Goal: Information Seeking & Learning: Find contact information

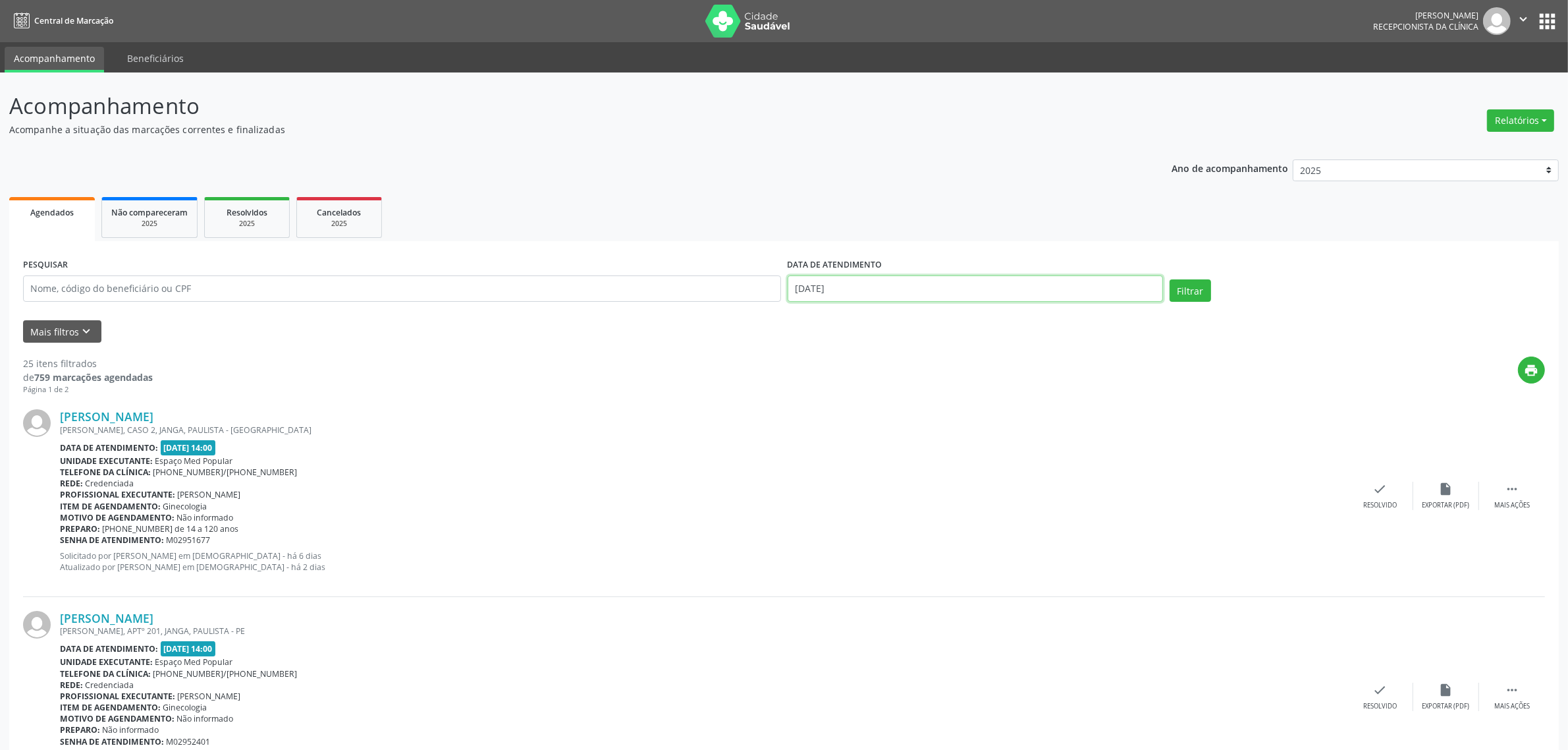
click at [866, 296] on body "Central de Marcação [PERSON_NAME] Recepcionista da clínica  Configurações Sair…" at bounding box center [784, 375] width 1568 height 750
click at [920, 359] on span "2" at bounding box center [918, 357] width 26 height 26
type input "[DATE]"
click at [920, 359] on span "2" at bounding box center [918, 357] width 26 height 26
click at [1190, 295] on button "Filtrar" at bounding box center [1191, 290] width 42 height 22
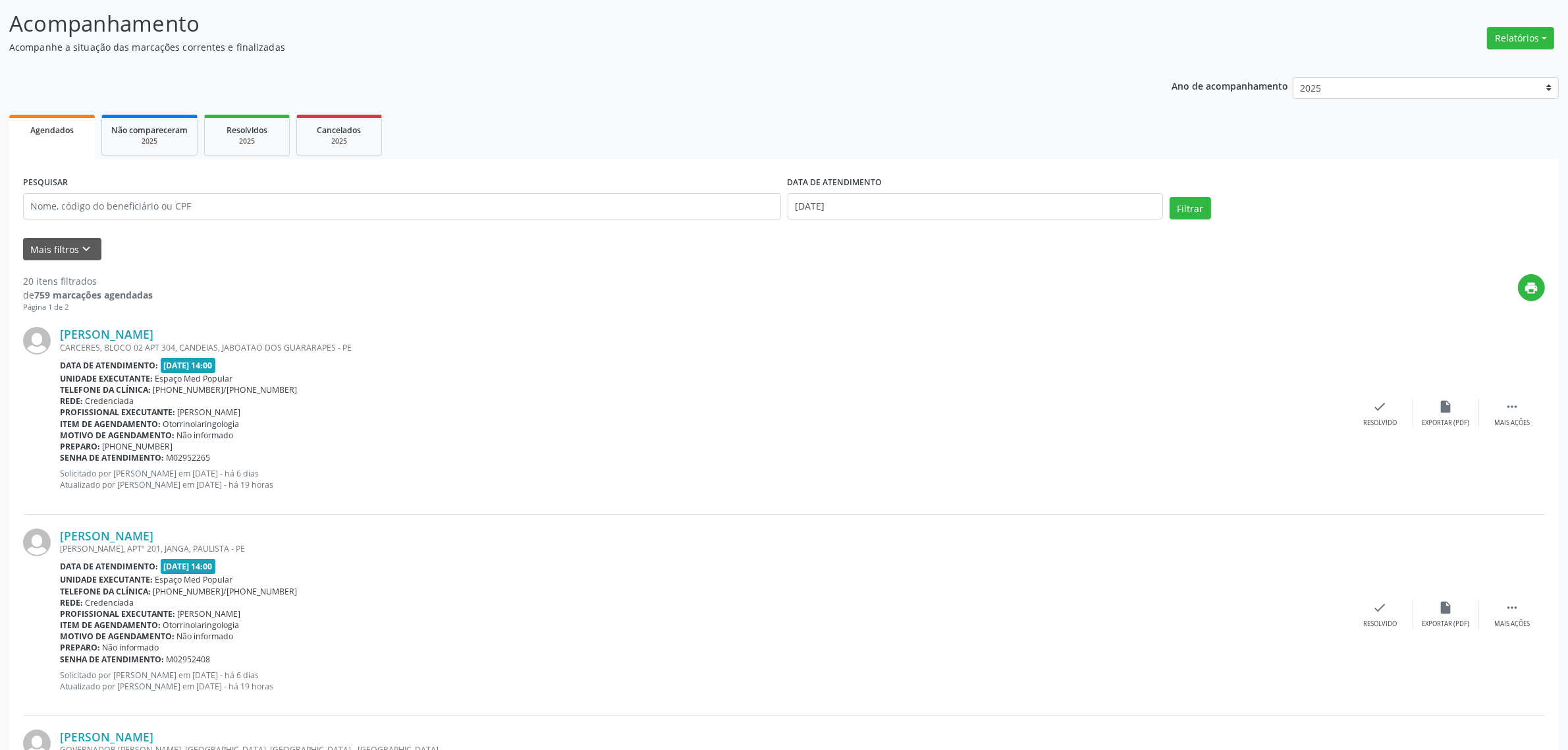
scroll to position [165, 0]
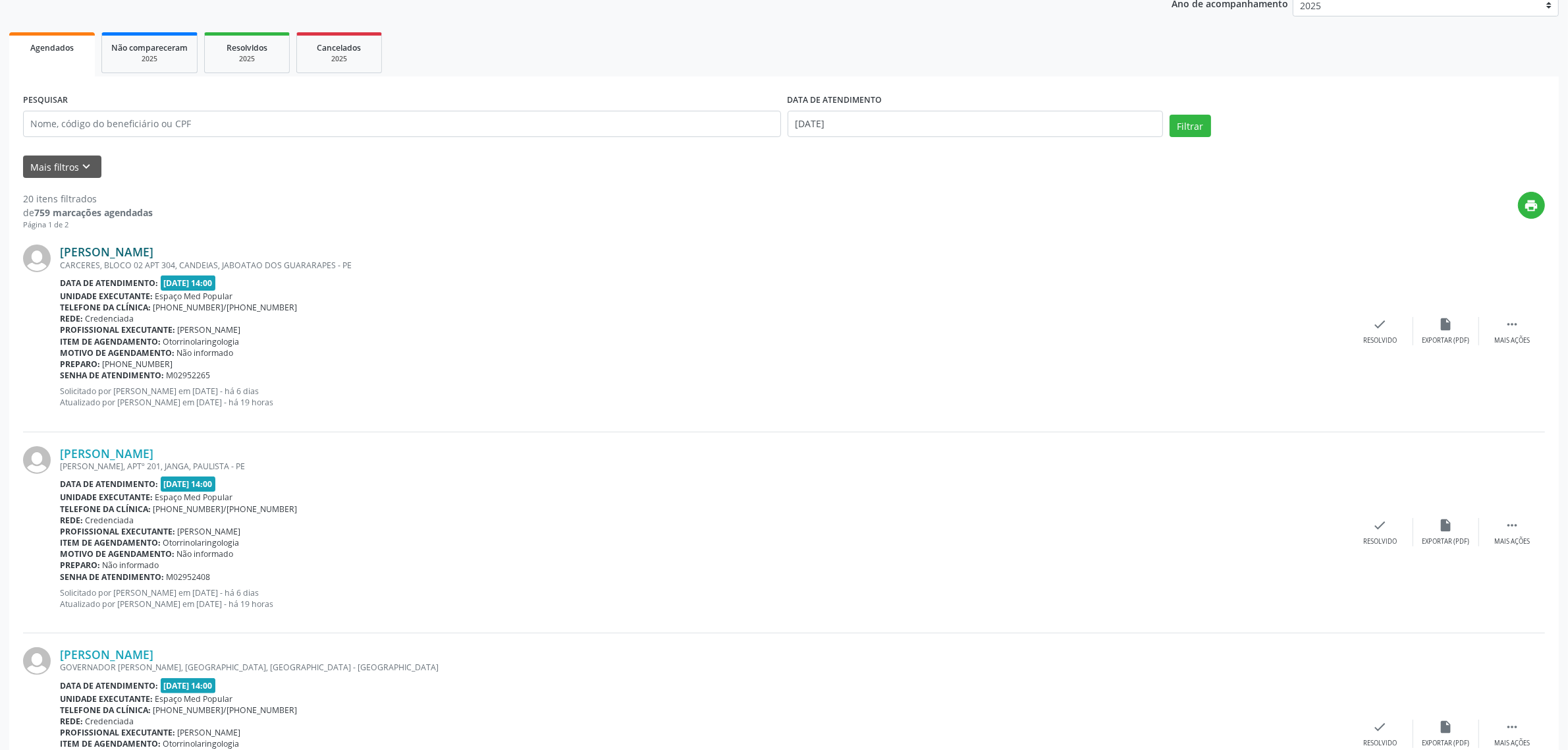
click at [154, 254] on link "[PERSON_NAME]" at bounding box center [107, 252] width 93 height 14
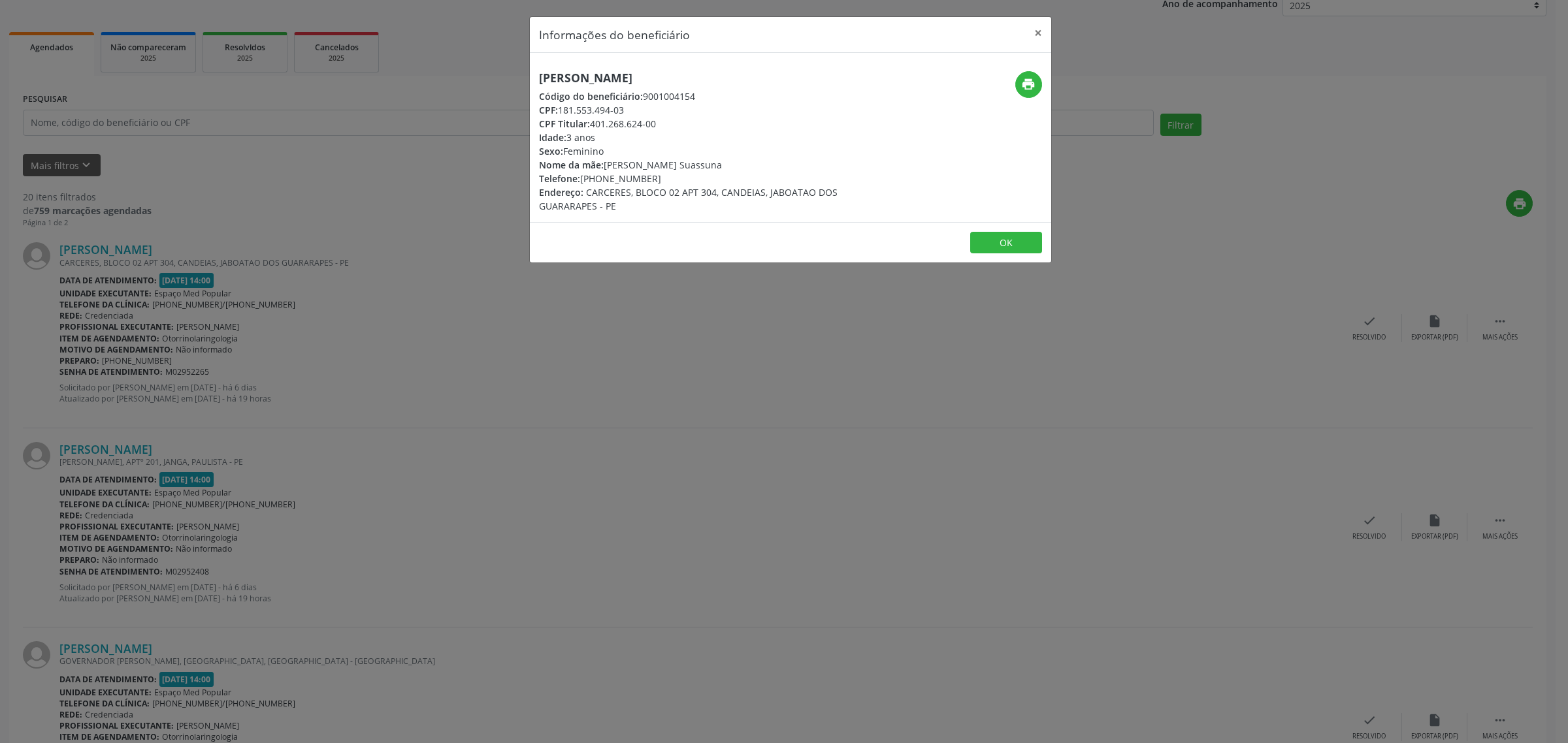
drag, startPoint x: 783, startPoint y: 74, endPoint x: 531, endPoint y: 82, distance: 252.1
click at [531, 82] on div "[PERSON_NAME] Código do beneficiário: 9001004154 CPF: 181.553.494-03 CPF Titula…" at bounding box center [704, 141] width 348 height 141
copy h5 "[PERSON_NAME]"
drag, startPoint x: 655, startPoint y: 180, endPoint x: 583, endPoint y: 181, distance: 72.0
click at [583, 181] on div "Telefone: [PHONE_NUMBER]" at bounding box center [704, 178] width 329 height 14
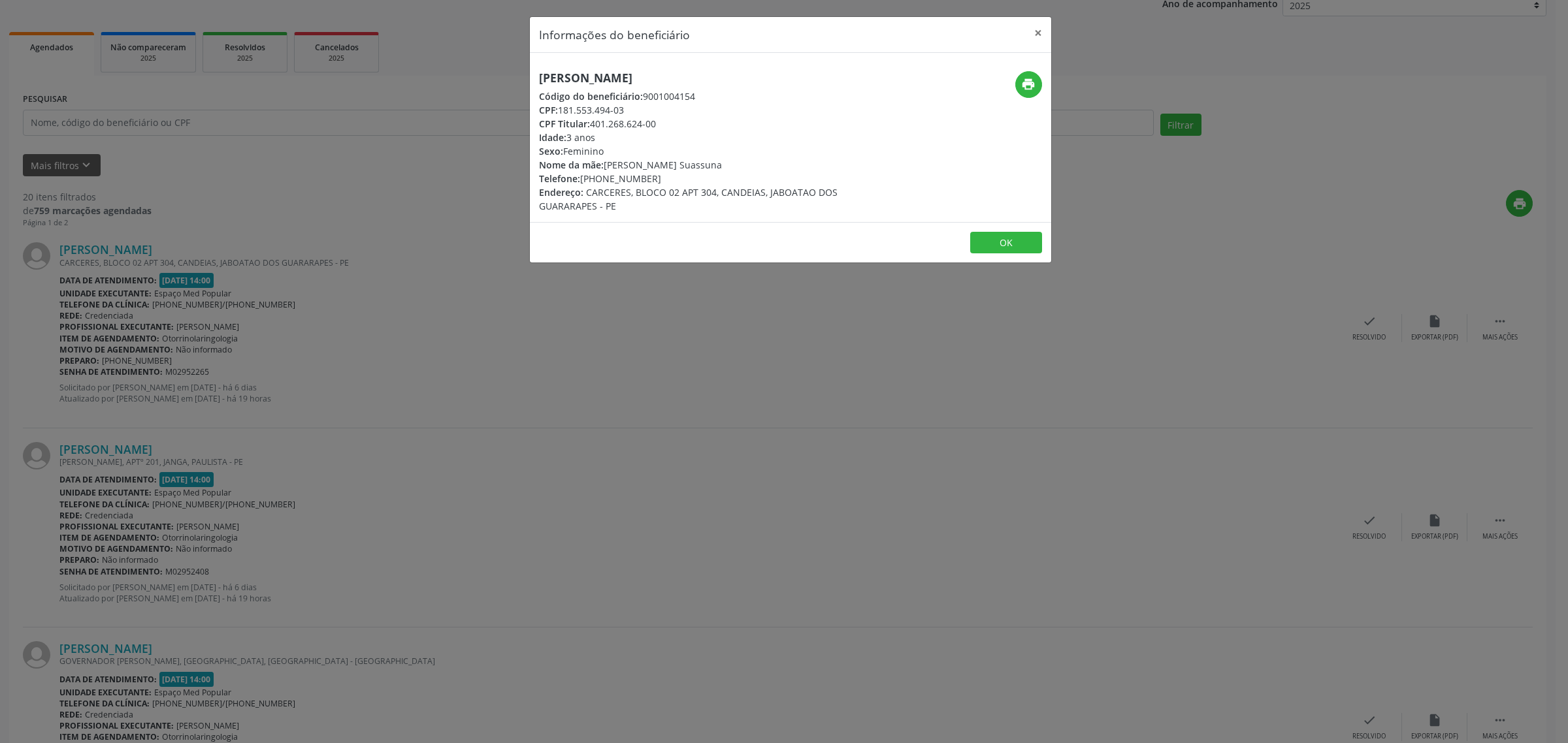
copy div "81) 99735-3034"
click at [523, 366] on div "Informações do beneficiário × [PERSON_NAME] Código do beneficiário: 9001004154 …" at bounding box center [784, 371] width 1568 height 743
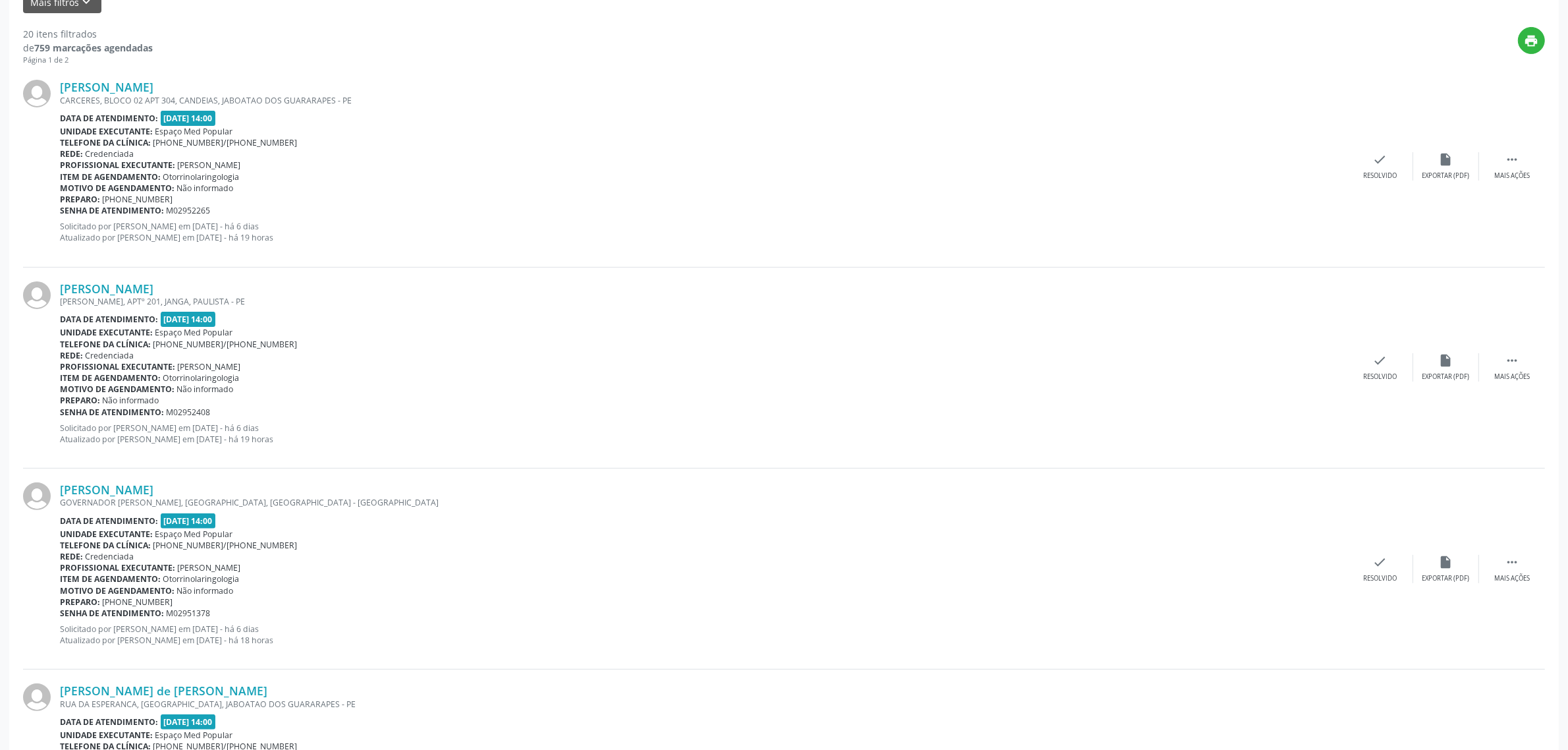
scroll to position [412, 0]
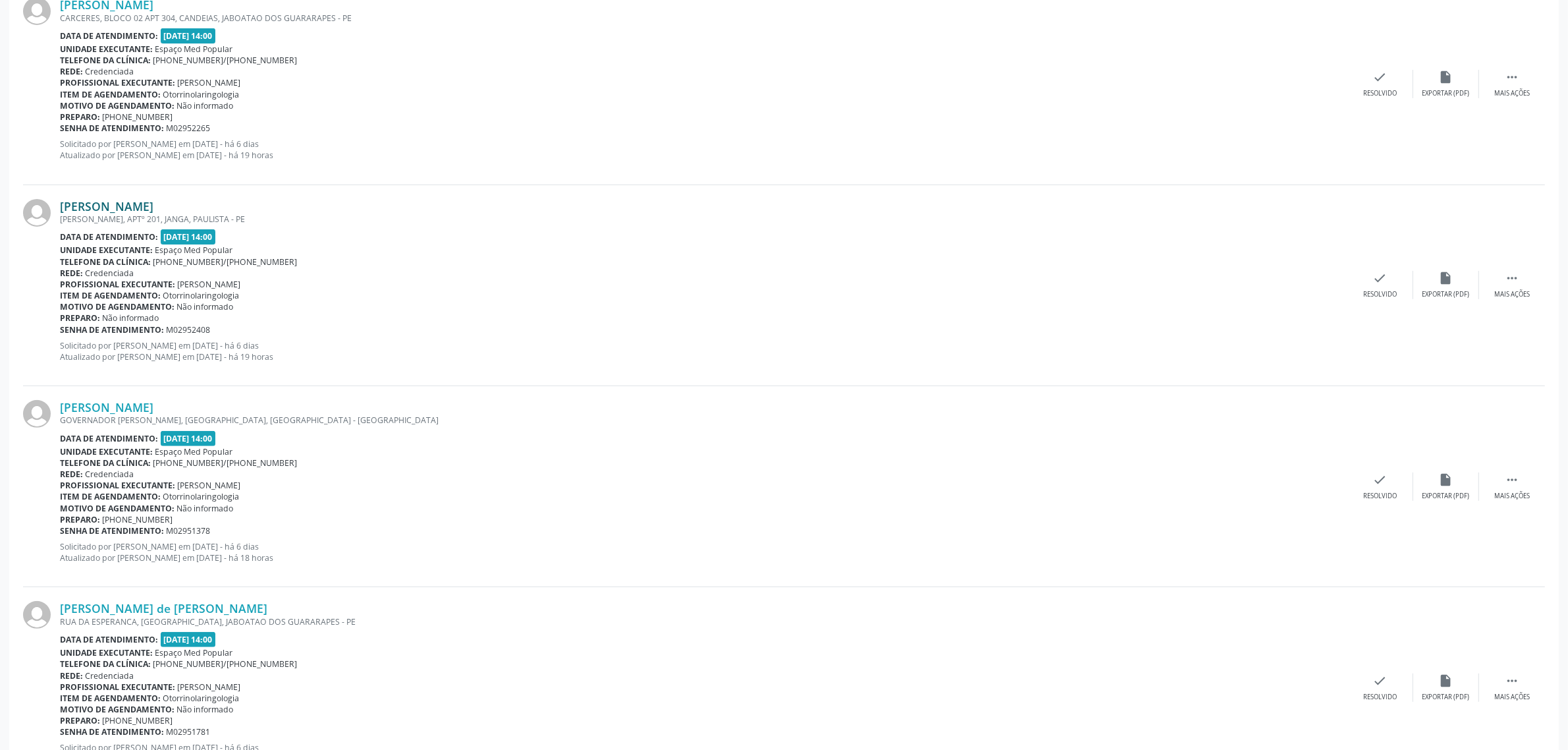
click at [143, 200] on link "[PERSON_NAME]" at bounding box center [107, 206] width 93 height 14
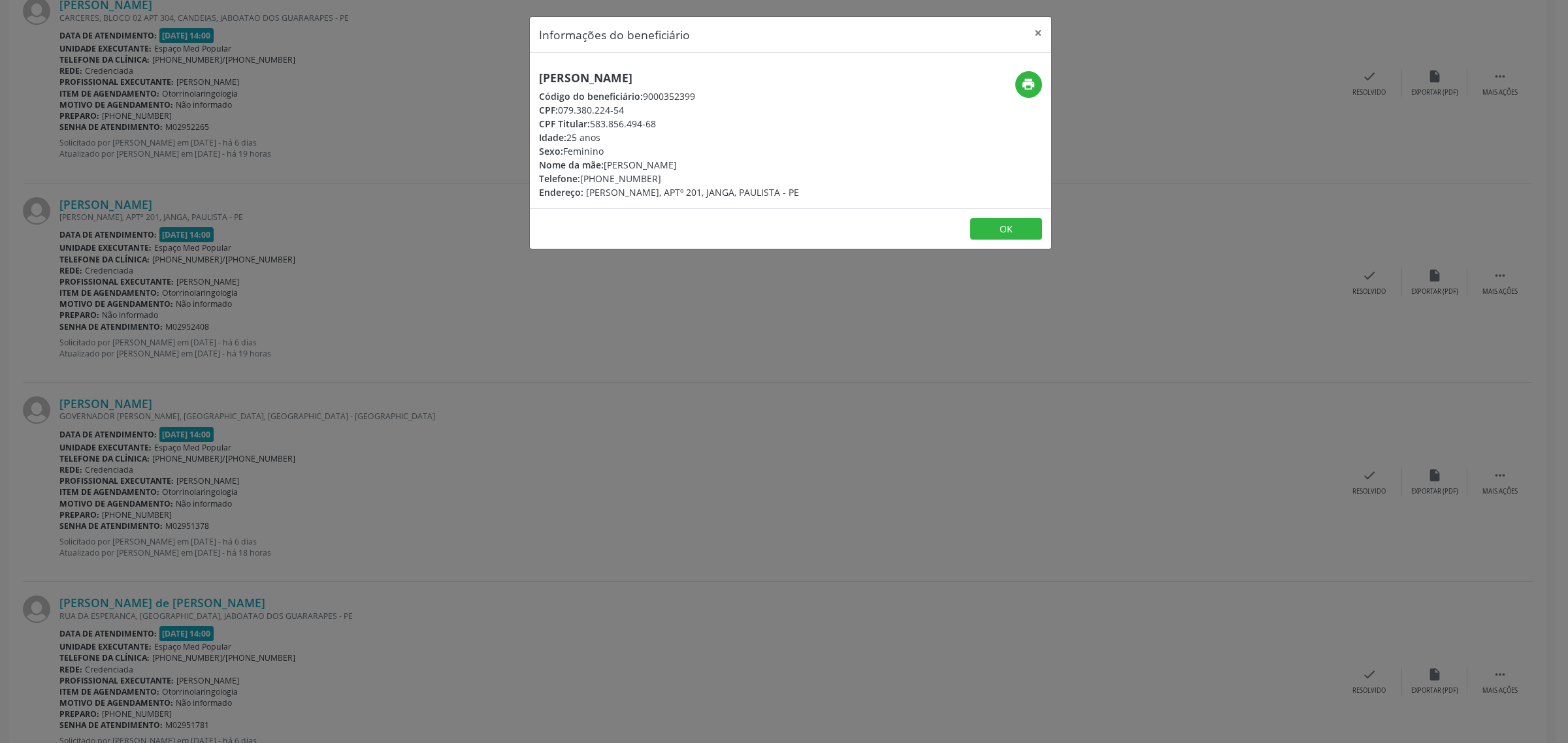
drag, startPoint x: 768, startPoint y: 76, endPoint x: 540, endPoint y: 73, distance: 228.0
click at [540, 73] on h5 "[PERSON_NAME]" at bounding box center [669, 77] width 260 height 14
copy h5 "[PERSON_NAME]"
drag, startPoint x: 659, startPoint y: 177, endPoint x: 582, endPoint y: 183, distance: 77.2
click at [582, 183] on div "Telefone: [PHONE_NUMBER]" at bounding box center [669, 178] width 260 height 14
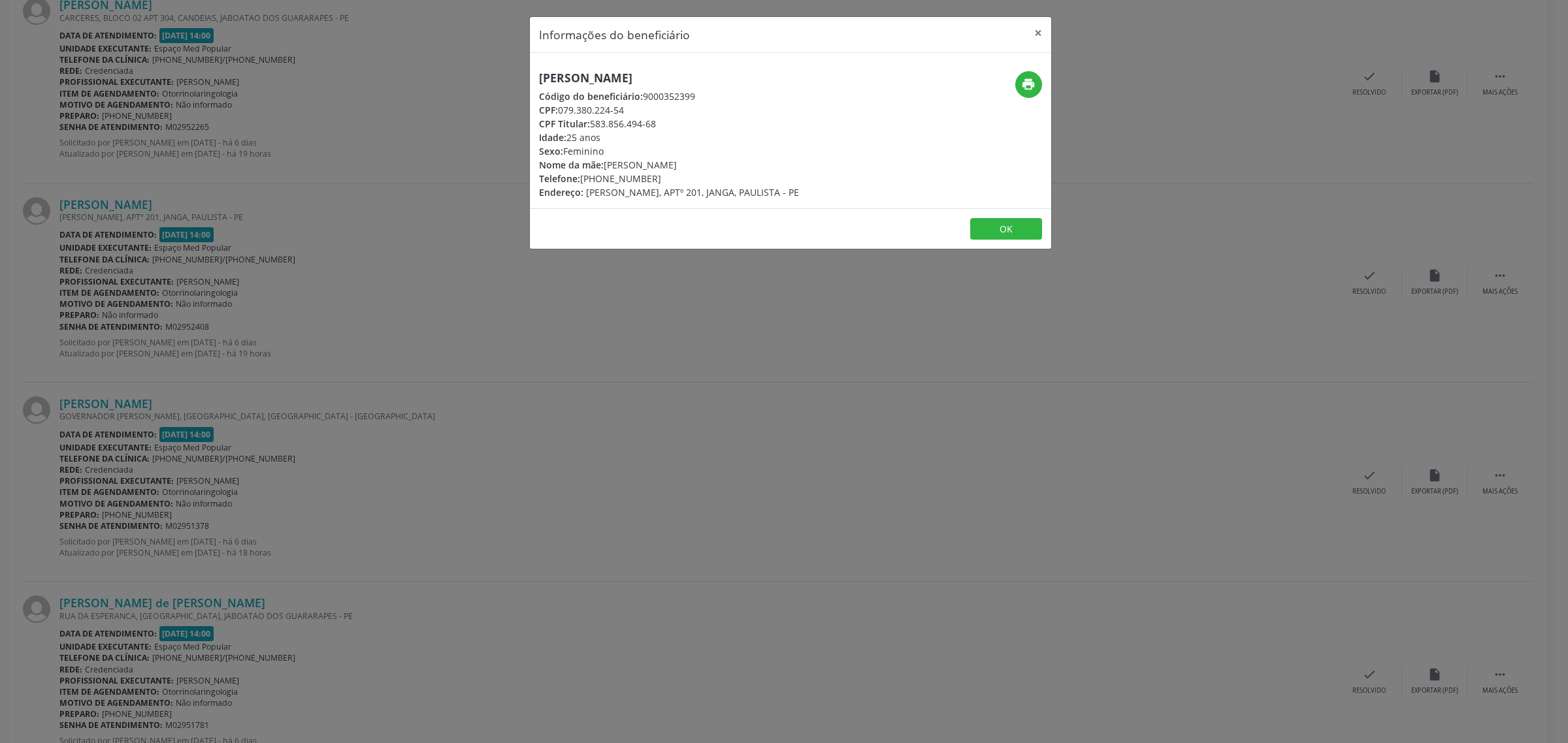
copy div "81) 98697-8671"
click at [340, 289] on div "Informações do beneficiário × [PERSON_NAME] Código do beneficiário: 9000352399 …" at bounding box center [784, 371] width 1568 height 743
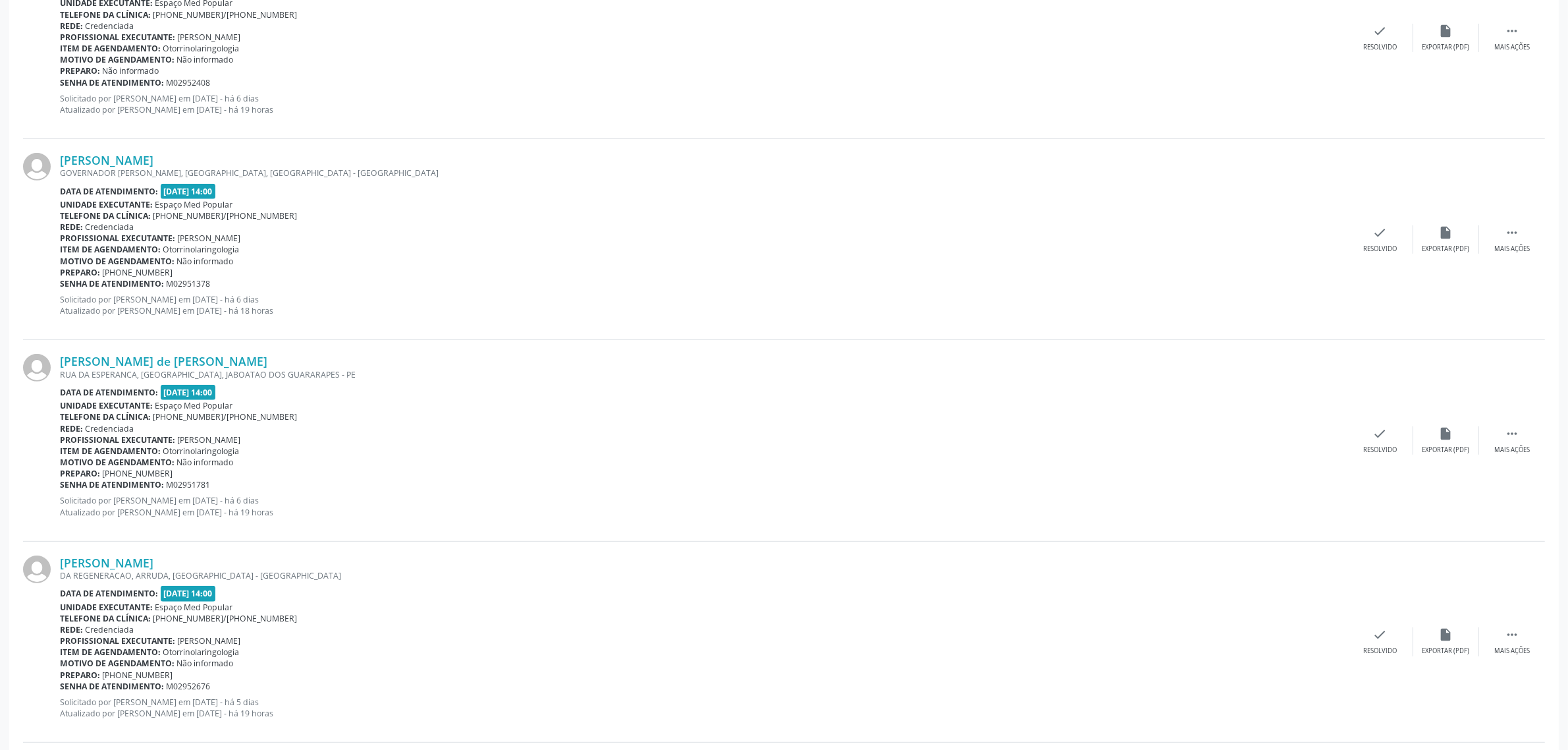
scroll to position [741, 0]
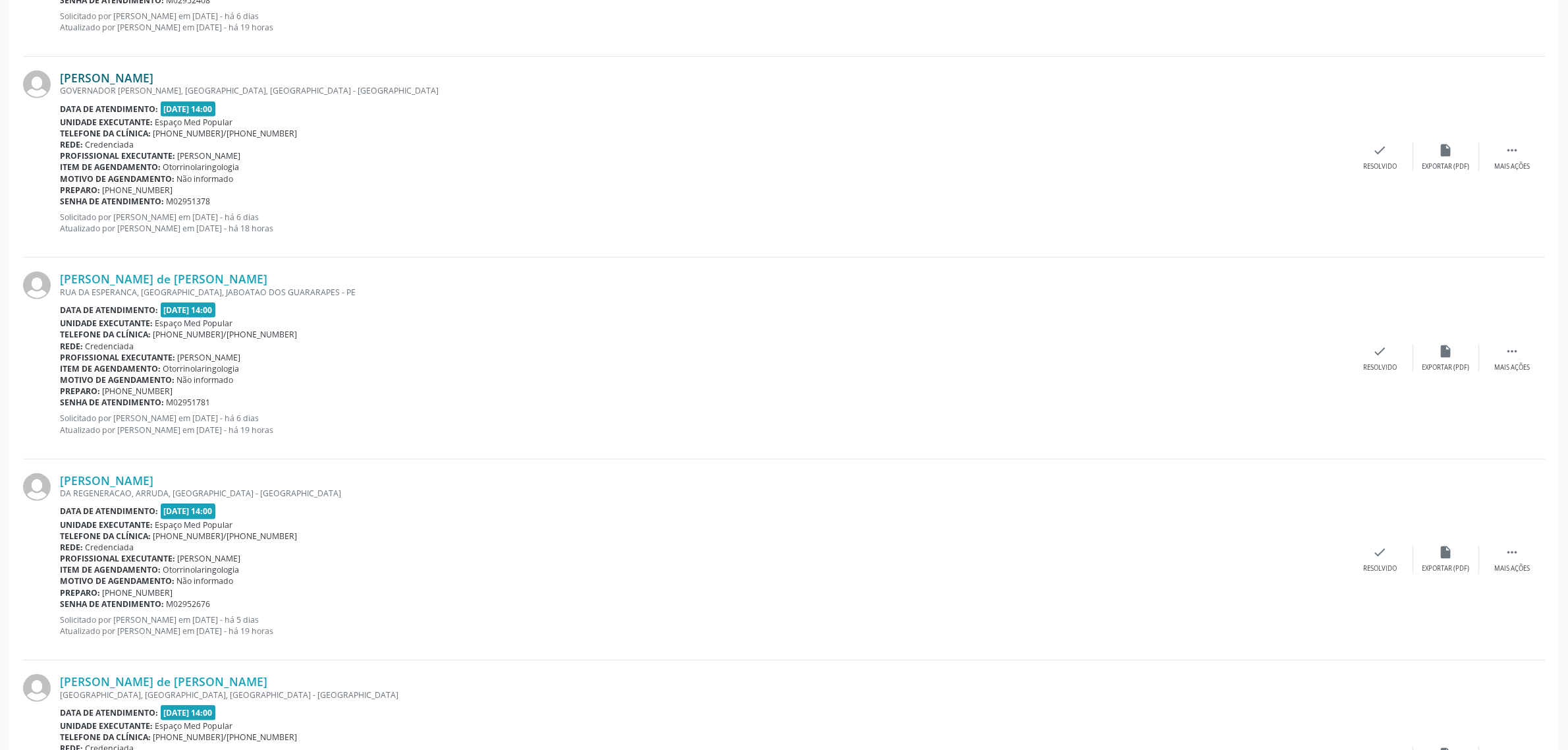
click at [123, 80] on link "[PERSON_NAME]" at bounding box center [107, 78] width 93 height 14
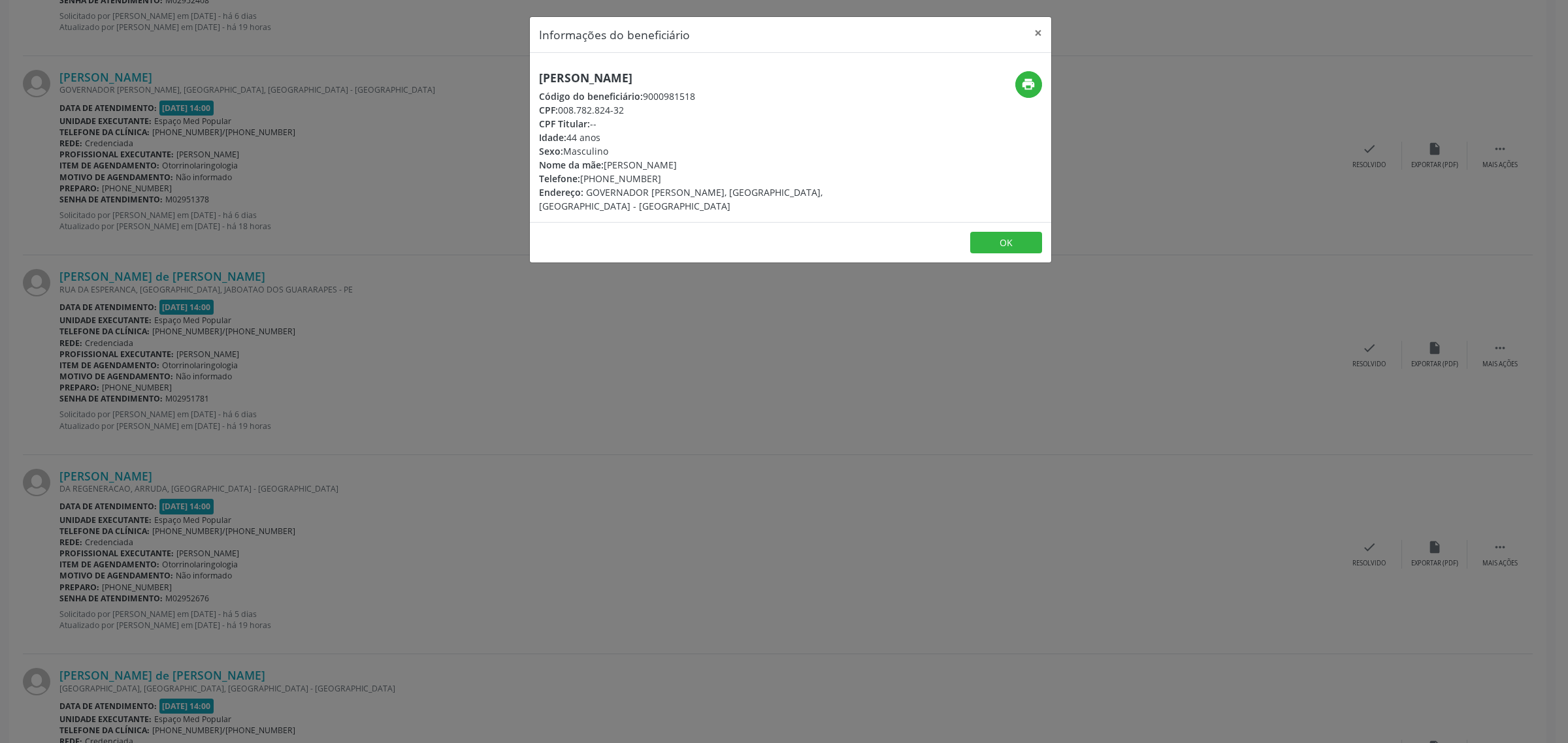
drag, startPoint x: 746, startPoint y: 78, endPoint x: 537, endPoint y: 75, distance: 209.0
click at [537, 75] on div "[PERSON_NAME] Código do beneficiário: 9000981518 CPF: 008.782.824-32 CPF Titula…" at bounding box center [704, 141] width 348 height 141
copy h5 "[PERSON_NAME]"
click at [831, 375] on div "Informações do beneficiário × [PERSON_NAME] Código do beneficiário: 9000981518 …" at bounding box center [784, 371] width 1568 height 743
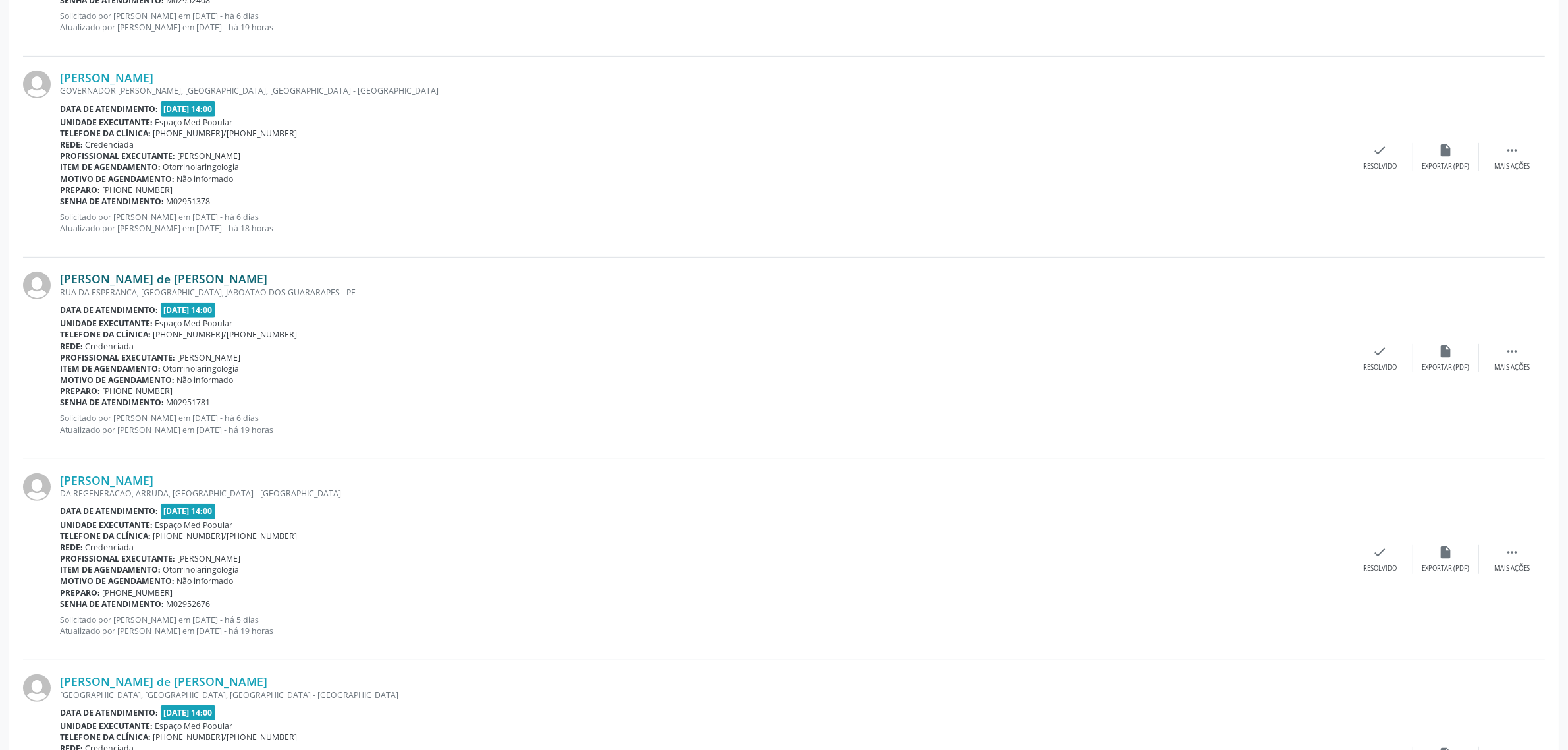
click at [145, 278] on link "[PERSON_NAME] de [PERSON_NAME]" at bounding box center [164, 278] width 207 height 14
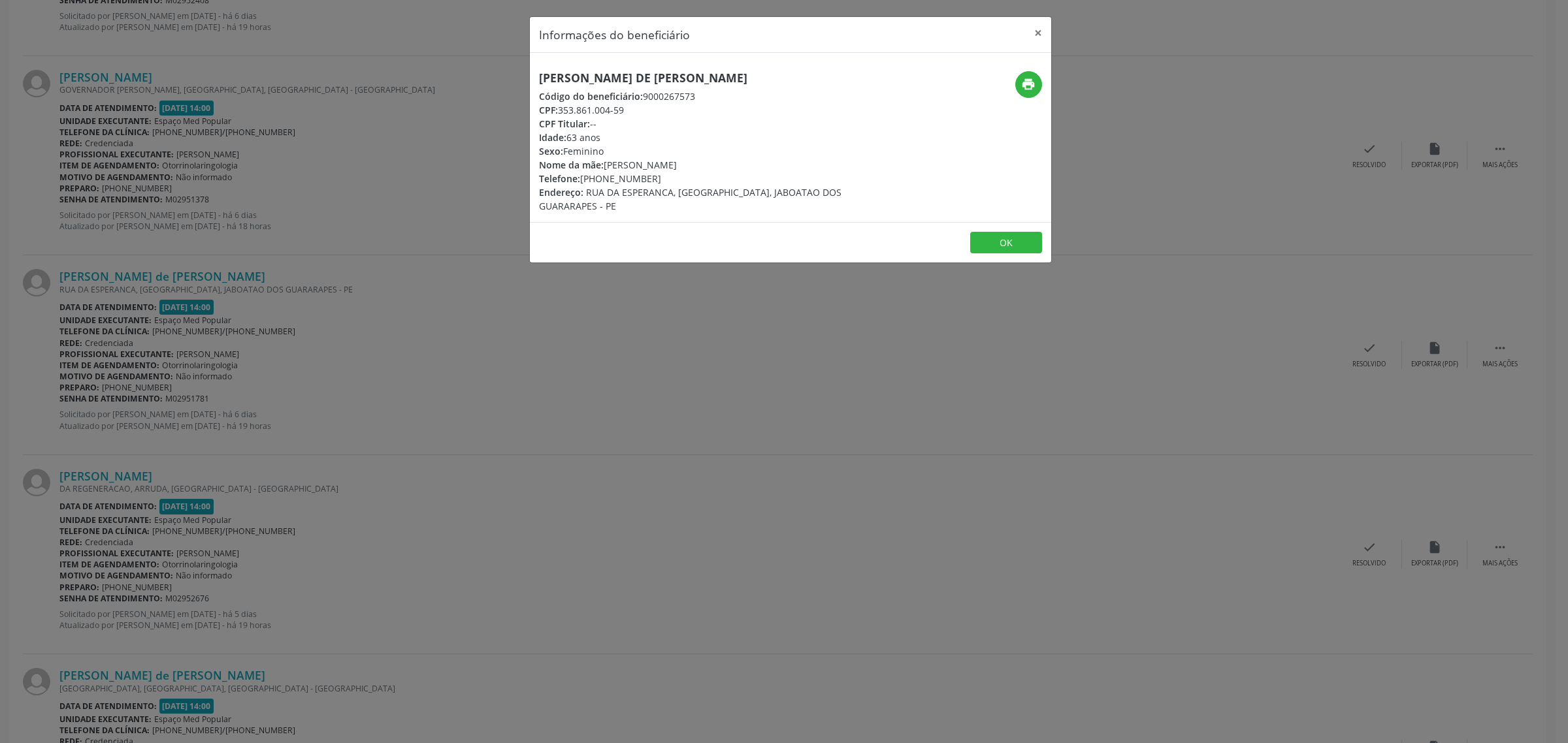
drag, startPoint x: 782, startPoint y: 78, endPoint x: 539, endPoint y: 82, distance: 243.0
click at [539, 82] on h5 "[PERSON_NAME] de [PERSON_NAME]" at bounding box center [704, 77] width 329 height 14
copy h5 "[PERSON_NAME] de [PERSON_NAME]"
drag, startPoint x: 648, startPoint y: 178, endPoint x: 580, endPoint y: 181, distance: 68.1
click at [580, 181] on div "Telefone: [PHONE_NUMBER]" at bounding box center [704, 178] width 329 height 14
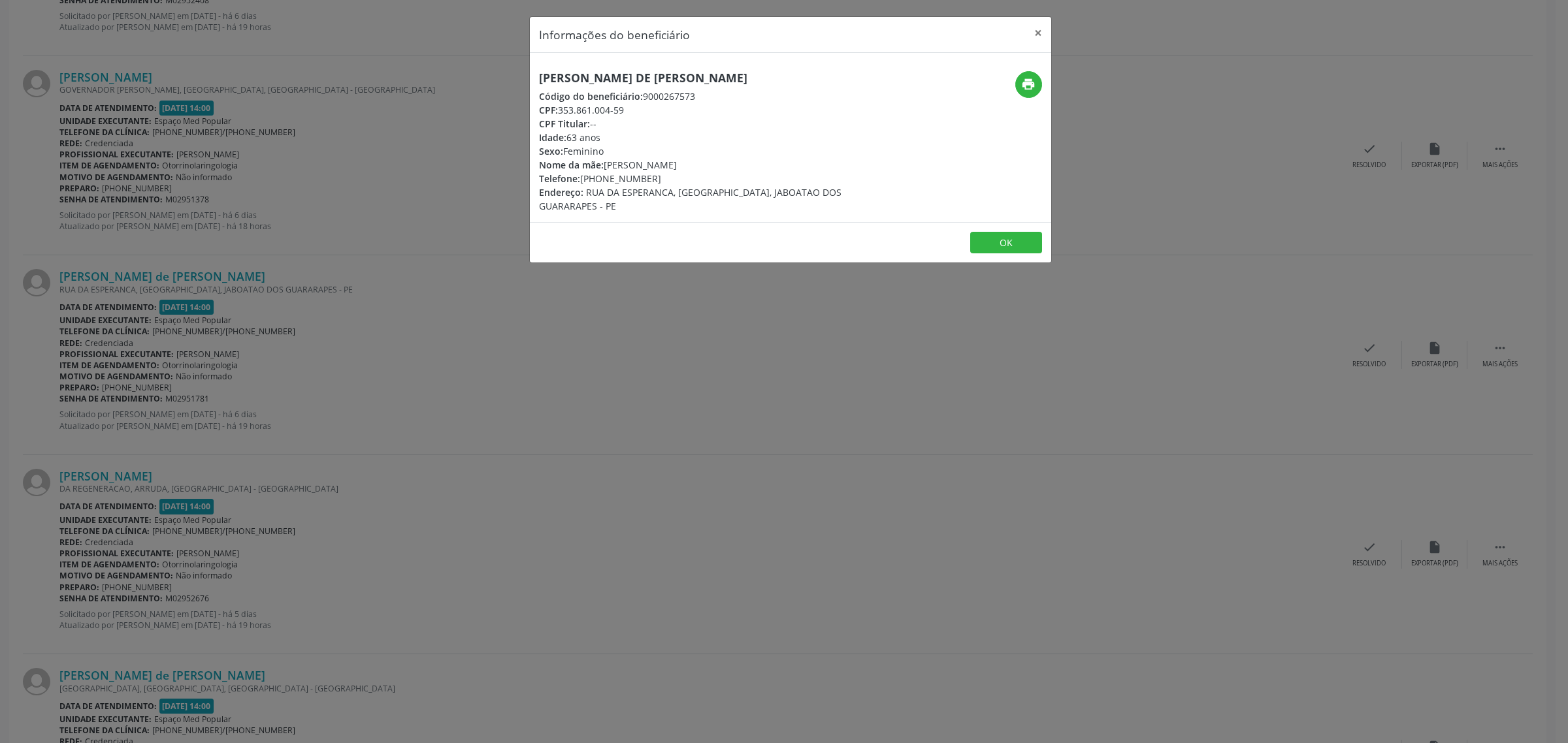
copy div "[PHONE_NUMBER]"
click at [366, 354] on div "Informações do beneficiário × [PERSON_NAME] de [PERSON_NAME] Código do benefici…" at bounding box center [784, 371] width 1568 height 743
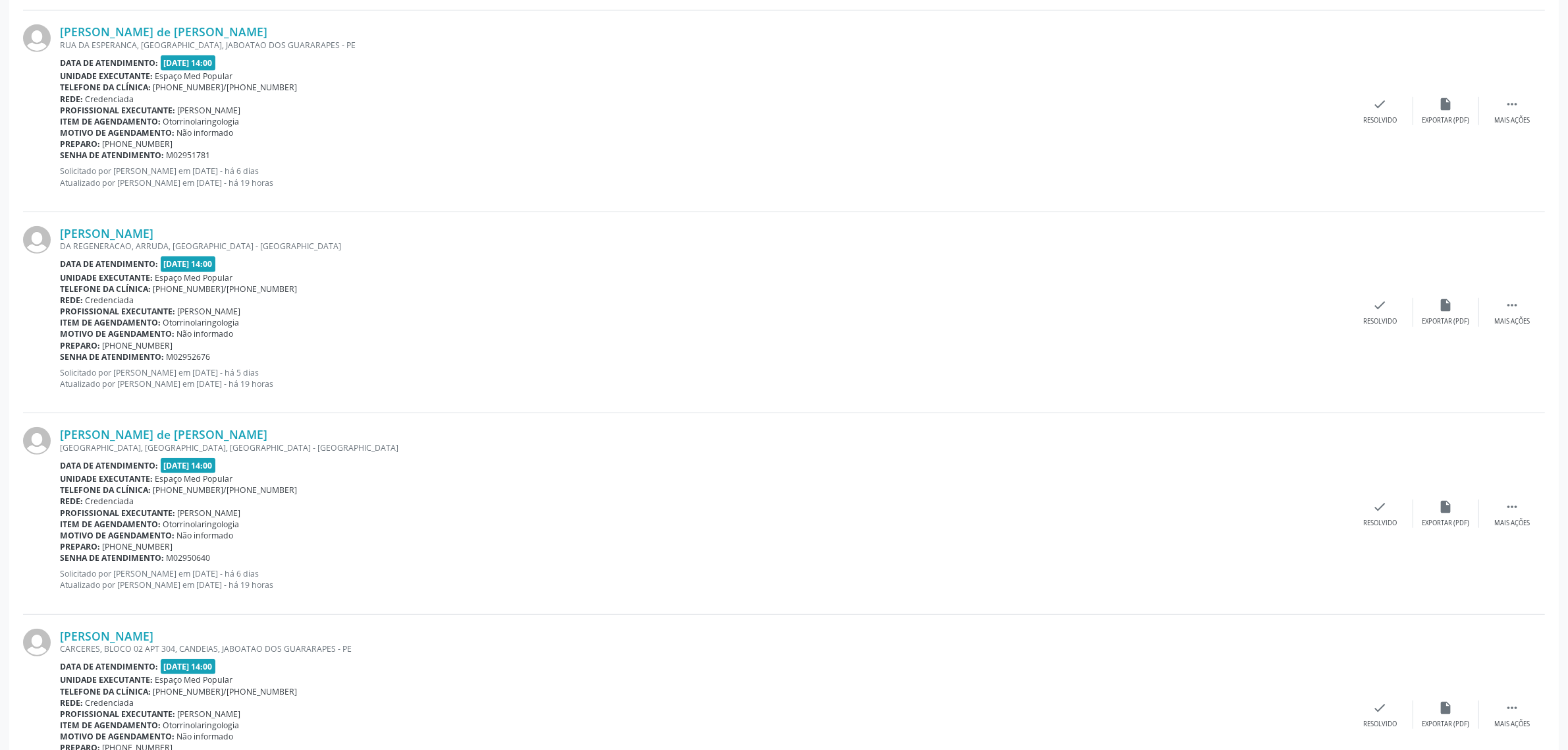
scroll to position [1071, 0]
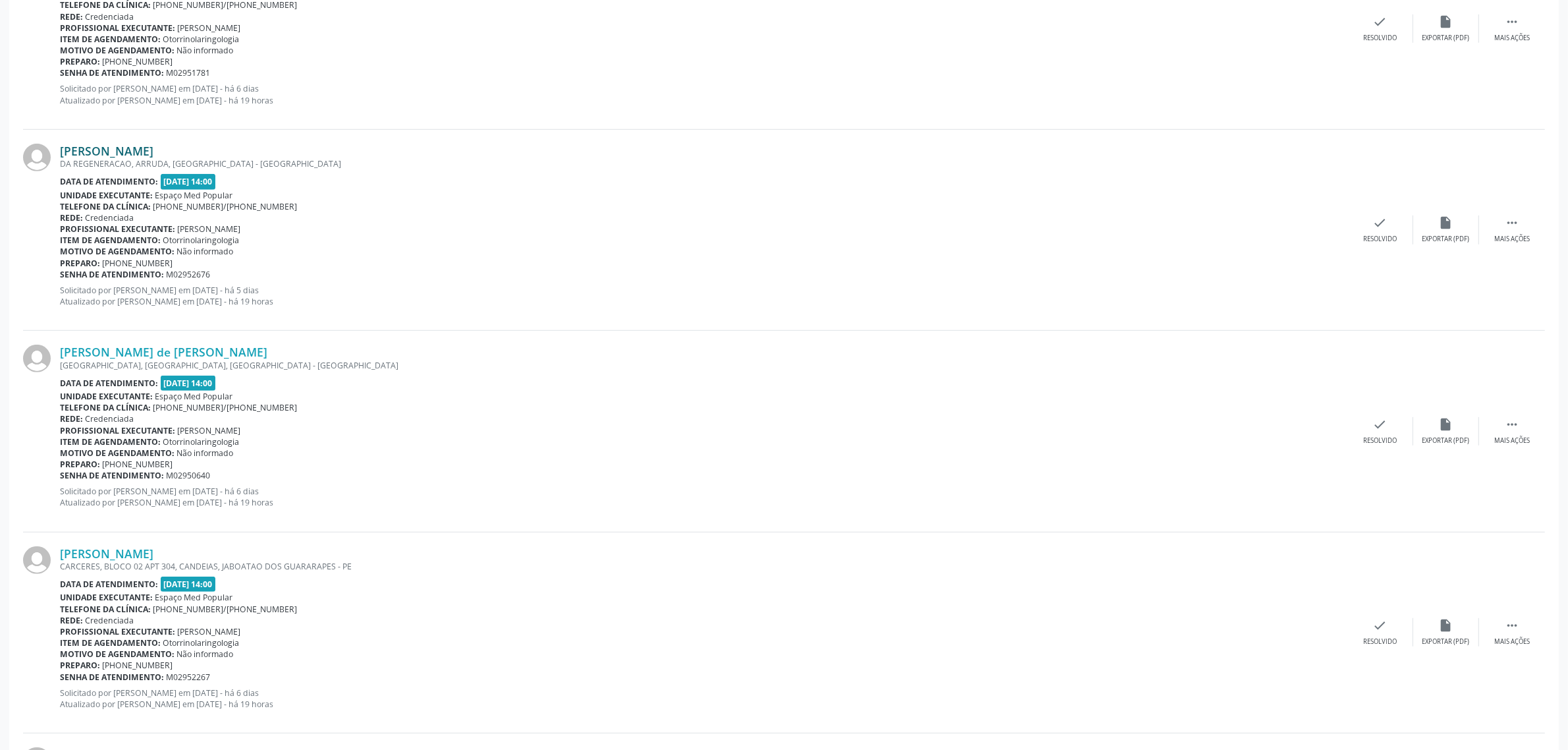
click at [127, 150] on link "[PERSON_NAME]" at bounding box center [107, 151] width 93 height 14
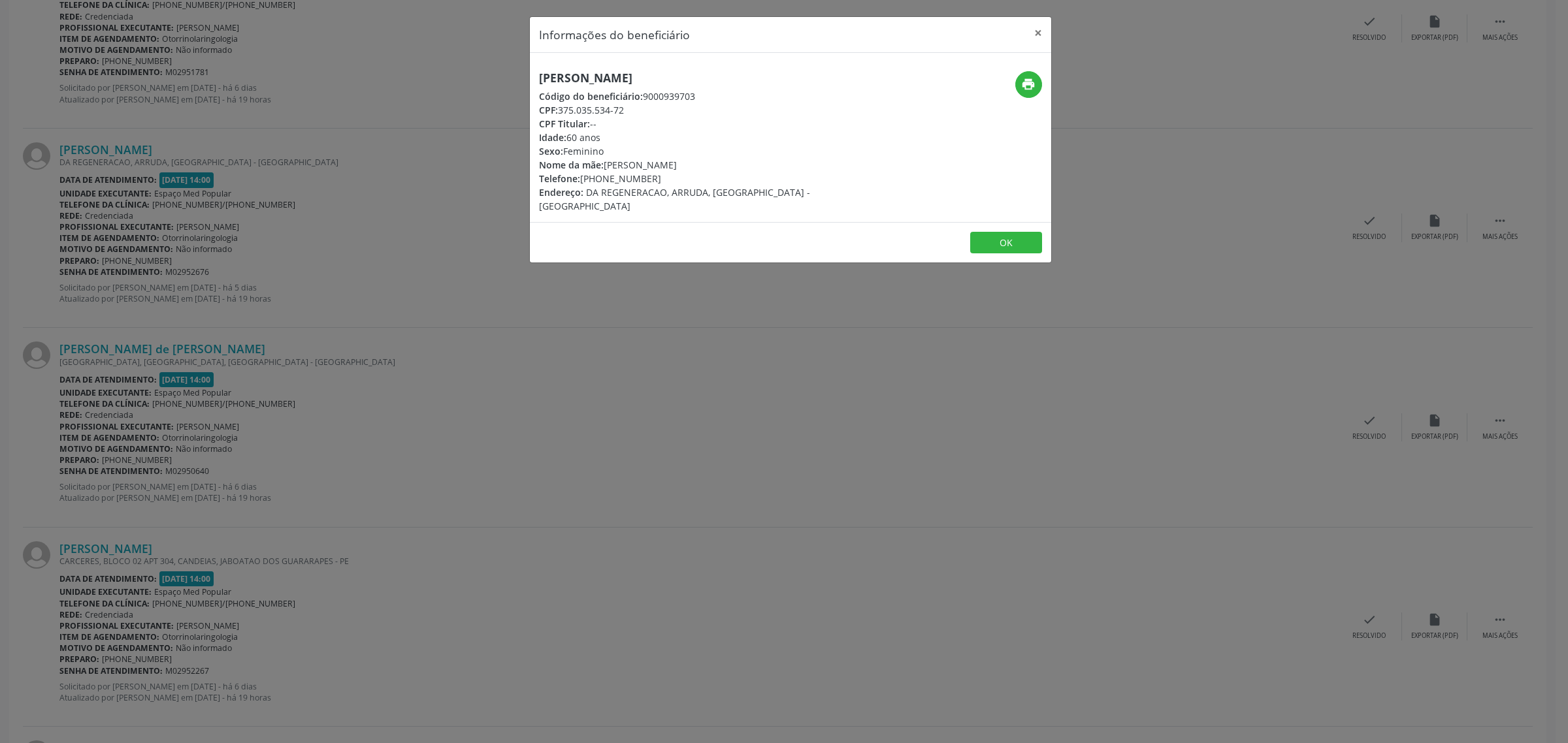
drag, startPoint x: 722, startPoint y: 77, endPoint x: 541, endPoint y: 82, distance: 181.1
click at [541, 82] on h5 "[PERSON_NAME]" at bounding box center [704, 77] width 329 height 14
copy h5 "[PERSON_NAME]"
drag, startPoint x: 657, startPoint y: 178, endPoint x: 582, endPoint y: 178, distance: 75.0
click at [582, 178] on div "Telefone: [PHONE_NUMBER]" at bounding box center [704, 178] width 329 height 14
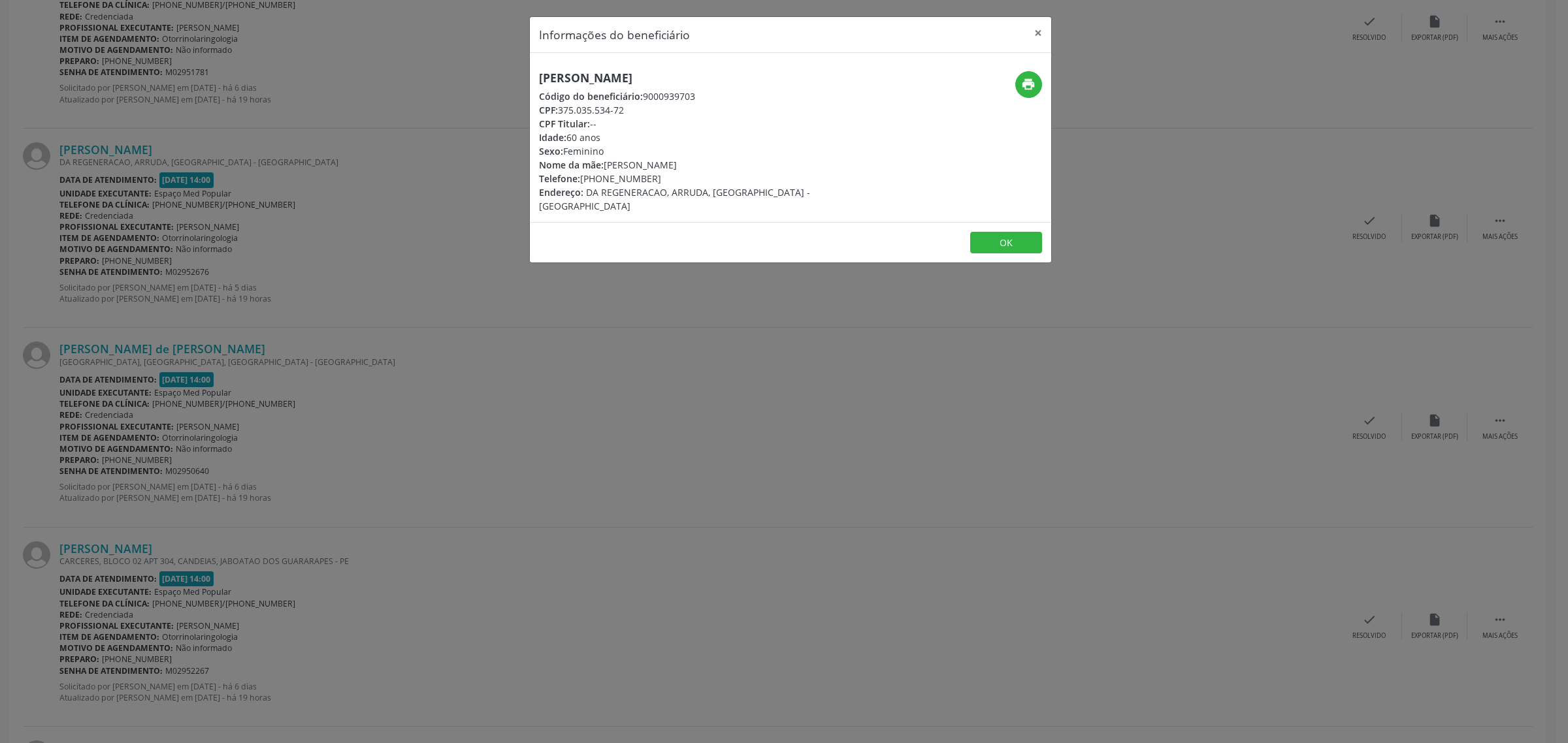
copy div "81) 99891-8513"
click at [510, 409] on div "Informações do beneficiário × [PERSON_NAME] Código do beneficiário: 9000939703 …" at bounding box center [784, 371] width 1568 height 743
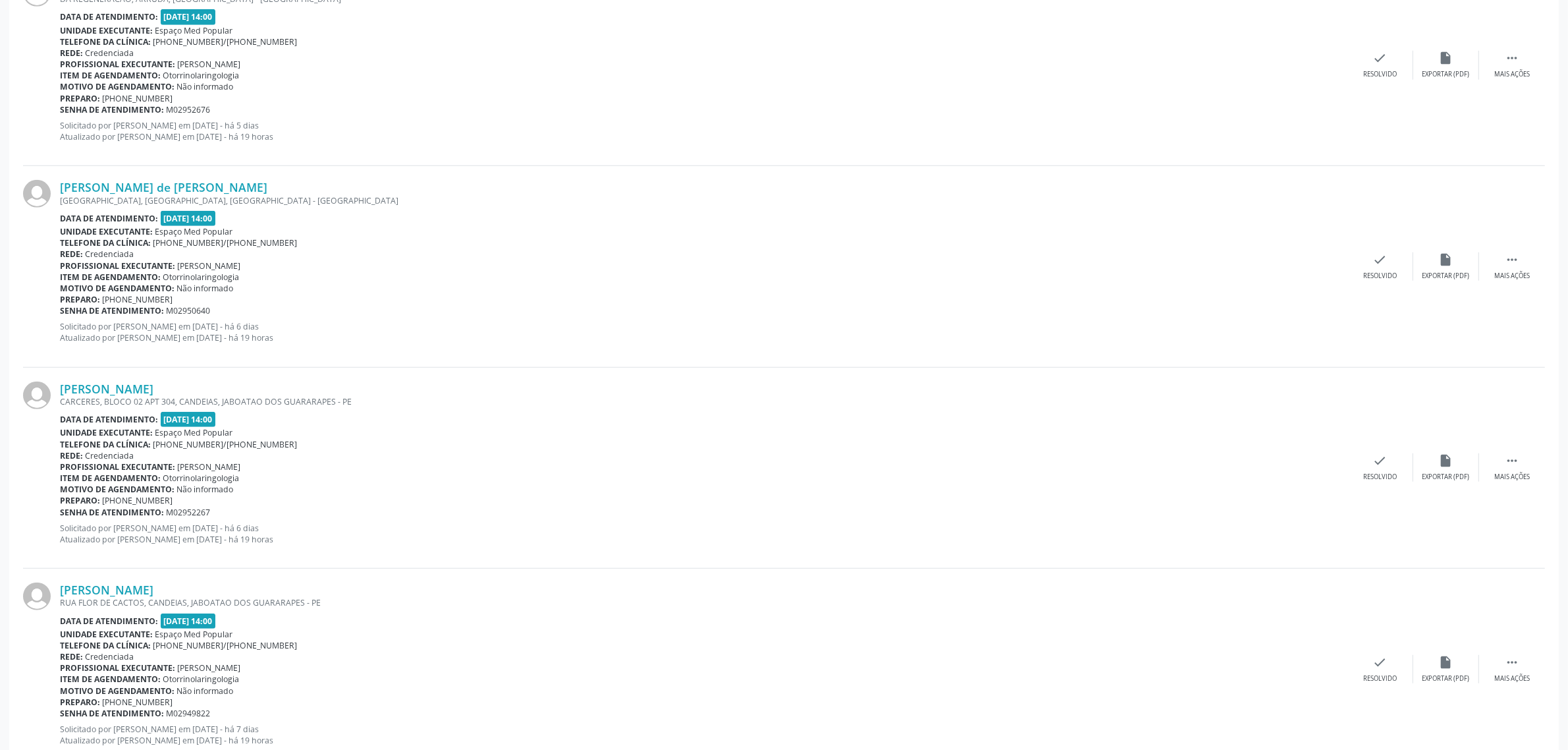
scroll to position [1318, 0]
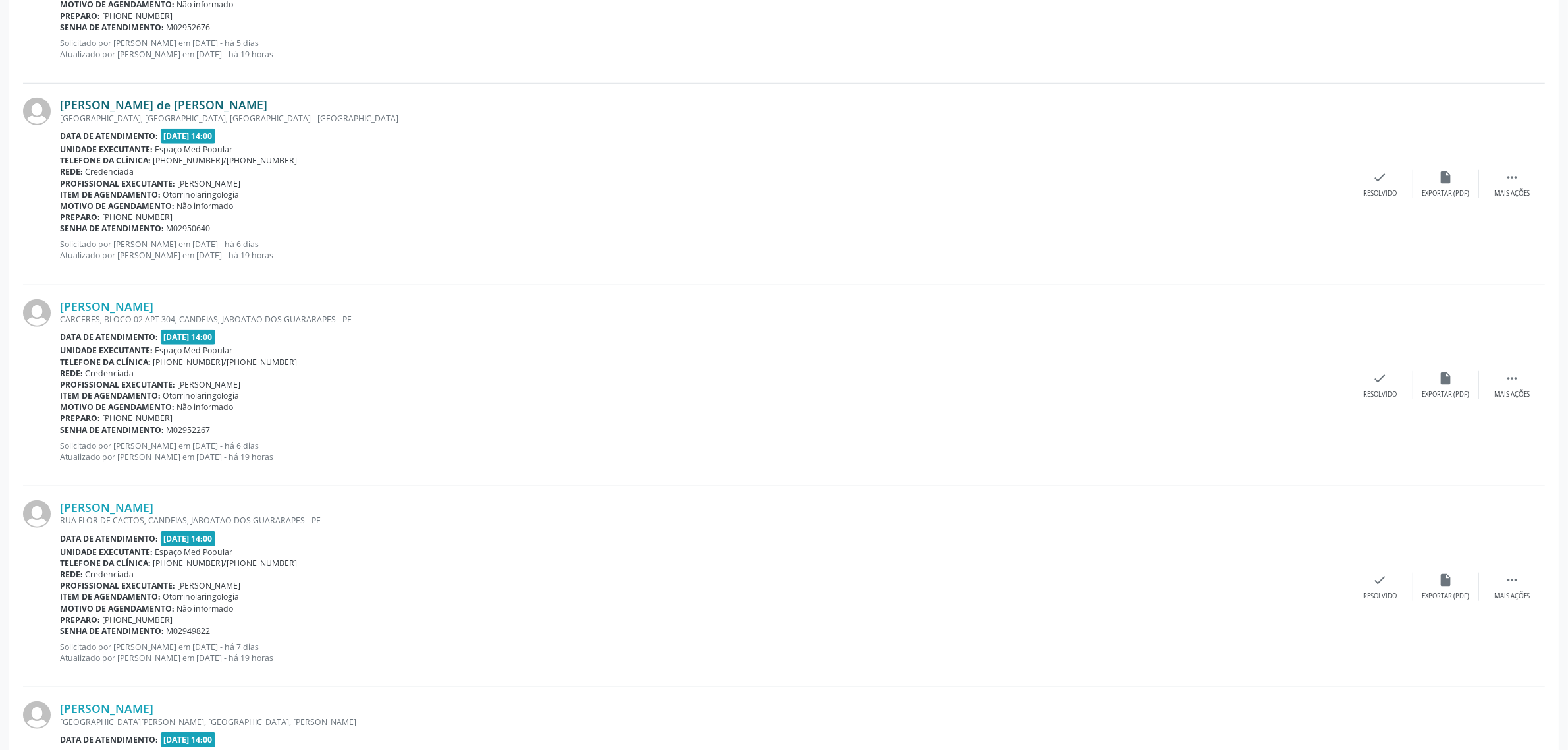
click at [154, 103] on link "[PERSON_NAME] de [PERSON_NAME]" at bounding box center [164, 105] width 207 height 14
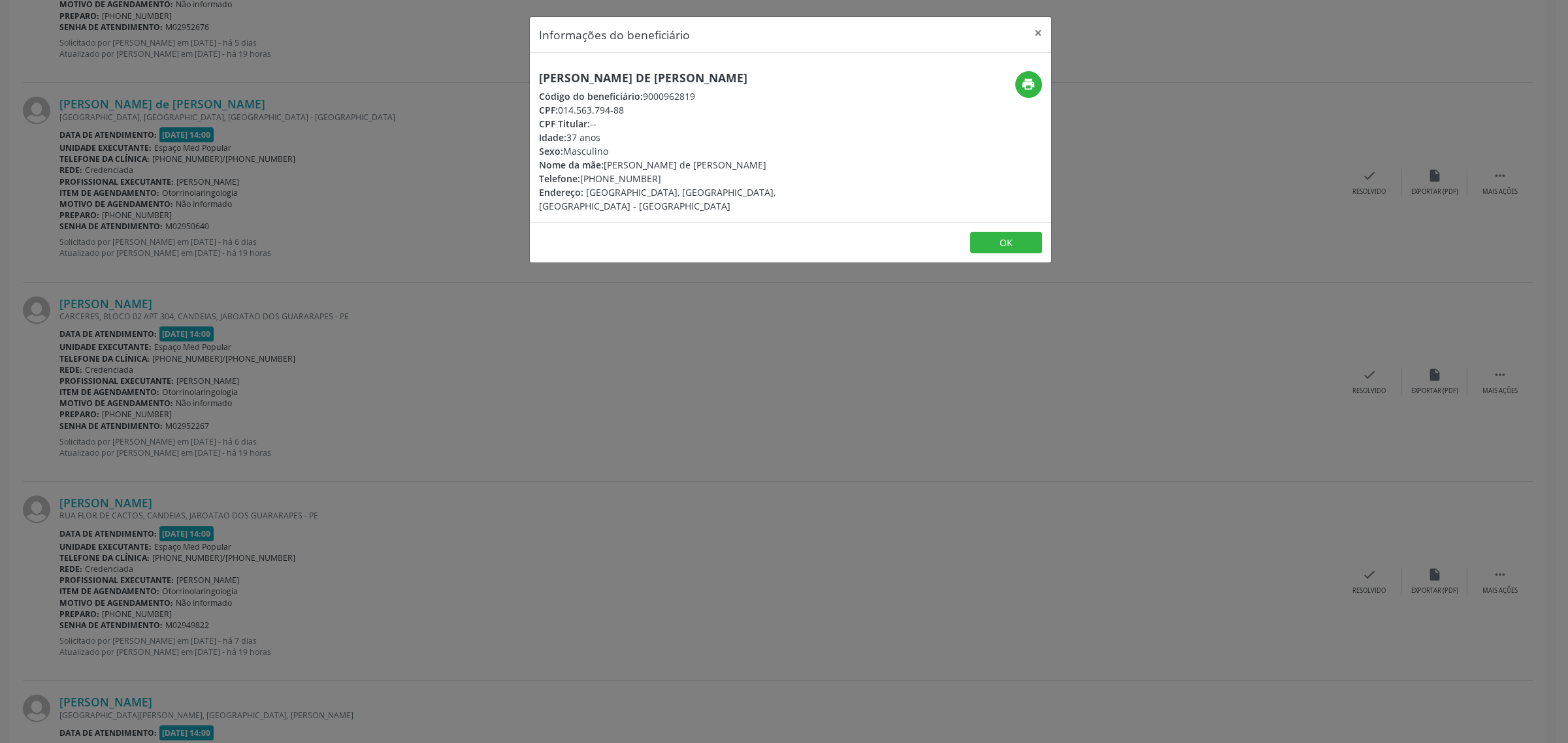
drag, startPoint x: 781, startPoint y: 76, endPoint x: 533, endPoint y: 76, distance: 248.0
click at [533, 76] on div "[PERSON_NAME] de [PERSON_NAME] Código do beneficiário: 9000962819 CPF: 014.563.…" at bounding box center [704, 141] width 348 height 141
copy h5 "[PERSON_NAME] de [PERSON_NAME]"
drag, startPoint x: 659, startPoint y: 180, endPoint x: 585, endPoint y: 178, distance: 74.0
click at [585, 178] on div "Telefone: [PHONE_NUMBER]" at bounding box center [704, 178] width 329 height 14
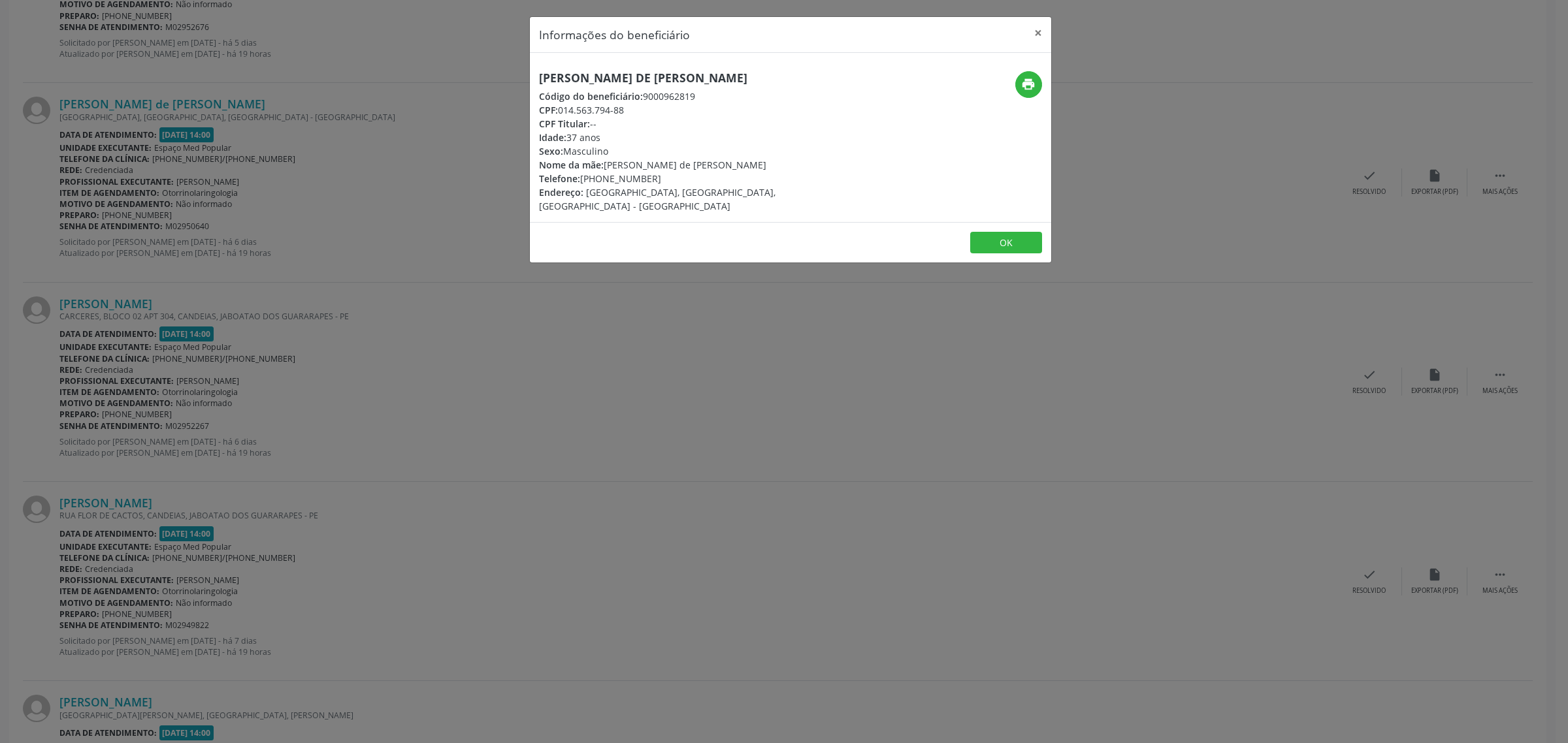
click at [257, 383] on div "Informações do beneficiário × [PERSON_NAME] de [PERSON_NAME] Código do benefici…" at bounding box center [784, 371] width 1568 height 743
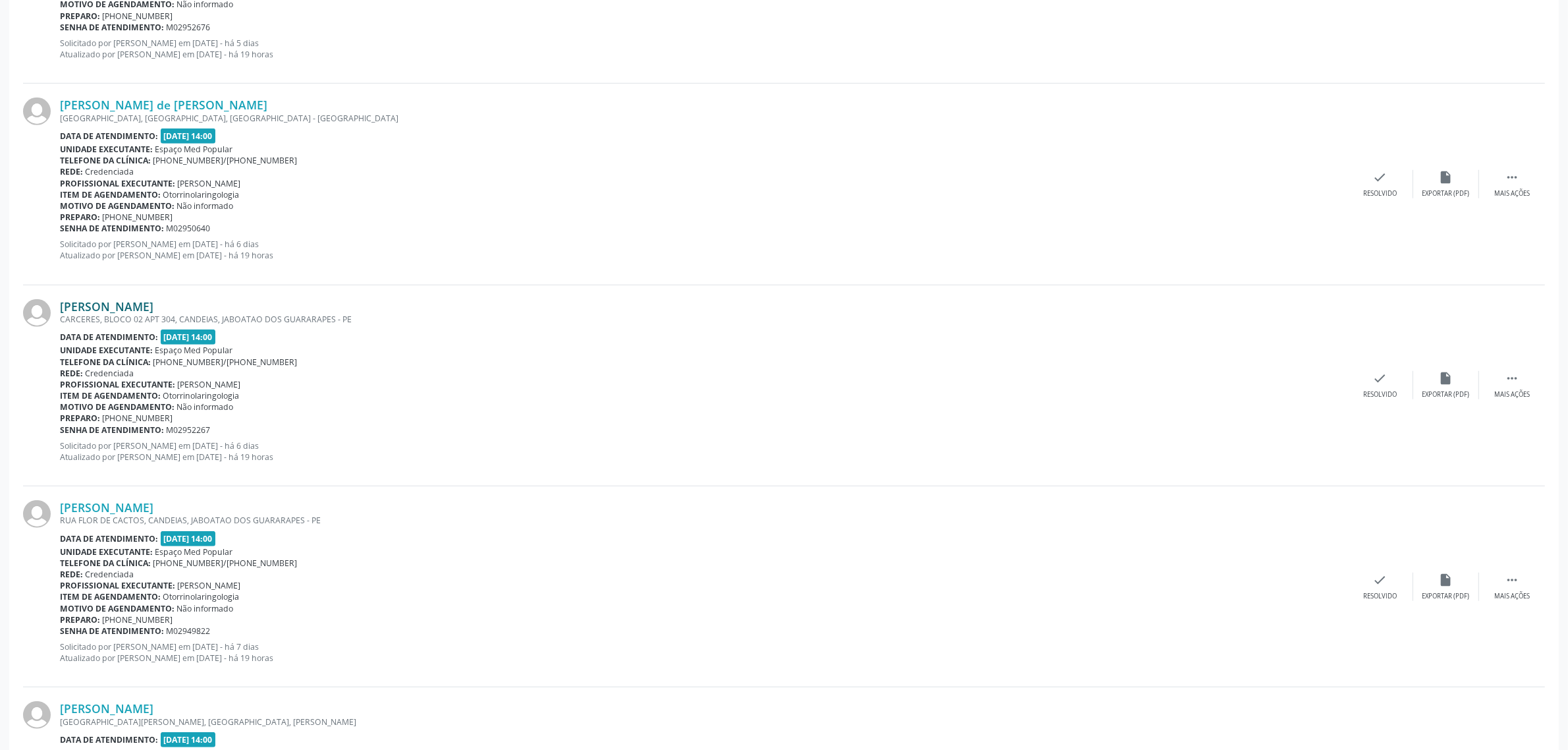
click at [154, 303] on link "[PERSON_NAME]" at bounding box center [107, 306] width 93 height 14
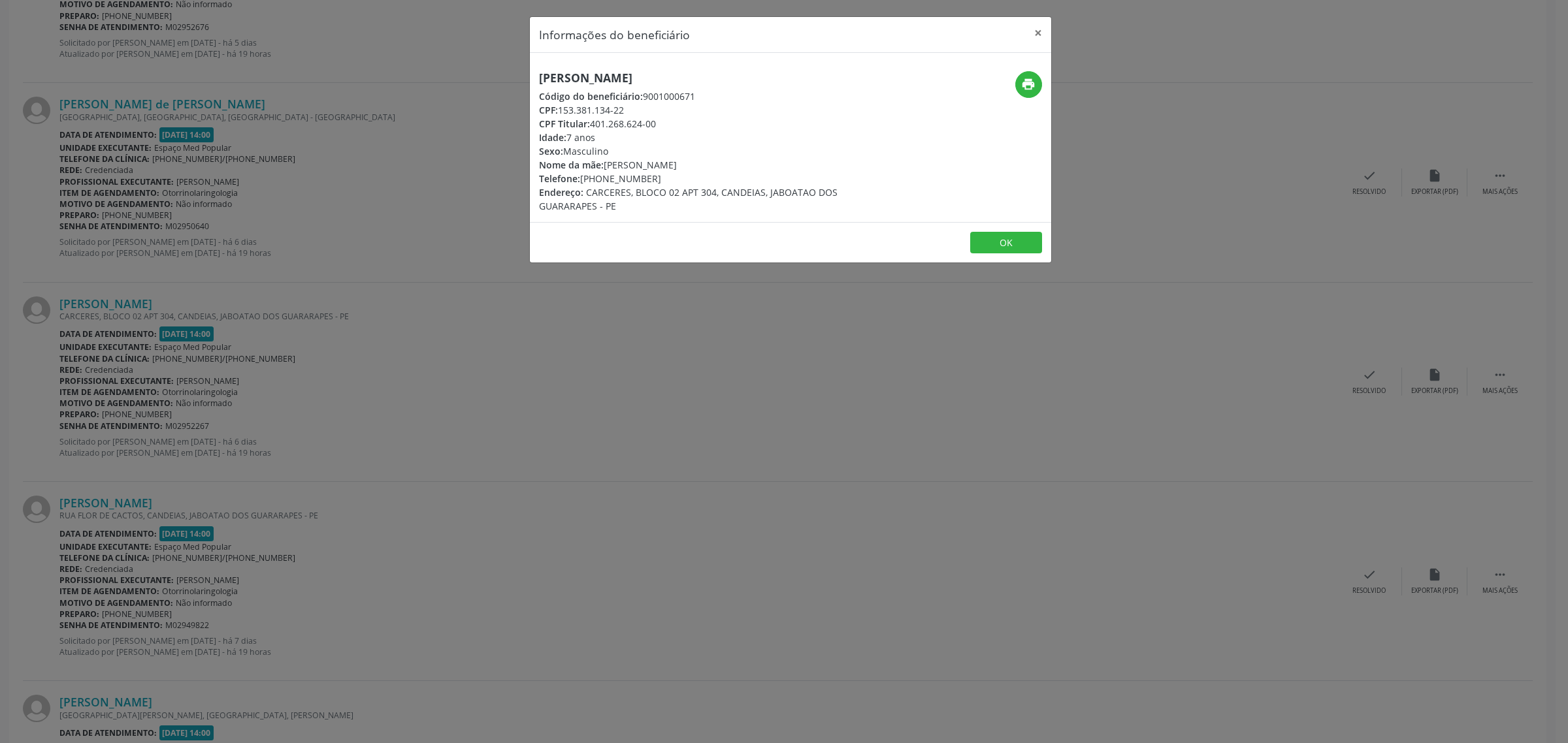
drag, startPoint x: 791, startPoint y: 78, endPoint x: 538, endPoint y: 76, distance: 253.0
click at [539, 76] on h5 "[PERSON_NAME]" at bounding box center [704, 77] width 329 height 14
drag, startPoint x: 658, startPoint y: 175, endPoint x: 582, endPoint y: 176, distance: 76.0
click at [582, 176] on div "Telefone: [PHONE_NUMBER]" at bounding box center [704, 178] width 329 height 14
click at [325, 378] on div "Informações do beneficiário × [PERSON_NAME] Código do beneficiário: 9001000671 …" at bounding box center [784, 371] width 1568 height 743
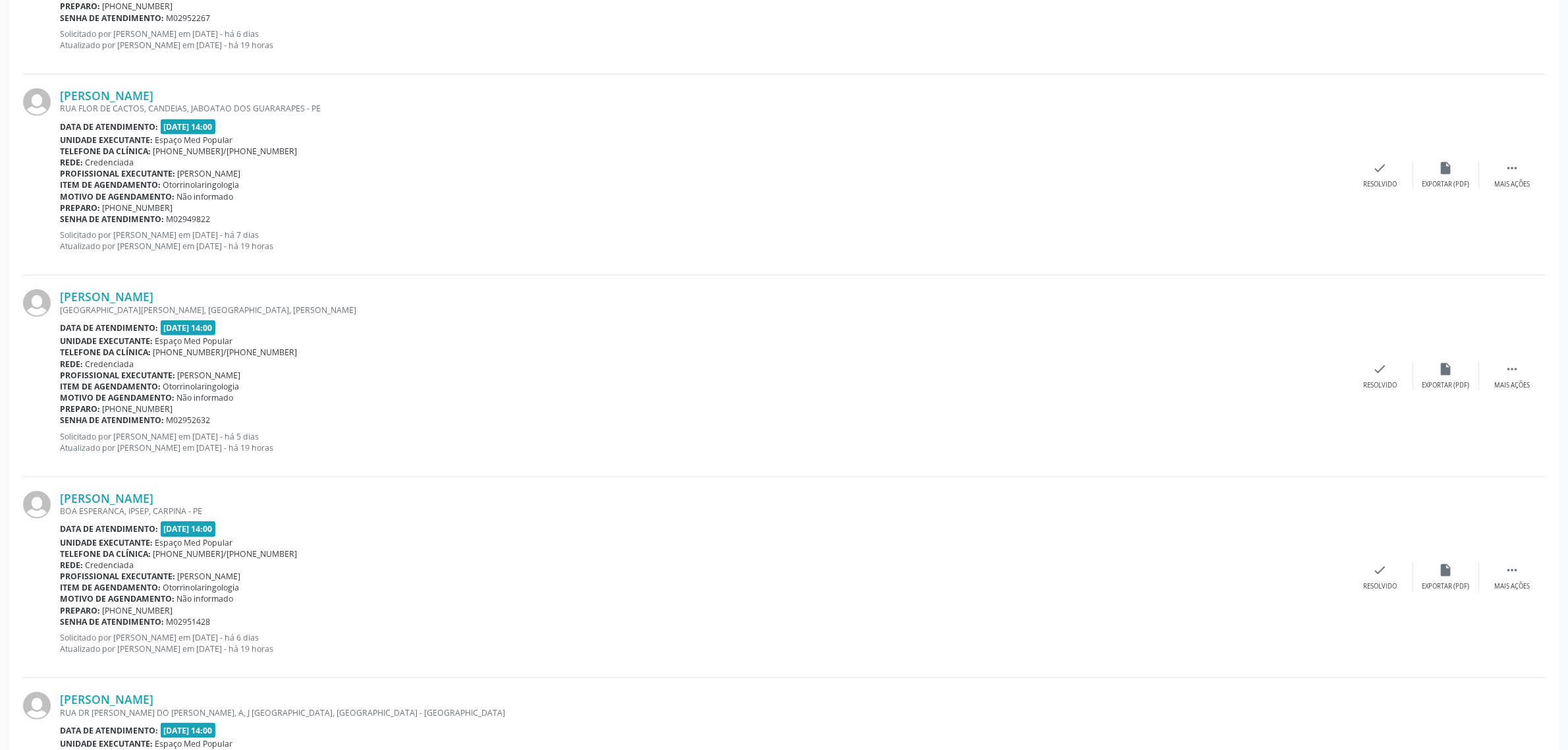
scroll to position [1812, 0]
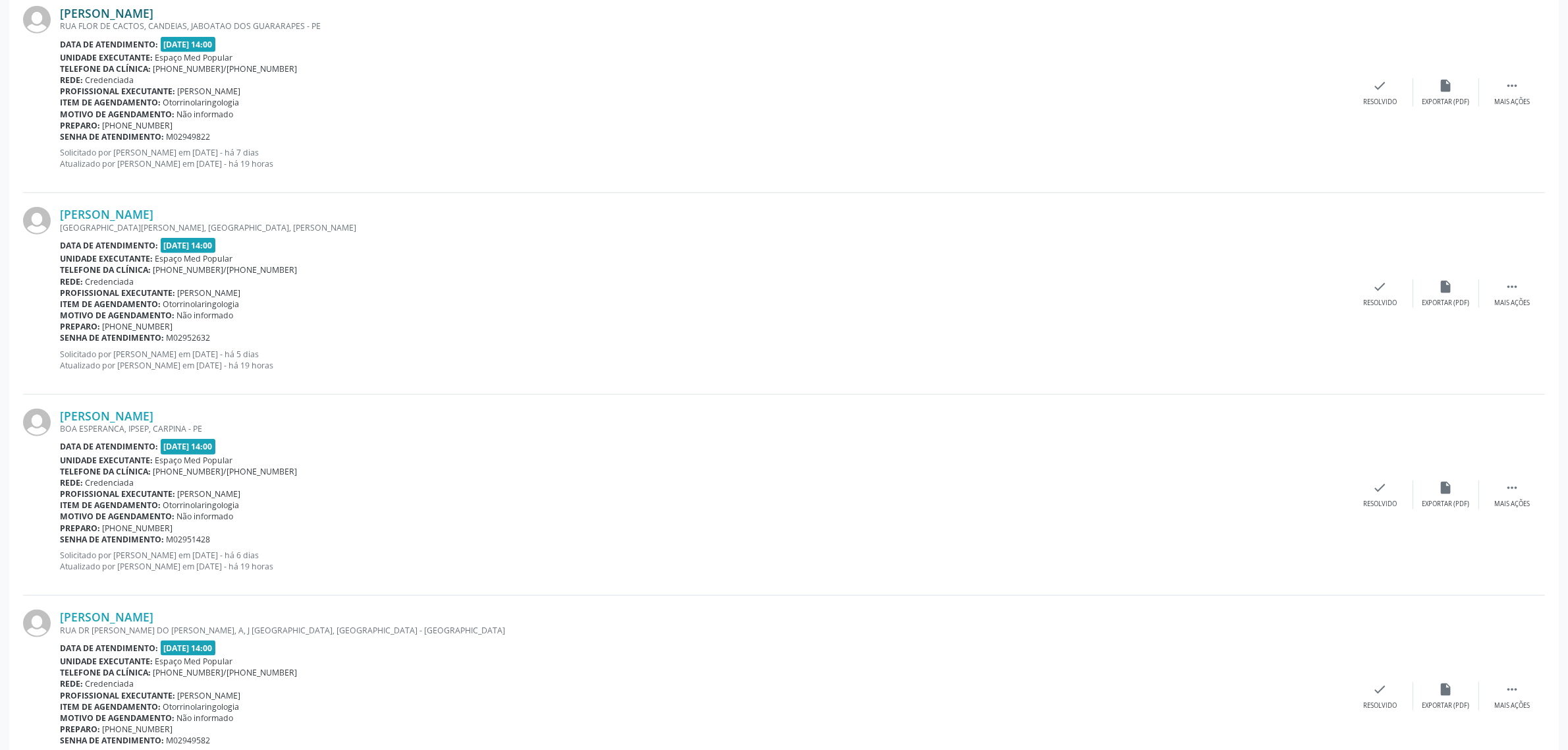
click at [133, 17] on link "[PERSON_NAME]" at bounding box center [107, 13] width 93 height 14
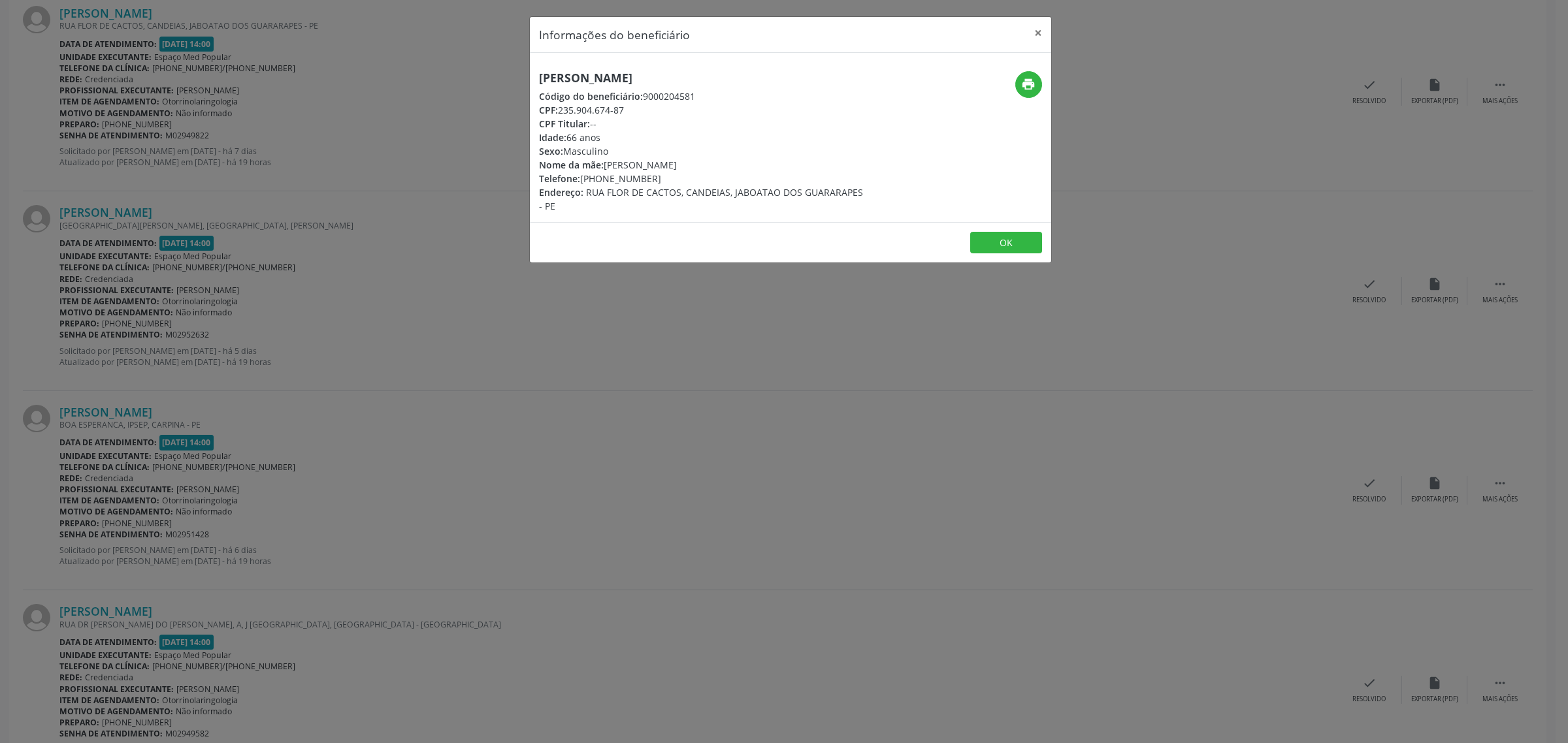
drag, startPoint x: 740, startPoint y: 70, endPoint x: 532, endPoint y: 84, distance: 208.5
click at [532, 84] on div "[PERSON_NAME] Código do beneficiário: 9000204581 CPF: 235.904.674-87 CPF Titula…" at bounding box center [790, 137] width 521 height 169
drag, startPoint x: 658, startPoint y: 180, endPoint x: 581, endPoint y: 181, distance: 77.0
click at [581, 181] on div "Telefone: [PHONE_NUMBER]" at bounding box center [704, 178] width 329 height 14
click at [271, 403] on div "Informações do beneficiário × [PERSON_NAME] Código do beneficiário: 9000204581 …" at bounding box center [784, 371] width 1568 height 743
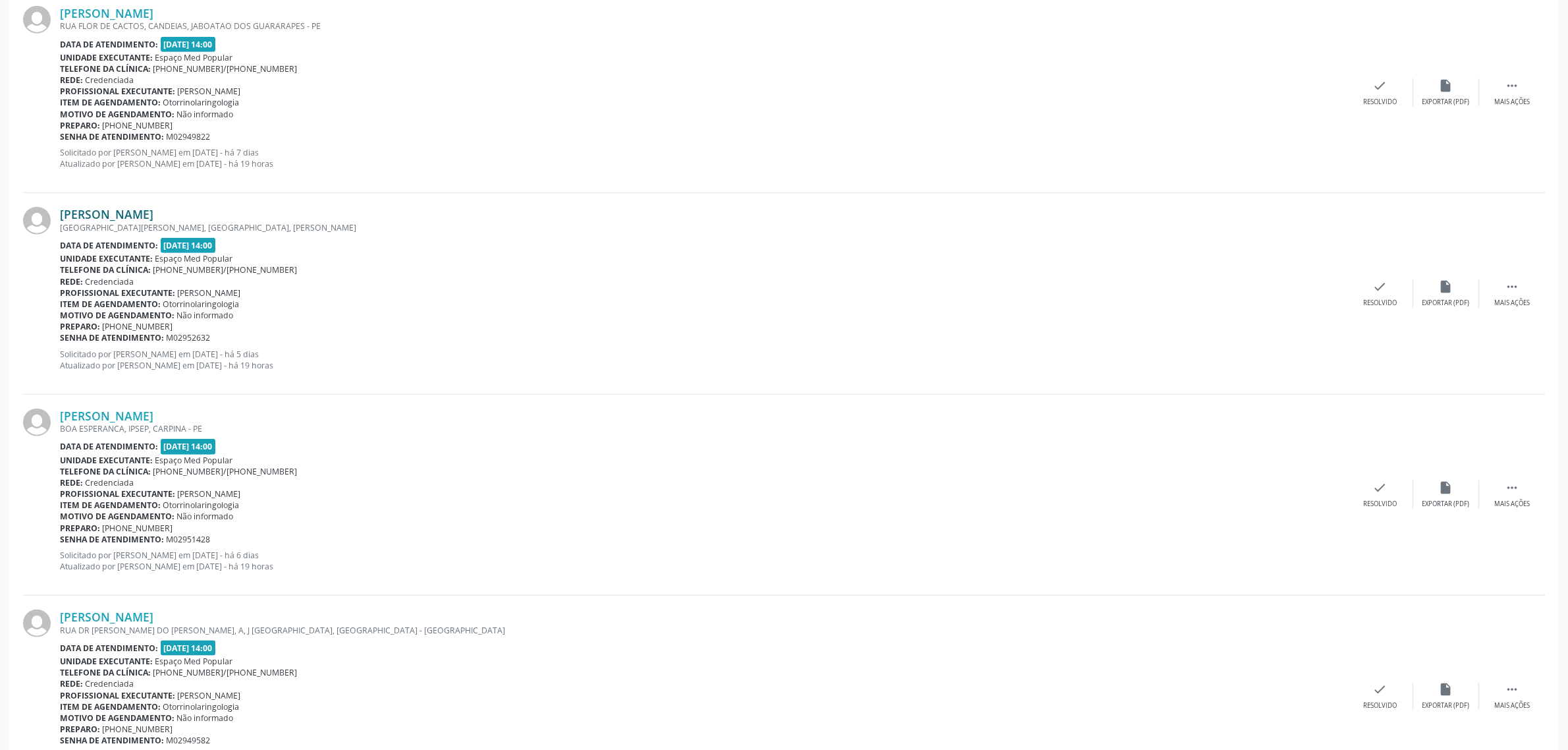
click at [154, 217] on link "[PERSON_NAME]" at bounding box center [107, 214] width 93 height 14
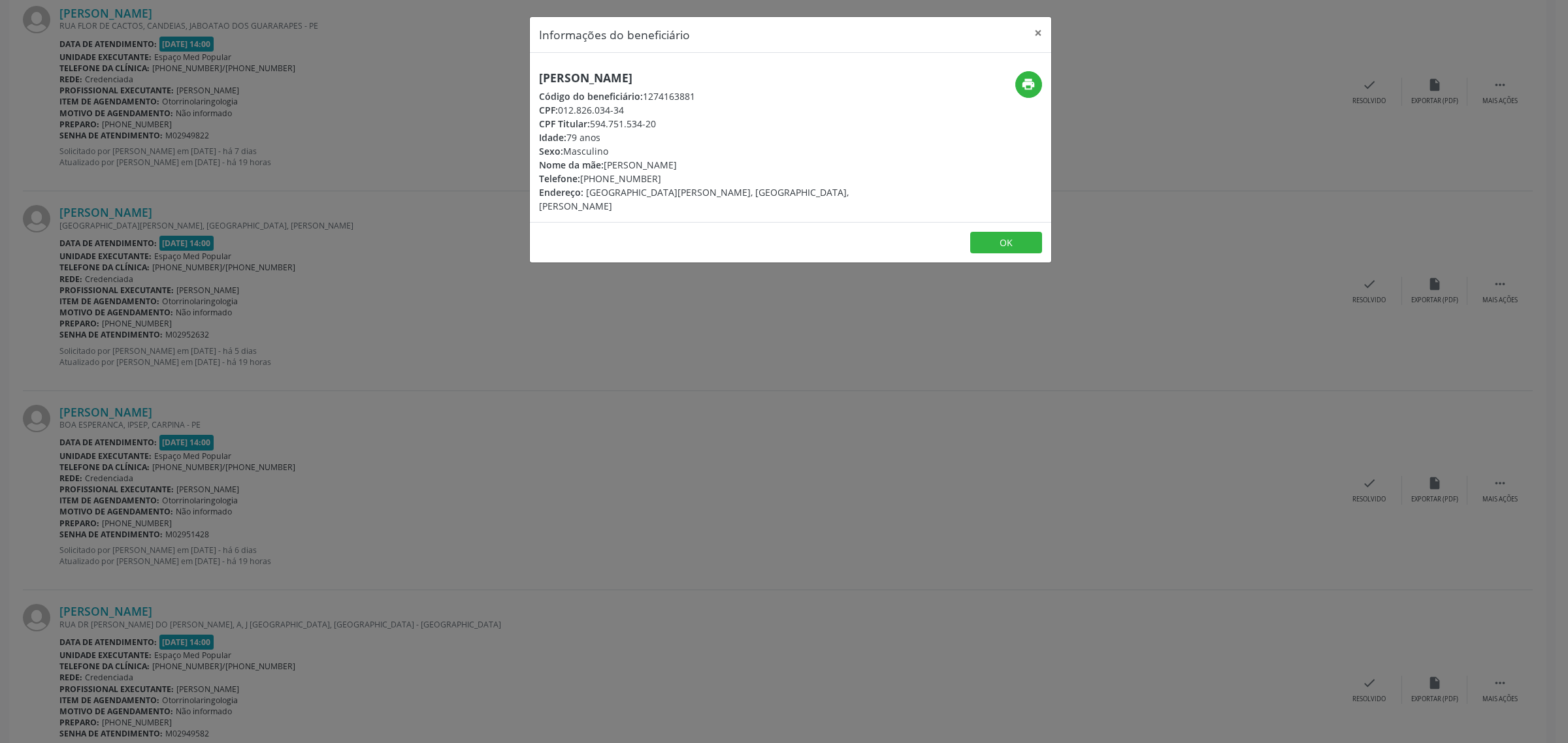
drag, startPoint x: 759, startPoint y: 80, endPoint x: 537, endPoint y: 80, distance: 222.0
click at [537, 80] on div "[PERSON_NAME] Código do beneficiário: 1274163881 CPF: 012.826.034-34 CPF Titula…" at bounding box center [704, 141] width 348 height 141
click at [371, 371] on div "Informações do beneficiário × [PERSON_NAME] Código do beneficiário: 1274163881 …" at bounding box center [784, 371] width 1568 height 743
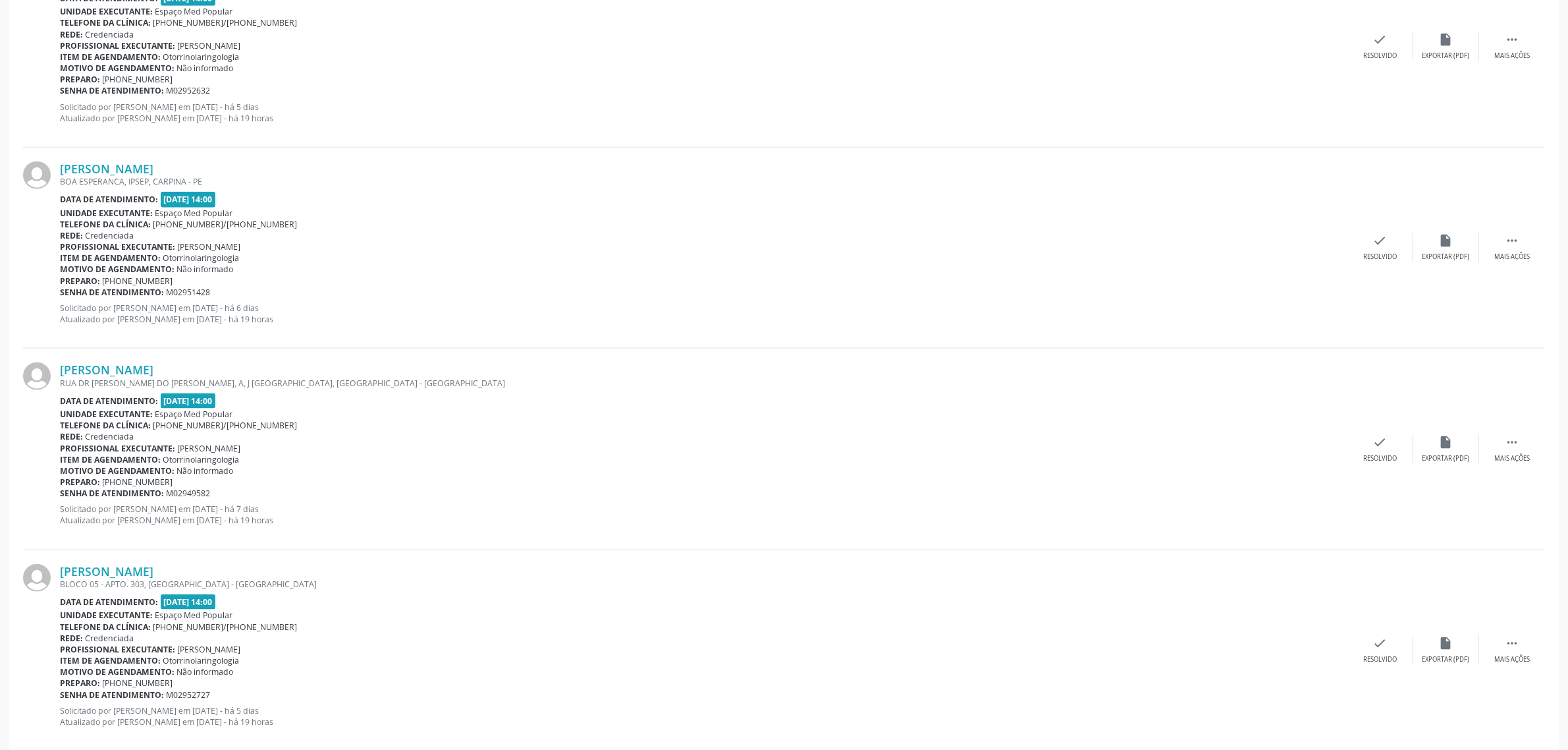
scroll to position [2142, 0]
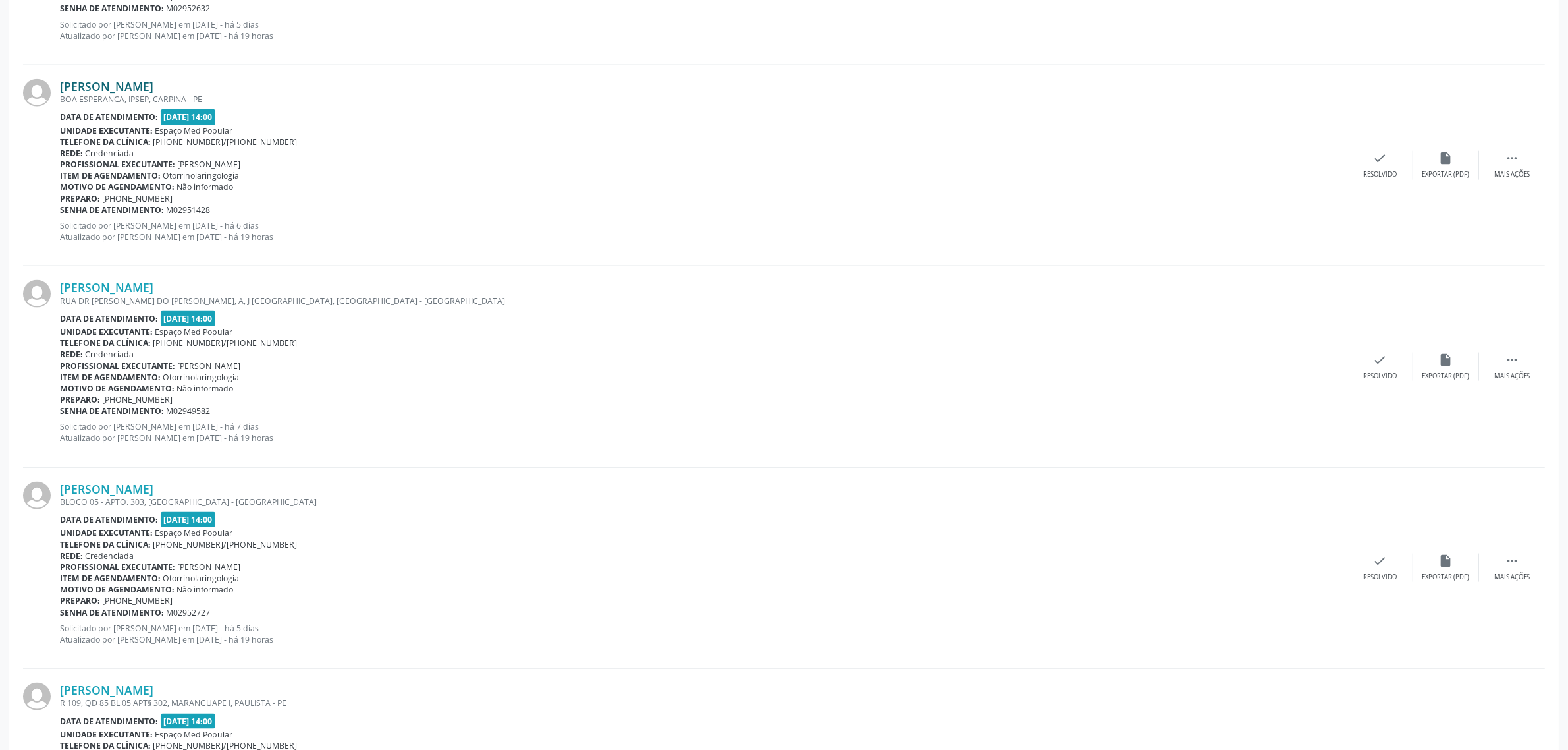
click at [124, 81] on link "[PERSON_NAME]" at bounding box center [107, 86] width 93 height 14
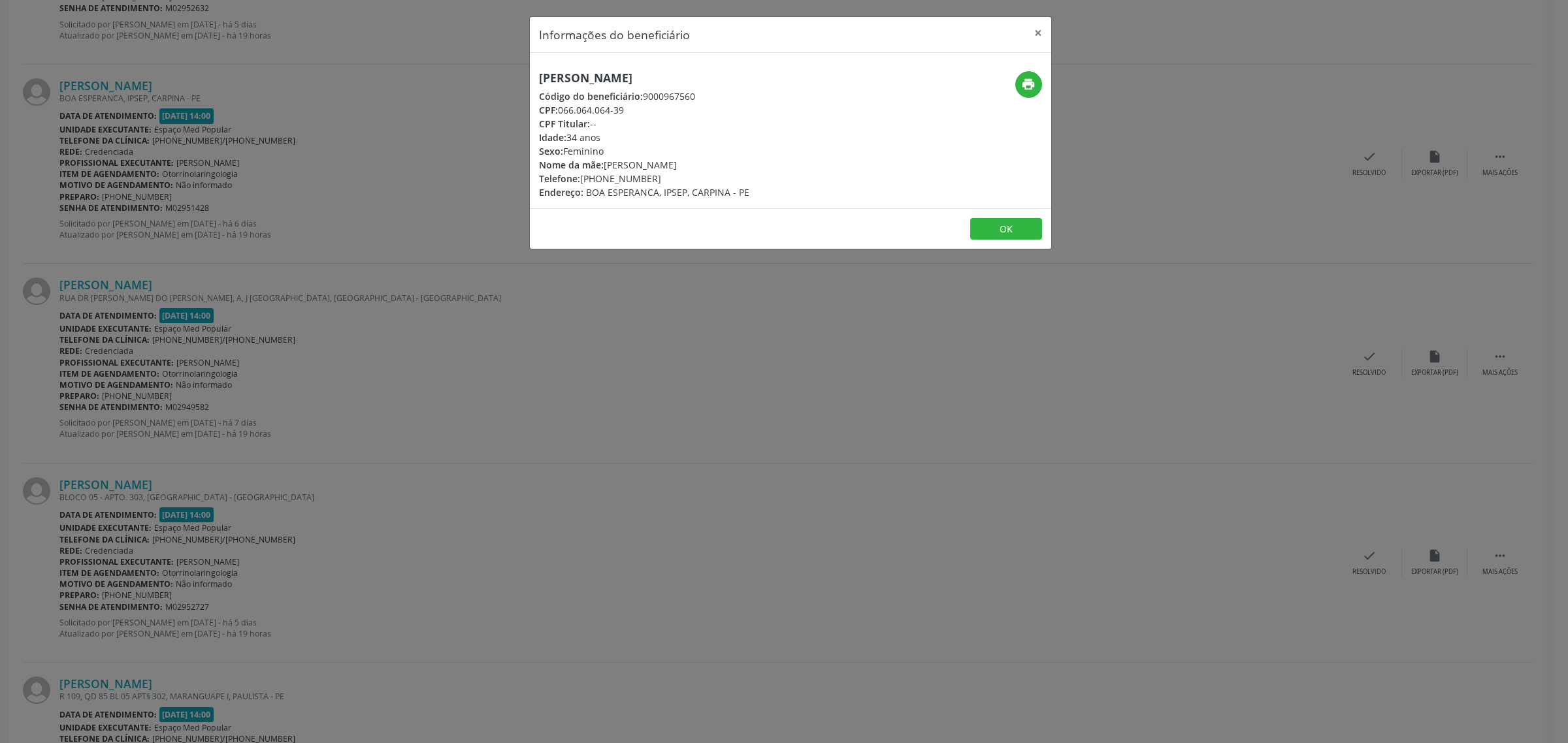
drag, startPoint x: 690, startPoint y: 73, endPoint x: 534, endPoint y: 72, distance: 156.0
click at [534, 72] on div "[PERSON_NAME] Código do beneficiário: 9000967560 CPF: 066.064.064-39 CPF Titula…" at bounding box center [704, 135] width 348 height 128
click at [497, 358] on div "Informações do beneficiário × [PERSON_NAME] Código do beneficiário: 9000967560 …" at bounding box center [784, 371] width 1568 height 743
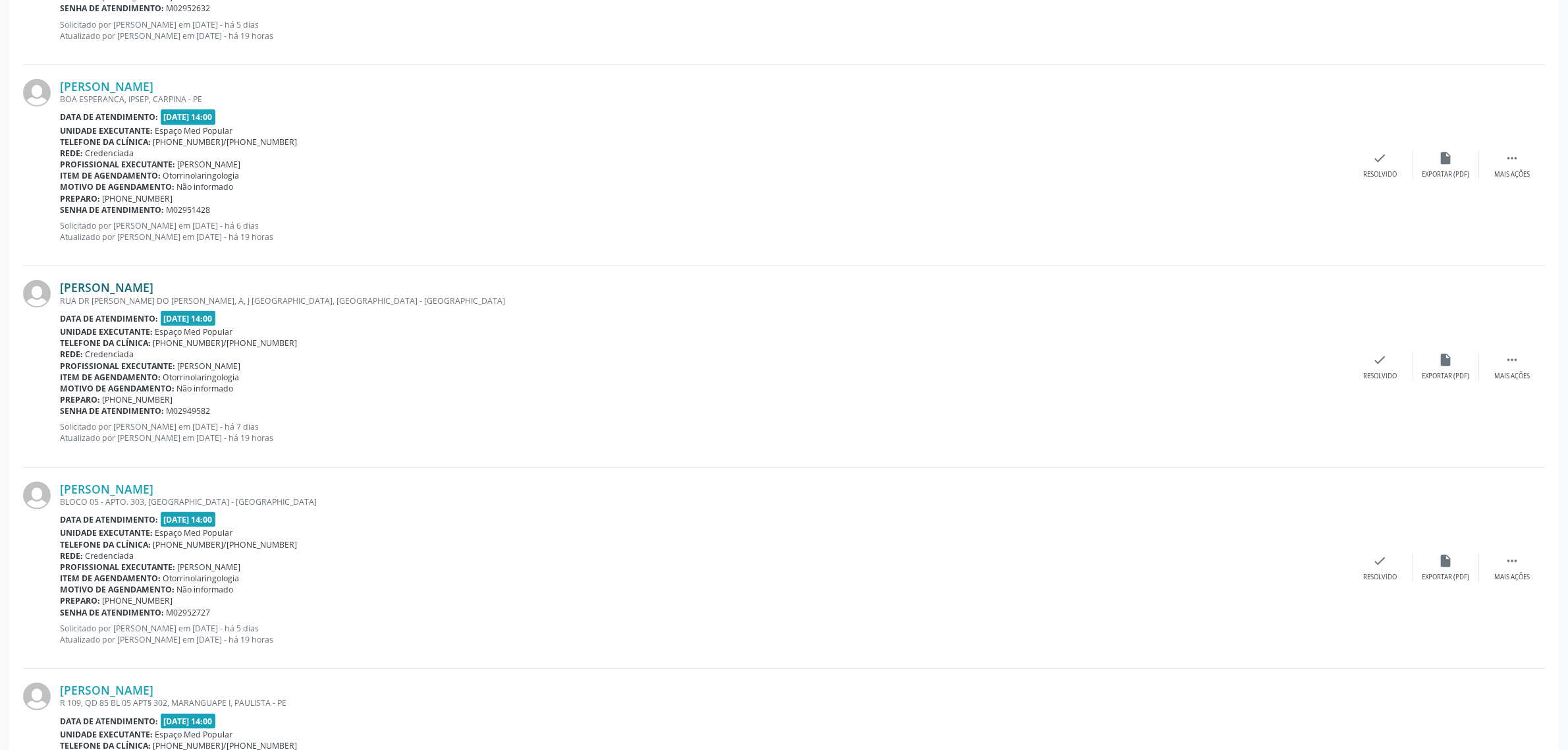
click at [77, 286] on link "[PERSON_NAME]" at bounding box center [107, 287] width 93 height 14
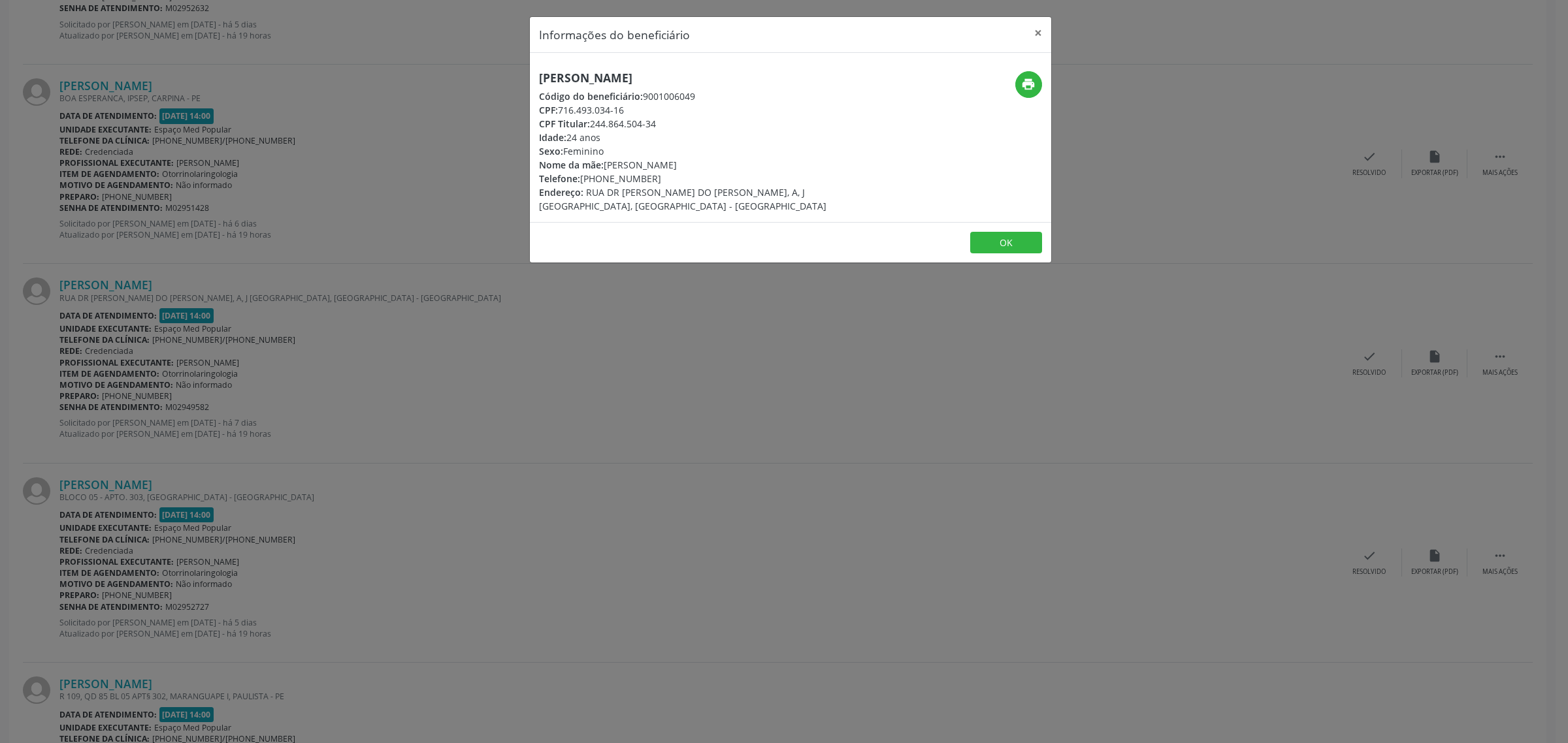
drag, startPoint x: 703, startPoint y: 79, endPoint x: 526, endPoint y: 76, distance: 177.0
click at [526, 76] on div "Informações do beneficiário × [PERSON_NAME] Código do beneficiário: 9001006049 …" at bounding box center [784, 371] width 1568 height 743
drag, startPoint x: 648, startPoint y: 181, endPoint x: 583, endPoint y: 183, distance: 65.0
click at [583, 183] on div "Telefone: [PHONE_NUMBER]" at bounding box center [704, 178] width 329 height 14
drag, startPoint x: 186, startPoint y: 360, endPoint x: 174, endPoint y: 370, distance: 15.6
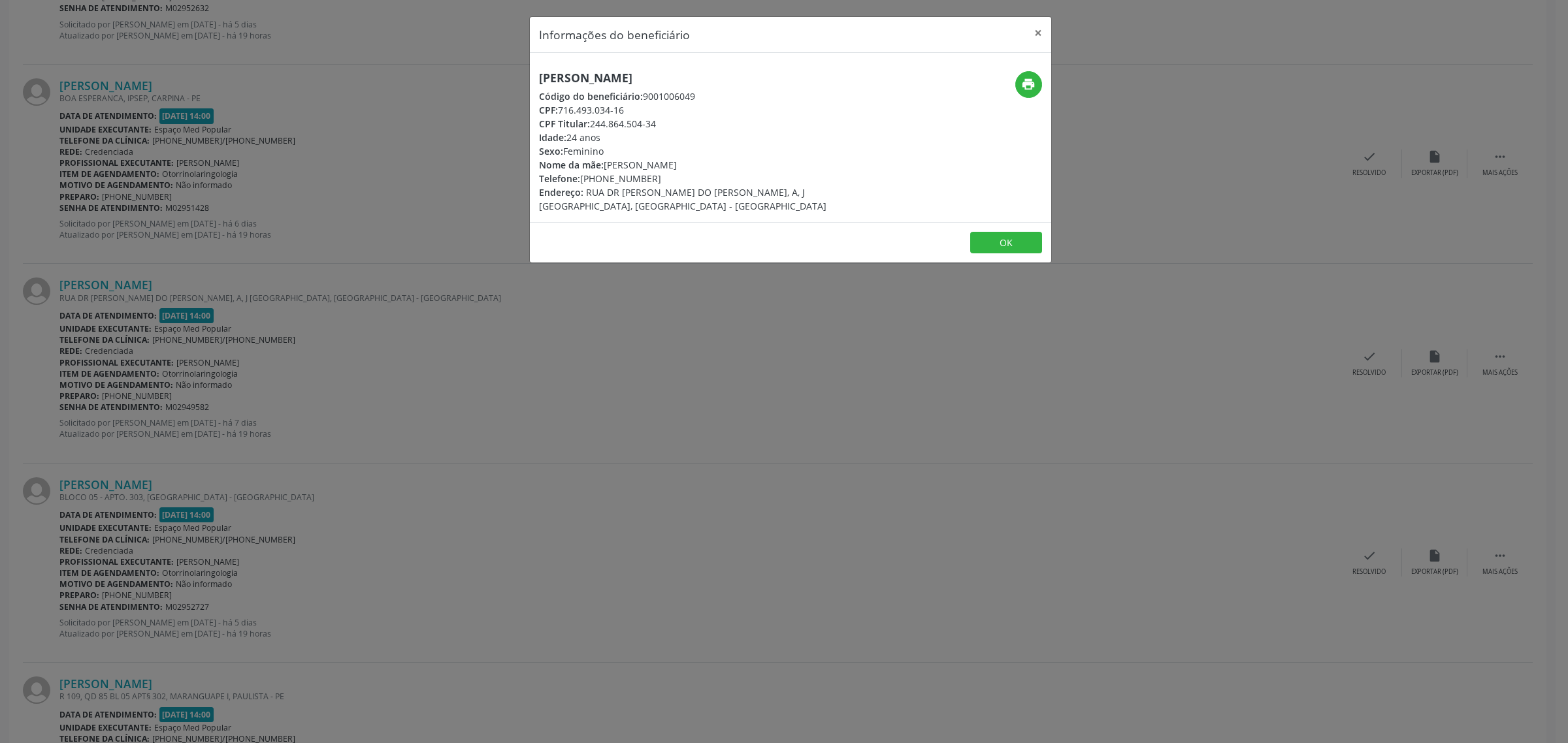
click at [185, 361] on div "Informações do beneficiário × [PERSON_NAME] Código do beneficiário: 9001006049 …" at bounding box center [784, 371] width 1568 height 743
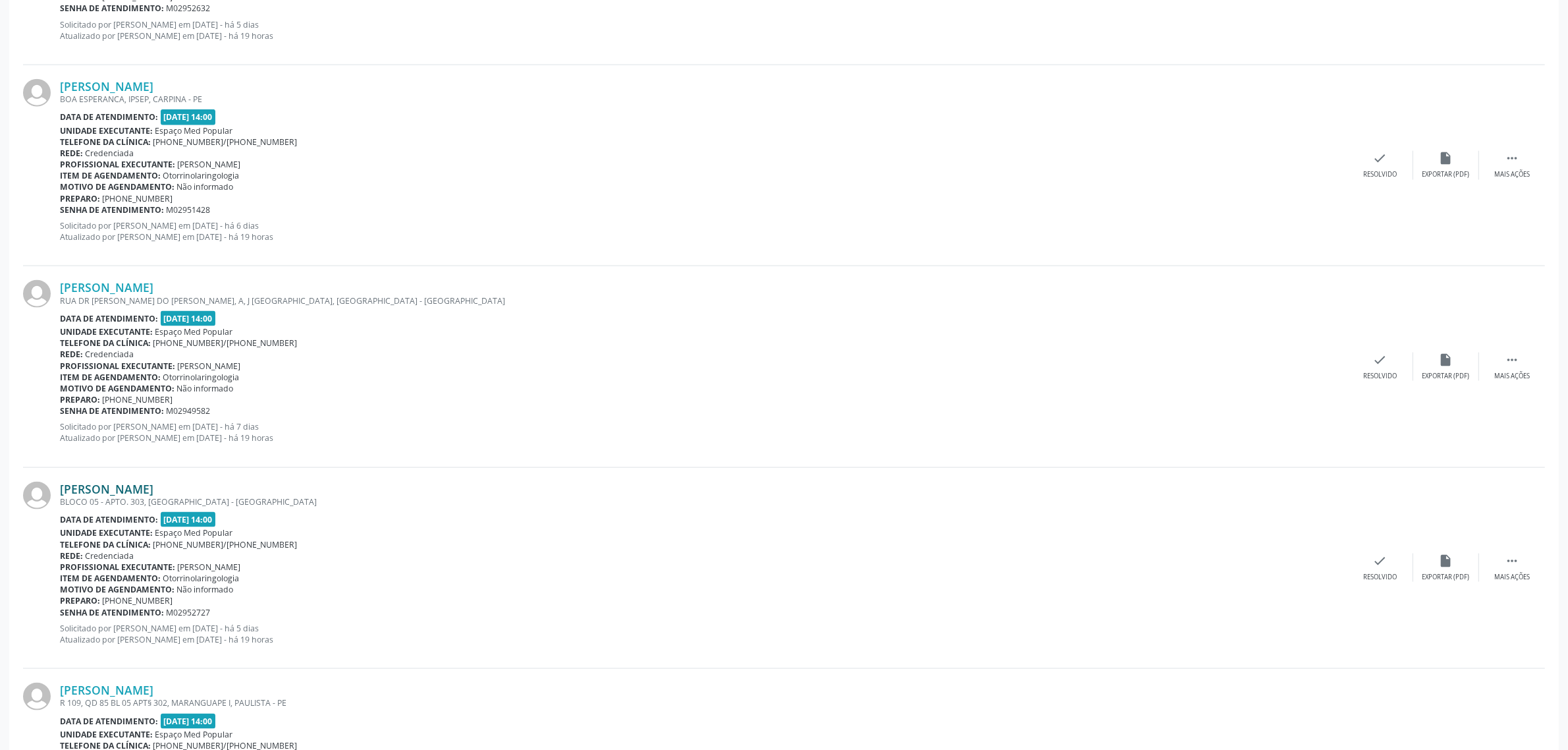
click at [110, 489] on link "[PERSON_NAME]" at bounding box center [107, 489] width 93 height 14
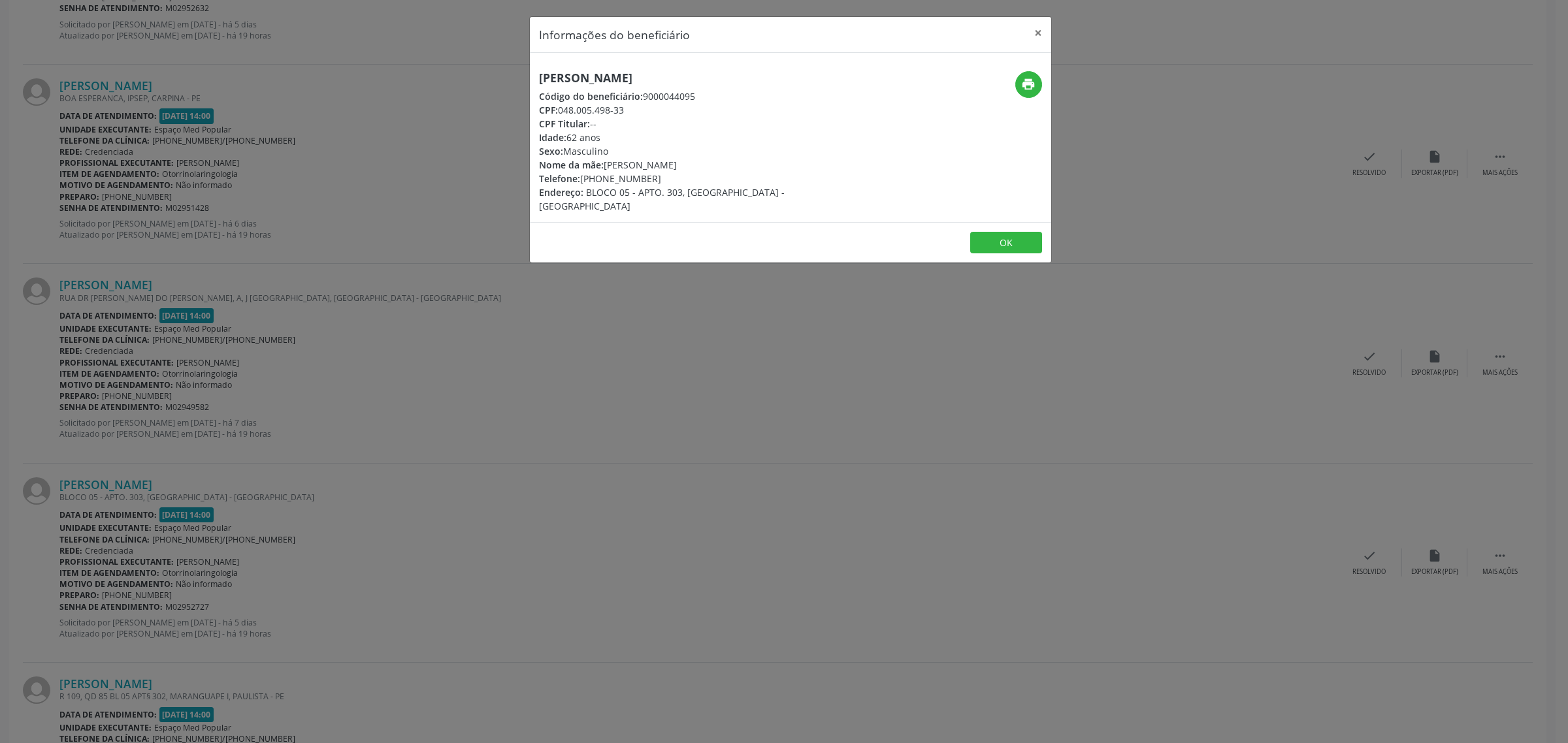
drag, startPoint x: 727, startPoint y: 76, endPoint x: 536, endPoint y: 78, distance: 191.0
click at [536, 78] on div "[PERSON_NAME] Código do beneficiário: 9000044095 CPF: 048.005.498-33 CPF Titula…" at bounding box center [704, 141] width 348 height 141
drag, startPoint x: 655, startPoint y: 173, endPoint x: 585, endPoint y: 178, distance: 70.2
click at [585, 178] on div "Telefone: [PHONE_NUMBER]" at bounding box center [704, 178] width 329 height 14
click at [415, 353] on div "Informações do beneficiário × [PERSON_NAME] Código do beneficiário: 9000044095 …" at bounding box center [784, 371] width 1568 height 743
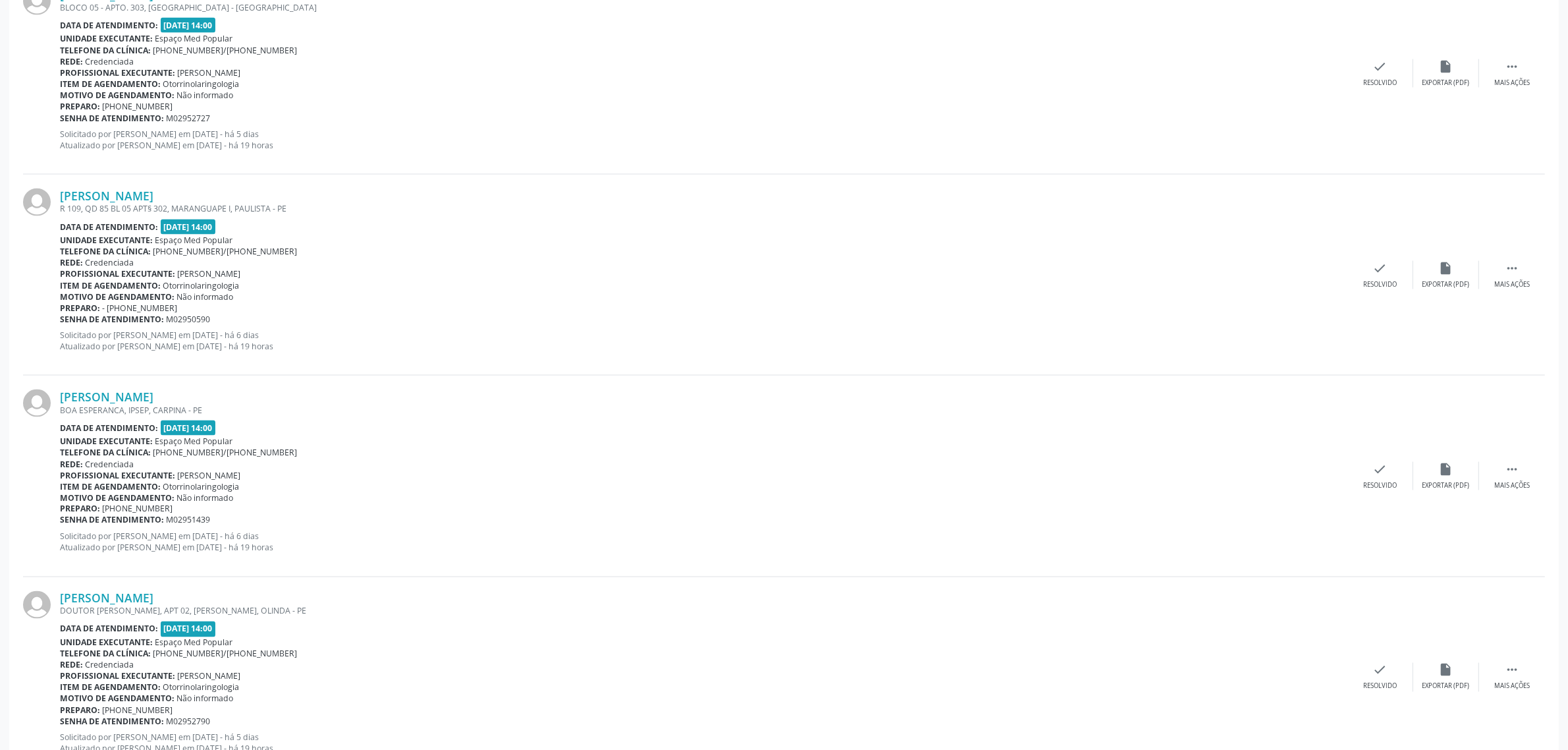
scroll to position [2725, 0]
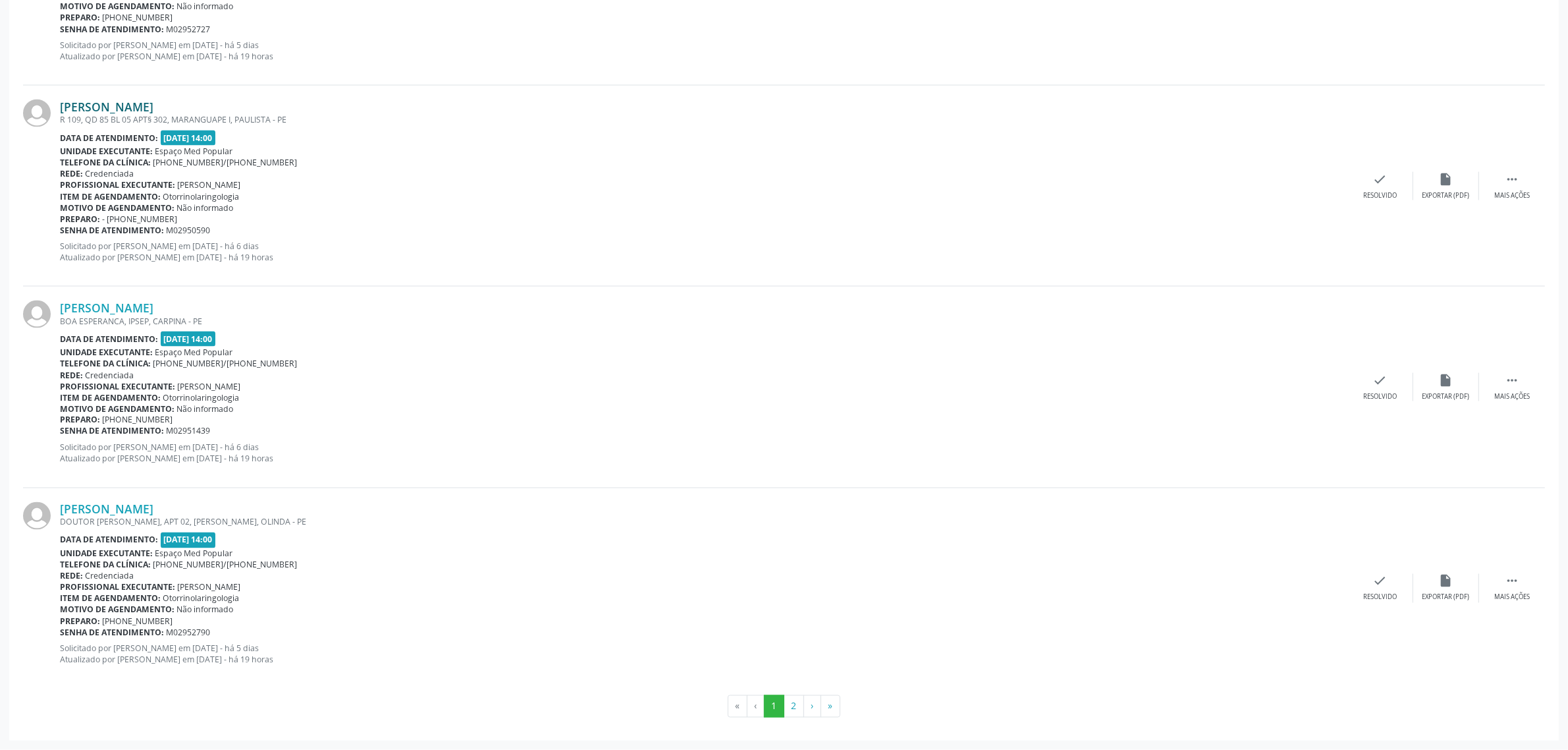
click at [154, 108] on link "[PERSON_NAME]" at bounding box center [107, 107] width 93 height 14
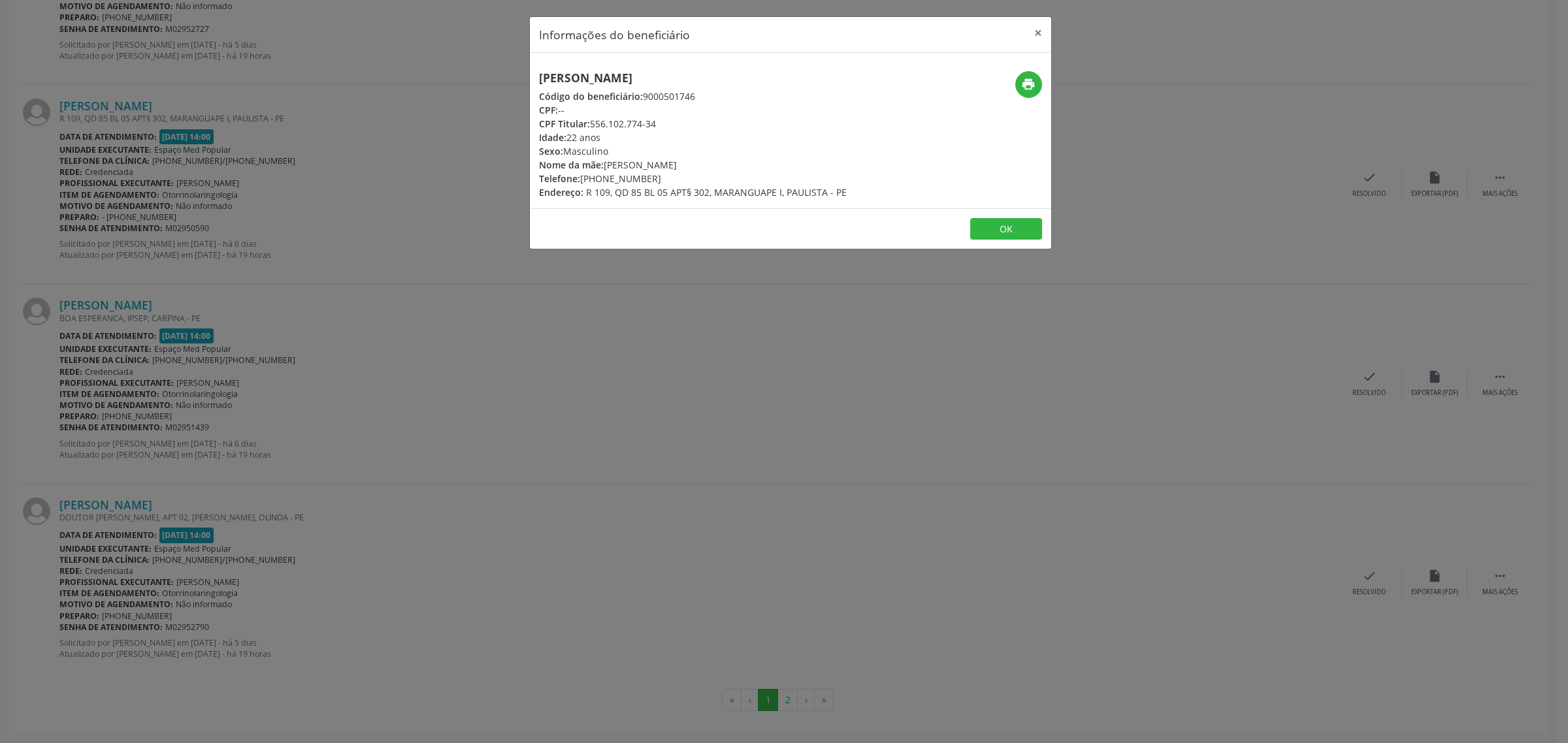
drag, startPoint x: 801, startPoint y: 73, endPoint x: 537, endPoint y: 73, distance: 264.0
click at [537, 73] on div "[PERSON_NAME] Código do beneficiário: 9000501746 CPF: -- CPF Titular: 556.102.7…" at bounding box center [704, 135] width 348 height 128
drag, startPoint x: 654, startPoint y: 175, endPoint x: 582, endPoint y: 180, distance: 72.2
click at [582, 180] on div "Telefone: [PHONE_NUMBER]" at bounding box center [693, 178] width 308 height 14
drag, startPoint x: 408, startPoint y: 515, endPoint x: 253, endPoint y: 496, distance: 156.2
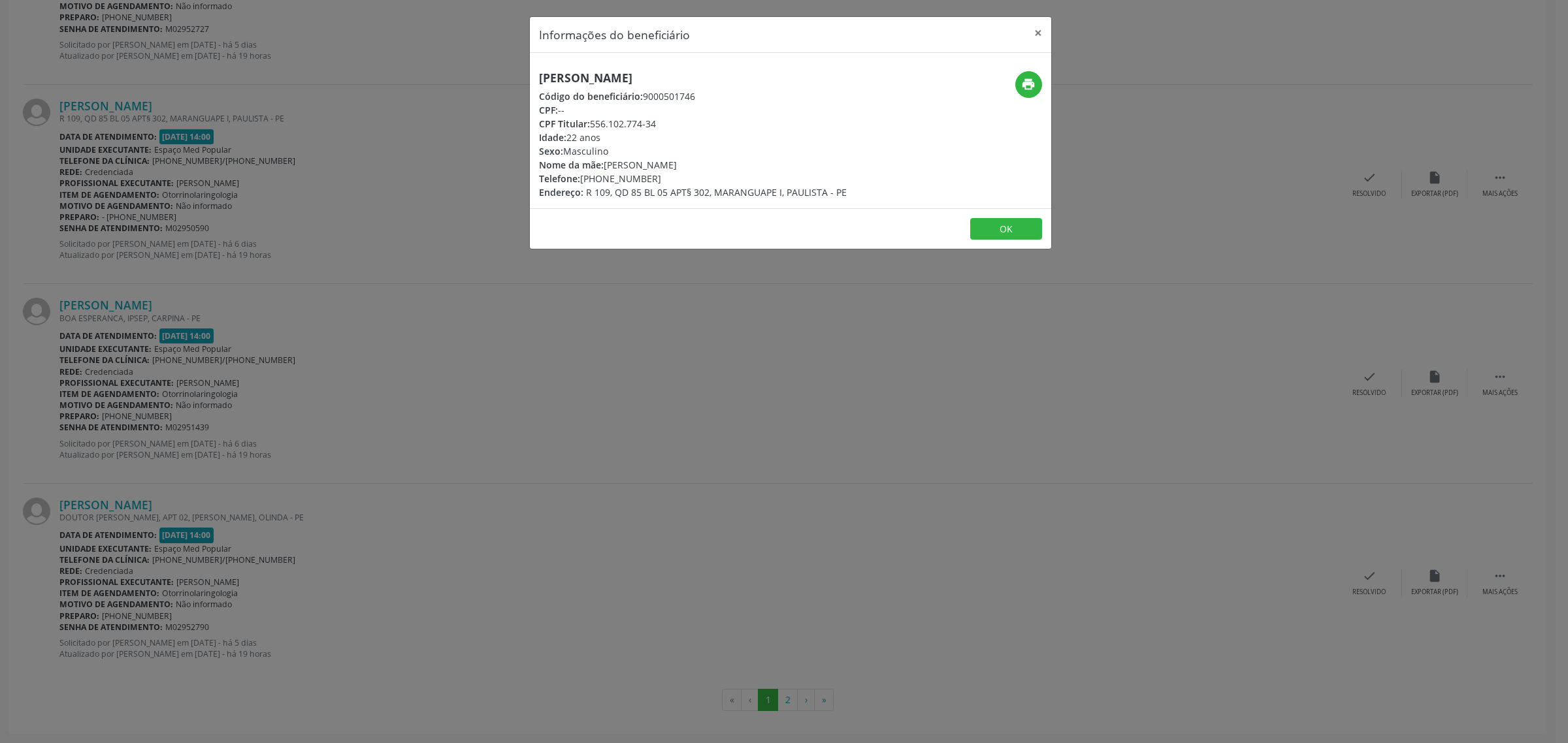
click at [405, 515] on div "Informações do beneficiário × [PERSON_NAME] Código do beneficiário: 9000501746 …" at bounding box center [784, 371] width 1568 height 743
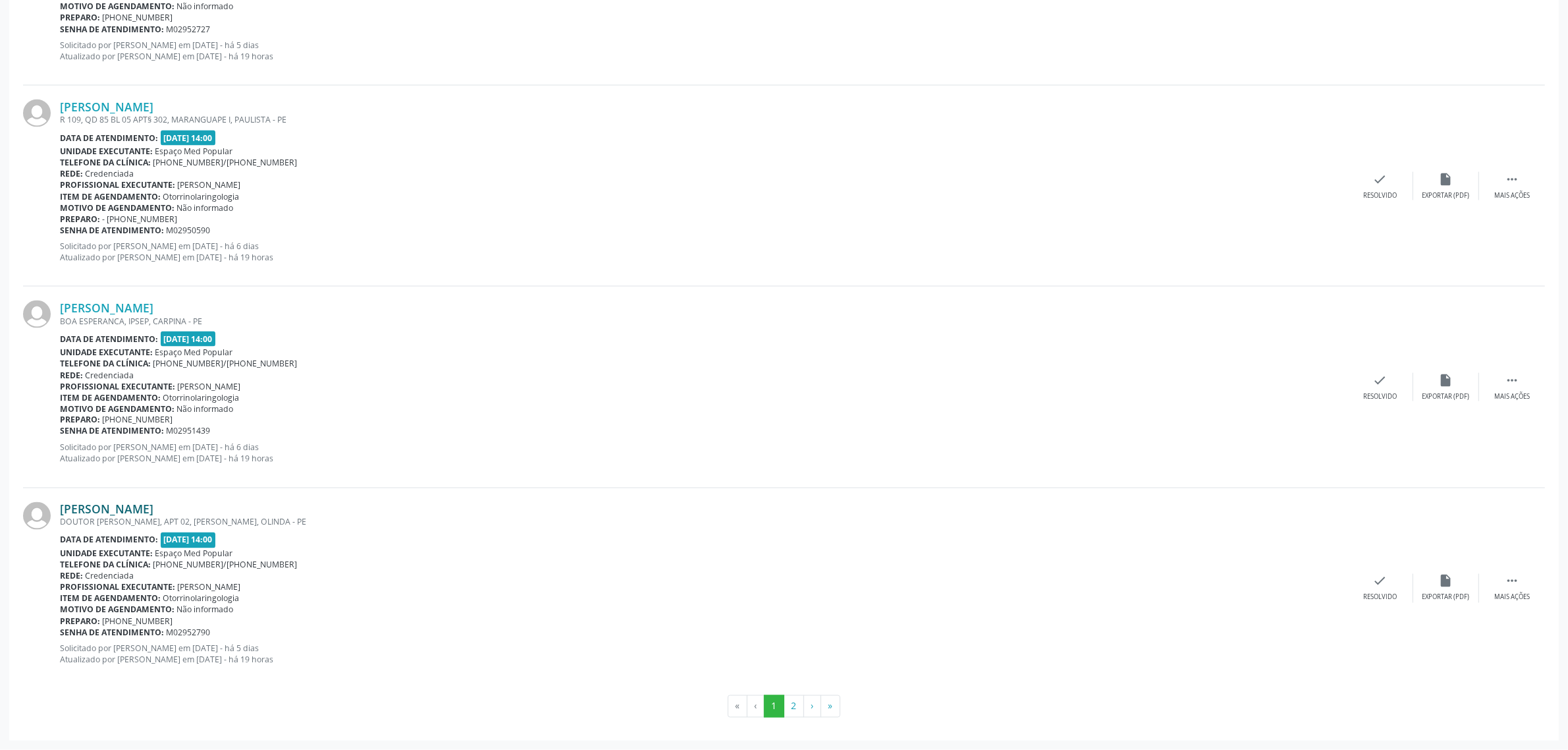
click at [146, 511] on link "[PERSON_NAME]" at bounding box center [107, 510] width 93 height 14
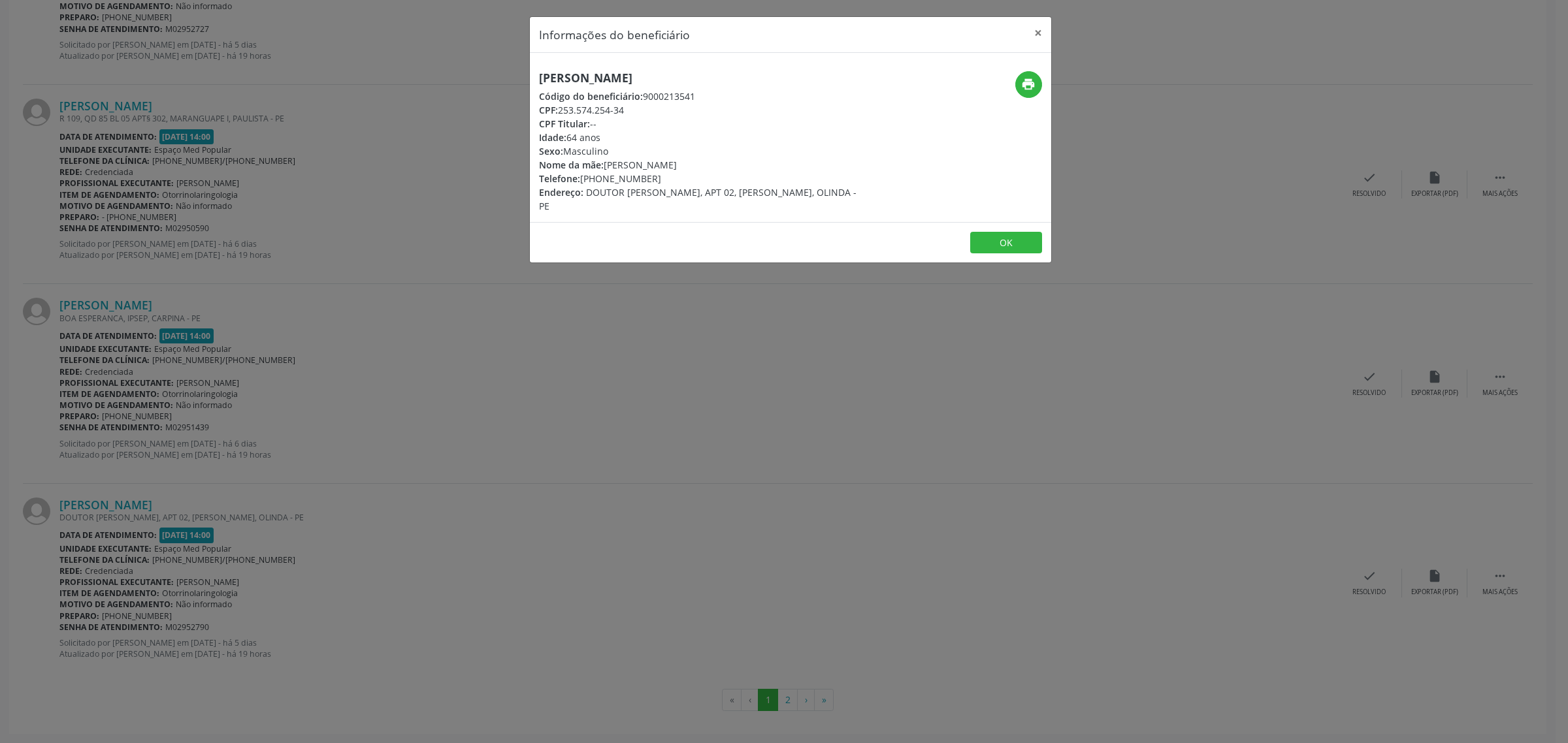
drag, startPoint x: 680, startPoint y: 75, endPoint x: 539, endPoint y: 79, distance: 141.1
click at [539, 79] on h5 "[PERSON_NAME]" at bounding box center [704, 77] width 329 height 14
drag, startPoint x: 658, startPoint y: 178, endPoint x: 582, endPoint y: 178, distance: 76.0
click at [582, 178] on div "Telefone: [PHONE_NUMBER]" at bounding box center [704, 178] width 329 height 14
click at [443, 445] on div "Informações do beneficiário × [PERSON_NAME] Código do beneficiário: 9000213541 …" at bounding box center [784, 371] width 1568 height 743
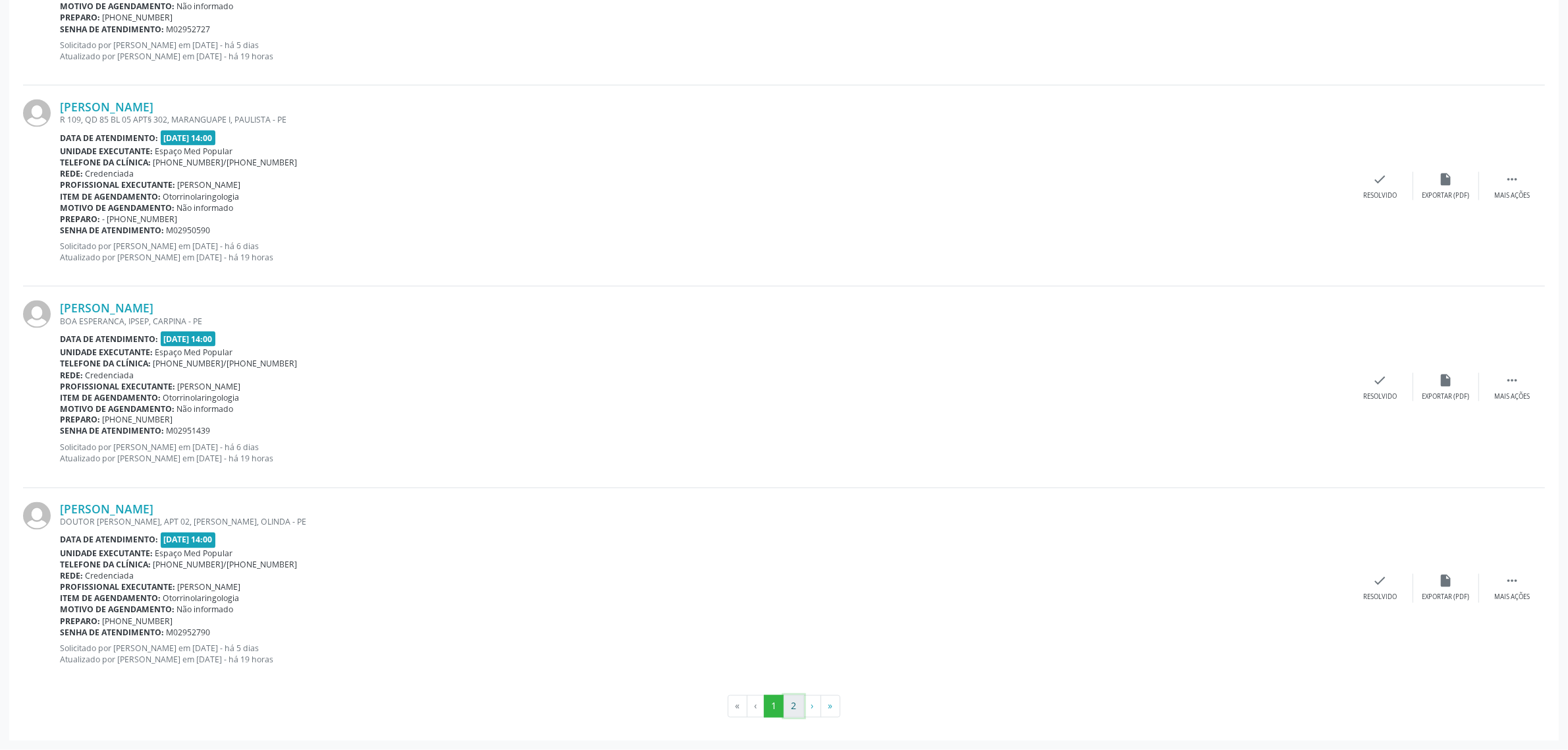
click at [793, 708] on button "2" at bounding box center [794, 706] width 20 height 22
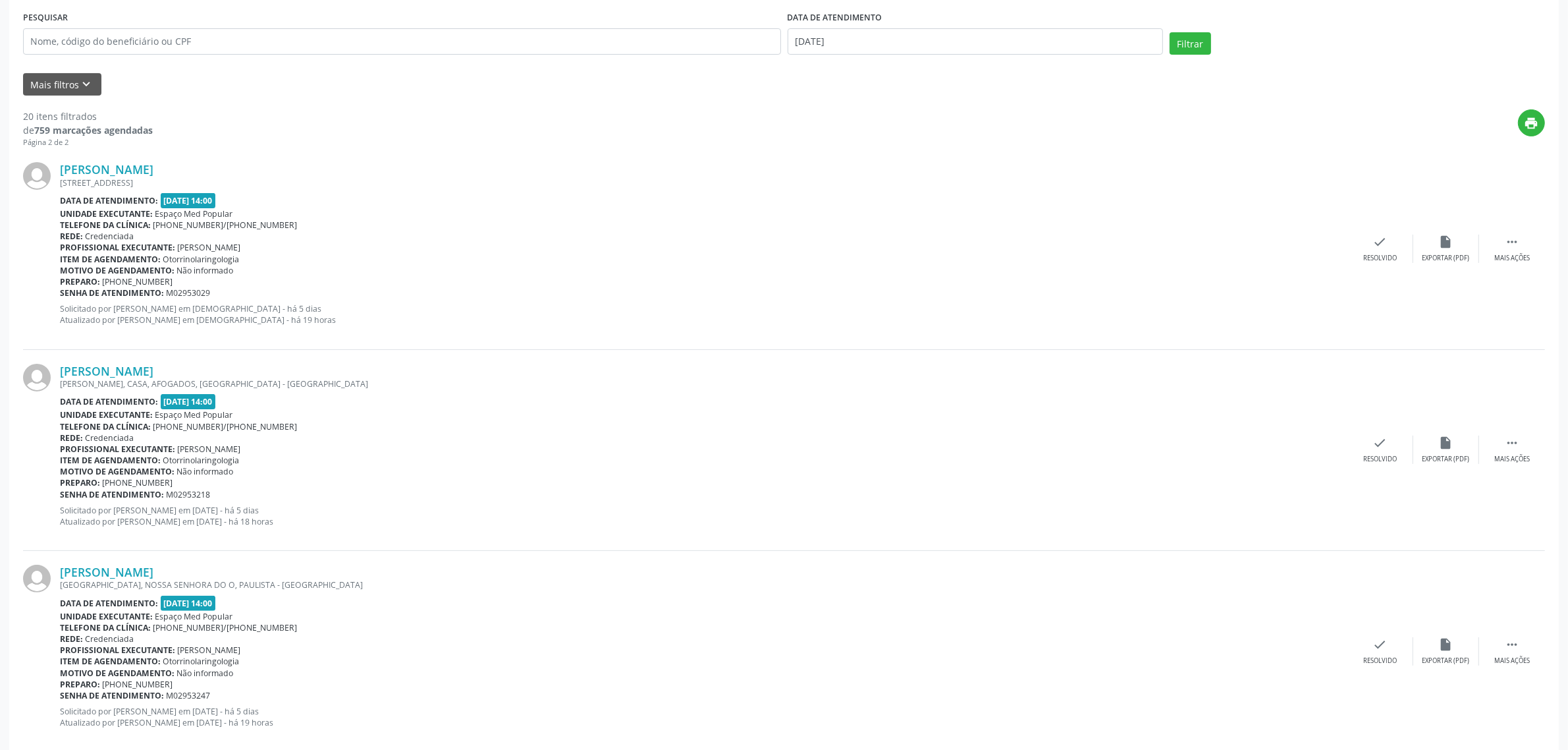
scroll to position [329, 0]
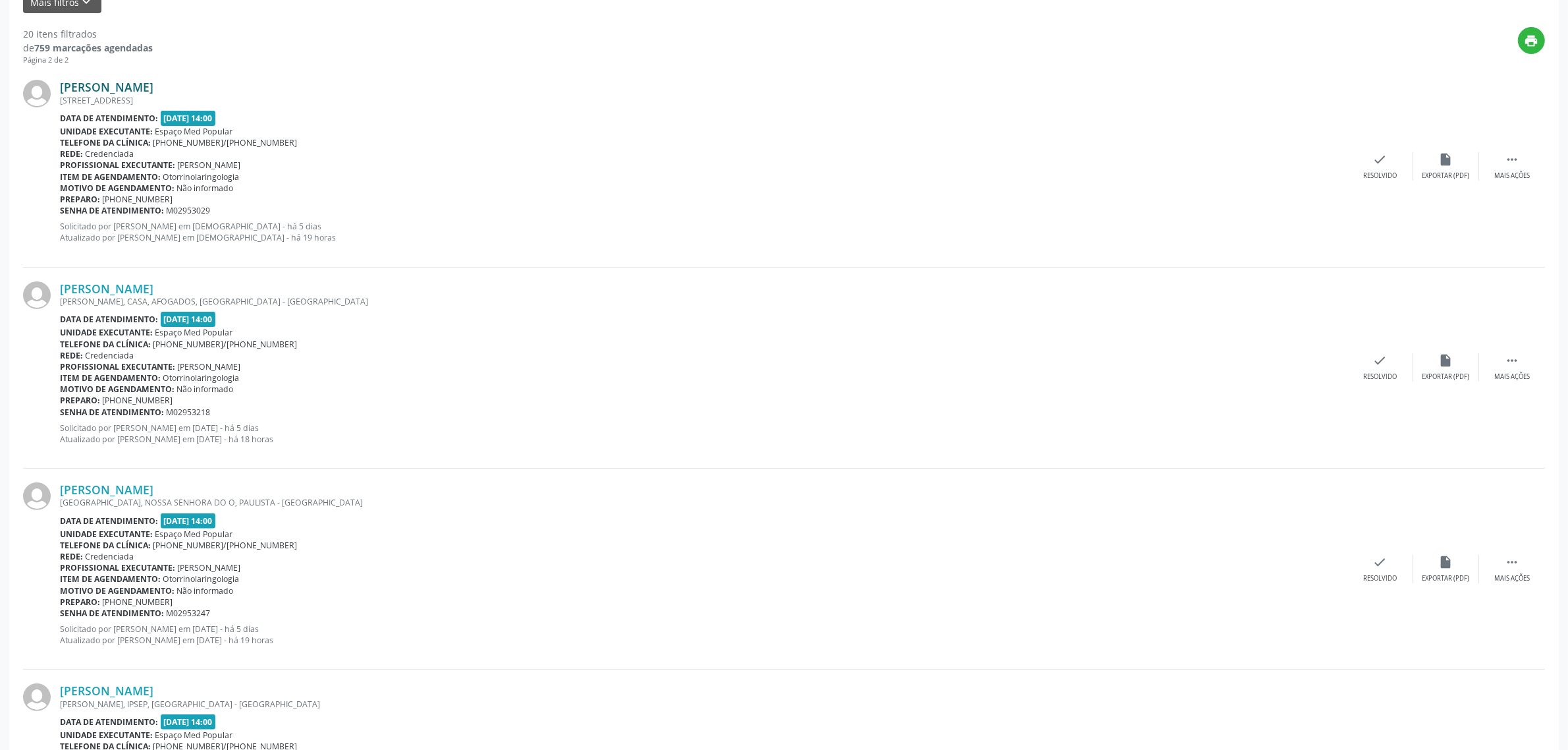
click at [154, 80] on link "[PERSON_NAME]" at bounding box center [107, 87] width 93 height 14
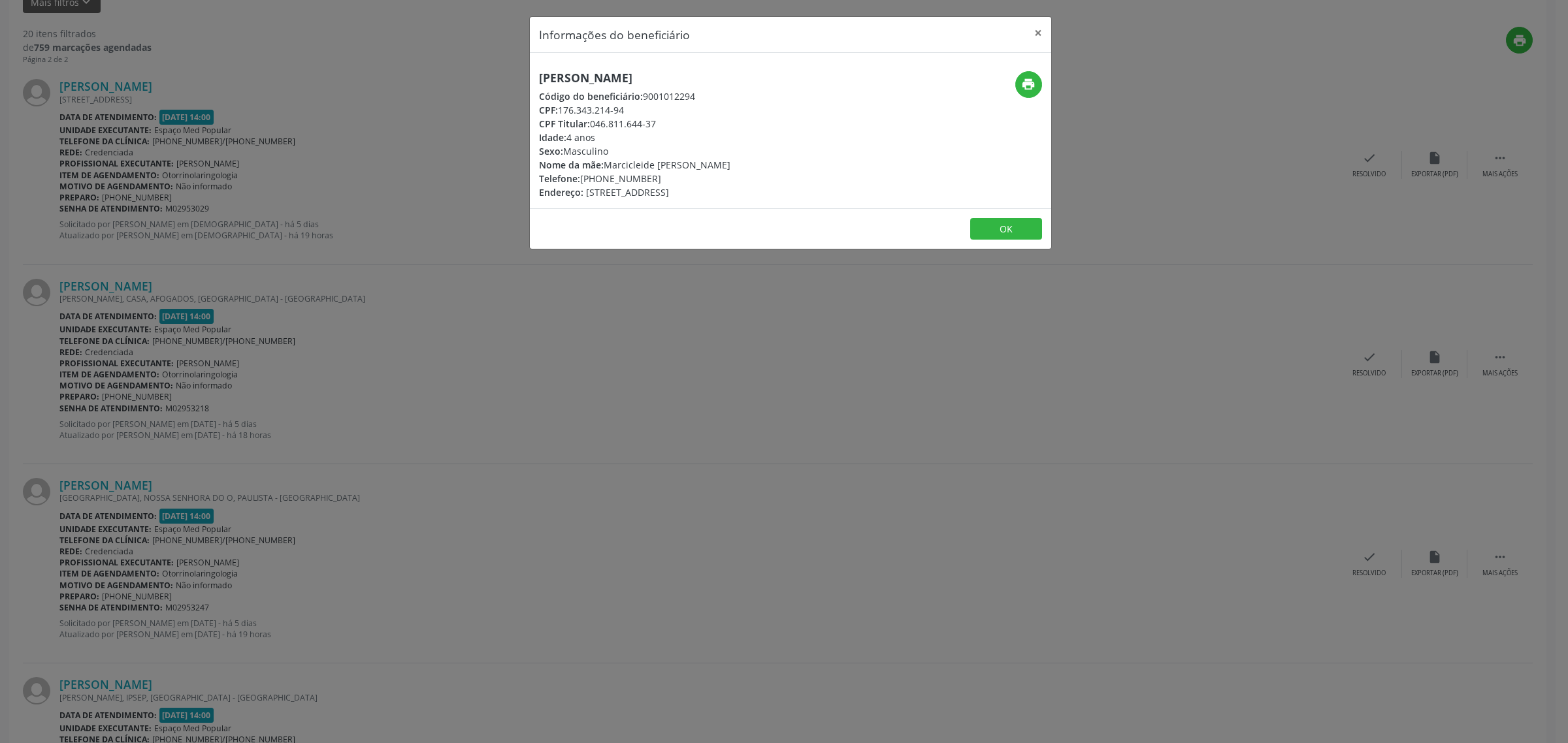
drag, startPoint x: 779, startPoint y: 70, endPoint x: 534, endPoint y: 69, distance: 245.0
click at [534, 69] on div "[PERSON_NAME] Código do beneficiário: 9001012294 CPF: 176.343.214-94 CPF Titula…" at bounding box center [790, 130] width 521 height 156
drag, startPoint x: 650, startPoint y: 175, endPoint x: 582, endPoint y: 180, distance: 68.2
click at [582, 180] on div "Telefone: [PHONE_NUMBER]" at bounding box center [635, 178] width 191 height 14
click at [112, 294] on div "Informações do beneficiário × Celso Minervino da [PERSON_NAME] Código do benefi…" at bounding box center [784, 371] width 1568 height 743
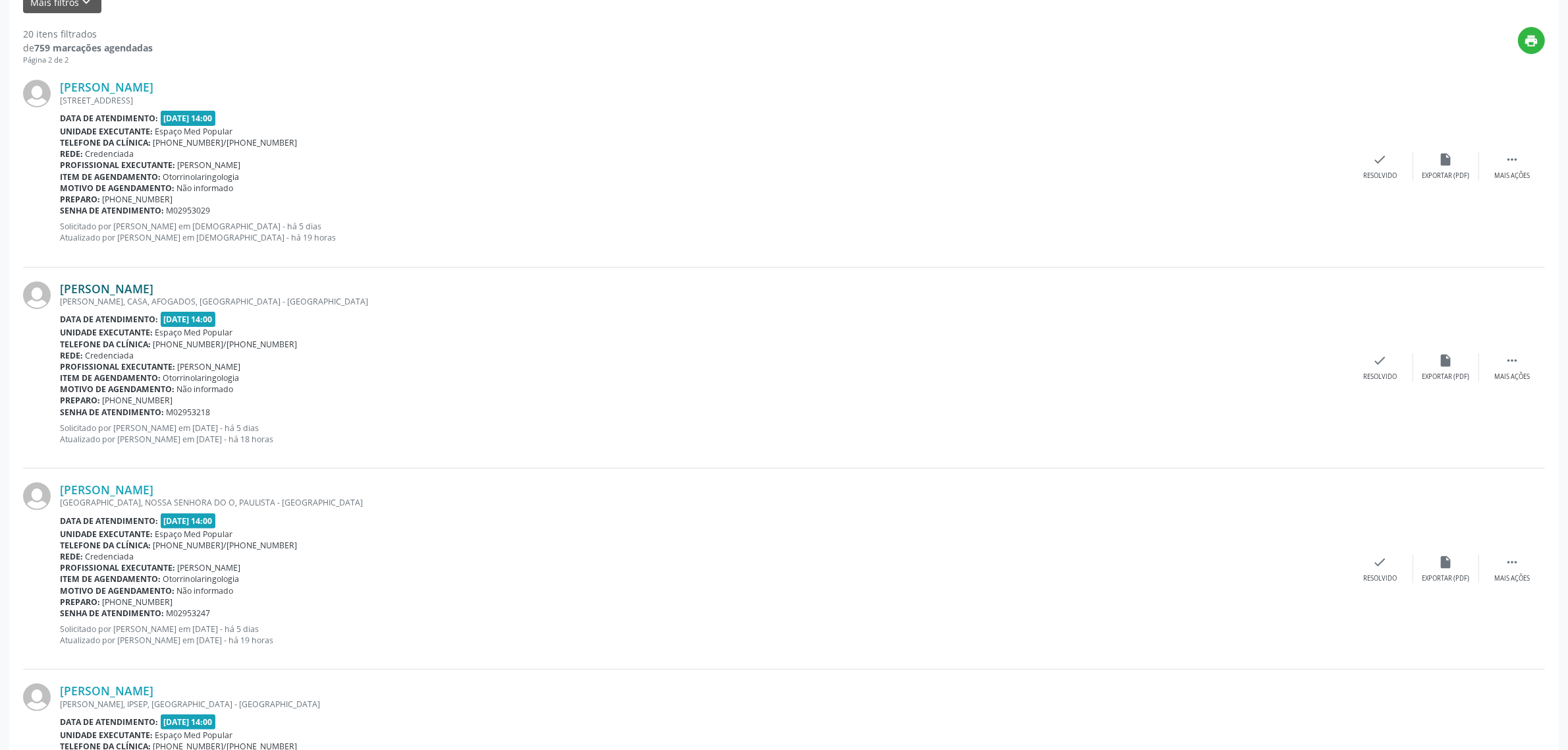
click at [113, 288] on link "[PERSON_NAME]" at bounding box center [107, 289] width 93 height 14
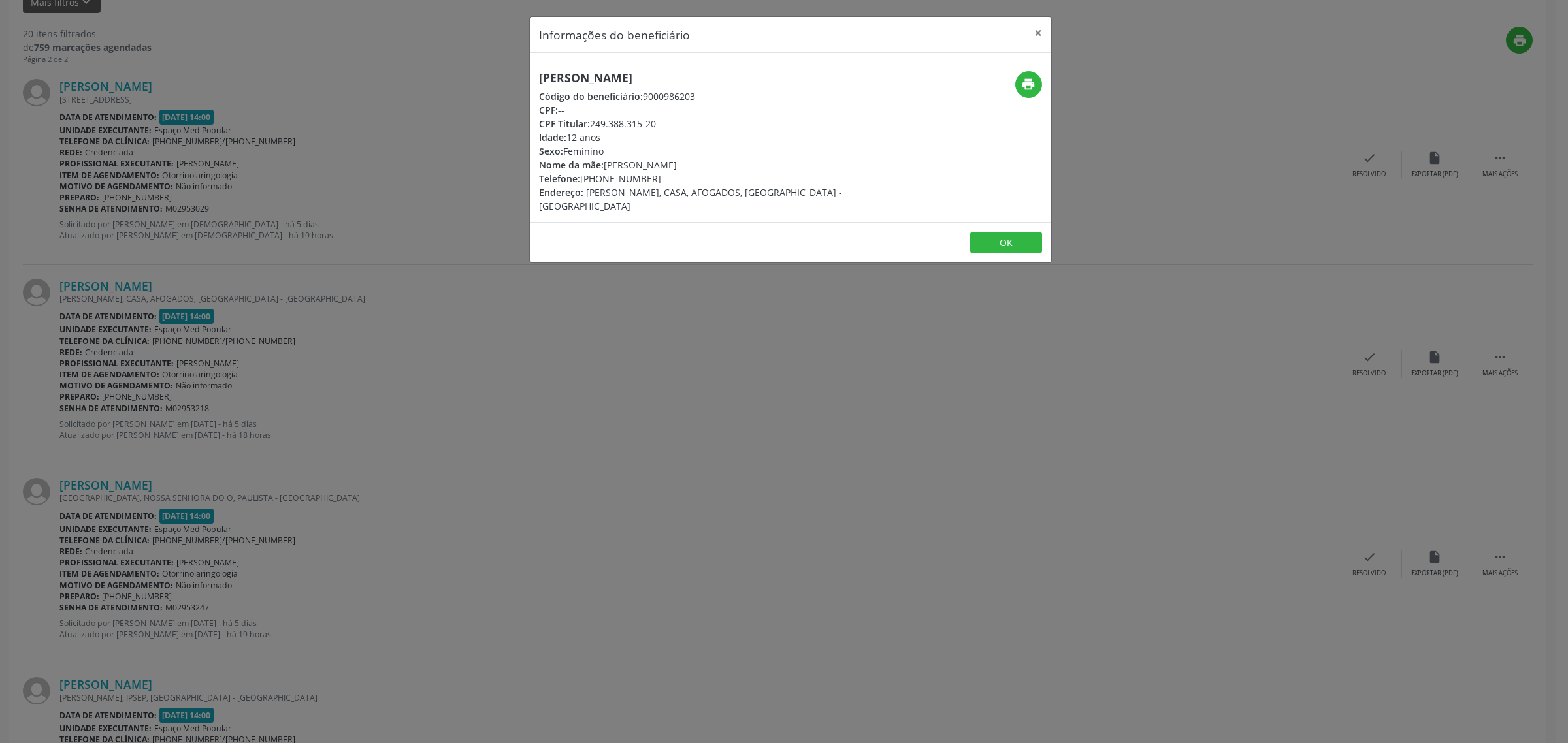
drag, startPoint x: 766, startPoint y: 79, endPoint x: 540, endPoint y: 77, distance: 226.0
click at [540, 77] on h5 "[PERSON_NAME]" at bounding box center [704, 77] width 329 height 14
drag, startPoint x: 664, startPoint y: 176, endPoint x: 580, endPoint y: 180, distance: 84.1
click at [580, 180] on div "Telefone: [PHONE_NUMBER]" at bounding box center [704, 178] width 329 height 14
click at [518, 355] on div "Informações do beneficiário × [PERSON_NAME] Código do beneficiário: 9000986203 …" at bounding box center [784, 371] width 1568 height 743
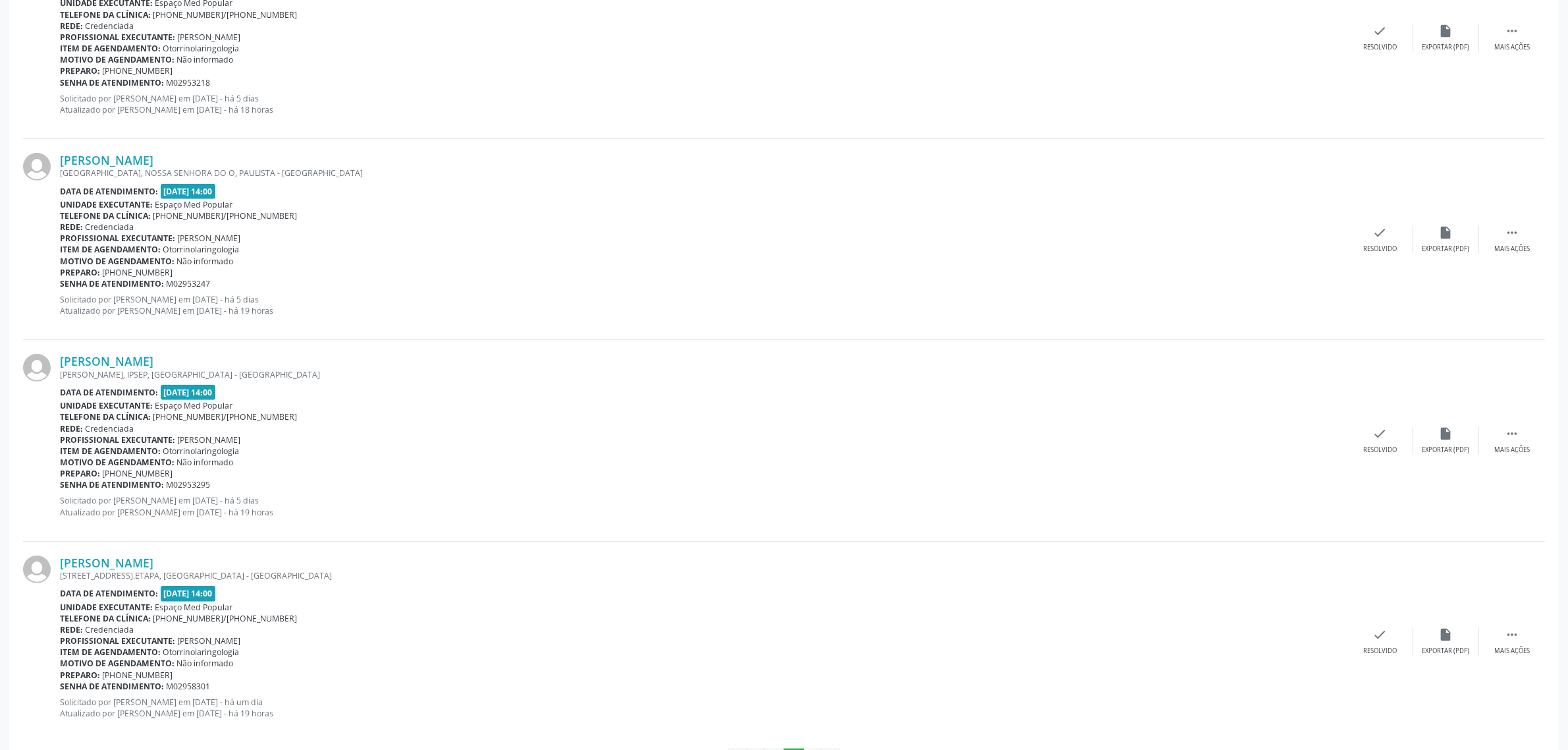
scroll to position [712, 0]
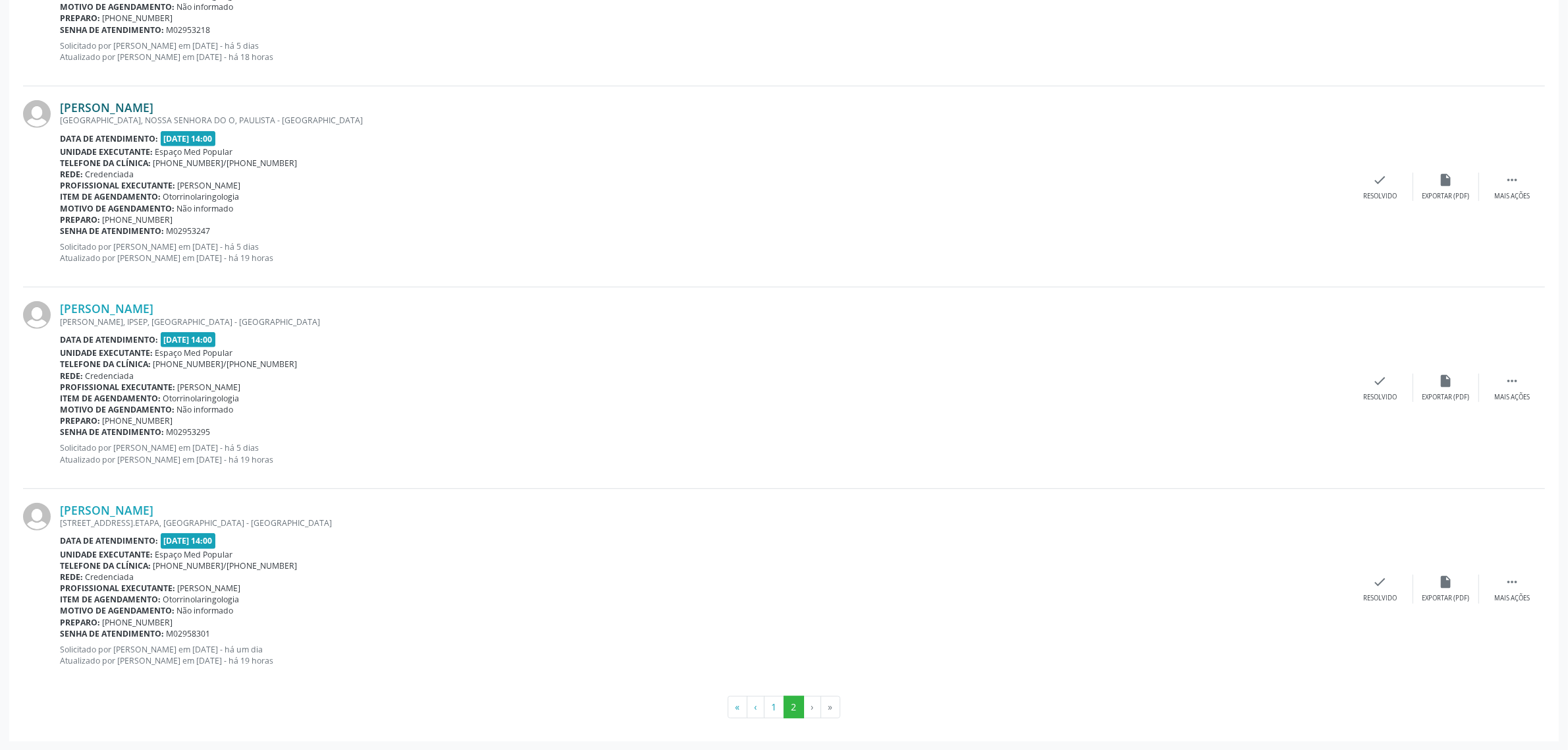
click at [108, 109] on link "[PERSON_NAME]" at bounding box center [107, 108] width 93 height 14
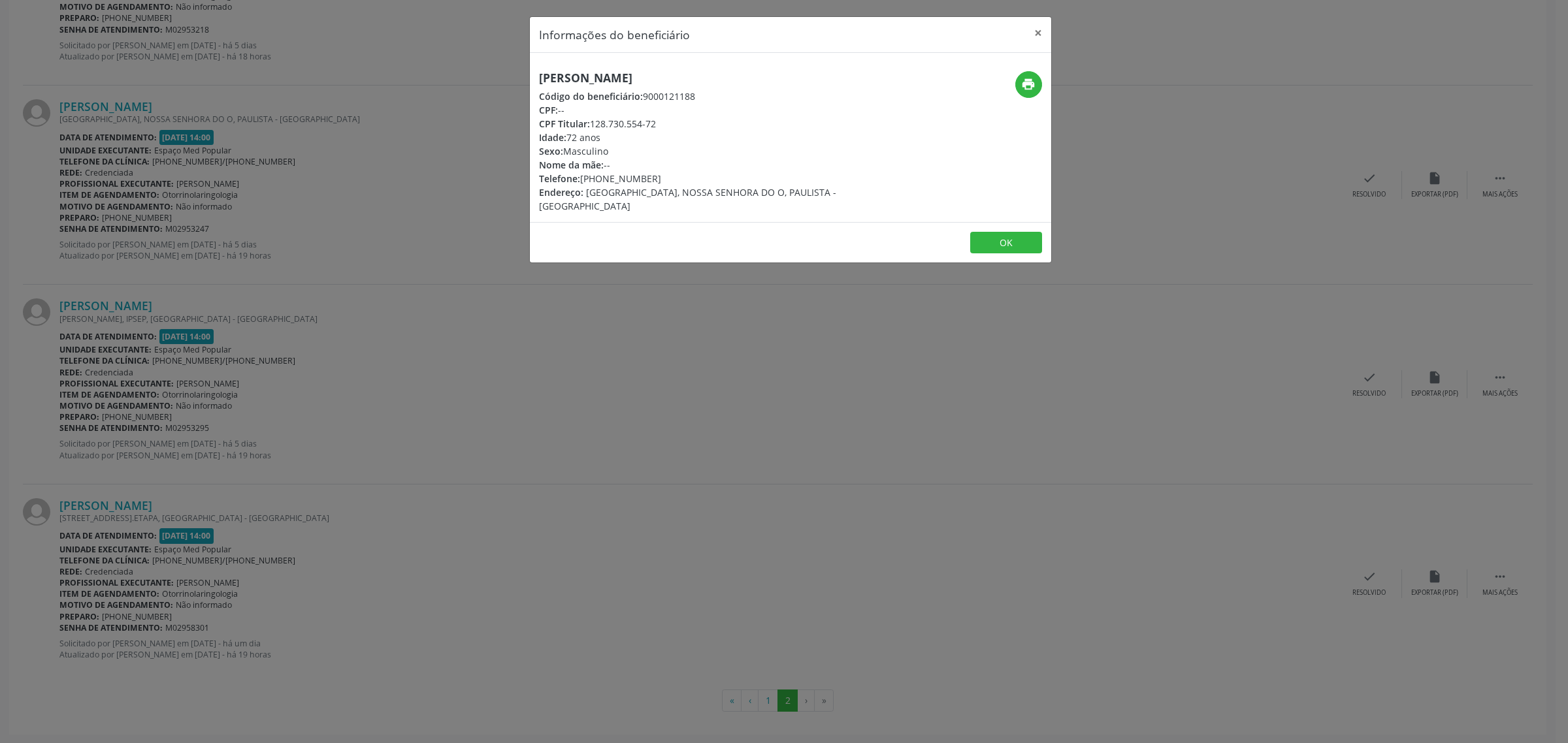
drag, startPoint x: 704, startPoint y: 70, endPoint x: 524, endPoint y: 85, distance: 180.6
click at [524, 85] on div "Informações do beneficiário × [PERSON_NAME] Código do beneficiário: 9000121188 …" at bounding box center [784, 371] width 1568 height 743
drag, startPoint x: 649, startPoint y: 178, endPoint x: 582, endPoint y: 180, distance: 67.0
click at [582, 180] on div "Telefone: [PHONE_NUMBER]" at bounding box center [704, 178] width 329 height 14
click at [420, 387] on div "Informações do beneficiário × [PERSON_NAME] Código do beneficiário: 9000121188 …" at bounding box center [784, 371] width 1568 height 743
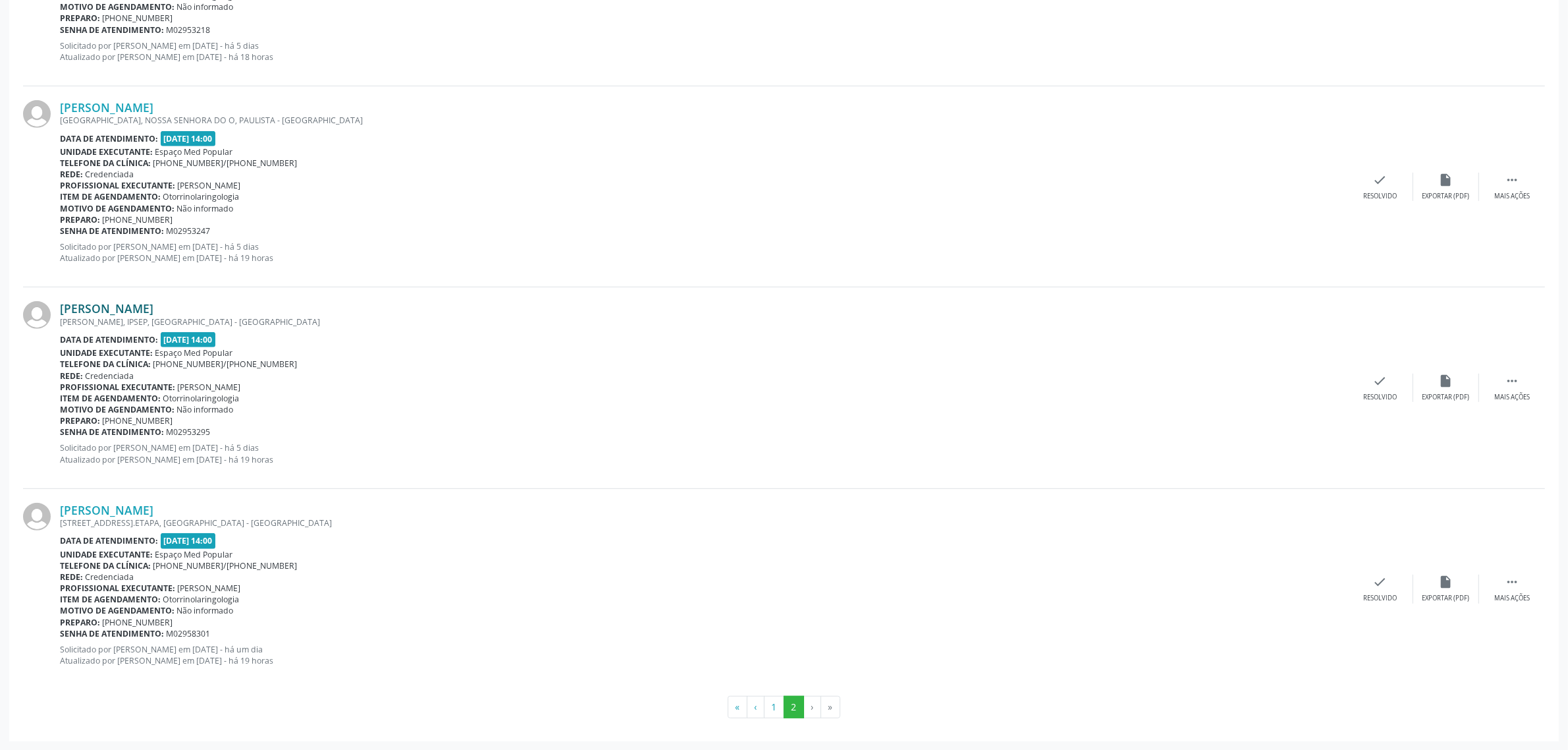
click at [154, 311] on link "[PERSON_NAME]" at bounding box center [107, 309] width 93 height 14
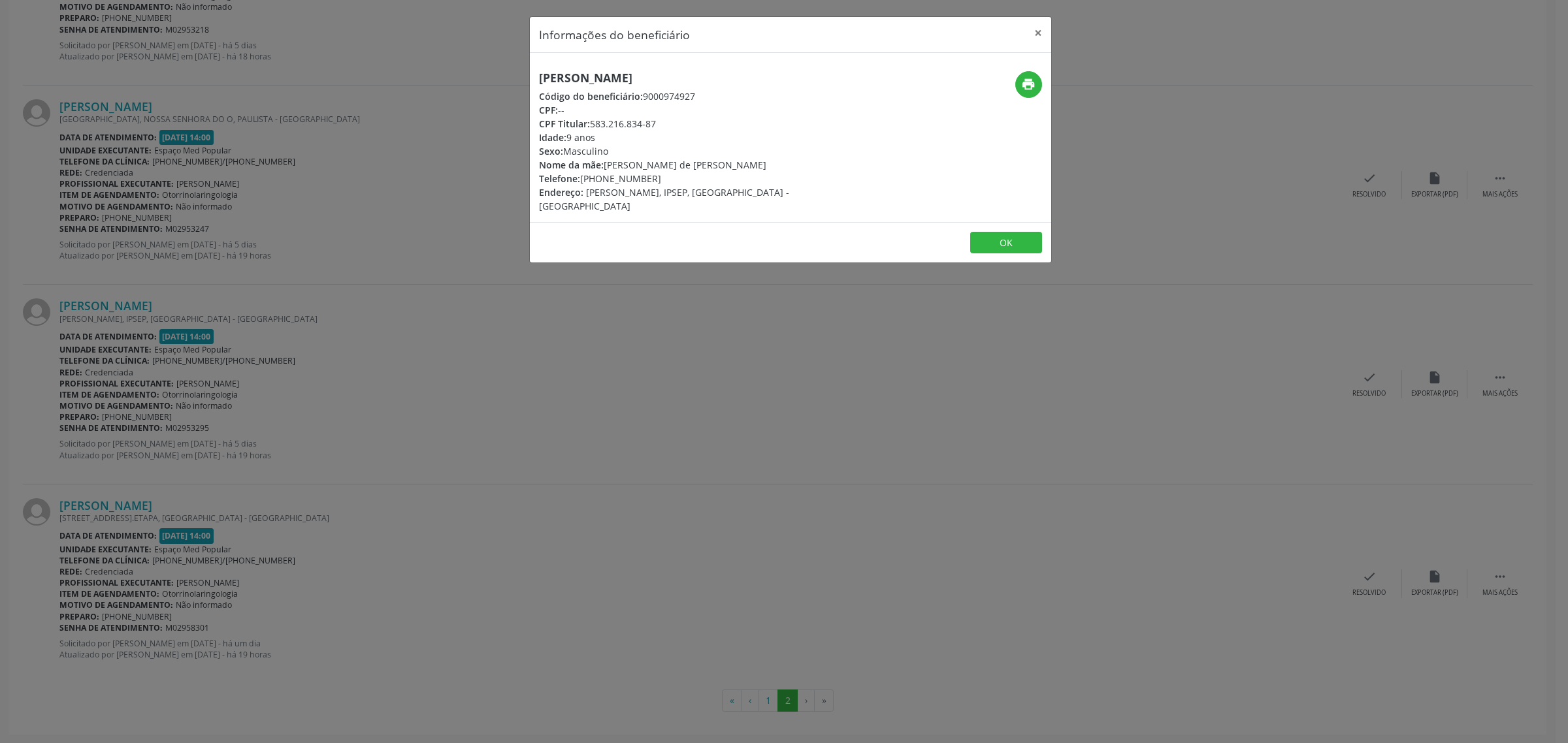
drag, startPoint x: 784, startPoint y: 85, endPoint x: 534, endPoint y: 78, distance: 250.1
click at [534, 78] on div "[PERSON_NAME] Código do beneficiário: 9000974927 CPF: -- CPF Titular: 583.216.8…" at bounding box center [704, 141] width 348 height 141
drag, startPoint x: 650, startPoint y: 181, endPoint x: 583, endPoint y: 181, distance: 67.0
click at [583, 181] on div "Telefone: [PHONE_NUMBER]" at bounding box center [704, 178] width 329 height 14
click at [406, 456] on div "Informações do beneficiário × [PERSON_NAME] Código do beneficiário: 9000974927 …" at bounding box center [784, 371] width 1568 height 743
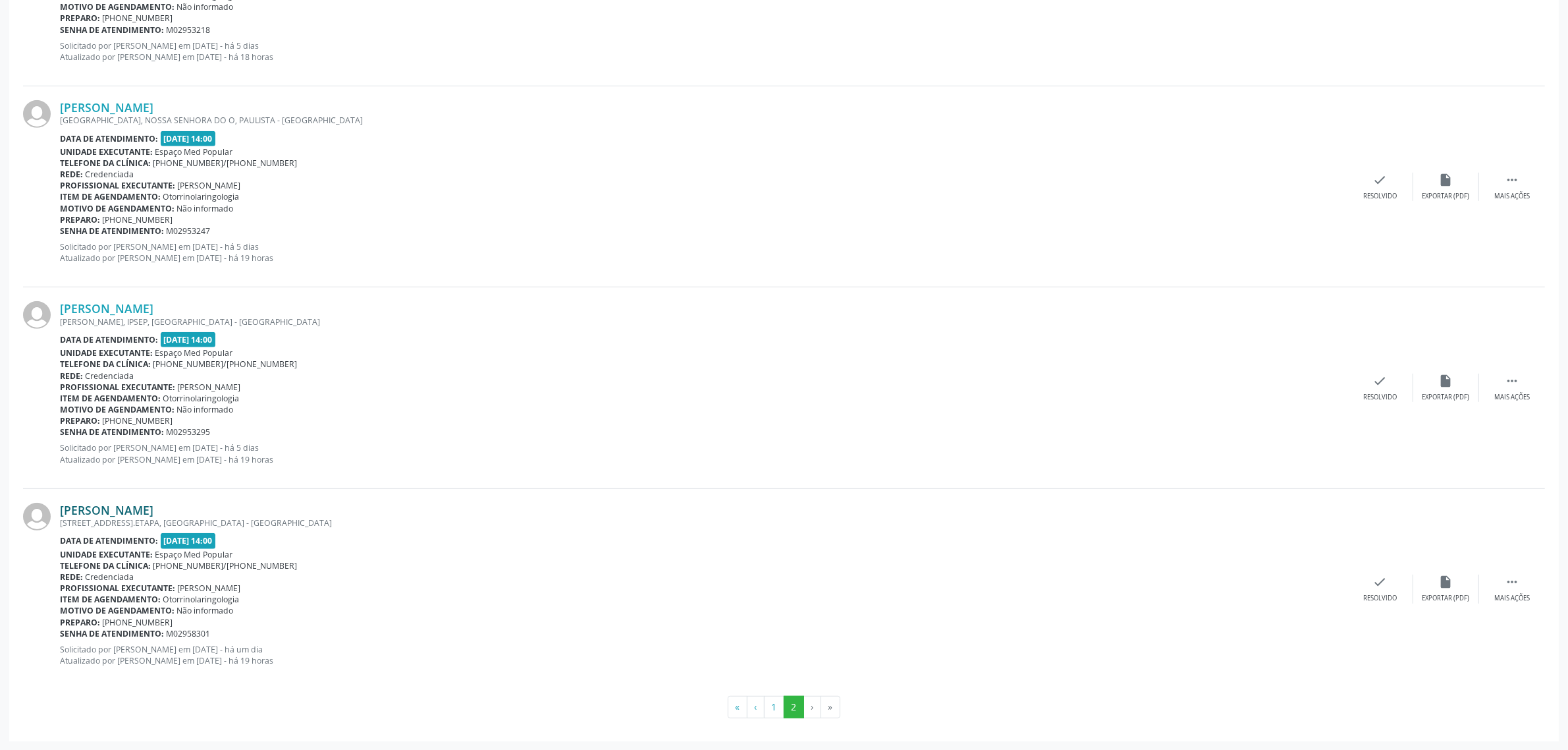
click at [131, 506] on link "[PERSON_NAME]" at bounding box center [107, 510] width 93 height 14
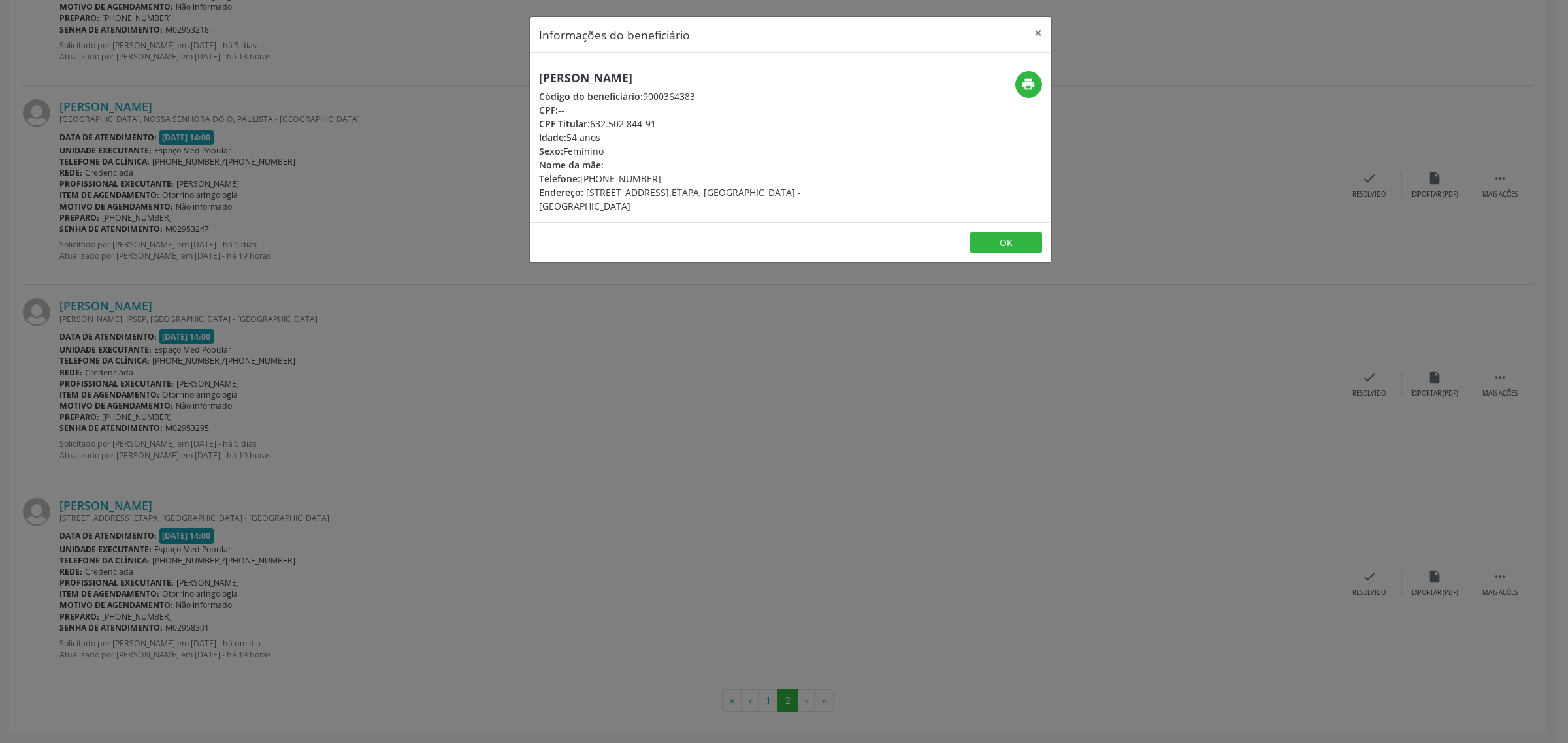
drag, startPoint x: 740, startPoint y: 72, endPoint x: 536, endPoint y: 82, distance: 204.2
click at [536, 82] on div "[PERSON_NAME] Código do beneficiário: 9000364383 CPF: -- CPF Titular: 632.502.8…" at bounding box center [704, 141] width 348 height 141
drag, startPoint x: 664, startPoint y: 174, endPoint x: 582, endPoint y: 181, distance: 82.3
click at [582, 181] on div "Telefone: [PHONE_NUMBER]" at bounding box center [704, 178] width 329 height 14
click at [484, 315] on div "Informações do beneficiário × [PERSON_NAME] Código do beneficiário: 9000364383 …" at bounding box center [784, 371] width 1568 height 743
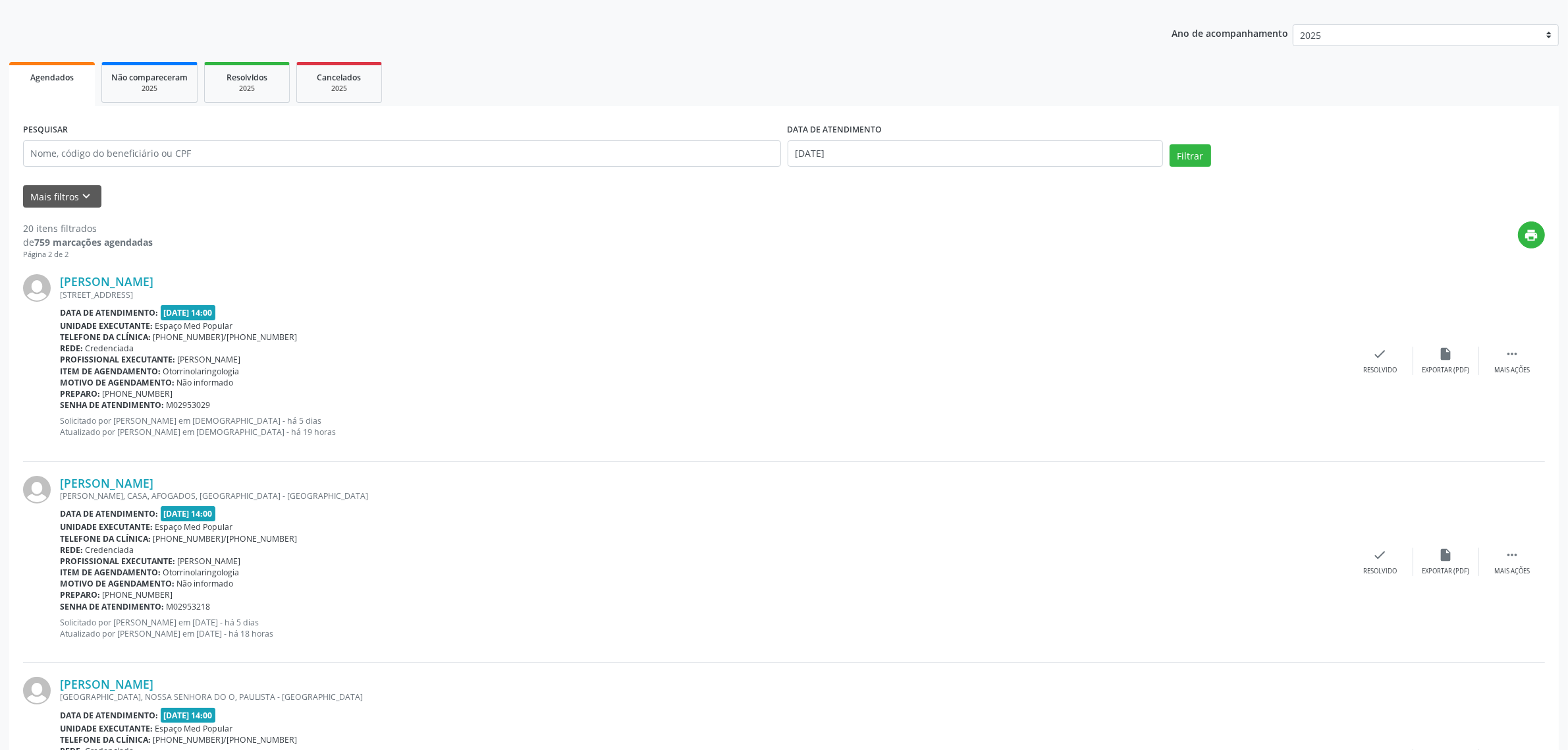
scroll to position [52, 0]
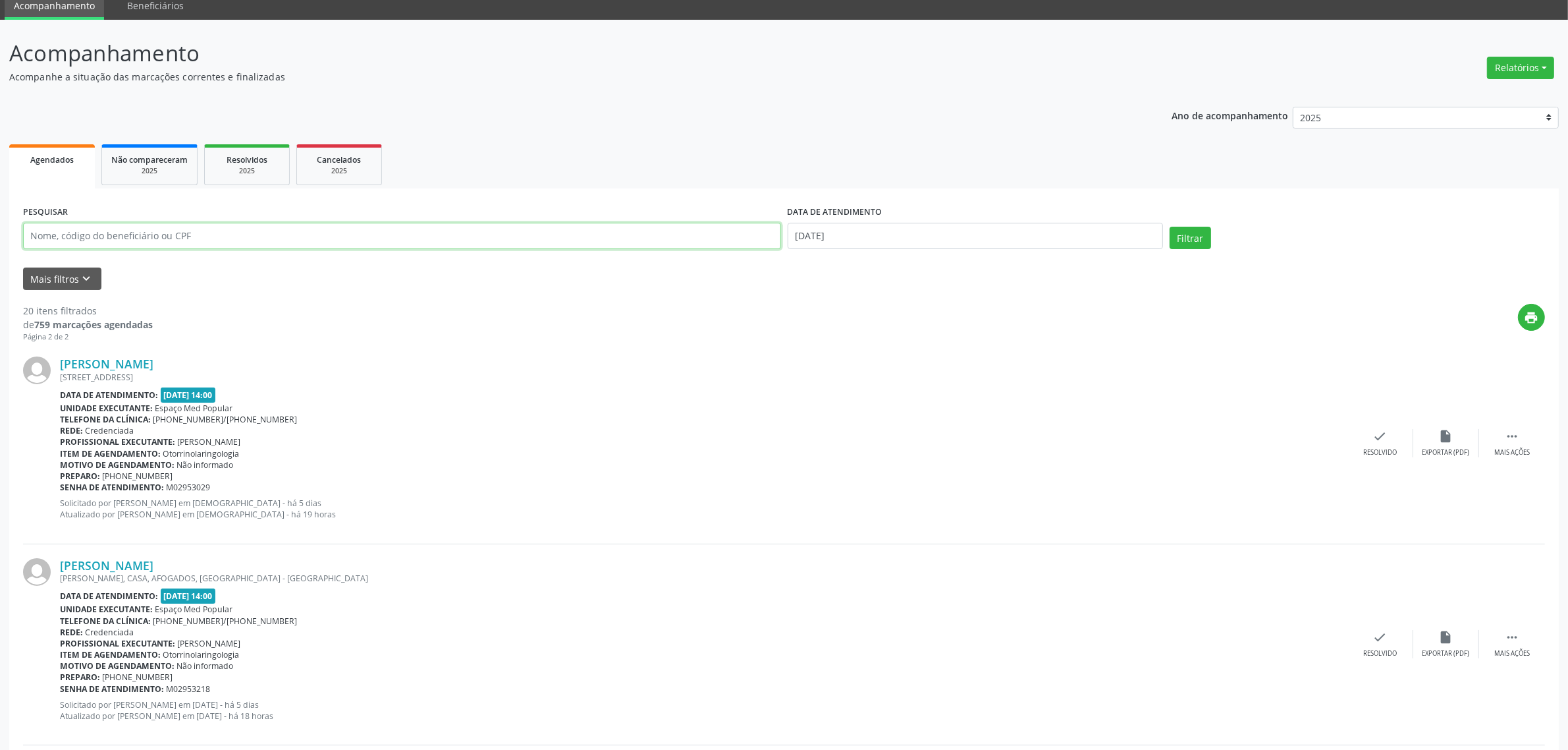
click at [158, 238] on input "text" at bounding box center [402, 235] width 758 height 27
click at [1170, 227] on button "Filtrar" at bounding box center [1191, 238] width 42 height 22
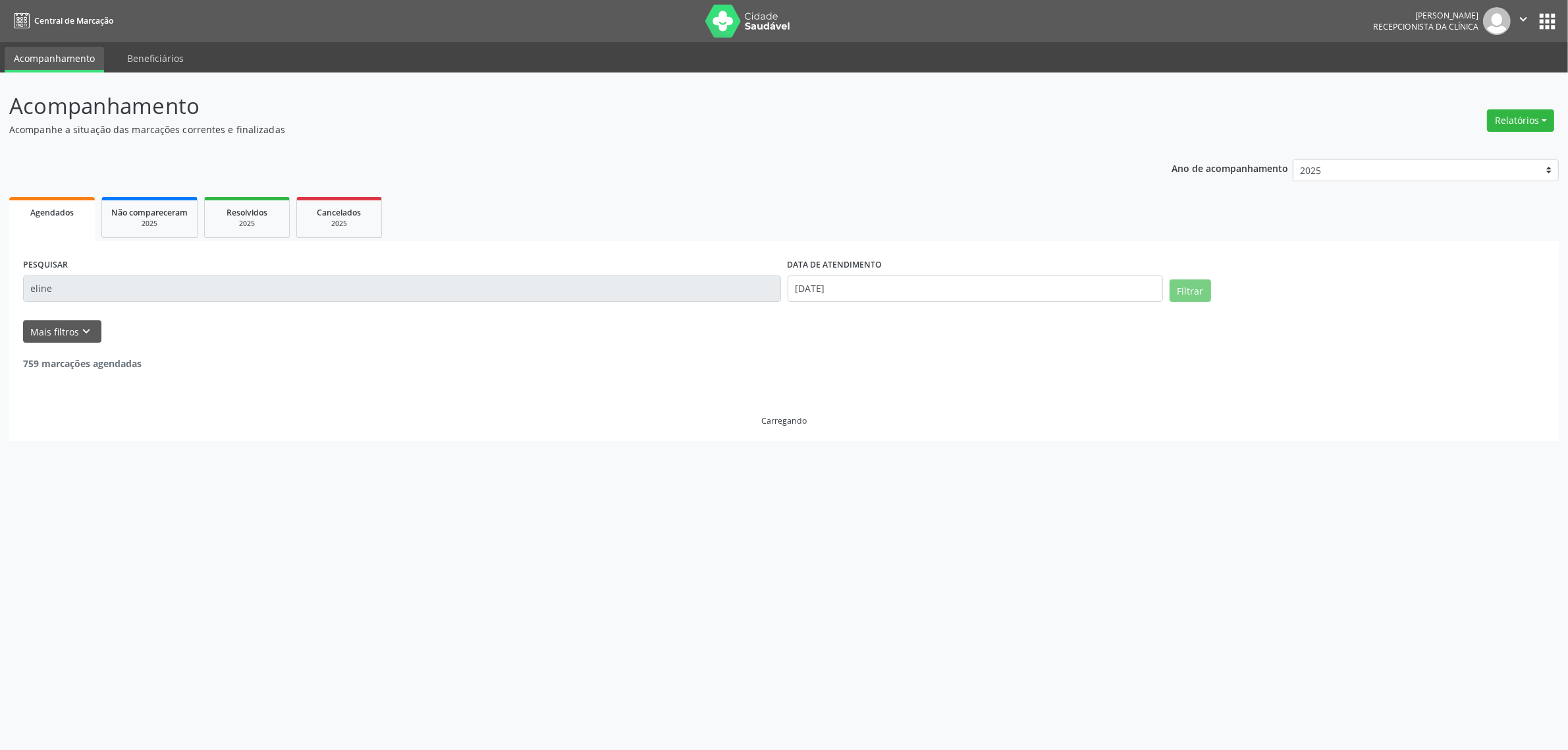
scroll to position [0, 0]
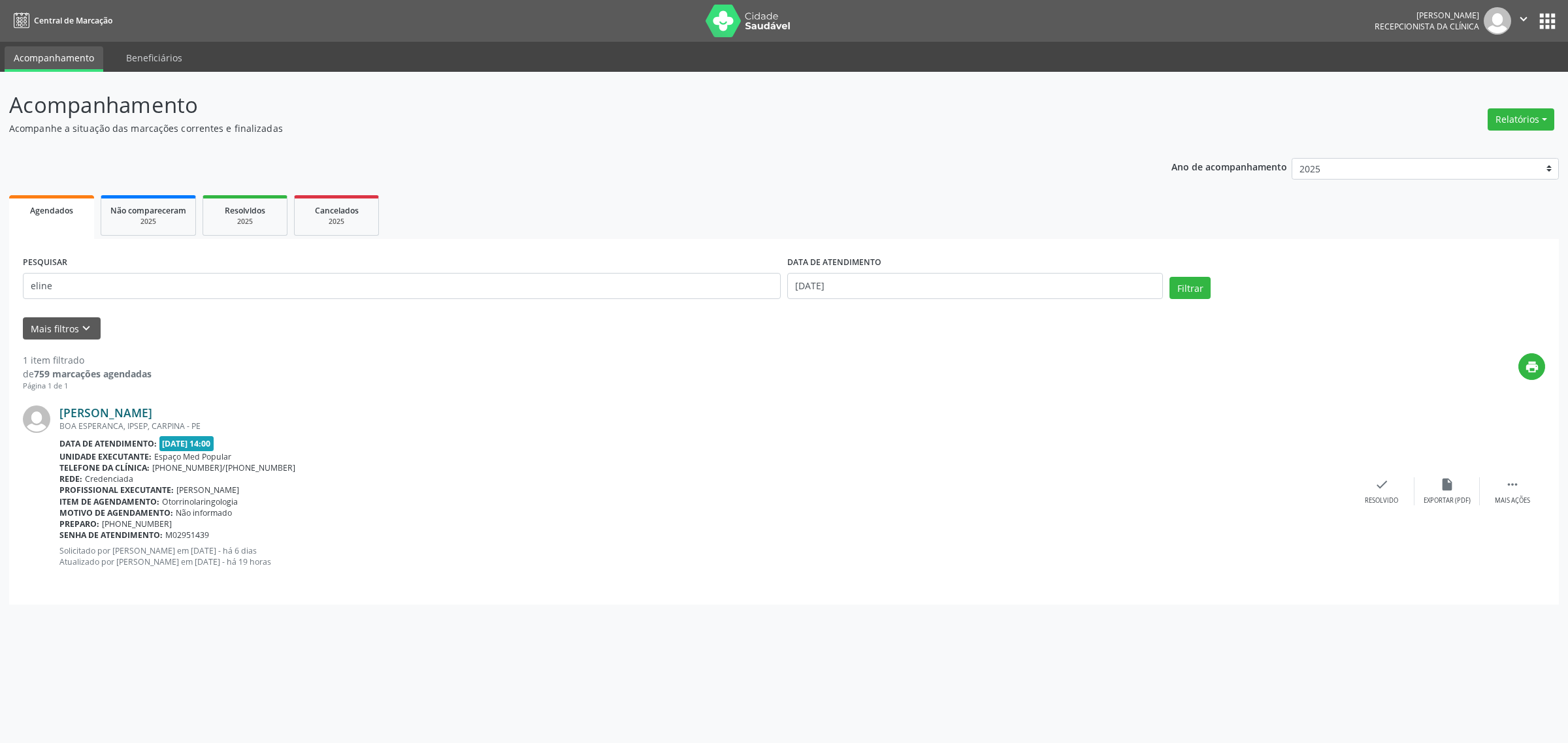
click at [152, 412] on link "[PERSON_NAME]" at bounding box center [106, 412] width 92 height 14
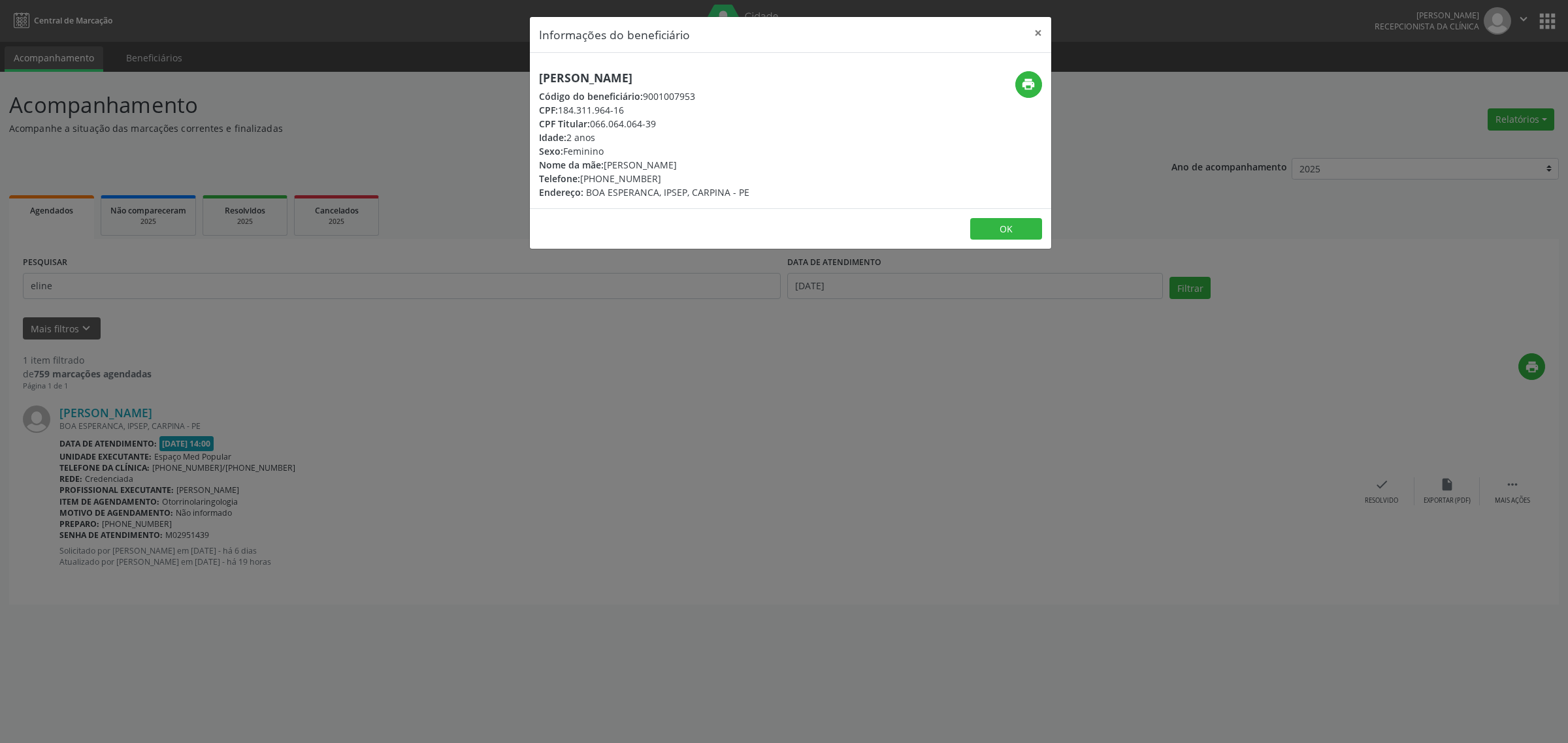
click at [625, 369] on div "Informações do beneficiário × [PERSON_NAME] Código do beneficiário: 9001007953 …" at bounding box center [784, 371] width 1568 height 743
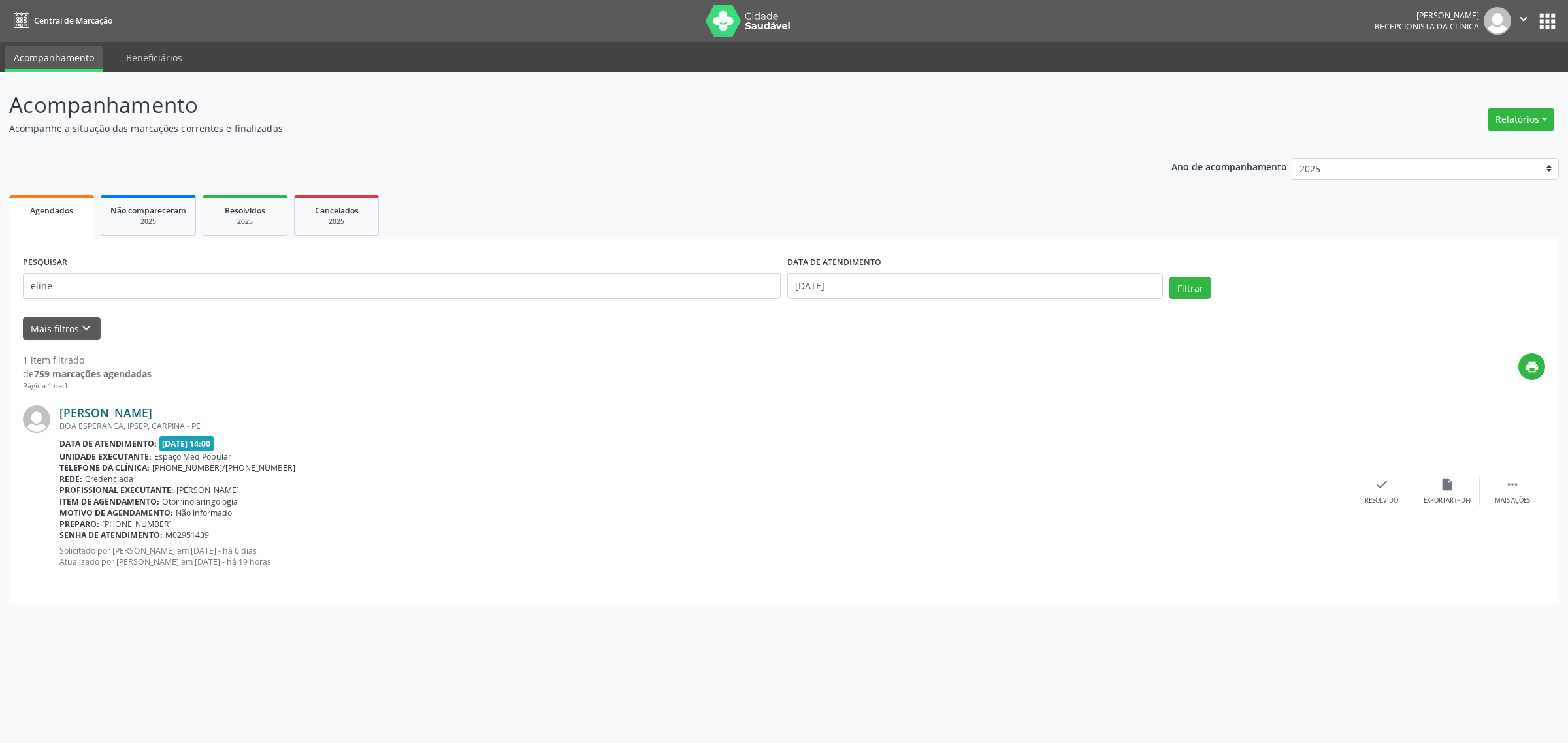
drag, startPoint x: 217, startPoint y: 415, endPoint x: 59, endPoint y: 415, distance: 158.0
click at [60, 415] on div "[PERSON_NAME]" at bounding box center [704, 412] width 1290 height 14
click at [152, 408] on link "[PERSON_NAME]" at bounding box center [106, 412] width 92 height 14
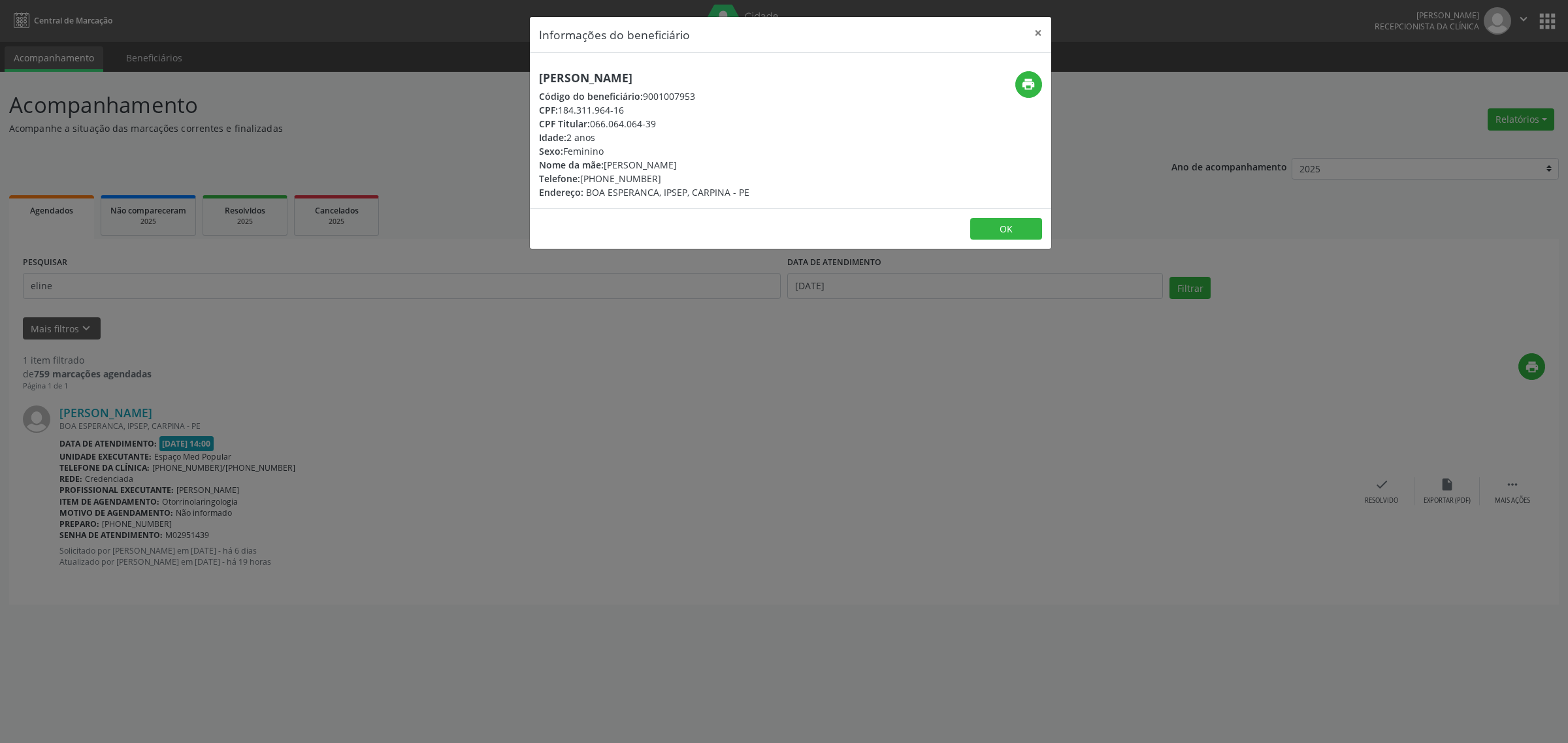
drag, startPoint x: 651, startPoint y: 176, endPoint x: 583, endPoint y: 180, distance: 68.1
click at [583, 180] on div "Telefone: [PHONE_NUMBER]" at bounding box center [645, 178] width 211 height 14
click at [512, 363] on div "Informações do beneficiário × [PERSON_NAME] Código do beneficiário: 9001007953 …" at bounding box center [784, 371] width 1568 height 743
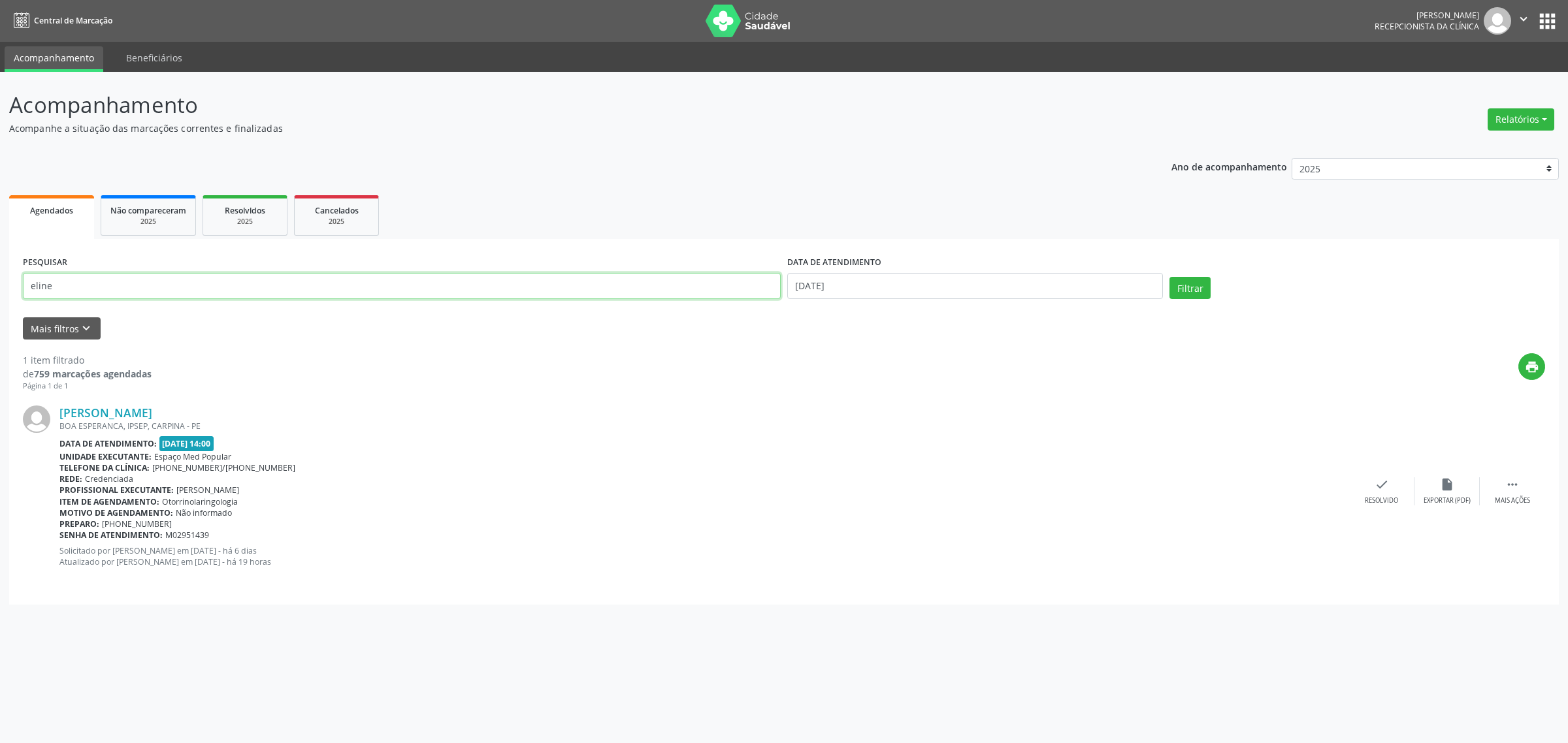
drag, startPoint x: 76, startPoint y: 283, endPoint x: 24, endPoint y: 292, distance: 52.8
click at [24, 292] on input "eline" at bounding box center [401, 286] width 758 height 26
click at [1170, 277] on button "Filtrar" at bounding box center [1190, 287] width 41 height 22
click at [152, 412] on link "[PERSON_NAME]" at bounding box center [106, 412] width 92 height 14
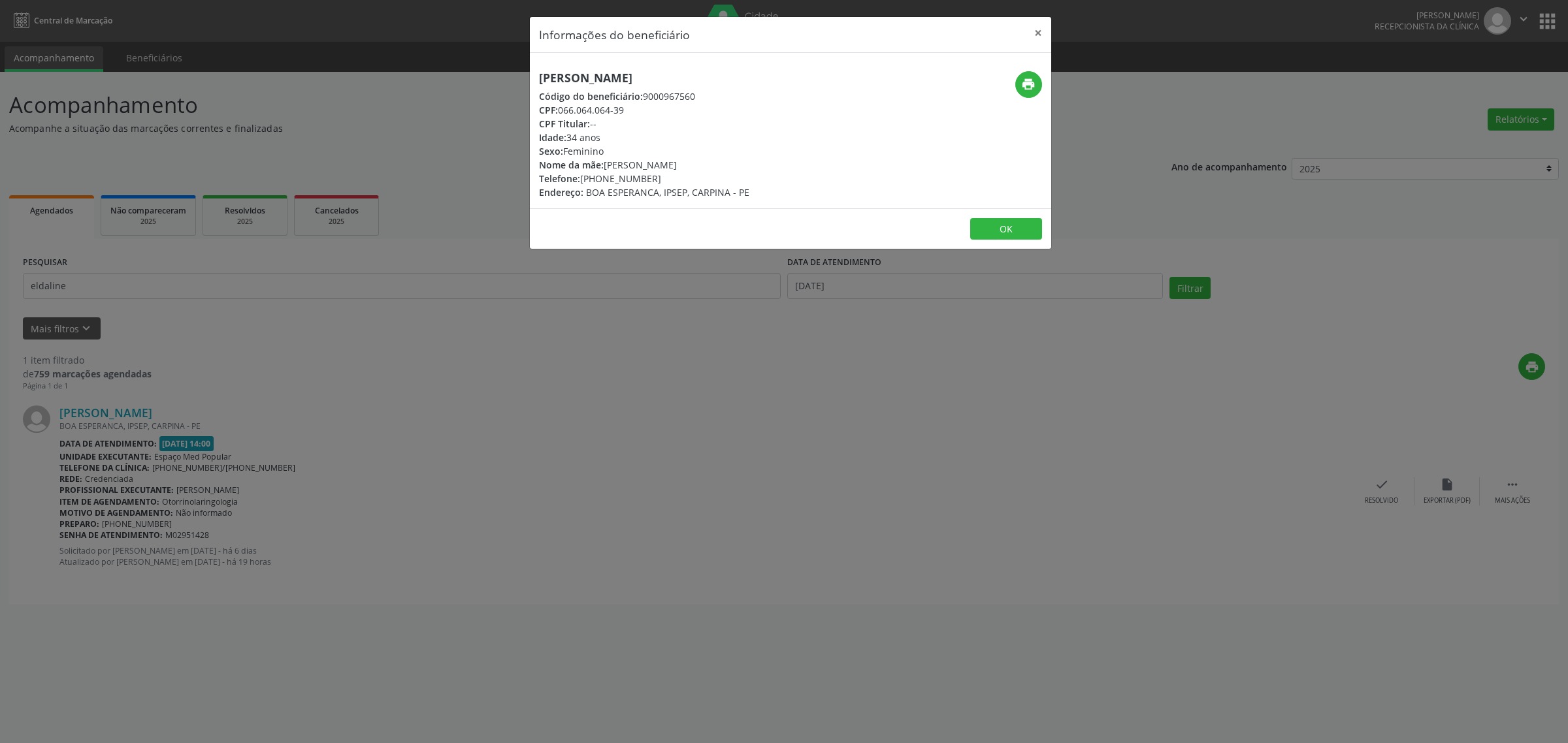
drag, startPoint x: 707, startPoint y: 76, endPoint x: 540, endPoint y: 82, distance: 167.1
click at [540, 82] on h5 "[PERSON_NAME]" at bounding box center [645, 77] width 211 height 14
drag, startPoint x: 188, startPoint y: 273, endPoint x: 0, endPoint y: 301, distance: 190.1
click at [0, 301] on div "Informações do beneficiário × [PERSON_NAME] Código do beneficiário: 9000967560 …" at bounding box center [784, 371] width 1568 height 743
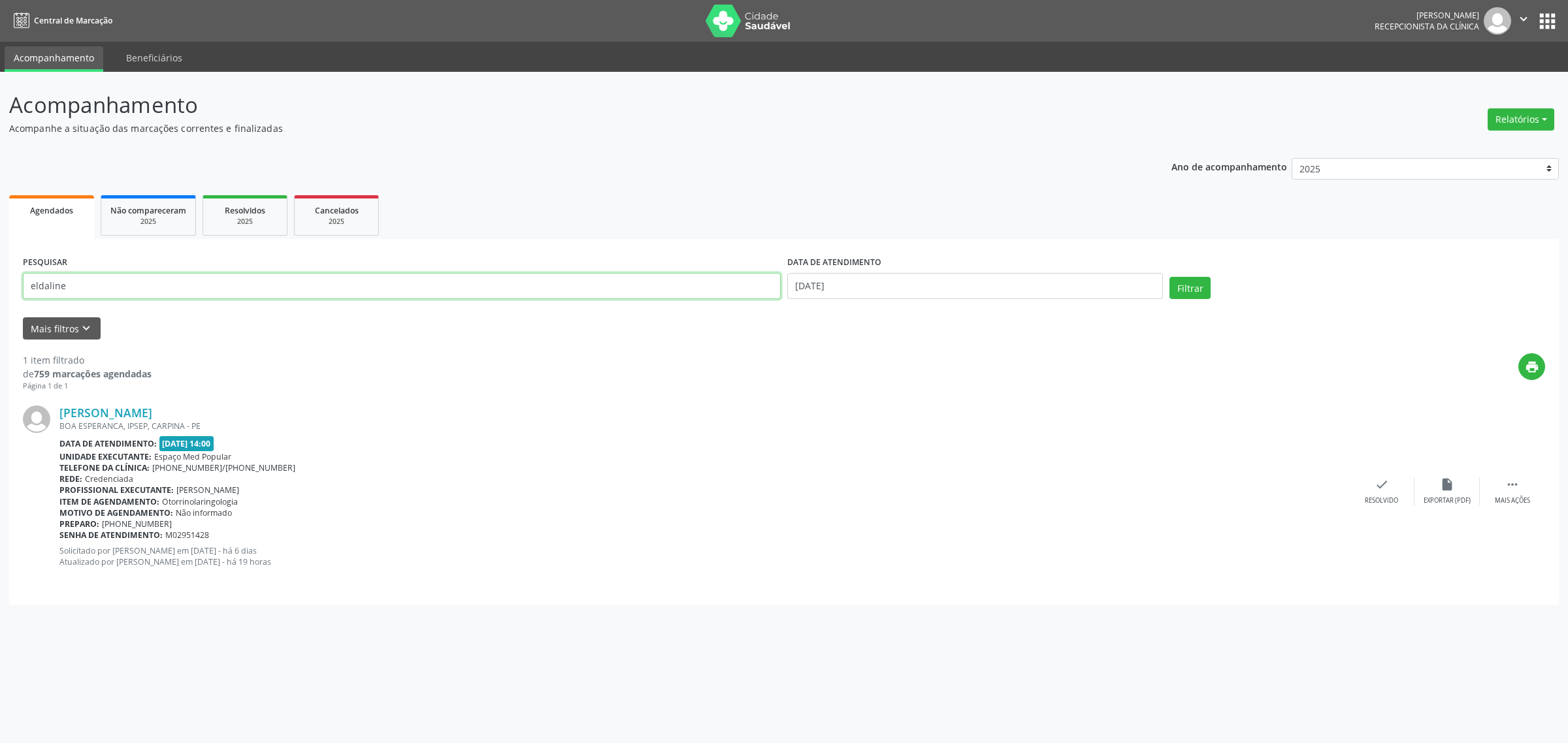
drag, startPoint x: 80, startPoint y: 286, endPoint x: 0, endPoint y: 298, distance: 80.9
click at [0, 298] on div "Acompanhamento Acompanhe a situação das marcações correntes e finalizadas Relat…" at bounding box center [784, 407] width 1568 height 671
type input "[PERSON_NAME]"
click at [1170, 277] on button "Filtrar" at bounding box center [1190, 287] width 41 height 22
drag, startPoint x: 268, startPoint y: 413, endPoint x: 56, endPoint y: 412, distance: 212.0
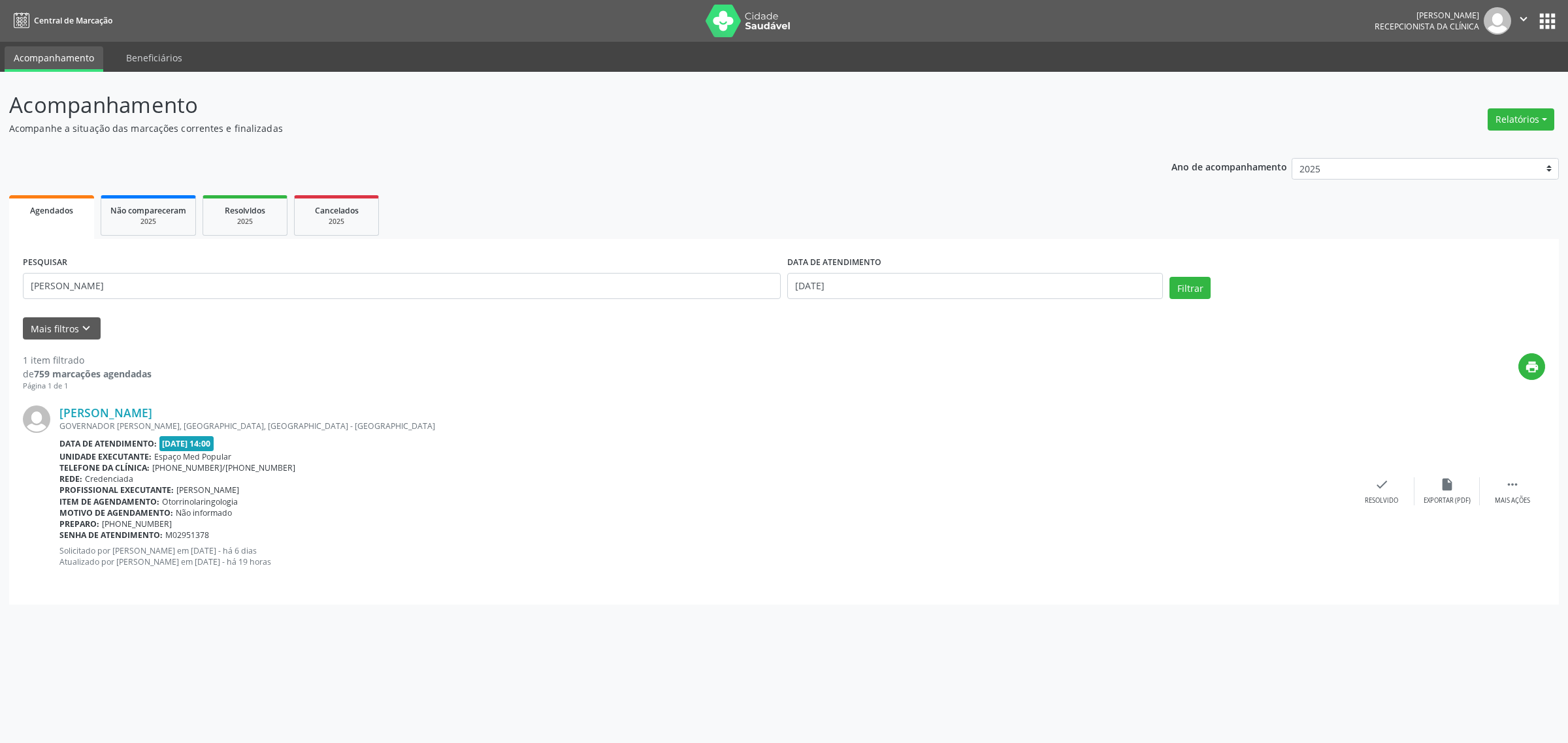
click at [56, 412] on div "[PERSON_NAME] GOVERNADOR [PERSON_NAME], [GEOGRAPHIC_DATA], [GEOGRAPHIC_DATA] - …" at bounding box center [784, 491] width 1522 height 198
click at [860, 279] on input "[DATE]" at bounding box center [975, 286] width 376 height 26
click at [938, 353] on span "3" at bounding box center [939, 353] width 26 height 26
type input "[DATE]"
click at [938, 353] on span "3" at bounding box center [939, 353] width 26 height 26
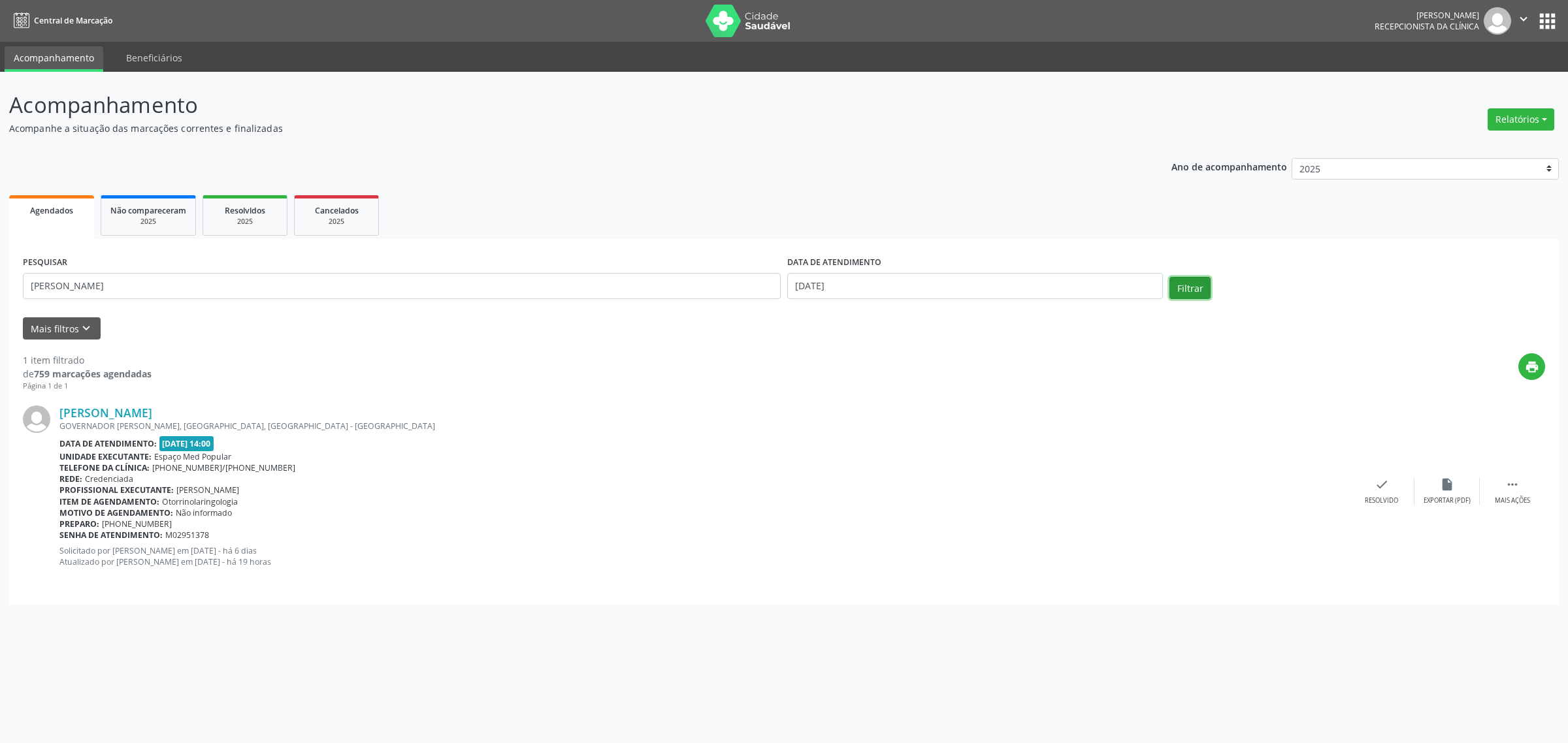
click at [1199, 289] on button "Filtrar" at bounding box center [1190, 287] width 41 height 22
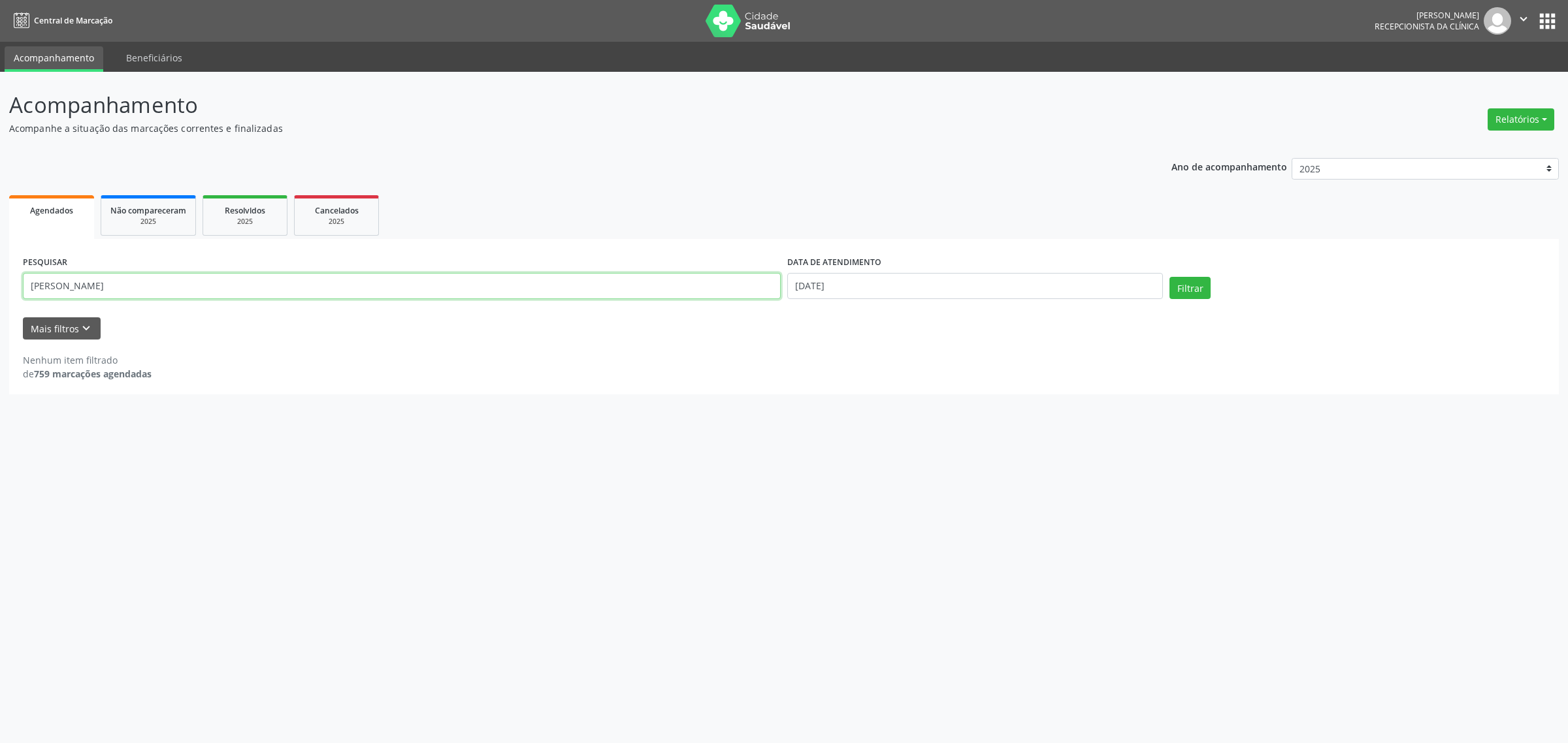
drag, startPoint x: 109, startPoint y: 292, endPoint x: 1, endPoint y: 294, distance: 108.0
click at [1, 294] on div "Acompanhamento Acompanhe a situação das marcações correntes e finalizadas Relat…" at bounding box center [784, 407] width 1568 height 671
click at [1187, 286] on button "Filtrar" at bounding box center [1190, 287] width 41 height 22
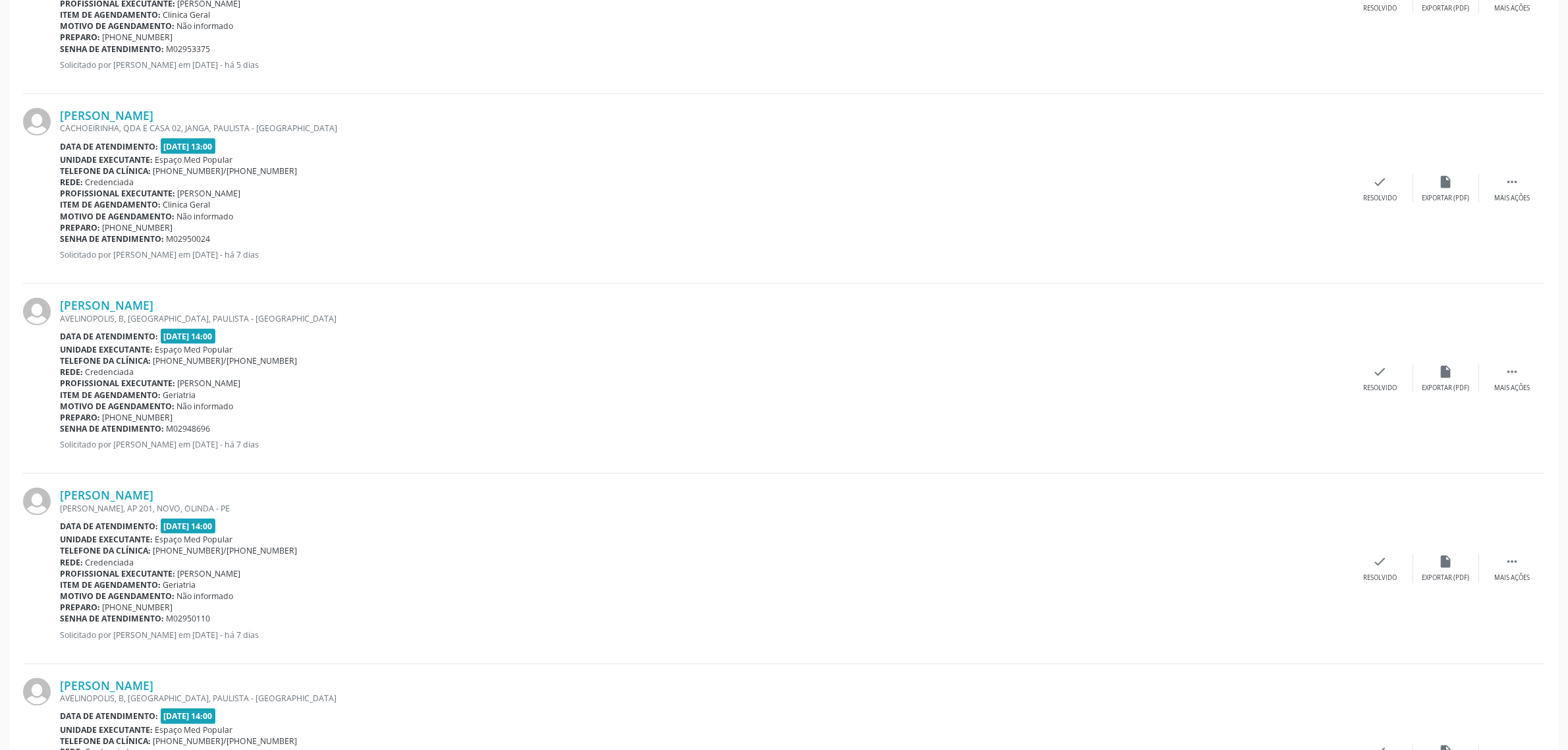
scroll to position [2556, 0]
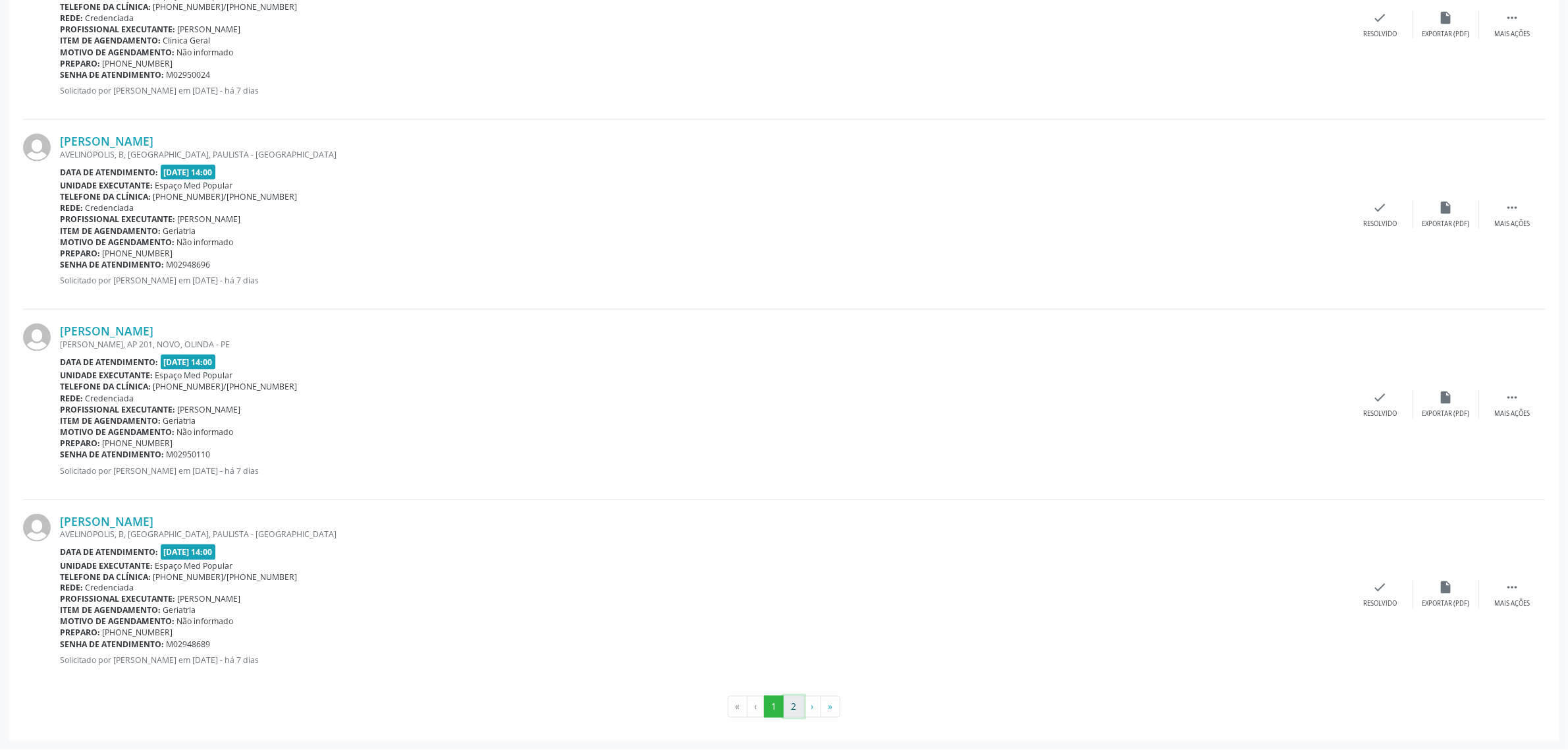
click at [788, 706] on button "2" at bounding box center [794, 707] width 20 height 22
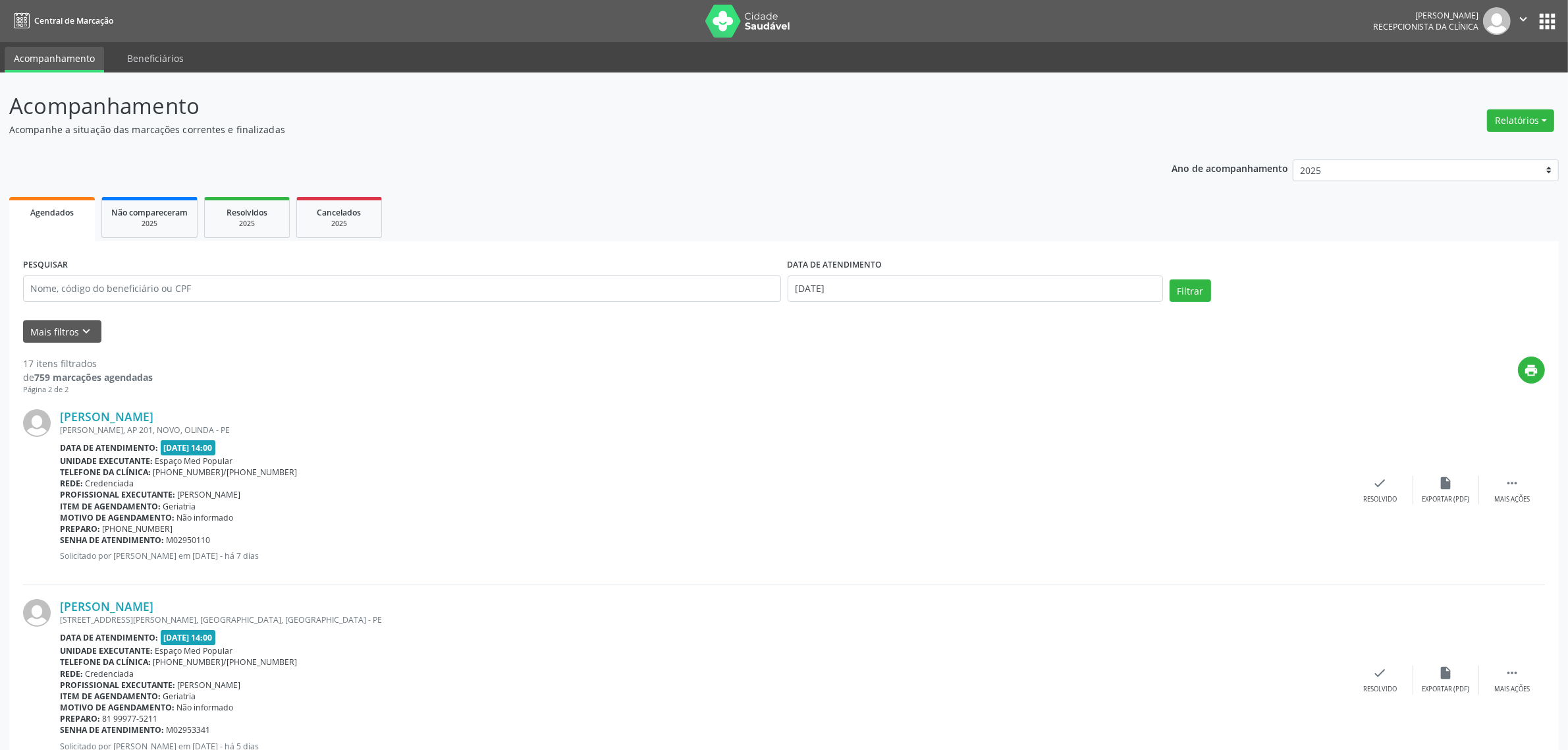
scroll to position [85, 0]
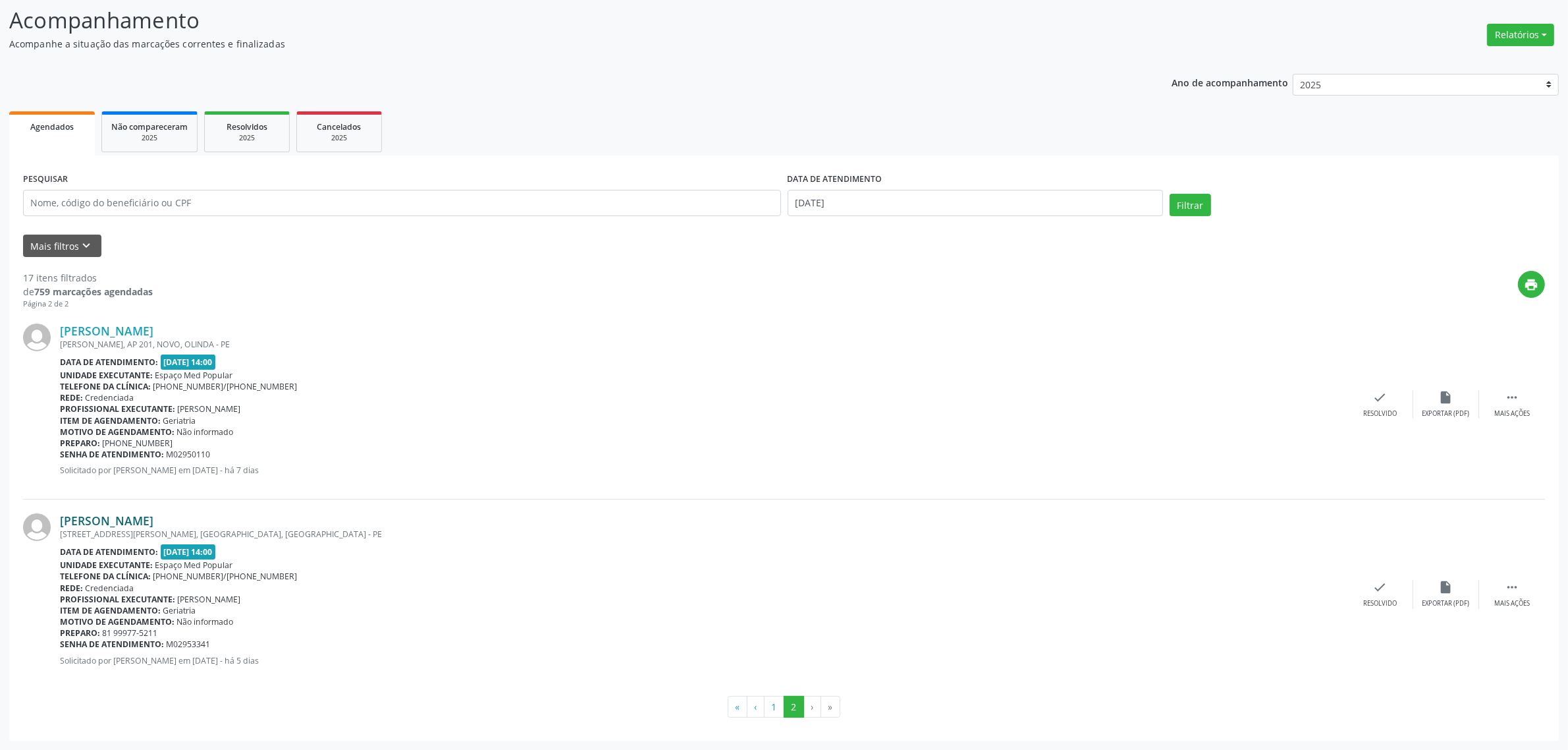
click at [154, 520] on link "[PERSON_NAME]" at bounding box center [107, 520] width 93 height 14
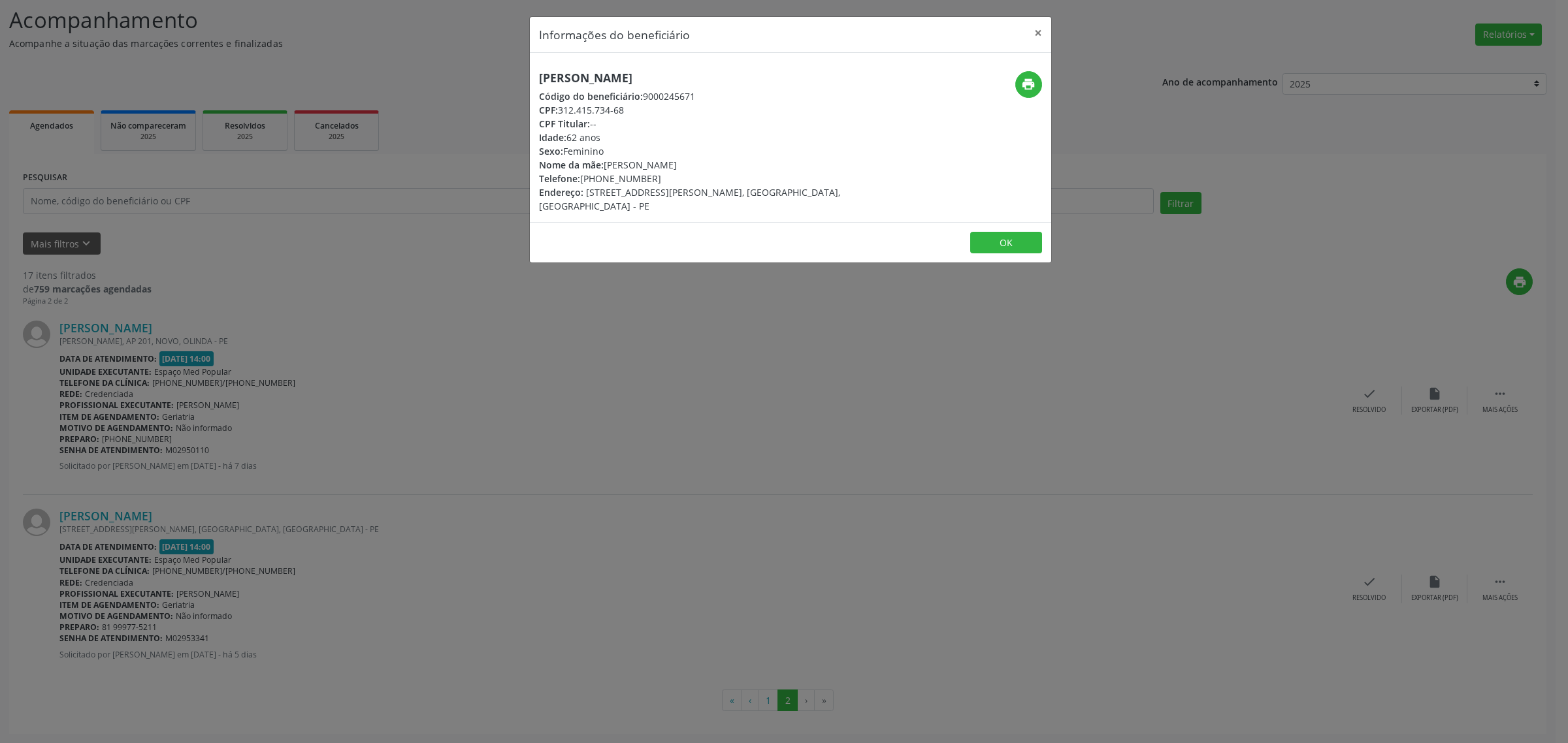
drag, startPoint x: 740, startPoint y: 80, endPoint x: 536, endPoint y: 79, distance: 204.0
click at [536, 79] on div "[PERSON_NAME] Código do beneficiário: 9000245671 CPF: 312.415.734-68 CPF Titula…" at bounding box center [704, 141] width 348 height 141
drag, startPoint x: 448, startPoint y: 296, endPoint x: 376, endPoint y: 308, distance: 73.0
click at [445, 298] on div "Informações do beneficiário × [PERSON_NAME] Código do beneficiário: 9000245671 …" at bounding box center [784, 371] width 1568 height 743
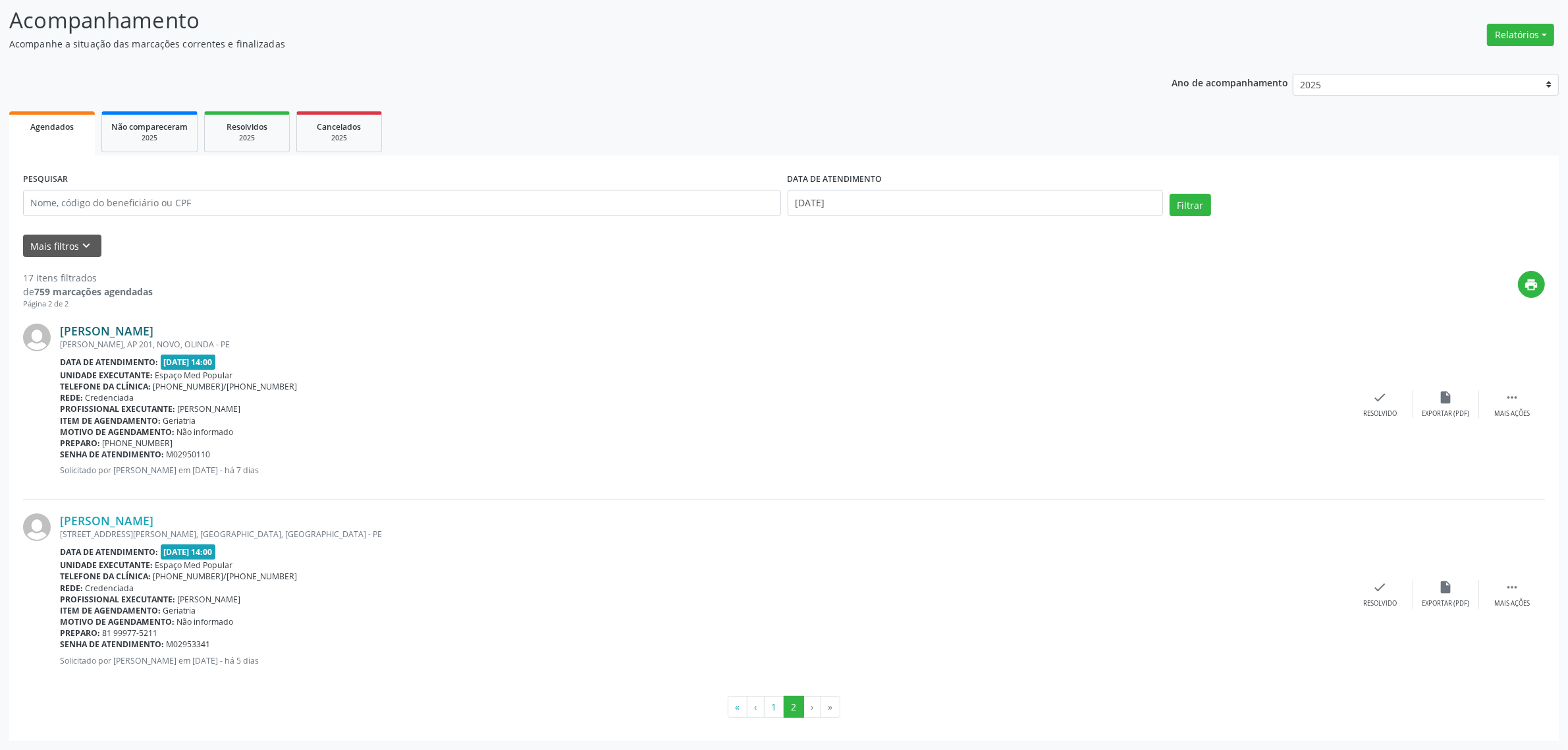
click at [154, 333] on link "[PERSON_NAME]" at bounding box center [107, 331] width 93 height 14
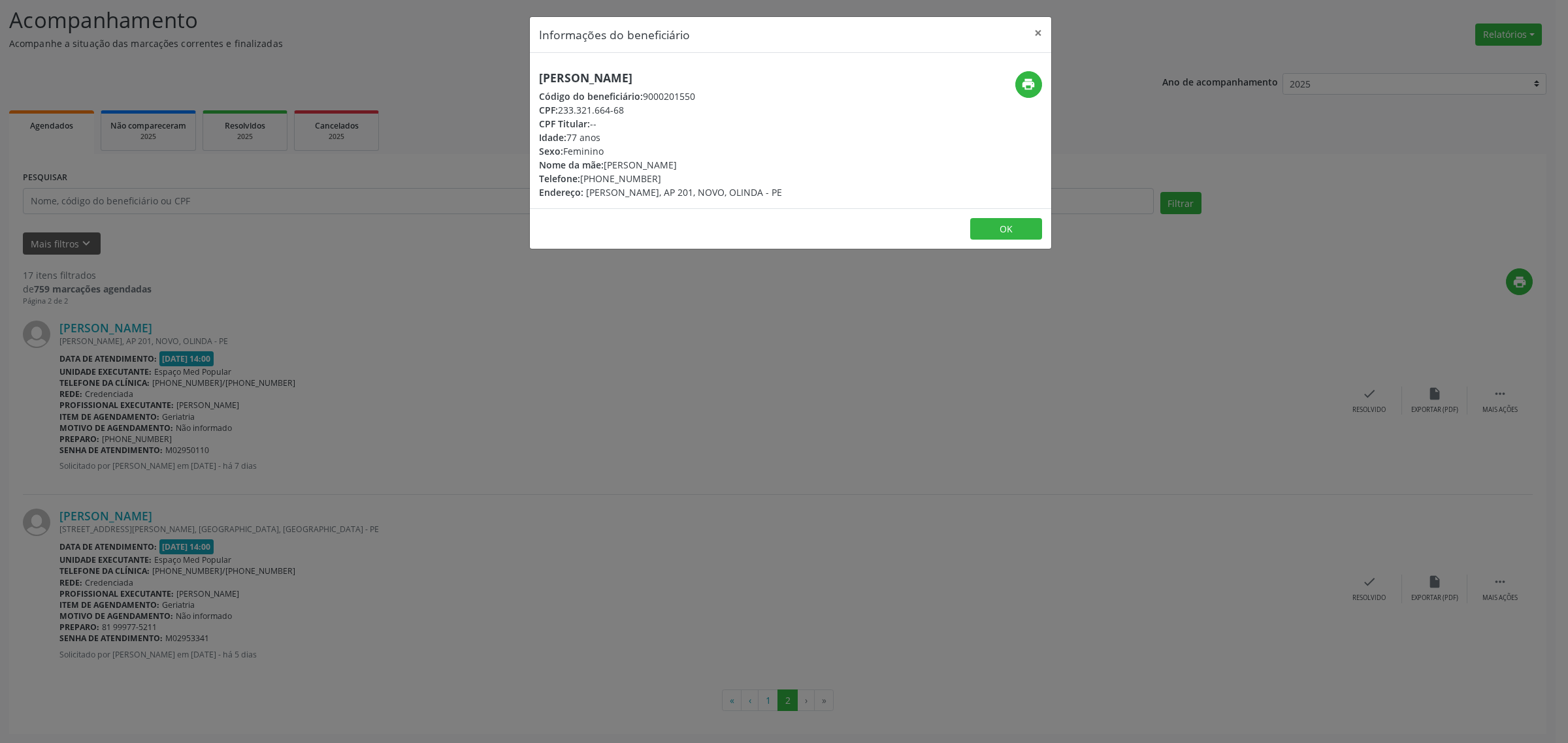
drag, startPoint x: 780, startPoint y: 77, endPoint x: 537, endPoint y: 73, distance: 243.0
click at [537, 73] on div "[PERSON_NAME] Código do beneficiário: 9000201550 CPF: 233.321.664-68 CPF Titula…" at bounding box center [704, 135] width 348 height 128
drag, startPoint x: 425, startPoint y: 348, endPoint x: 369, endPoint y: 347, distance: 56.0
click at [423, 349] on div "Informações do beneficiário × [PERSON_NAME] Código do beneficiário: 9000201550 …" at bounding box center [784, 371] width 1568 height 743
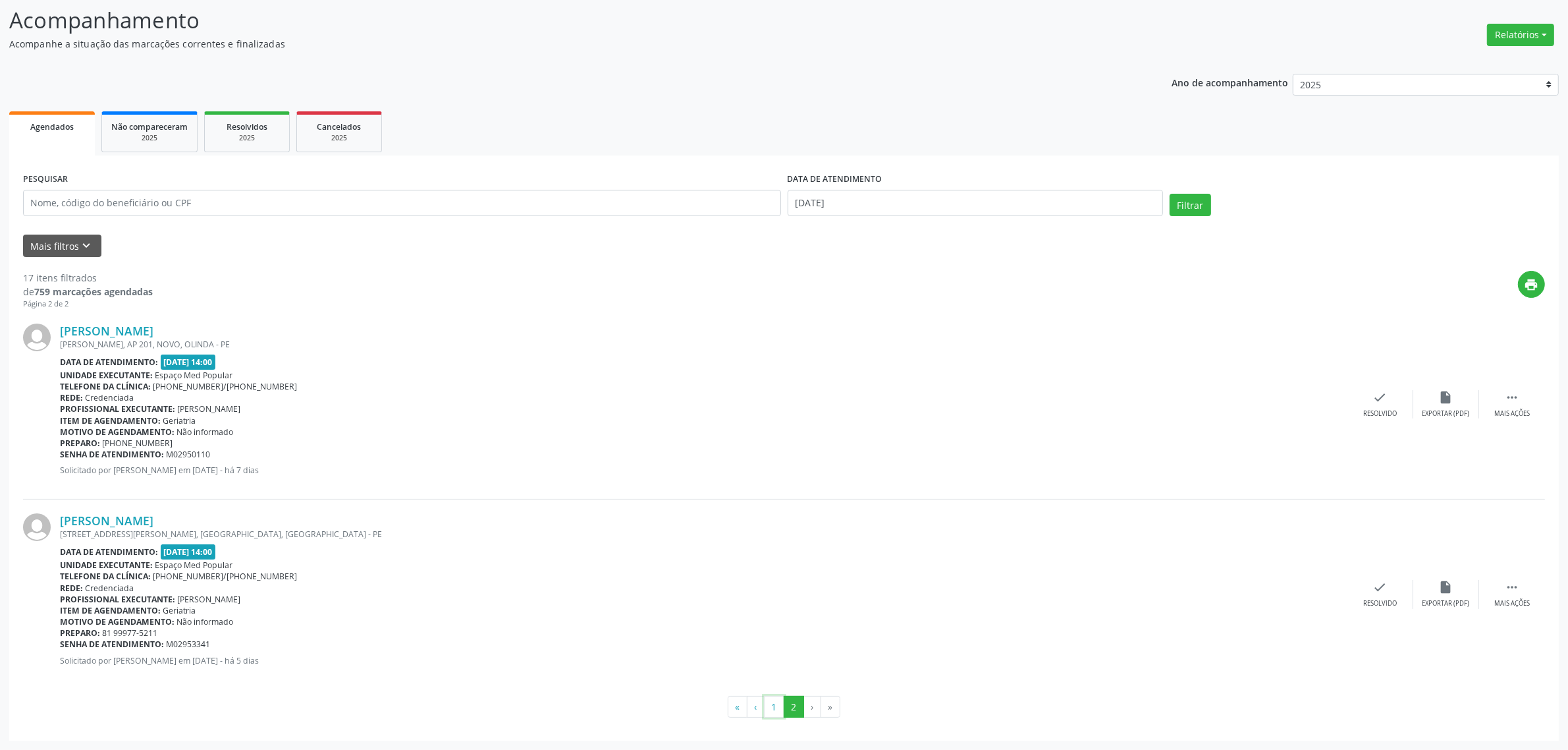
click at [773, 711] on button "1" at bounding box center [774, 707] width 20 height 22
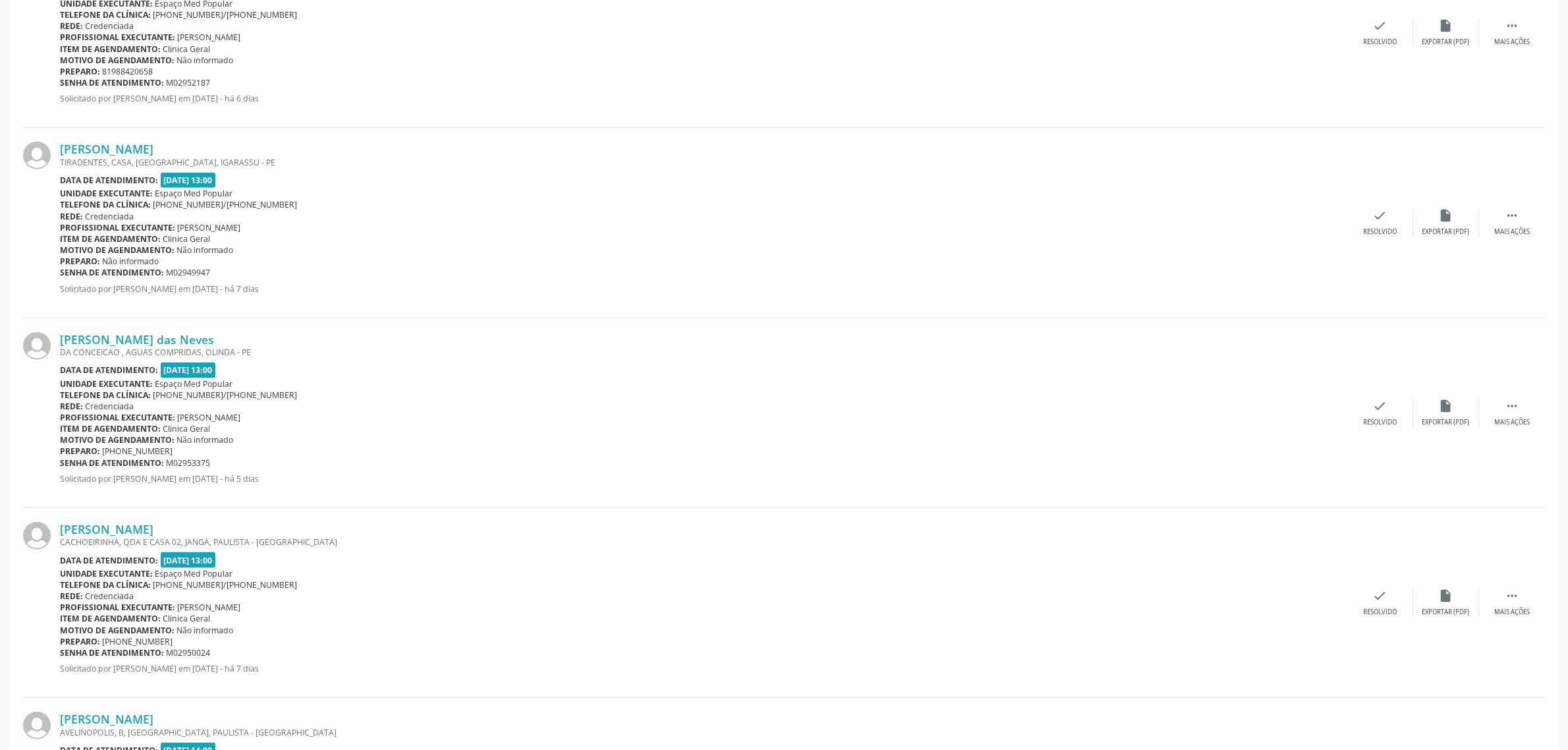
scroll to position [2556, 0]
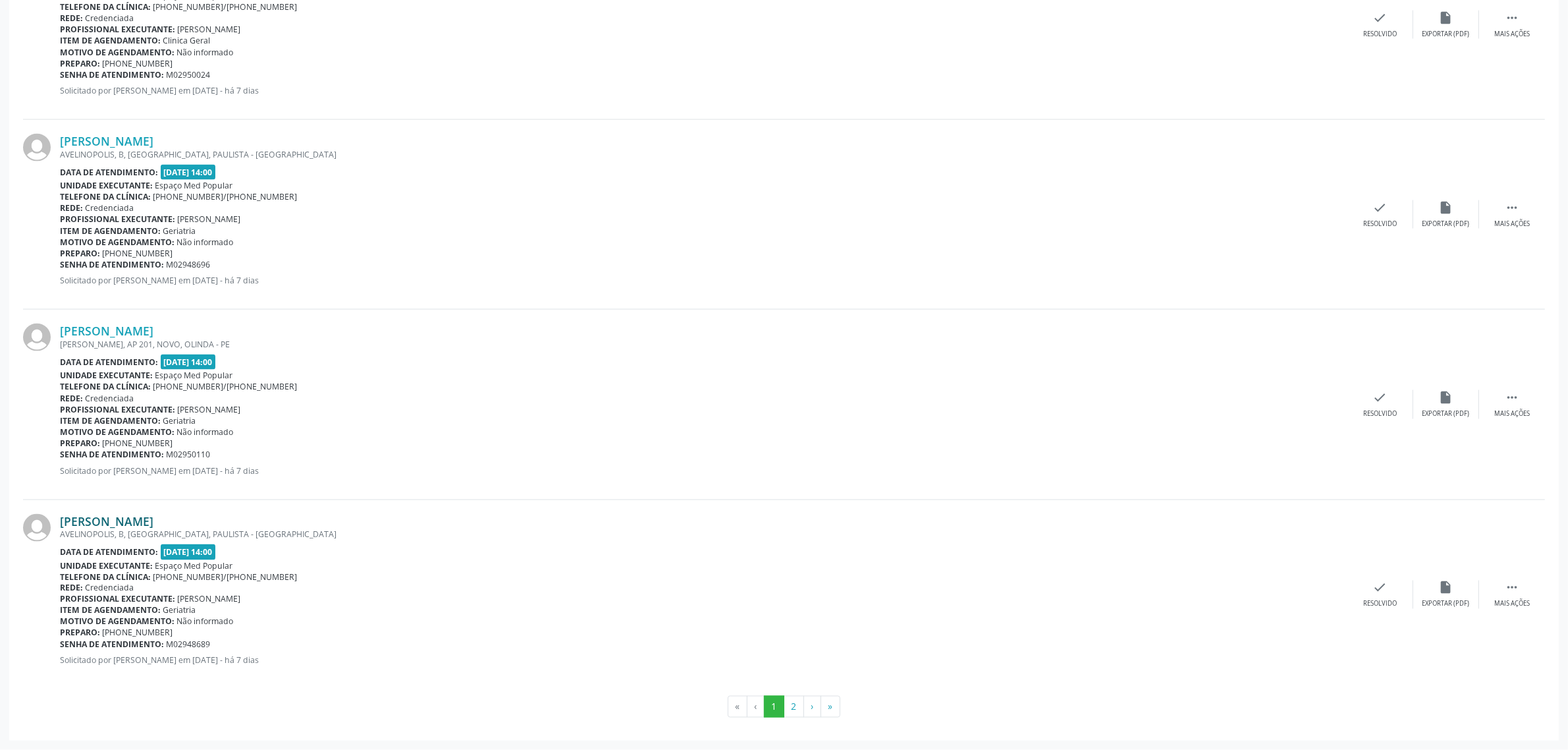
click at [154, 518] on link "[PERSON_NAME]" at bounding box center [107, 521] width 93 height 14
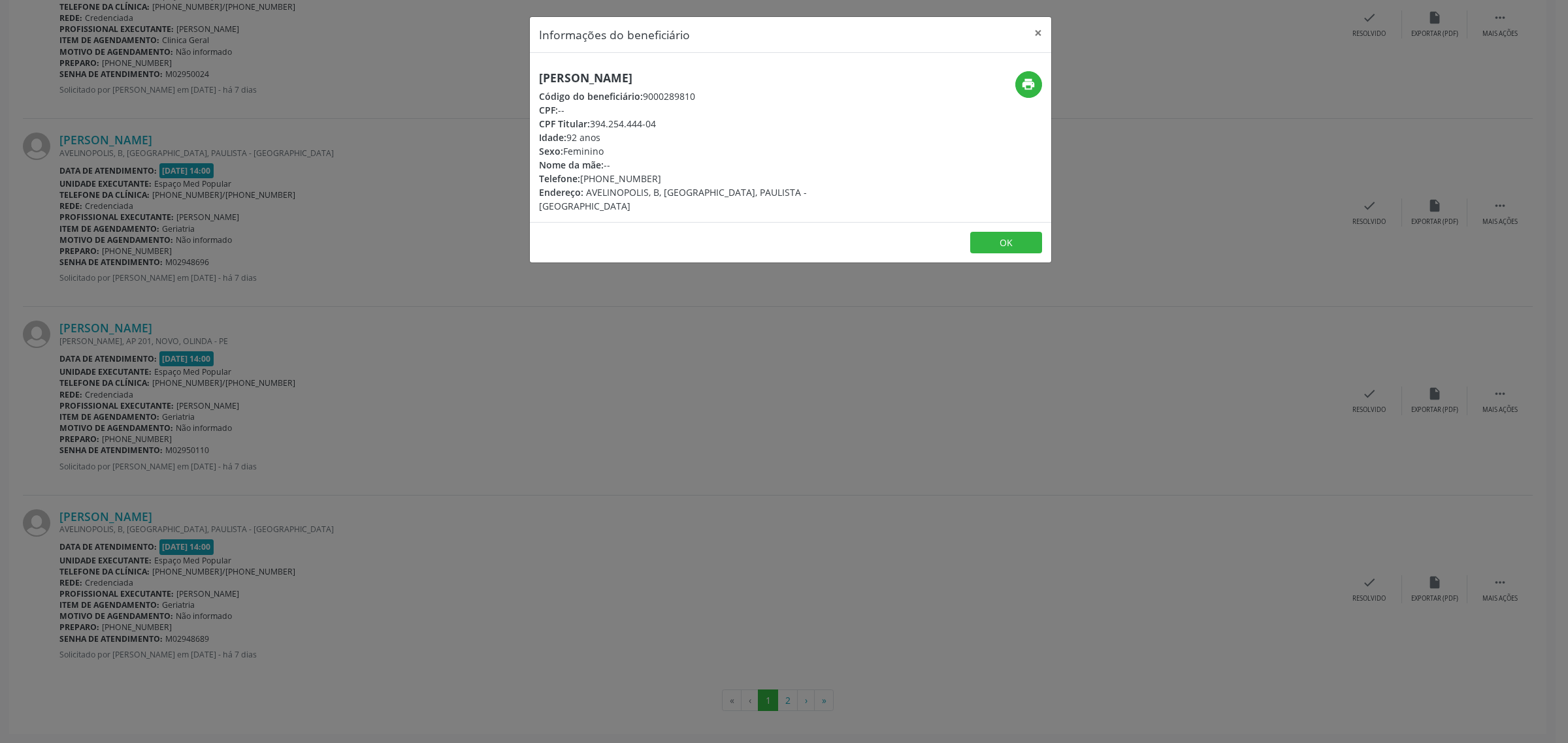
drag, startPoint x: 759, startPoint y: 77, endPoint x: 540, endPoint y: 82, distance: 219.1
click at [540, 82] on h5 "[PERSON_NAME]" at bounding box center [704, 77] width 329 height 14
drag, startPoint x: 657, startPoint y: 181, endPoint x: 581, endPoint y: 180, distance: 76.0
click at [581, 180] on div "Telefone: [PHONE_NUMBER]" at bounding box center [704, 178] width 329 height 14
click at [373, 486] on div "Informações do beneficiário × [PERSON_NAME] Código do beneficiário: 9000289810 …" at bounding box center [784, 371] width 1568 height 743
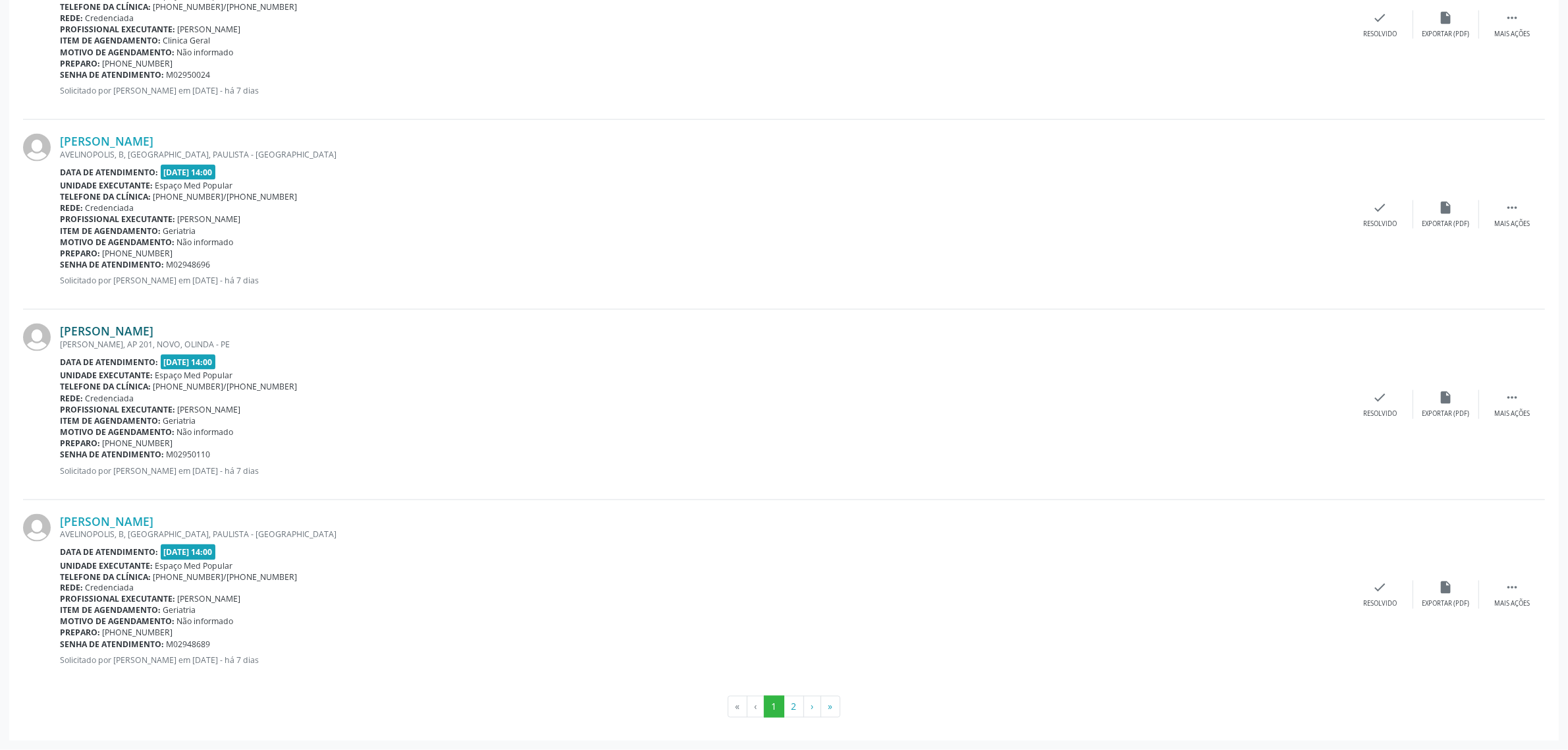
click at [154, 329] on link "[PERSON_NAME]" at bounding box center [107, 331] width 93 height 14
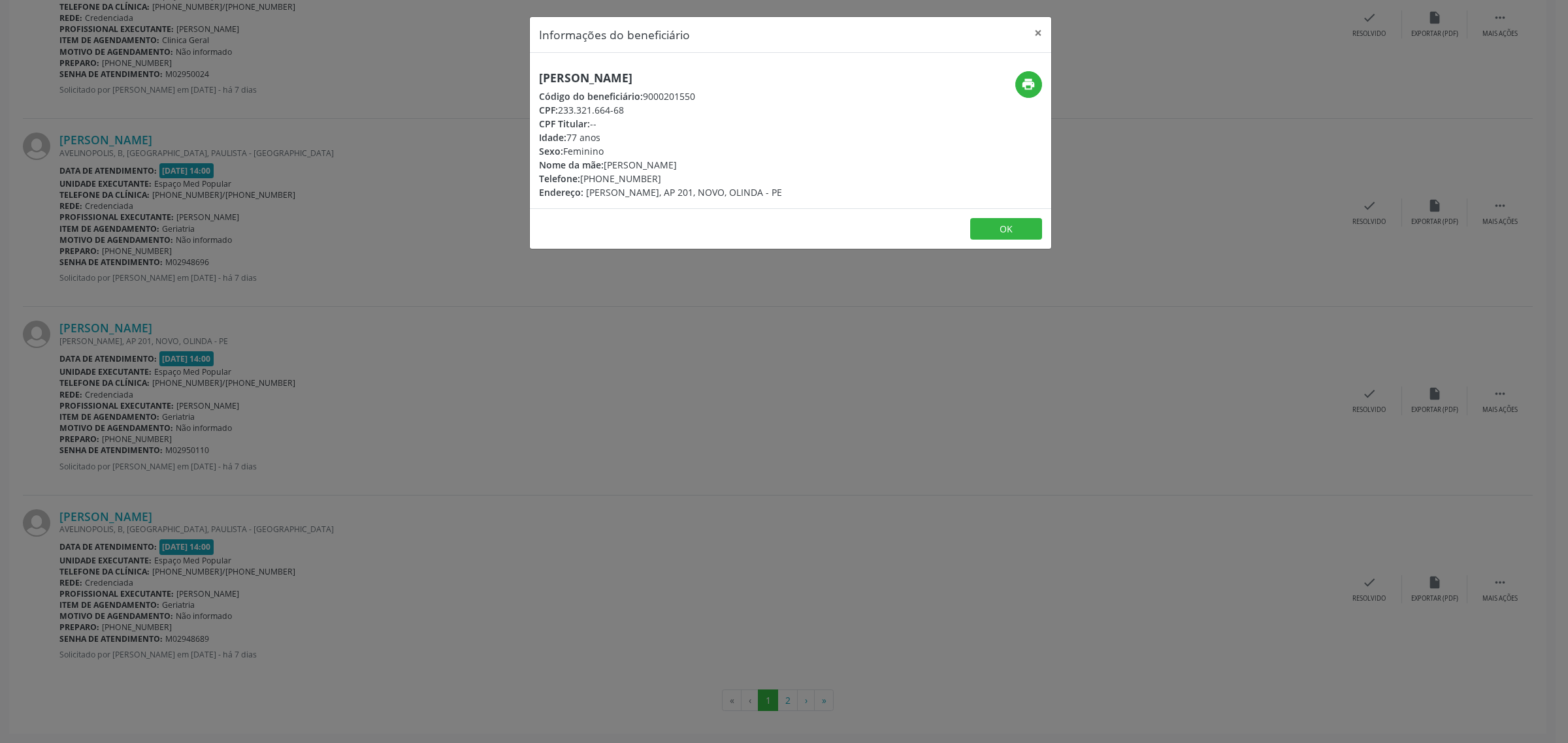
drag, startPoint x: 775, startPoint y: 77, endPoint x: 531, endPoint y: 82, distance: 244.1
click at [531, 82] on div "[PERSON_NAME] Código do beneficiário: 9000201550 CPF: 233.321.664-68 CPF Titula…" at bounding box center [704, 135] width 348 height 128
click at [191, 301] on div "Informações do beneficiário × [PERSON_NAME] Código do beneficiário: 9000201550 …" at bounding box center [784, 371] width 1568 height 743
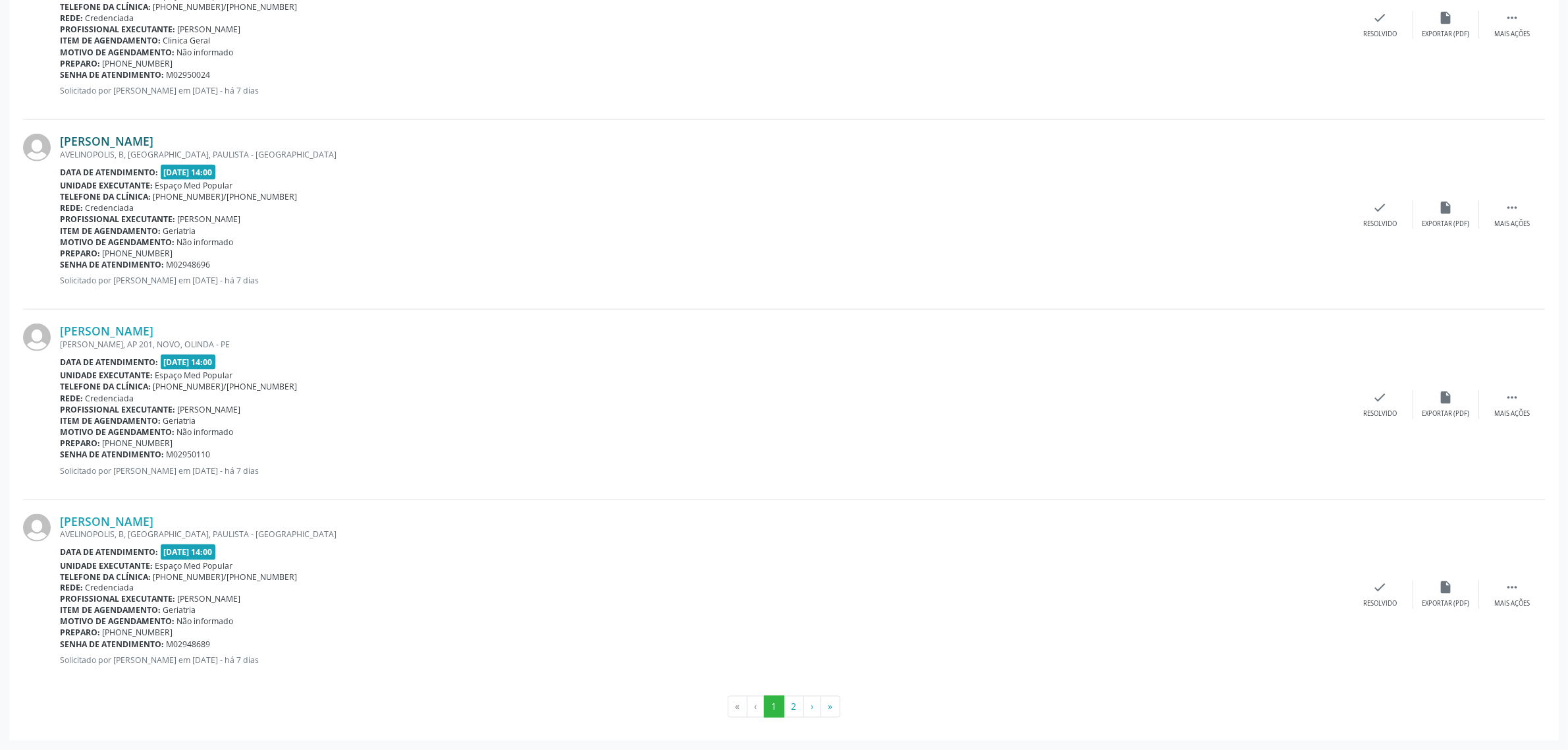
click at [154, 141] on link "[PERSON_NAME]" at bounding box center [107, 141] width 93 height 14
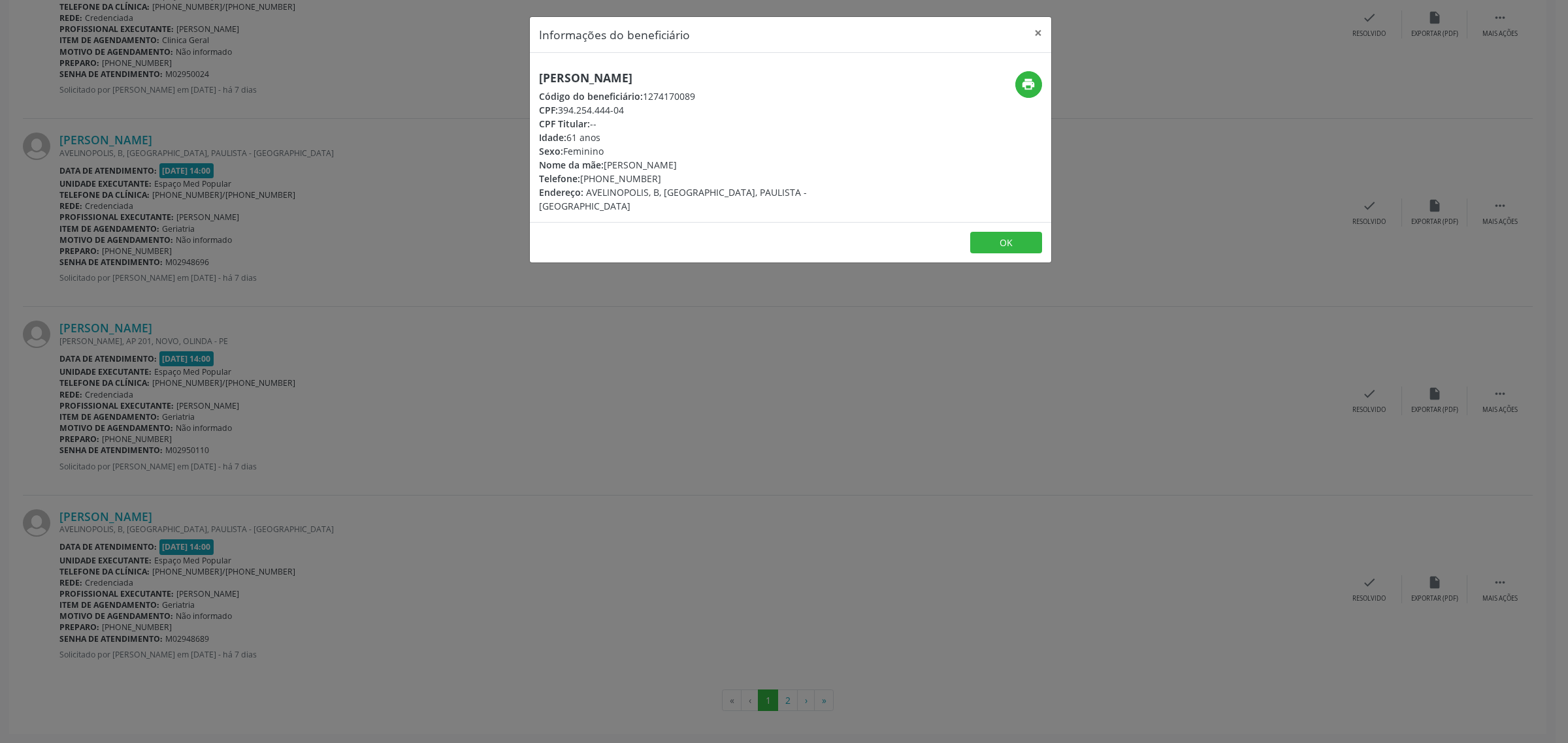
drag, startPoint x: 735, startPoint y: 73, endPoint x: 536, endPoint y: 86, distance: 199.4
click at [536, 86] on div "[PERSON_NAME] Código do beneficiário: 1274170089 CPF: 394.254.444-04 CPF Titula…" at bounding box center [704, 141] width 348 height 141
drag, startPoint x: 650, startPoint y: 180, endPoint x: 583, endPoint y: 178, distance: 67.0
click at [583, 178] on div "Telefone: [PHONE_NUMBER]" at bounding box center [704, 178] width 329 height 14
click at [404, 328] on div "Informações do beneficiário × [PERSON_NAME] Código do beneficiário: 1274170089 …" at bounding box center [784, 371] width 1568 height 743
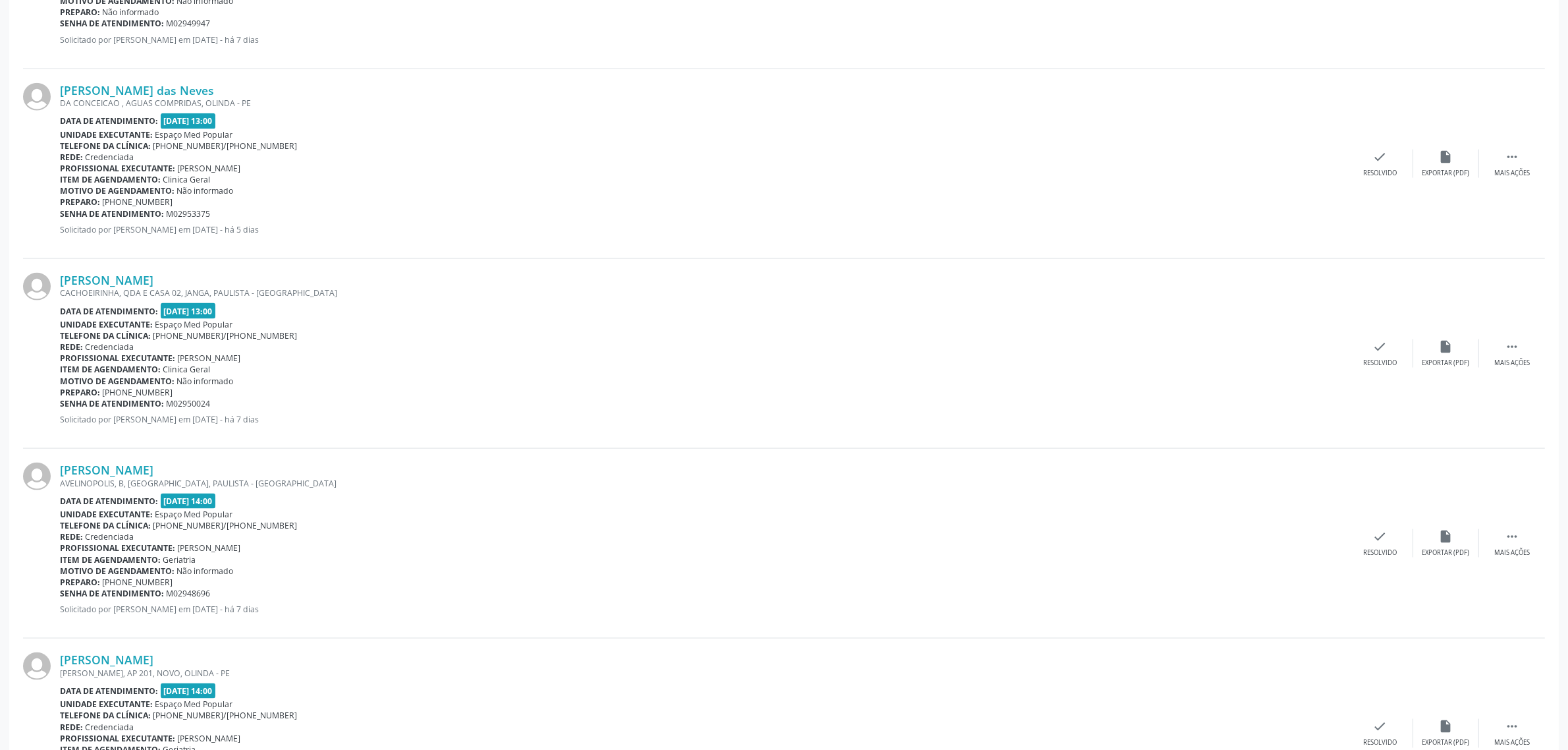
scroll to position [2144, 0]
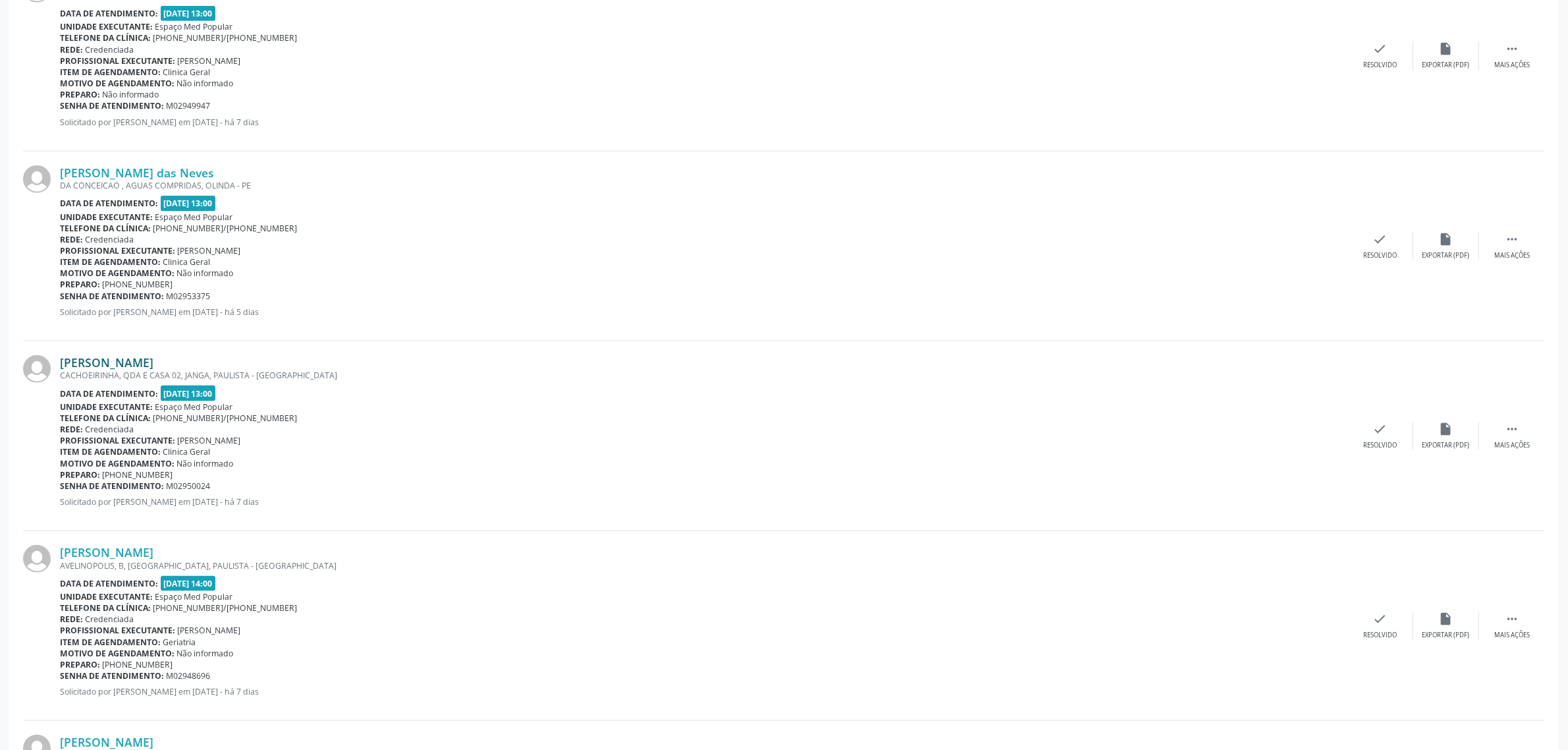
click at [154, 363] on link "[PERSON_NAME]" at bounding box center [107, 362] width 93 height 14
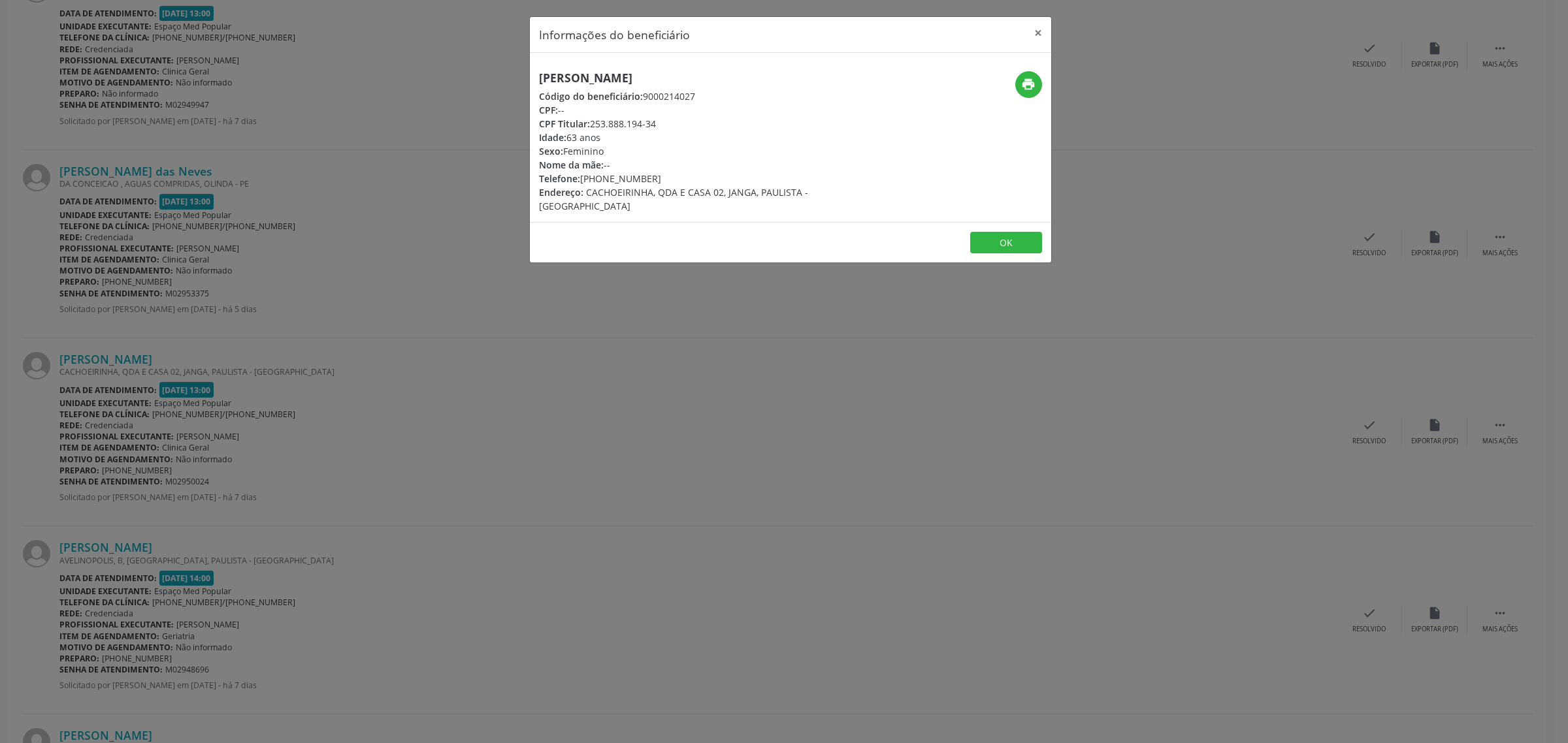
drag, startPoint x: 779, startPoint y: 78, endPoint x: 540, endPoint y: 78, distance: 239.0
click at [540, 78] on h5 "[PERSON_NAME]" at bounding box center [704, 77] width 329 height 14
drag, startPoint x: 655, startPoint y: 178, endPoint x: 582, endPoint y: 183, distance: 73.2
click at [582, 183] on div "Telefone: [PHONE_NUMBER]" at bounding box center [704, 178] width 329 height 14
click at [291, 268] on div "Informações do beneficiário × [PERSON_NAME] Código do beneficiário: 9000214027 …" at bounding box center [784, 371] width 1568 height 743
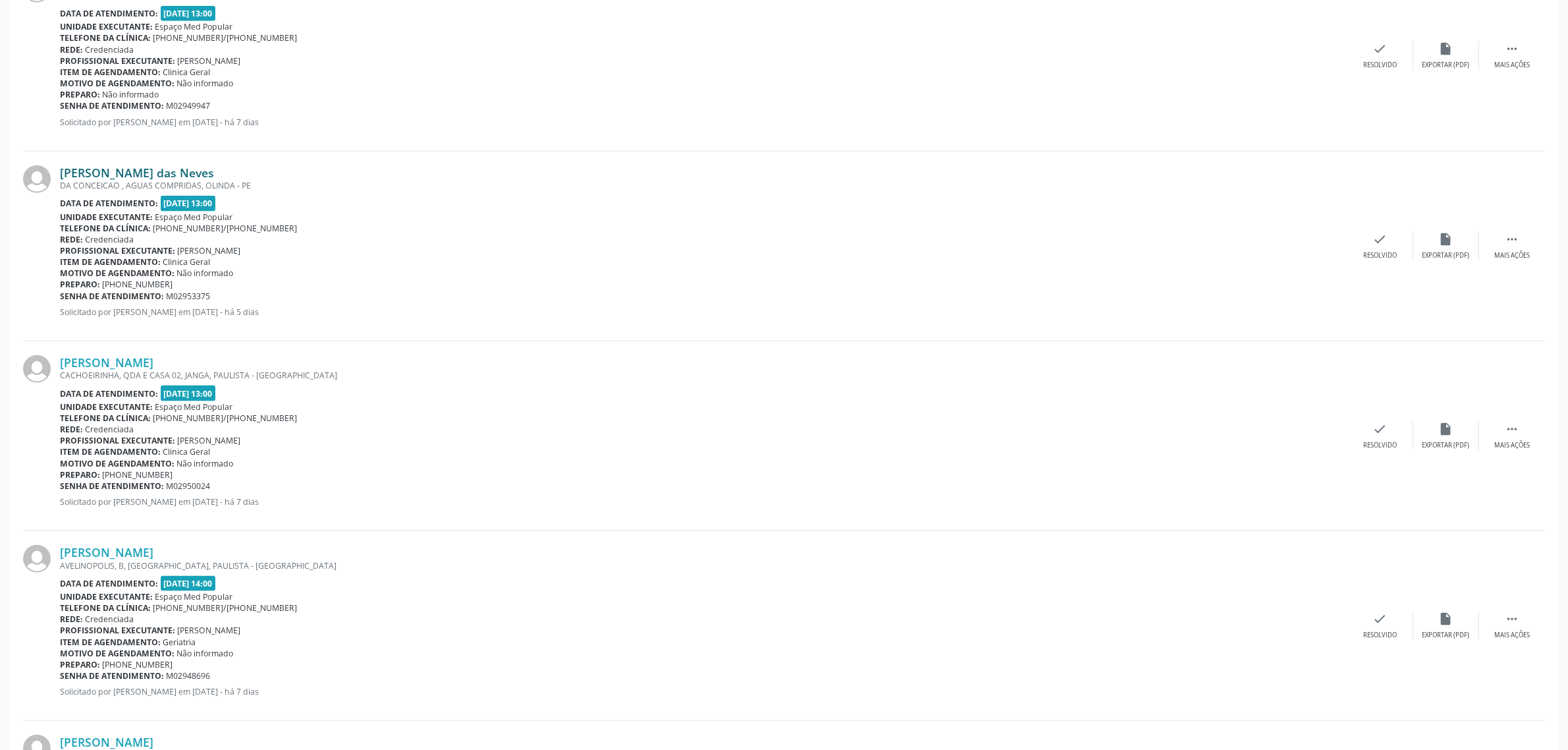
click at [214, 173] on link "[PERSON_NAME] das Neves" at bounding box center [137, 172] width 154 height 14
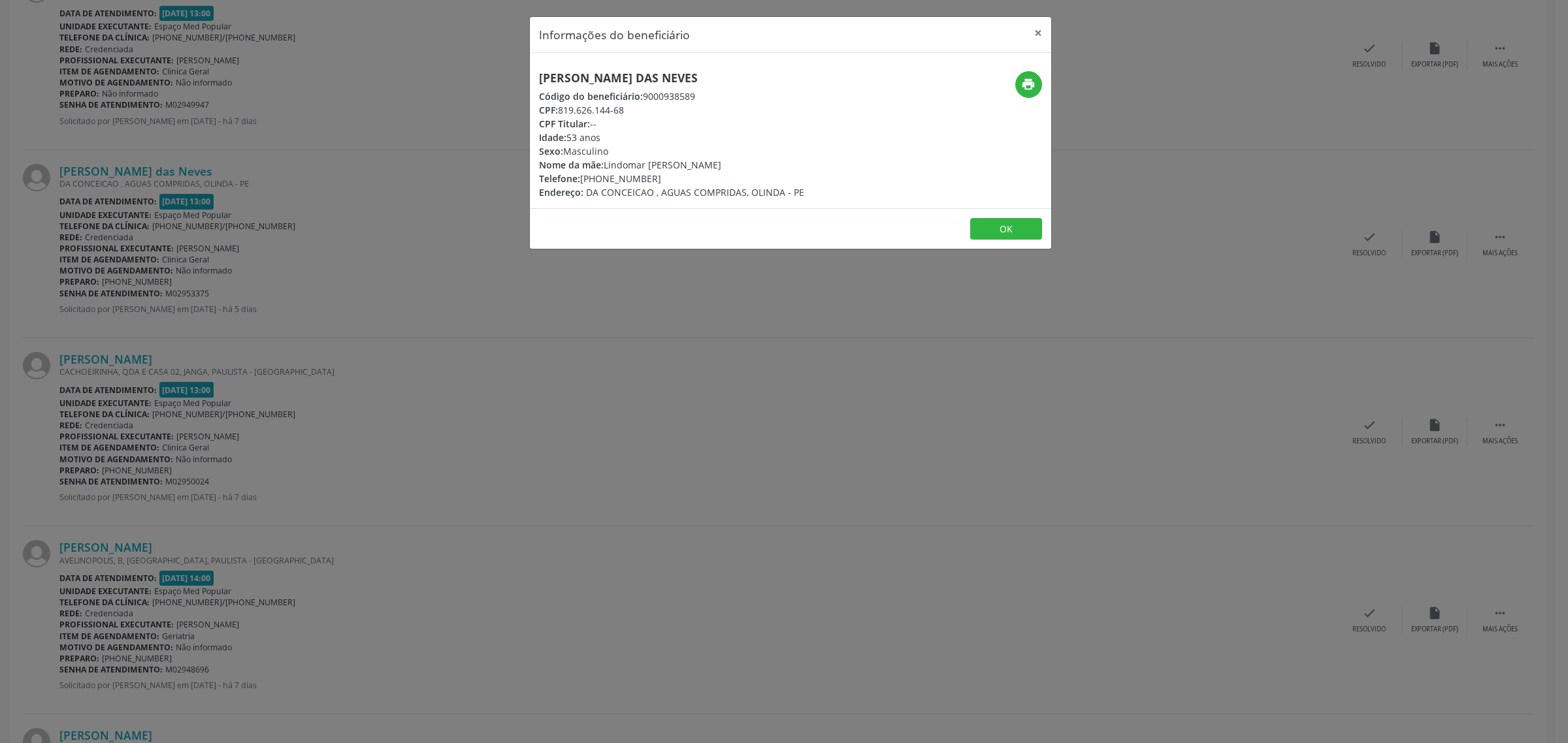
drag, startPoint x: 752, startPoint y: 74, endPoint x: 536, endPoint y: 78, distance: 216.0
click at [536, 78] on div "[PERSON_NAME] das Neves Código do beneficiário: 9000938589 CPF: 819.626.144-68 …" at bounding box center [704, 135] width 348 height 128
drag, startPoint x: 654, startPoint y: 175, endPoint x: 583, endPoint y: 176, distance: 71.0
click at [583, 176] on div "Telefone: [PHONE_NUMBER]" at bounding box center [672, 178] width 265 height 14
click at [359, 317] on div "Informações do beneficiário × [PERSON_NAME] das Neves Código do beneficiário: 9…" at bounding box center [784, 371] width 1568 height 743
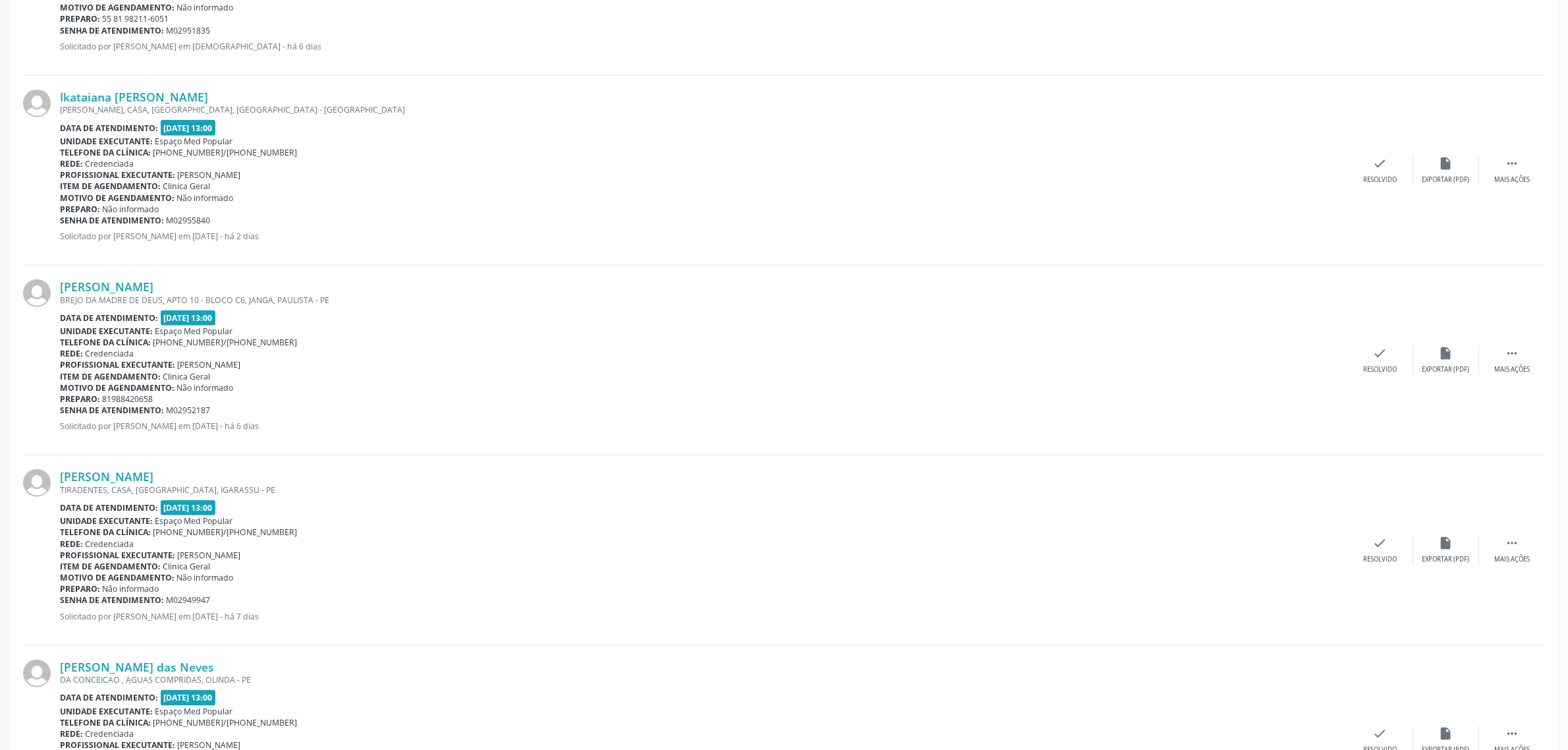
scroll to position [1567, 0]
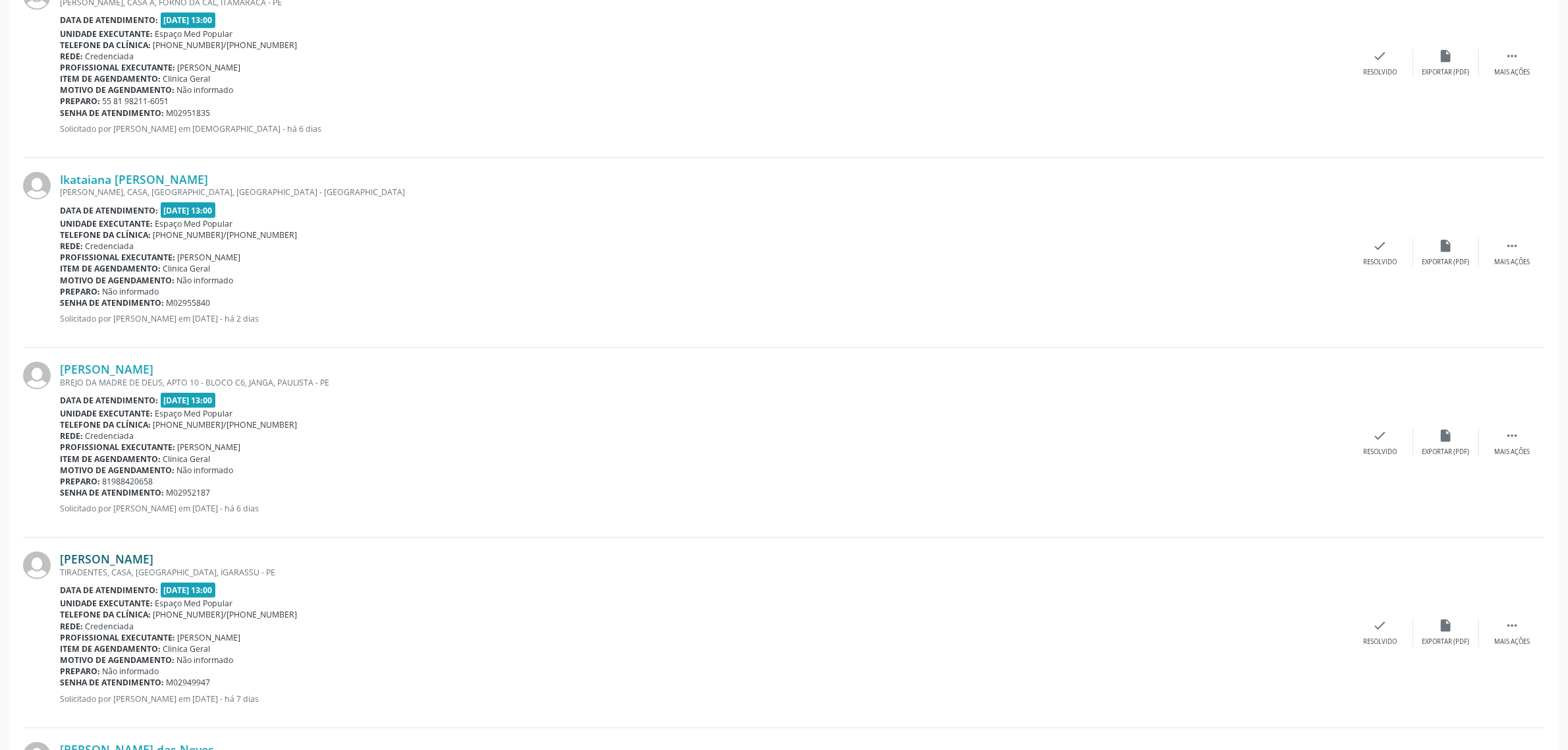
click at [141, 557] on link "[PERSON_NAME]" at bounding box center [107, 559] width 93 height 14
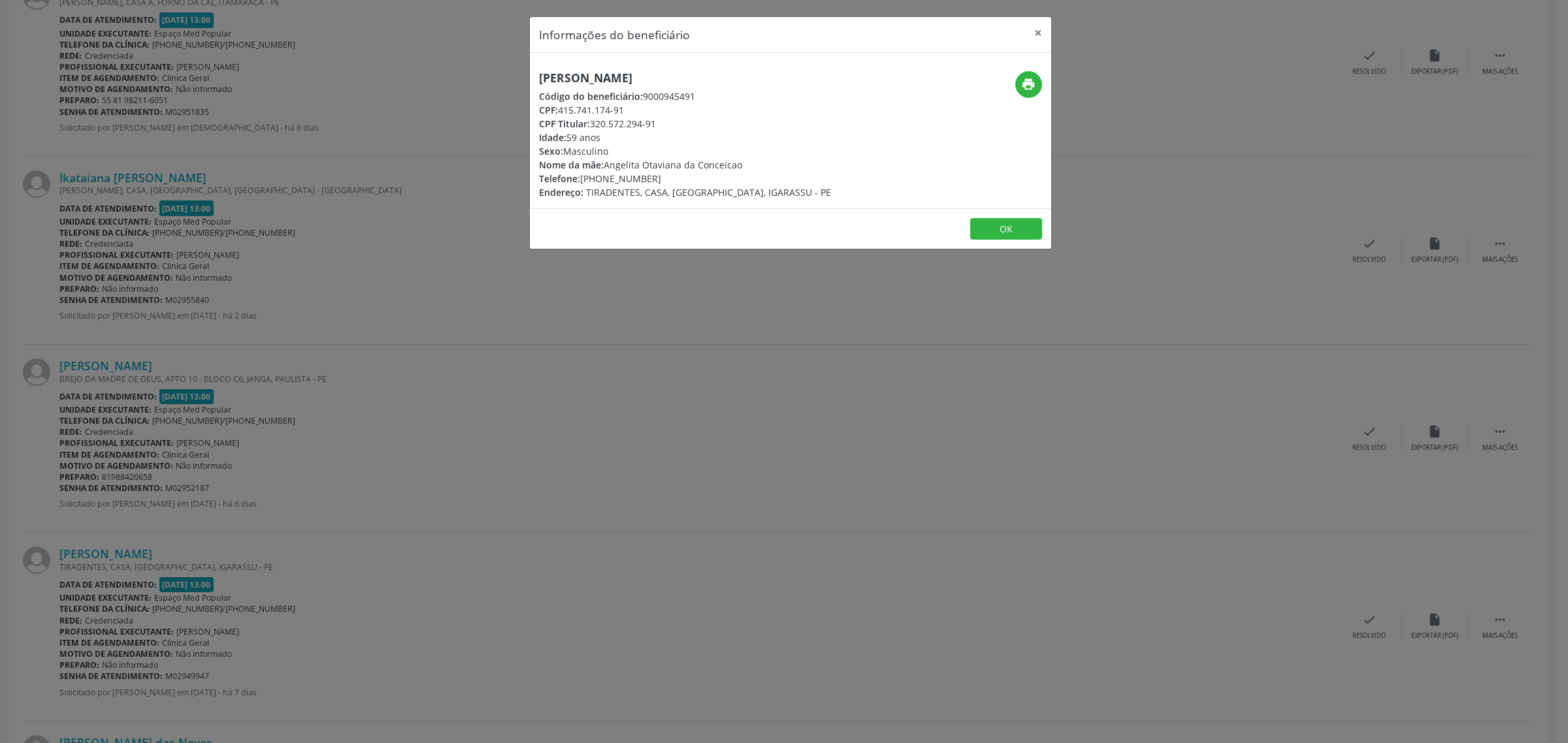
drag, startPoint x: 760, startPoint y: 85, endPoint x: 526, endPoint y: 80, distance: 234.1
click at [526, 80] on div "Informações do beneficiário × [PERSON_NAME] Código do beneficiário: 9000945491 …" at bounding box center [784, 371] width 1568 height 743
drag, startPoint x: 653, startPoint y: 178, endPoint x: 583, endPoint y: 183, distance: 70.2
click at [583, 183] on div "Telefone: [PHONE_NUMBER]" at bounding box center [685, 178] width 292 height 14
click at [156, 410] on div "Informações do beneficiário × [PERSON_NAME] Código do beneficiário: 9000945491 …" at bounding box center [784, 371] width 1568 height 743
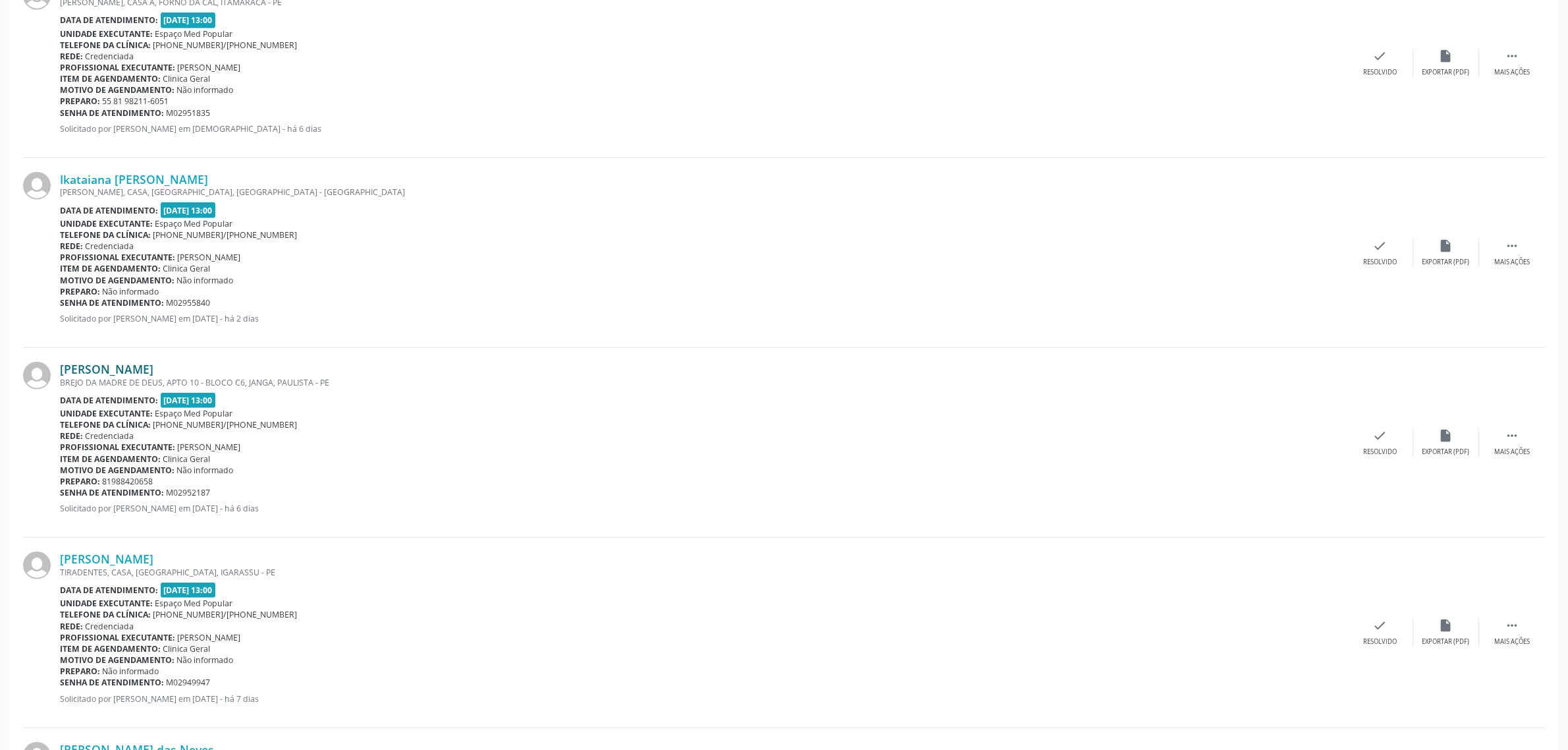
click at [154, 373] on link "[PERSON_NAME]" at bounding box center [107, 369] width 93 height 14
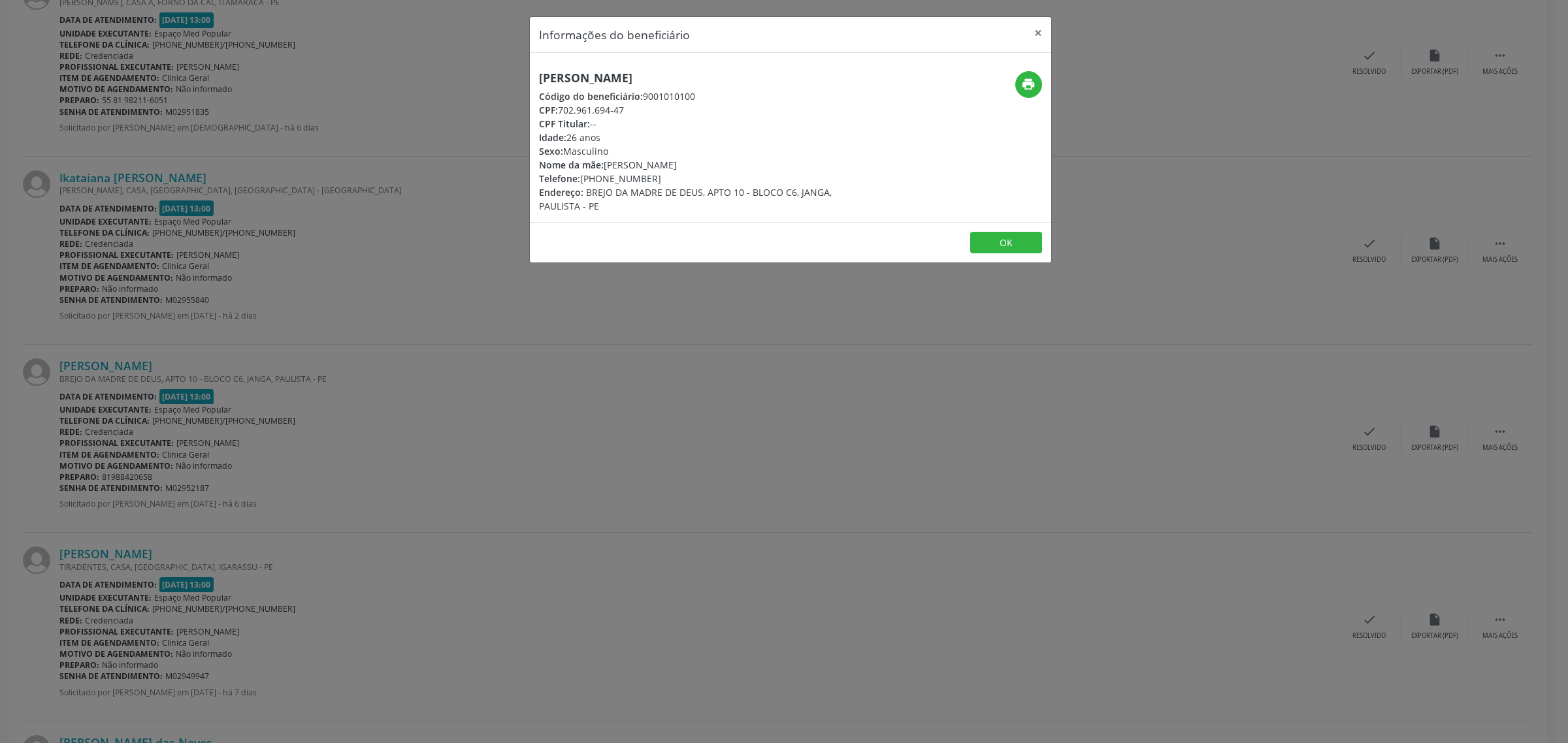
drag, startPoint x: 674, startPoint y: 80, endPoint x: 573, endPoint y: 78, distance: 101.0
click at [573, 78] on h5 "[PERSON_NAME]" at bounding box center [704, 77] width 329 height 14
click at [726, 77] on h5 "[PERSON_NAME]" at bounding box center [704, 77] width 329 height 14
drag, startPoint x: 717, startPoint y: 78, endPoint x: 534, endPoint y: 78, distance: 183.0
click at [534, 78] on div "[PERSON_NAME] Código do beneficiário: 9001010100 CPF: 702.961.694-47 CPF Titula…" at bounding box center [704, 141] width 348 height 141
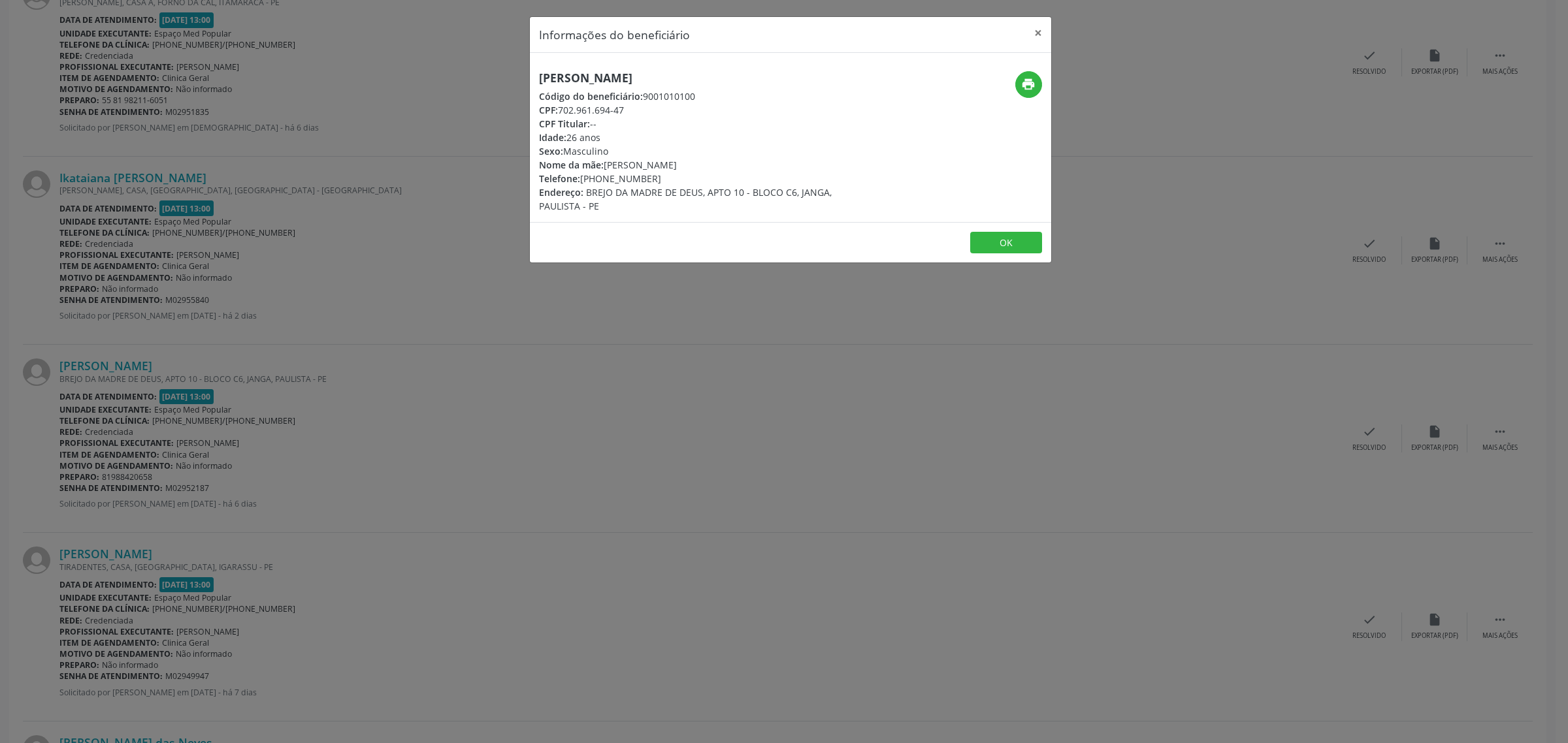
drag, startPoint x: 652, startPoint y: 183, endPoint x: 581, endPoint y: 181, distance: 71.0
click at [581, 181] on div "Telefone: [PHONE_NUMBER]" at bounding box center [704, 178] width 329 height 14
click at [405, 321] on div "Informações do beneficiário × [PERSON_NAME] Código do beneficiário: 9001010100 …" at bounding box center [784, 371] width 1568 height 743
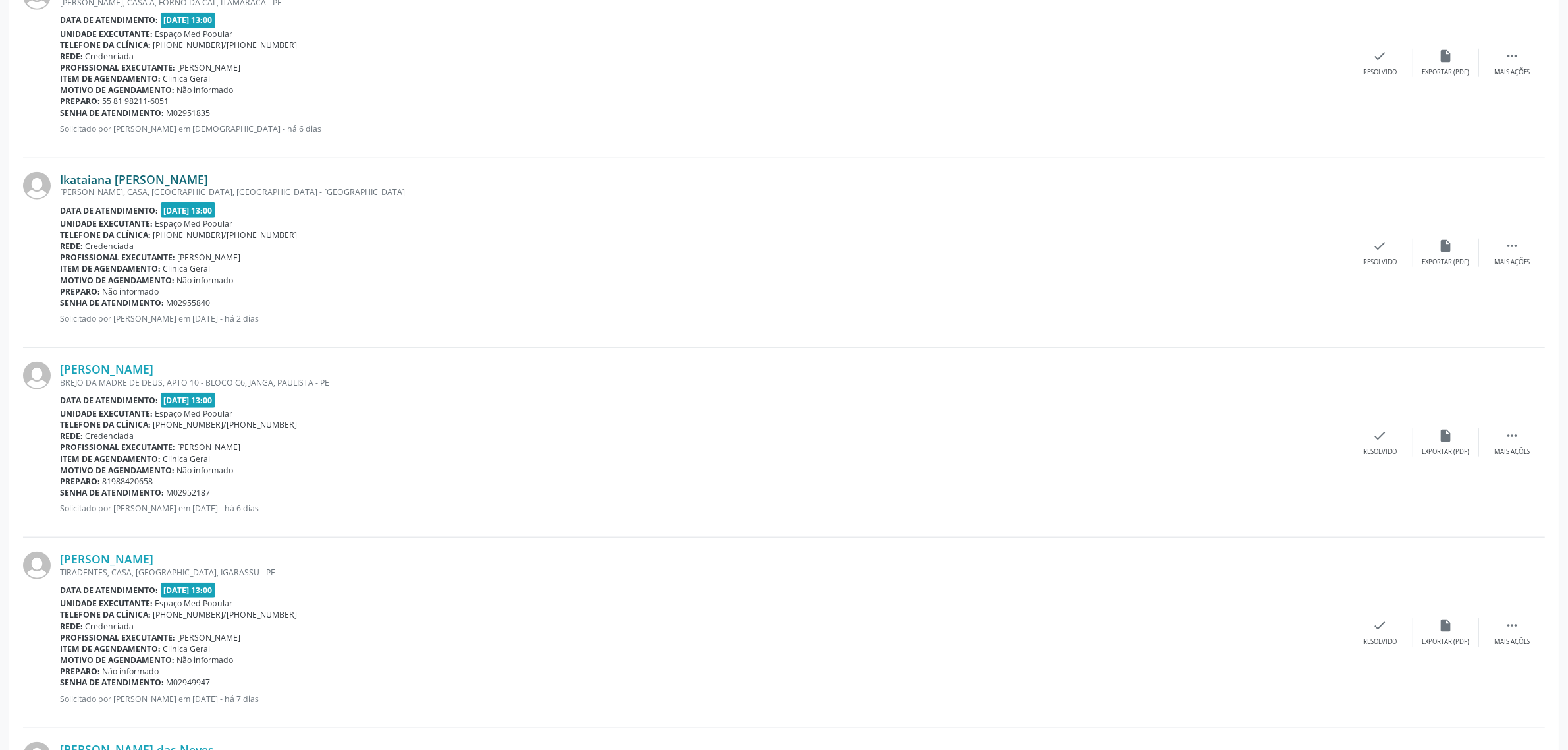
click at [194, 177] on link "Ikataiana [PERSON_NAME]" at bounding box center [134, 179] width 148 height 14
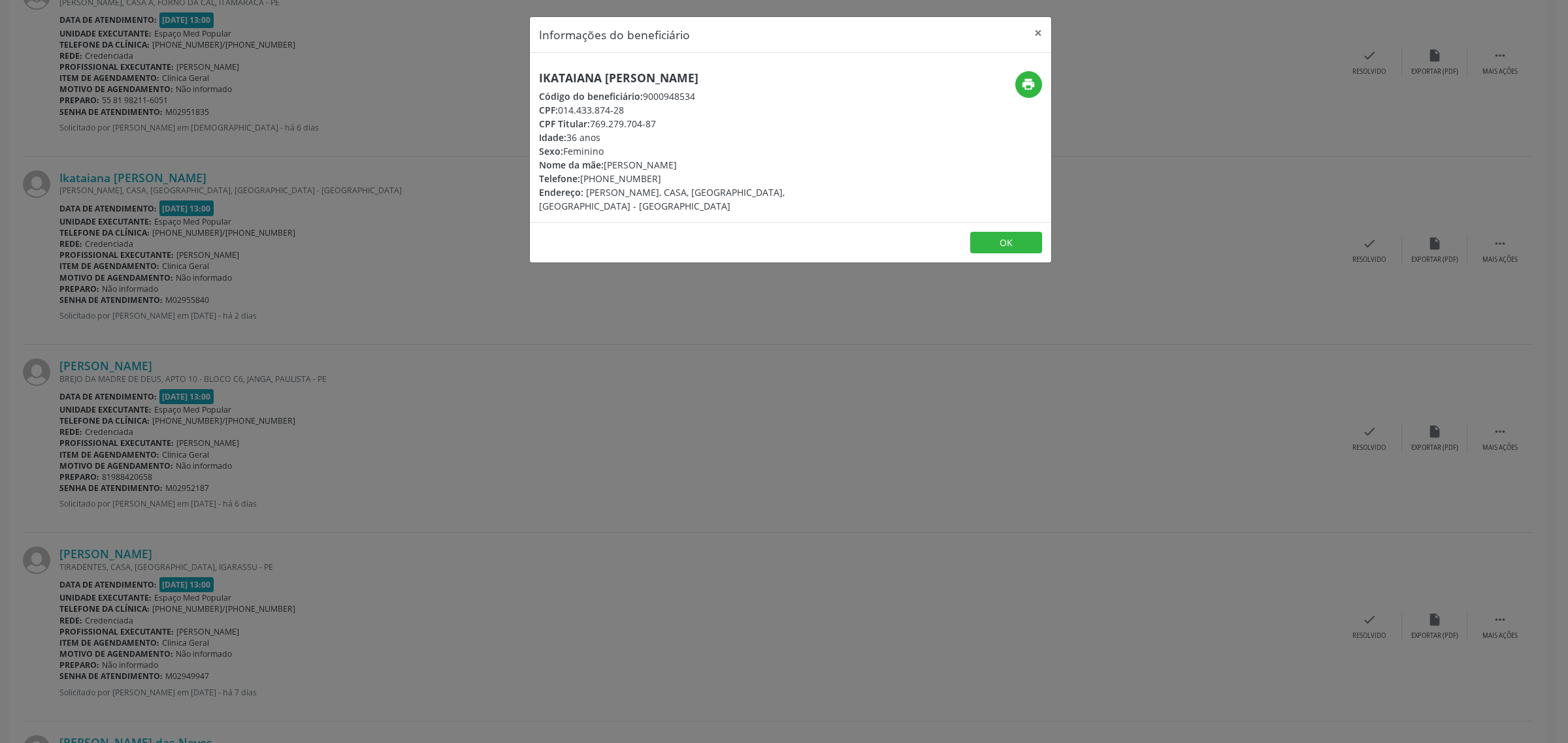
drag, startPoint x: 793, startPoint y: 76, endPoint x: 532, endPoint y: 85, distance: 261.2
click at [532, 85] on div "Ikataiana [PERSON_NAME] Código do beneficiário: 9000948534 CPF: 014.433.874-28 …" at bounding box center [704, 141] width 348 height 141
drag, startPoint x: 679, startPoint y: 175, endPoint x: 583, endPoint y: 173, distance: 96.0
click at [583, 173] on div "Telefone: [PHONE_NUMBER]" at bounding box center [704, 178] width 329 height 14
click at [285, 310] on div "Informações do beneficiário × Ikataiana [PERSON_NAME] Código do beneficiário: 9…" at bounding box center [784, 371] width 1568 height 743
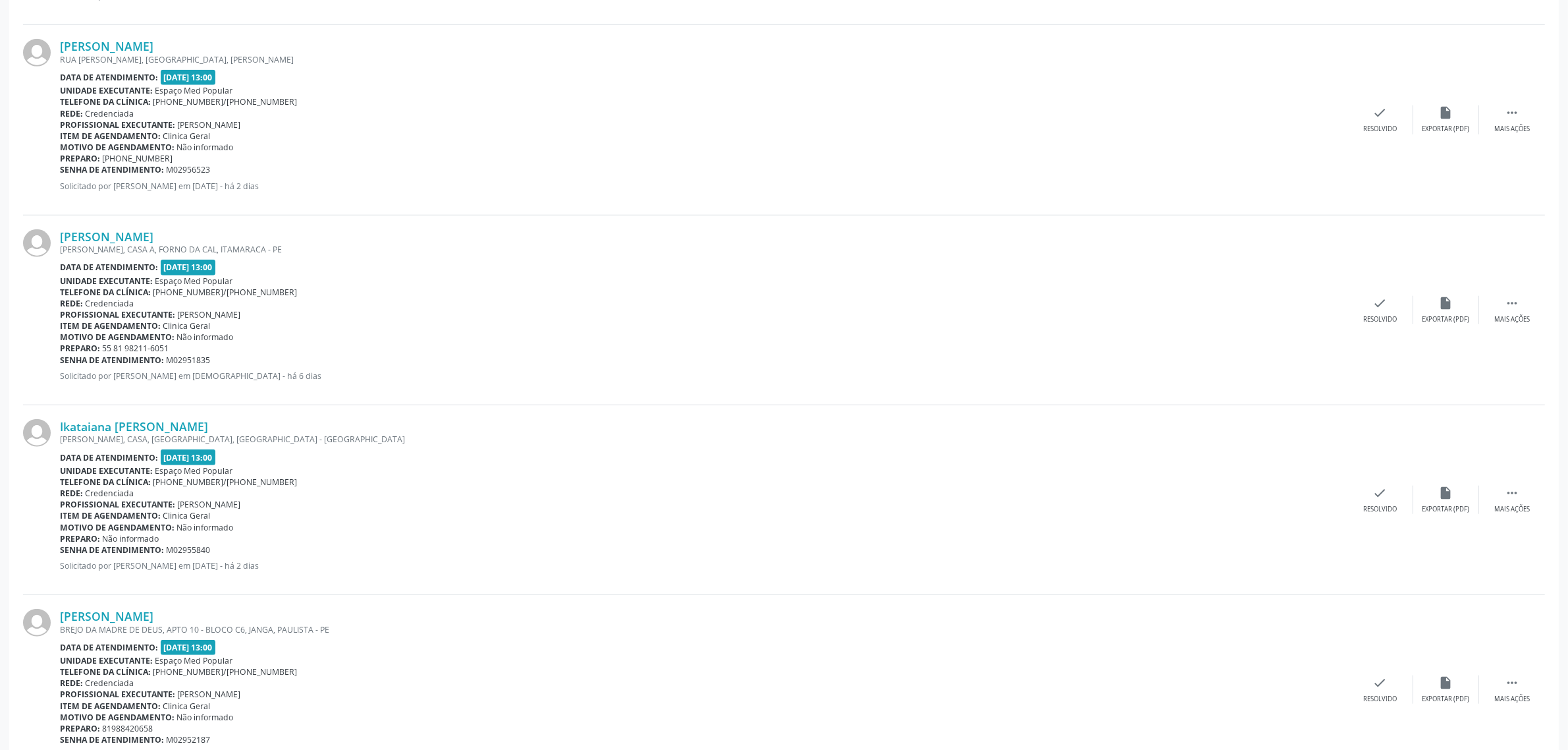
scroll to position [1238, 0]
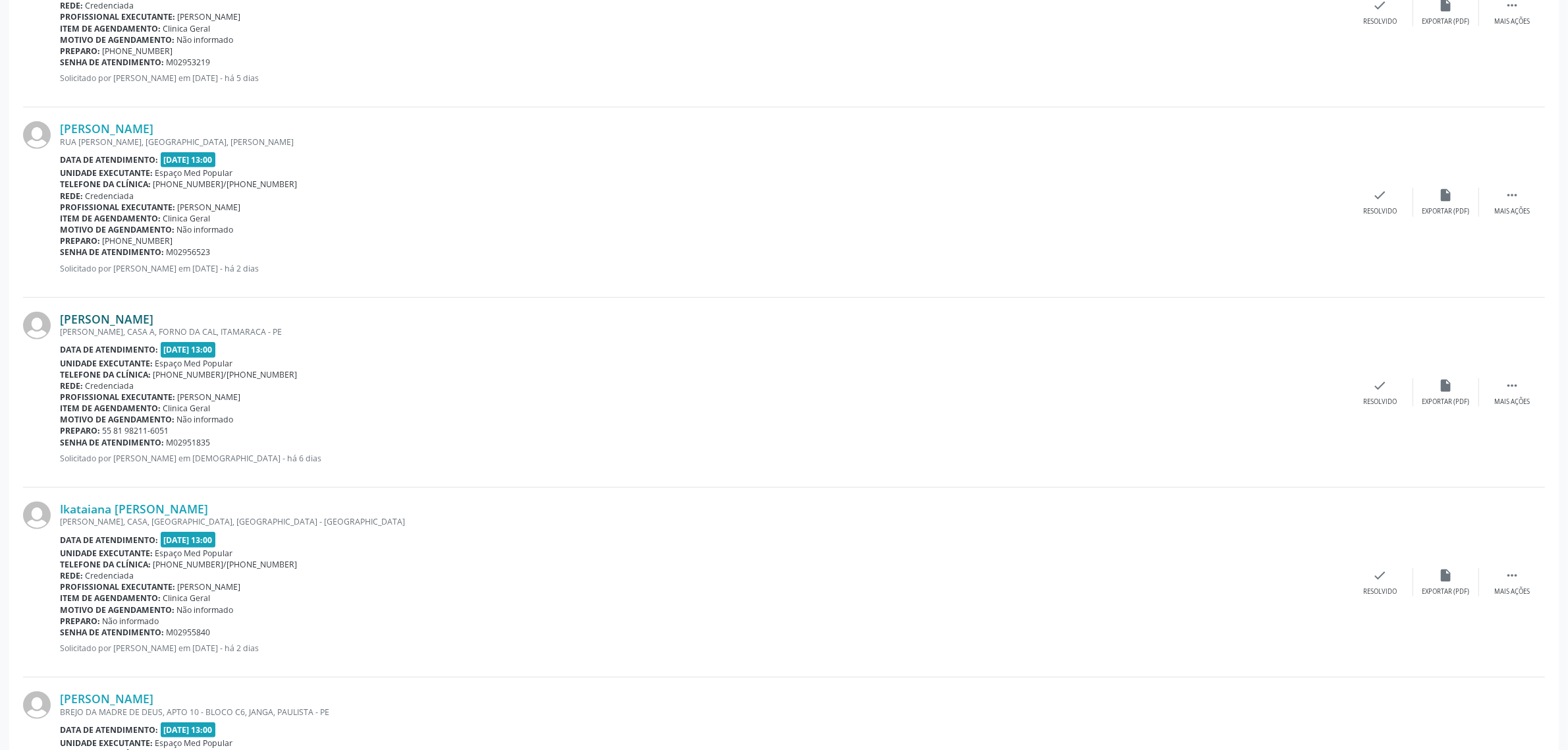
click at [123, 321] on link "[PERSON_NAME]" at bounding box center [107, 319] width 93 height 14
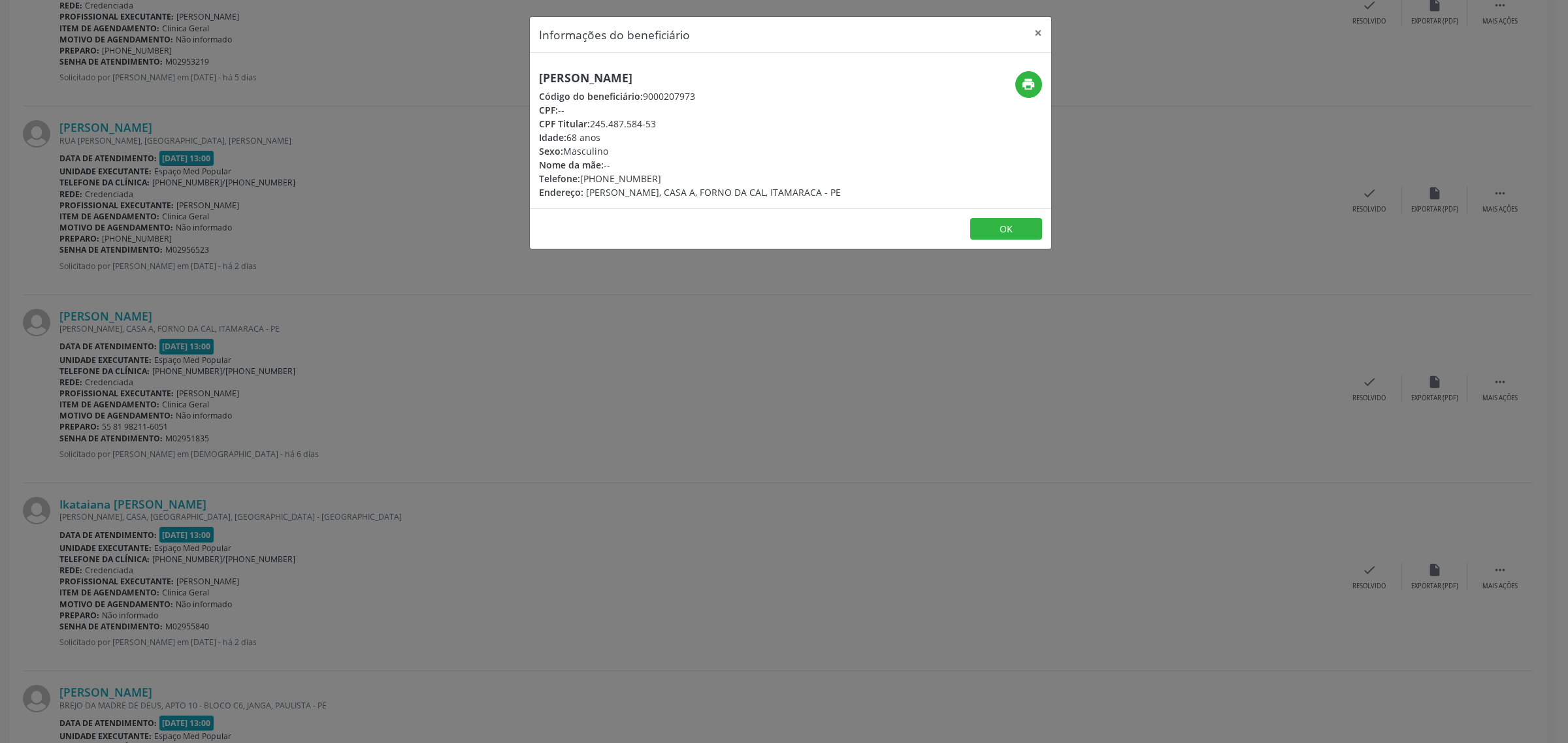
drag, startPoint x: 694, startPoint y: 77, endPoint x: 538, endPoint y: 82, distance: 156.1
click at [539, 82] on h5 "[PERSON_NAME]" at bounding box center [690, 77] width 302 height 14
drag, startPoint x: 653, startPoint y: 178, endPoint x: 583, endPoint y: 177, distance: 70.0
click at [583, 177] on div "Telefone: [PHONE_NUMBER]" at bounding box center [690, 178] width 302 height 14
click at [717, 355] on div "Informações do beneficiário × [PERSON_NAME] Código do beneficiário: 9000207973 …" at bounding box center [784, 371] width 1568 height 743
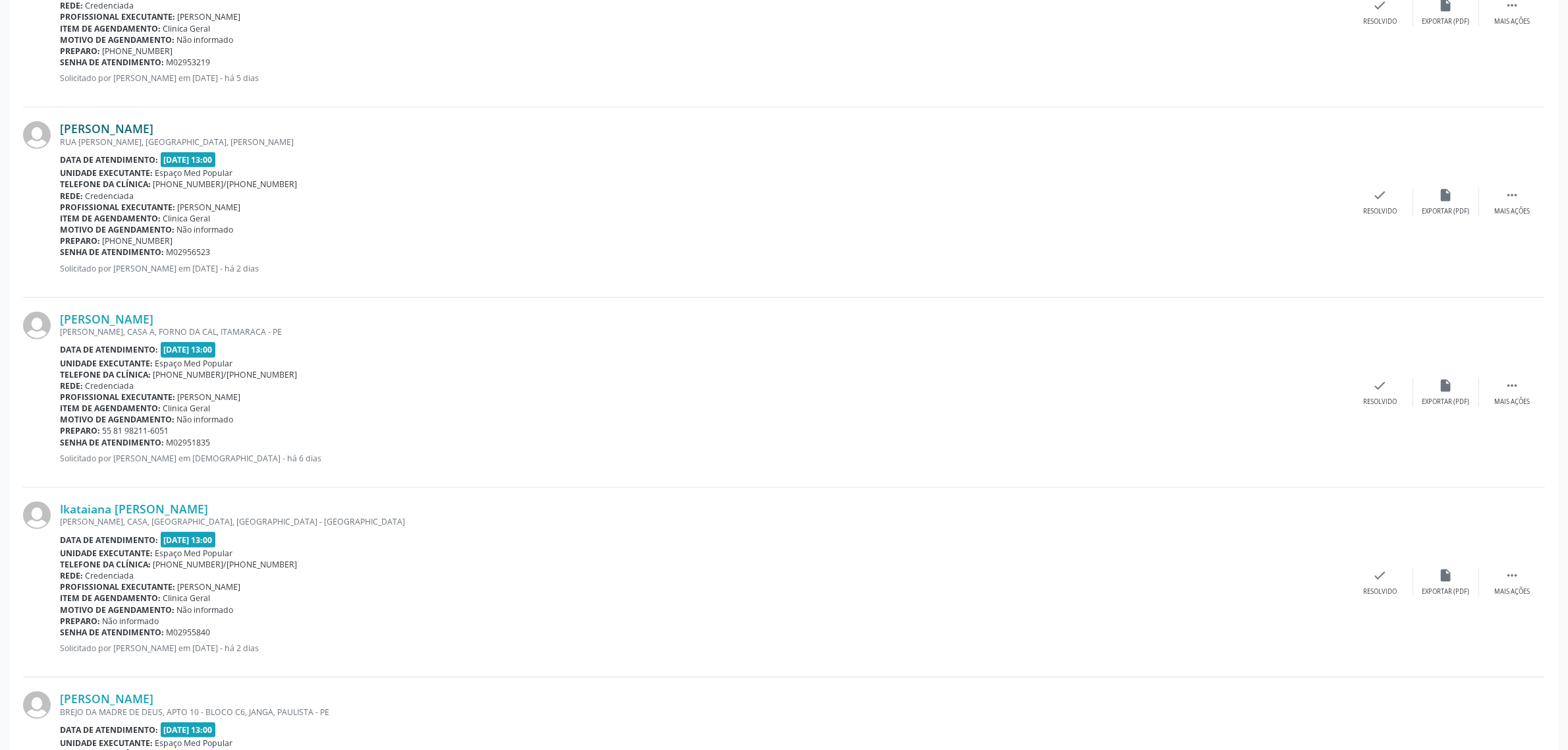
click at [109, 127] on link "[PERSON_NAME]" at bounding box center [107, 128] width 93 height 14
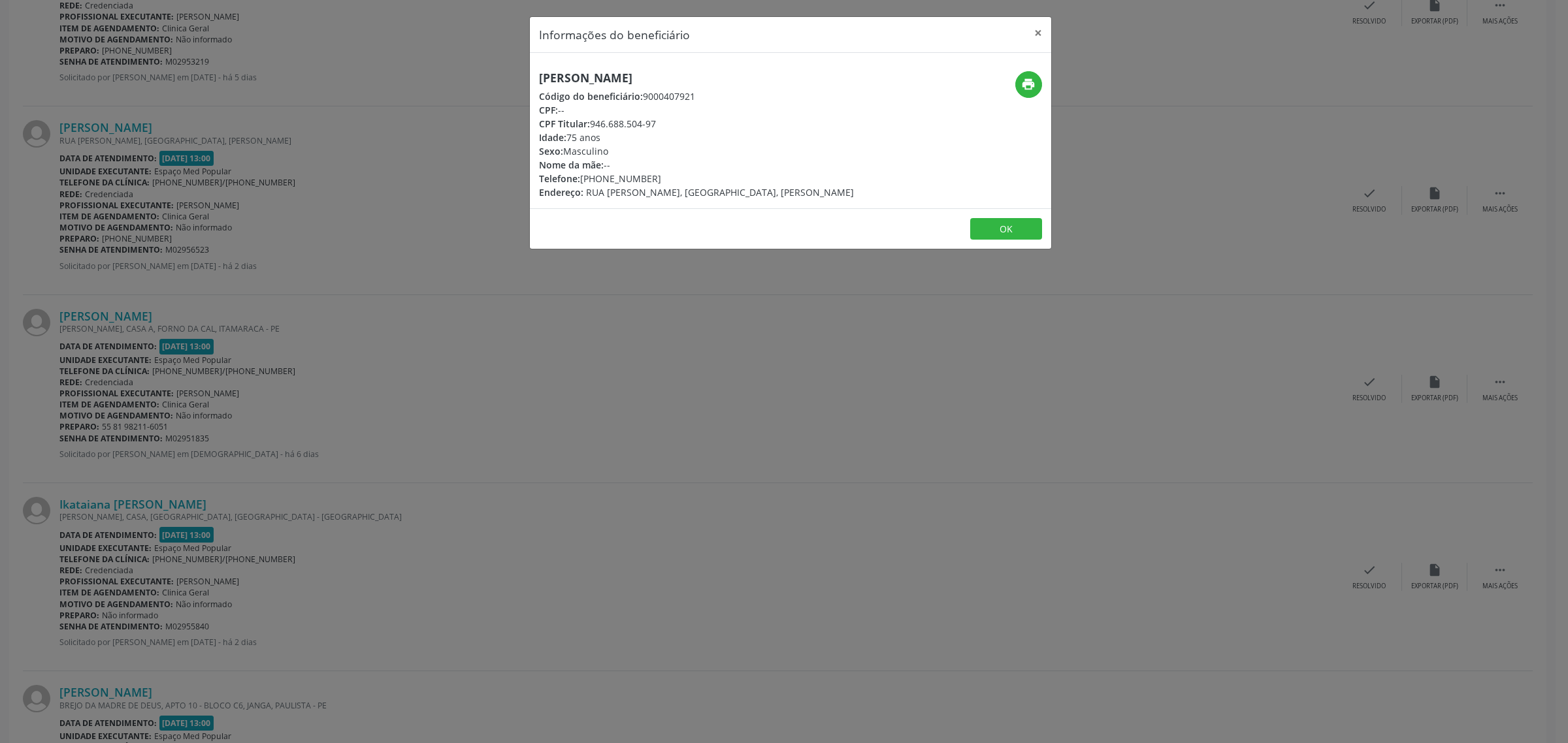
drag, startPoint x: 670, startPoint y: 78, endPoint x: 544, endPoint y: 82, distance: 126.1
click at [539, 85] on h5 "[PERSON_NAME]" at bounding box center [696, 77] width 315 height 14
drag, startPoint x: 654, startPoint y: 177, endPoint x: 580, endPoint y: 175, distance: 74.0
click at [580, 175] on div "Telefone: [PHONE_NUMBER]" at bounding box center [696, 178] width 315 height 14
click at [195, 374] on div "Informações do beneficiário × [PERSON_NAME] Código do beneficiário: 9000407921 …" at bounding box center [784, 371] width 1568 height 743
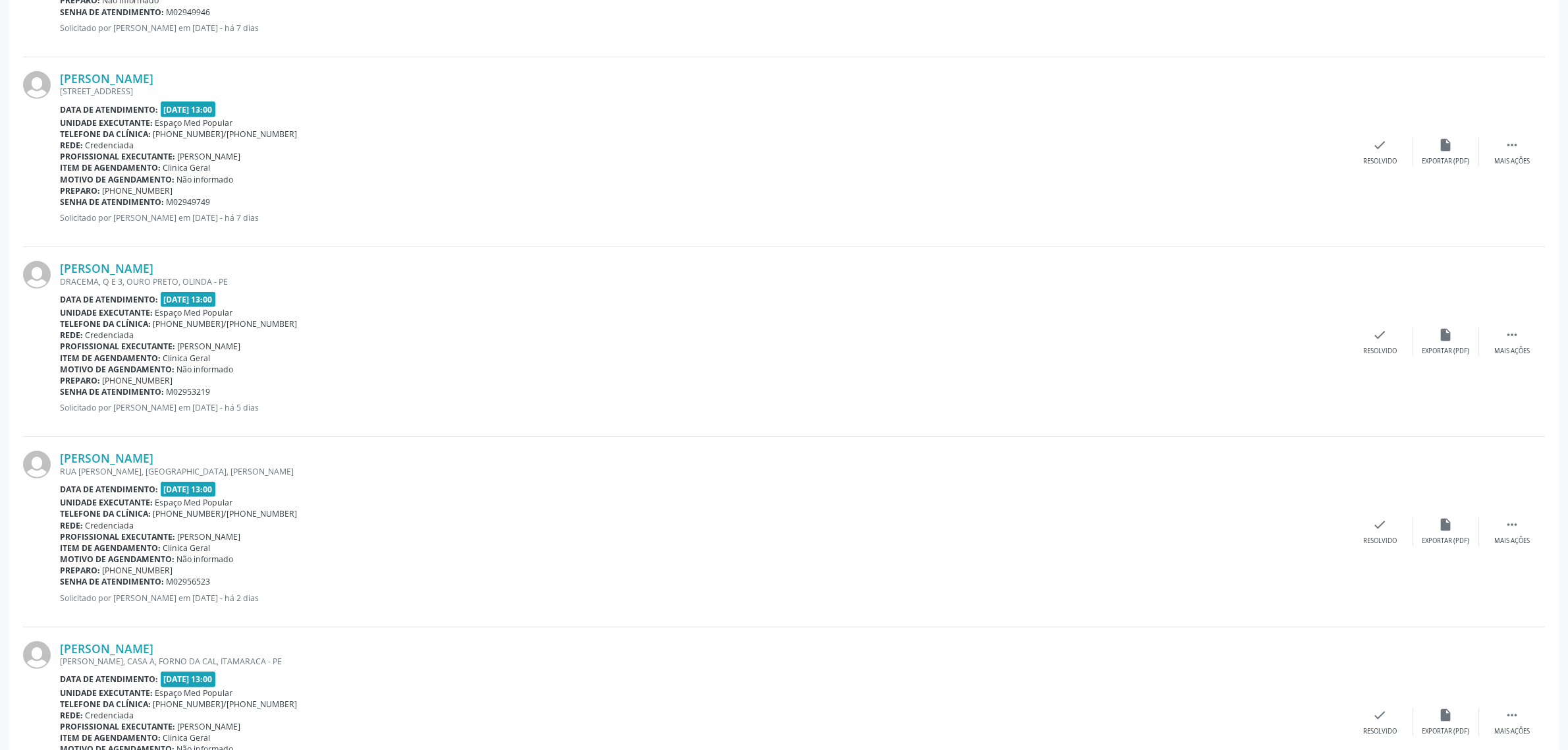
scroll to position [826, 0]
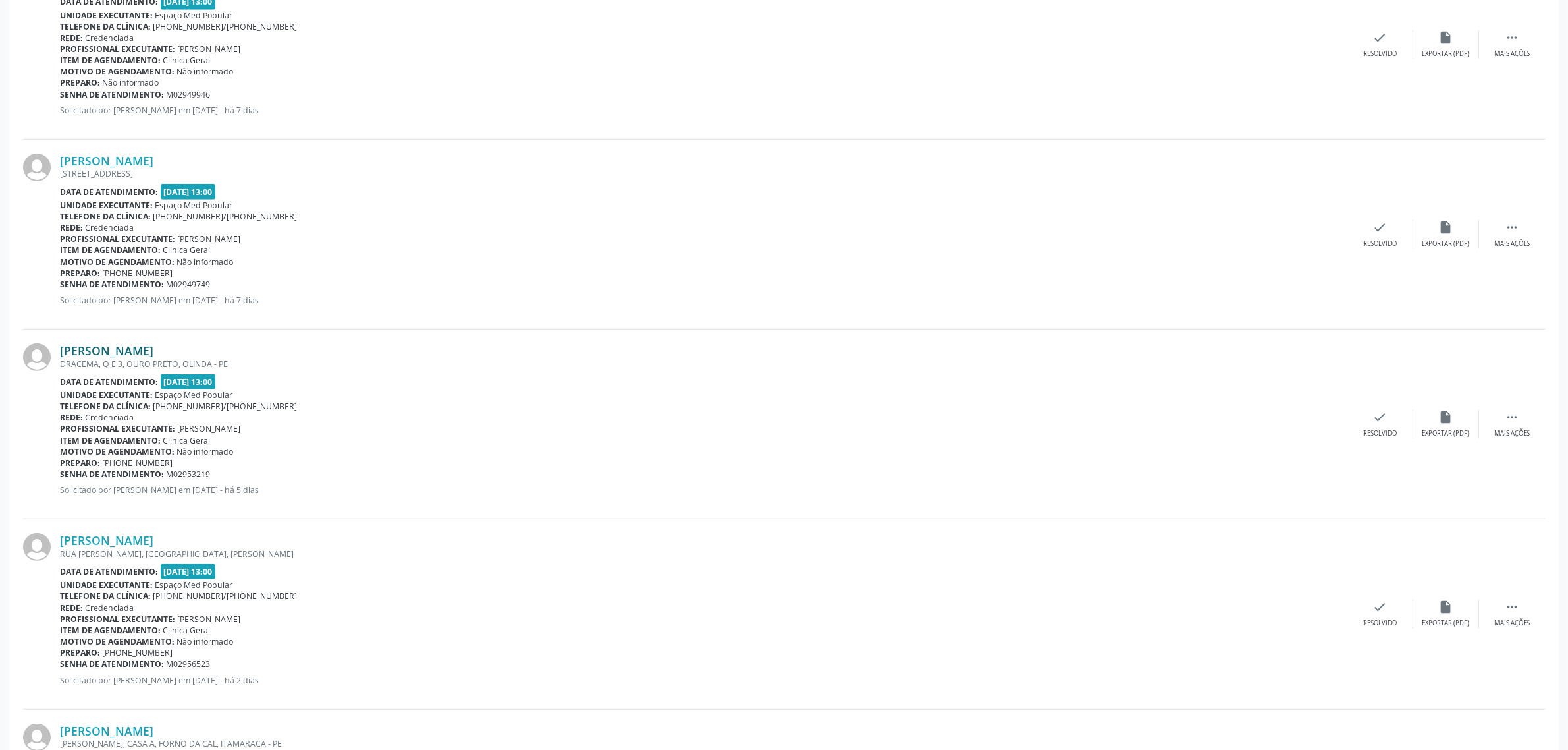
click at [154, 347] on link "[PERSON_NAME]" at bounding box center [107, 350] width 93 height 14
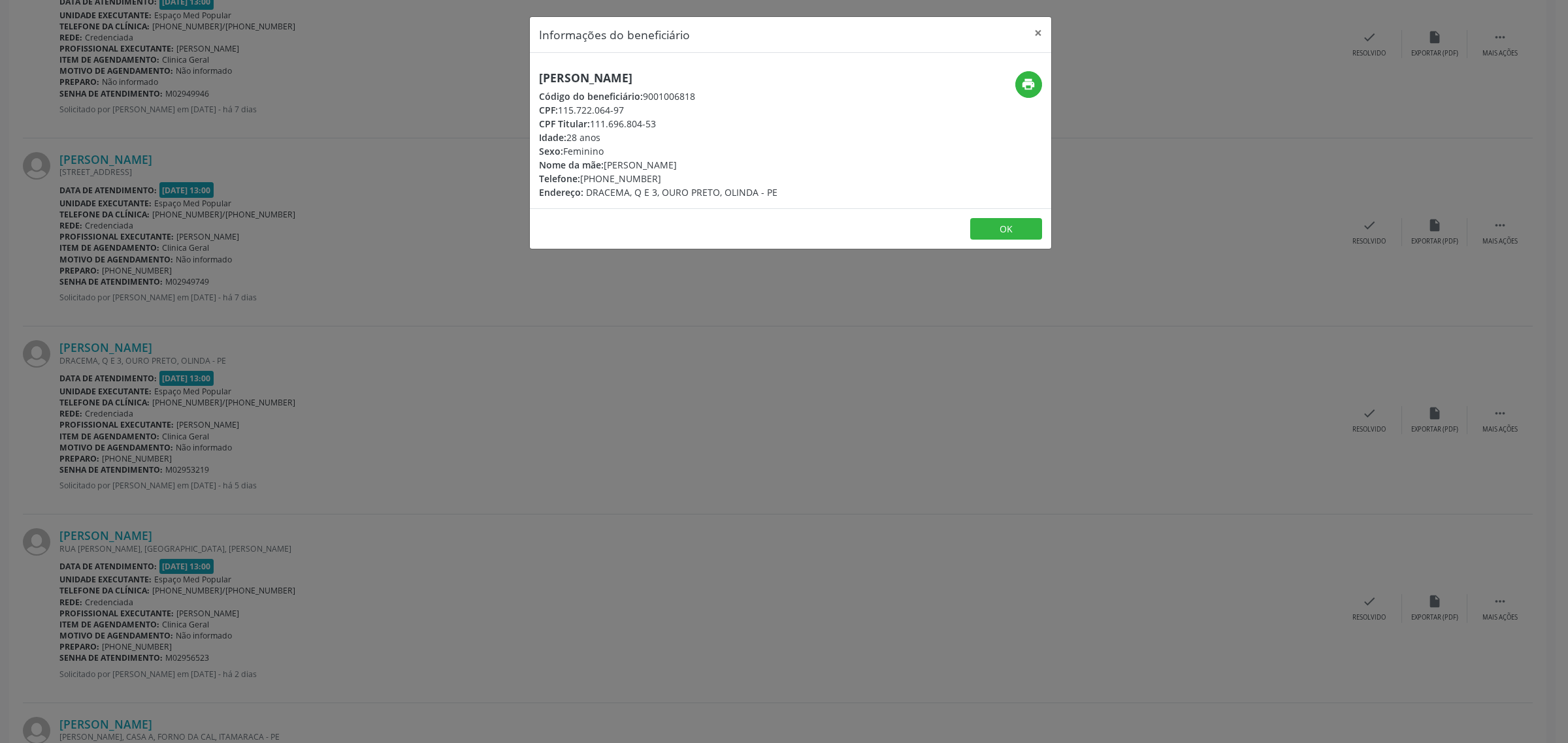
drag, startPoint x: 729, startPoint y: 75, endPoint x: 536, endPoint y: 74, distance: 193.0
click at [536, 74] on div "[PERSON_NAME] Código do beneficiário: 9001006818 CPF: 115.722.064-97 CPF Titula…" at bounding box center [704, 135] width 348 height 128
drag, startPoint x: 652, startPoint y: 174, endPoint x: 585, endPoint y: 177, distance: 67.1
click at [585, 177] on div "Telefone: [PHONE_NUMBER]" at bounding box center [658, 178] width 238 height 14
click at [144, 197] on div "Informações do beneficiário × [PERSON_NAME] Código do beneficiário: 9001006818 …" at bounding box center [784, 371] width 1568 height 743
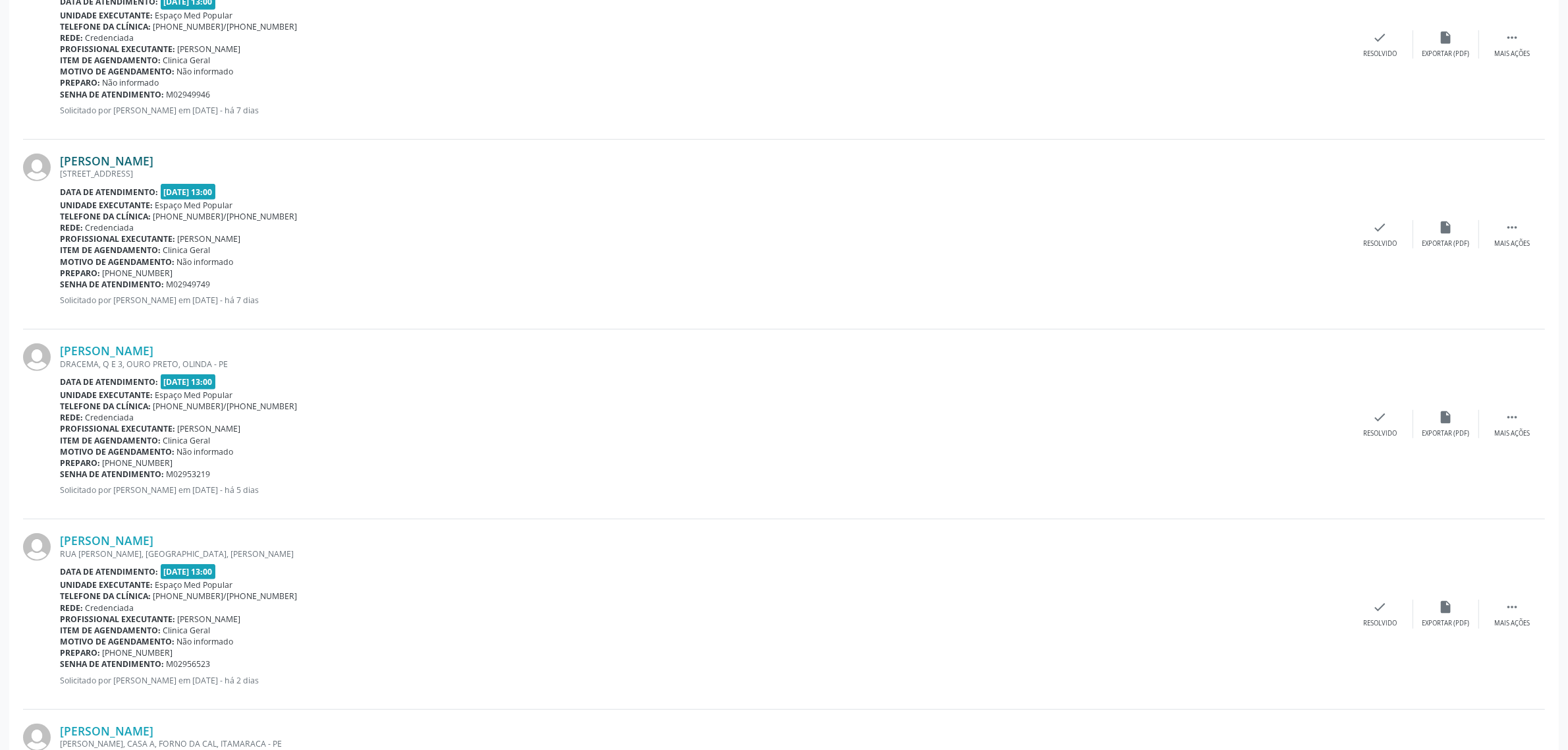
click at [135, 159] on link "[PERSON_NAME]" at bounding box center [107, 161] width 93 height 14
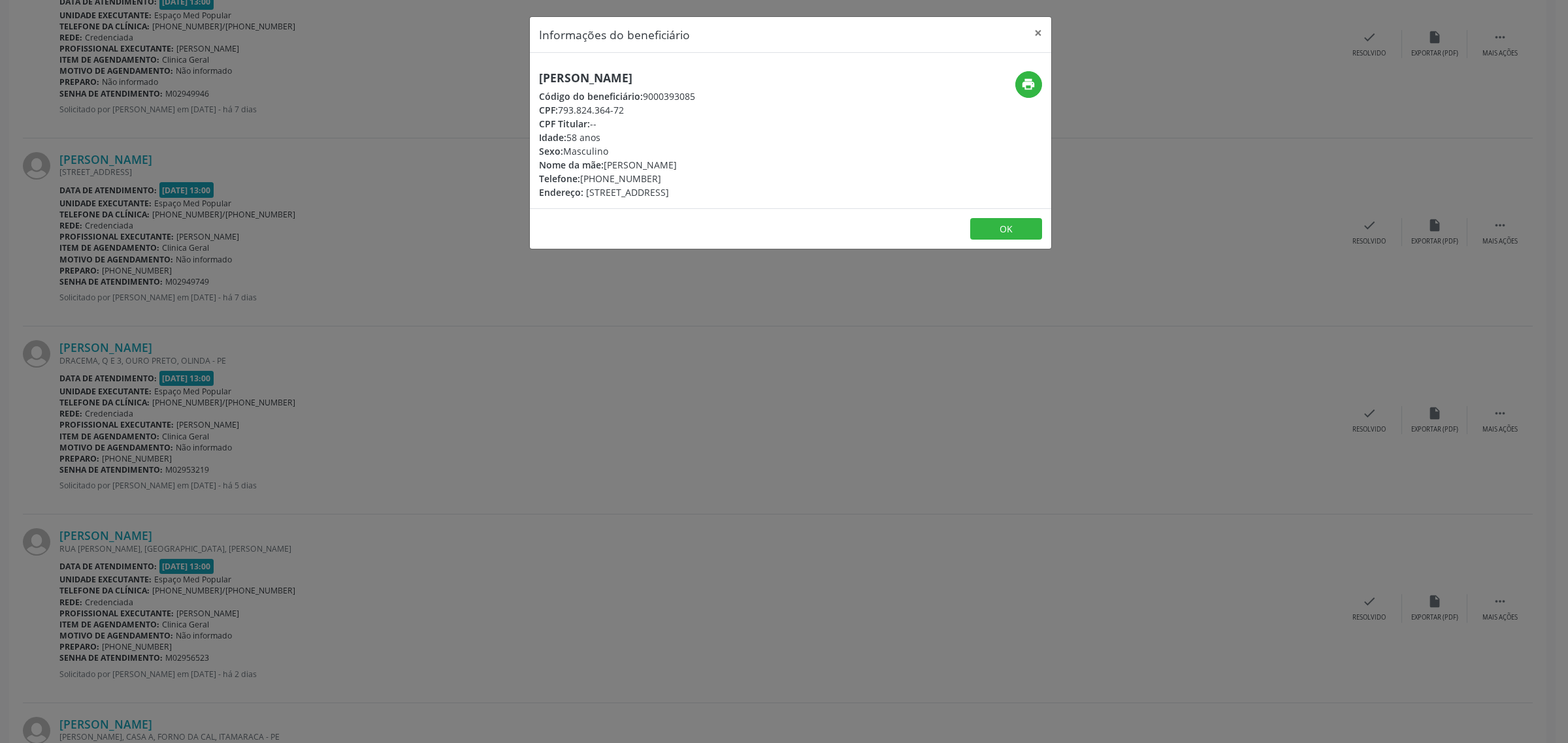
drag, startPoint x: 723, startPoint y: 76, endPoint x: 541, endPoint y: 84, distance: 182.2
click at [541, 84] on h5 "[PERSON_NAME]" at bounding box center [617, 77] width 156 height 14
drag, startPoint x: 648, startPoint y: 180, endPoint x: 581, endPoint y: 173, distance: 67.4
click at [581, 173] on div "Telefone: [PHONE_NUMBER]" at bounding box center [617, 178] width 156 height 14
click at [278, 151] on div "Informações do beneficiário × [PERSON_NAME] Código do beneficiário: 9000393085 …" at bounding box center [784, 371] width 1568 height 743
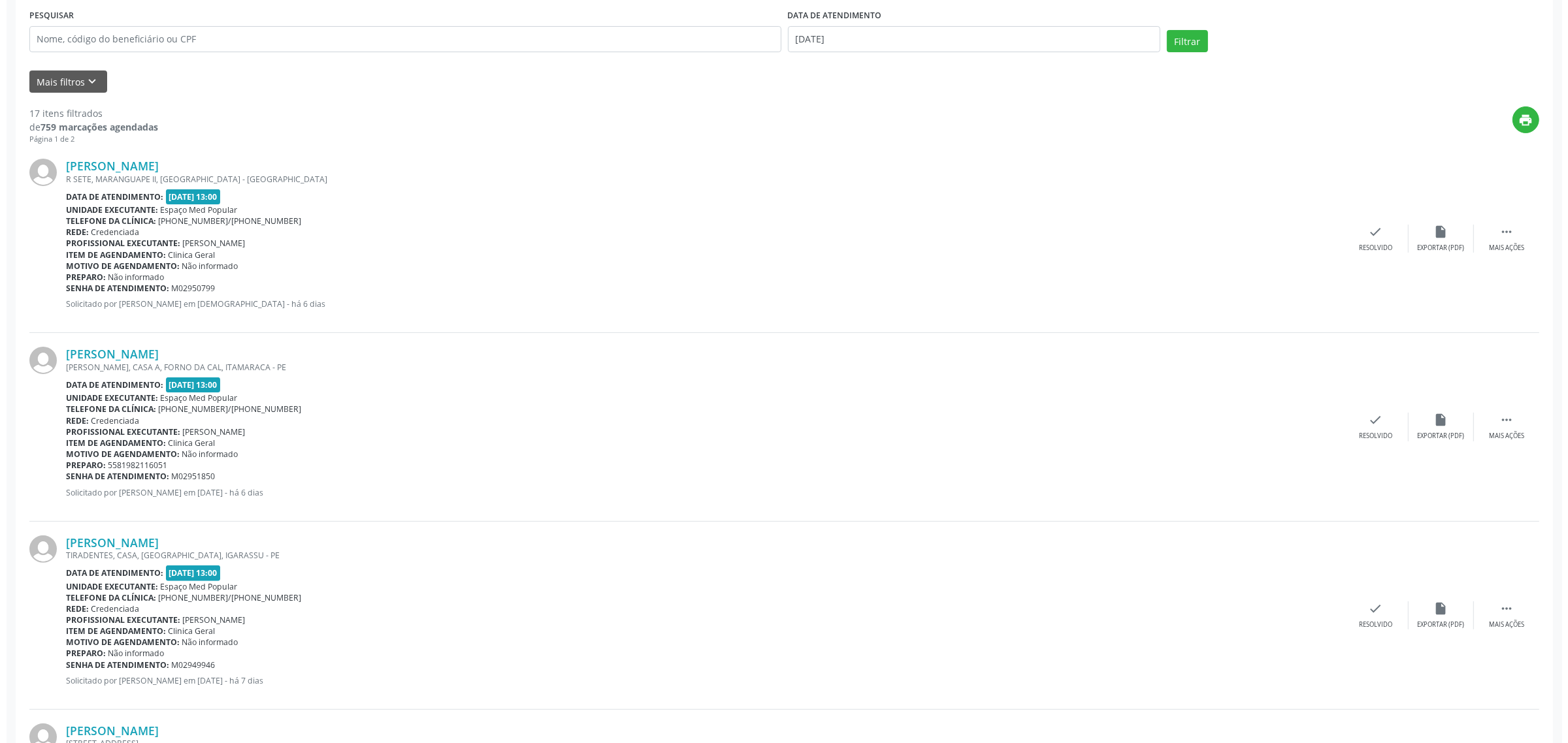
scroll to position [165, 0]
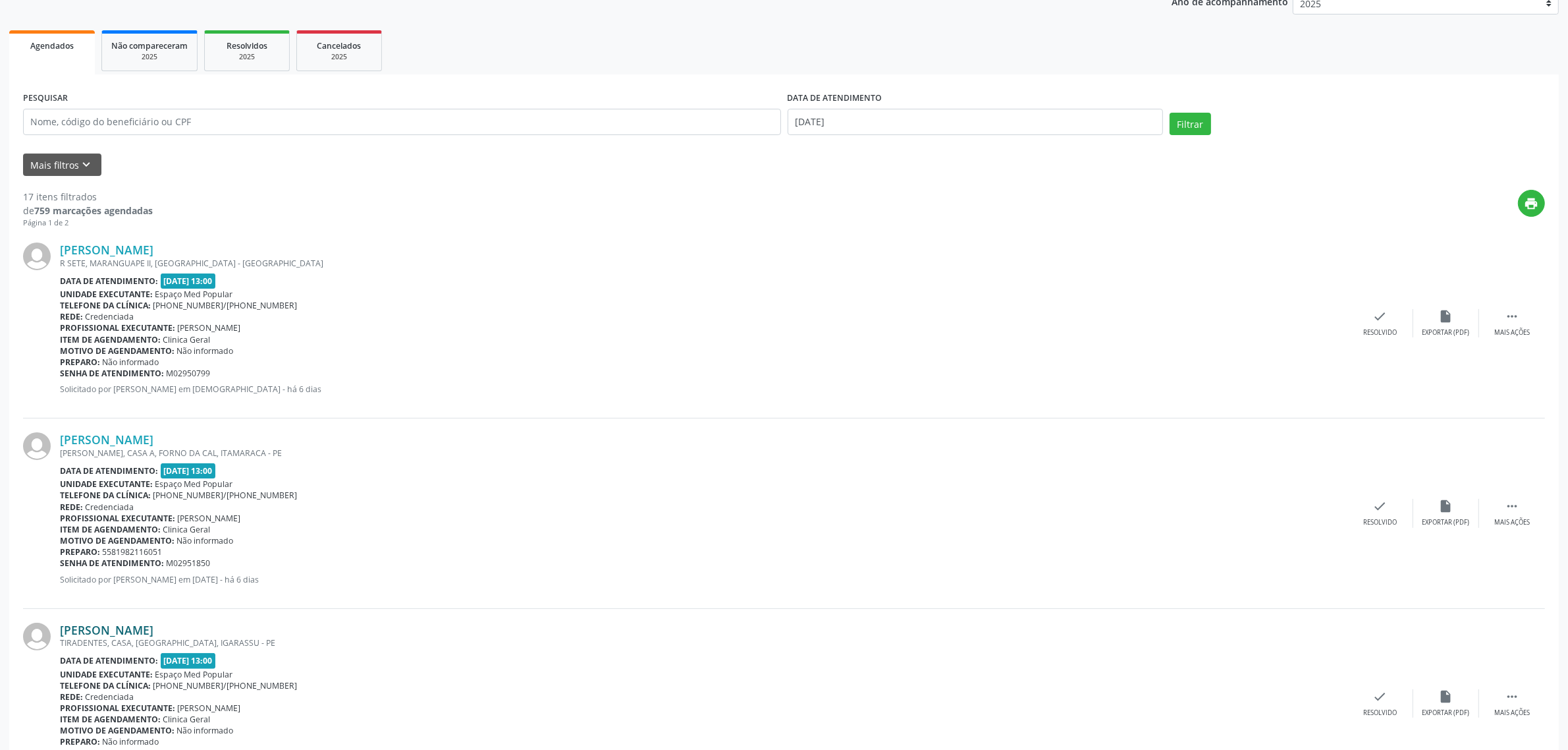
click at [149, 628] on link "[PERSON_NAME]" at bounding box center [107, 630] width 93 height 14
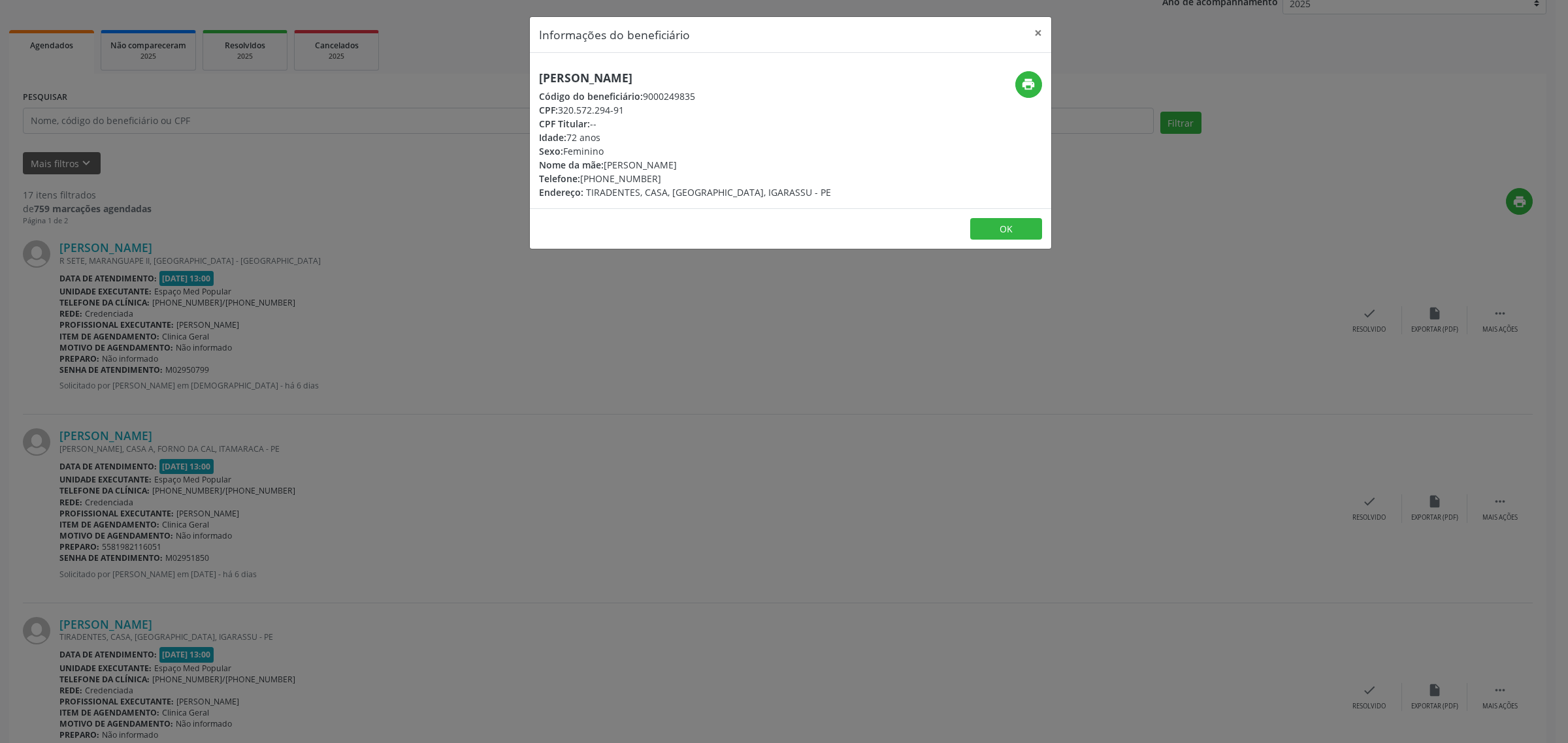
drag, startPoint x: 749, startPoint y: 73, endPoint x: 539, endPoint y: 75, distance: 210.0
click at [539, 75] on h5 "[PERSON_NAME]" at bounding box center [685, 77] width 292 height 14
drag, startPoint x: 651, startPoint y: 178, endPoint x: 582, endPoint y: 177, distance: 69.0
click at [582, 177] on div "Telefone: [PHONE_NUMBER]" at bounding box center [685, 178] width 292 height 14
click at [186, 439] on div "Informações do beneficiário × [PERSON_NAME] Código do beneficiário: 9000249835 …" at bounding box center [784, 371] width 1568 height 743
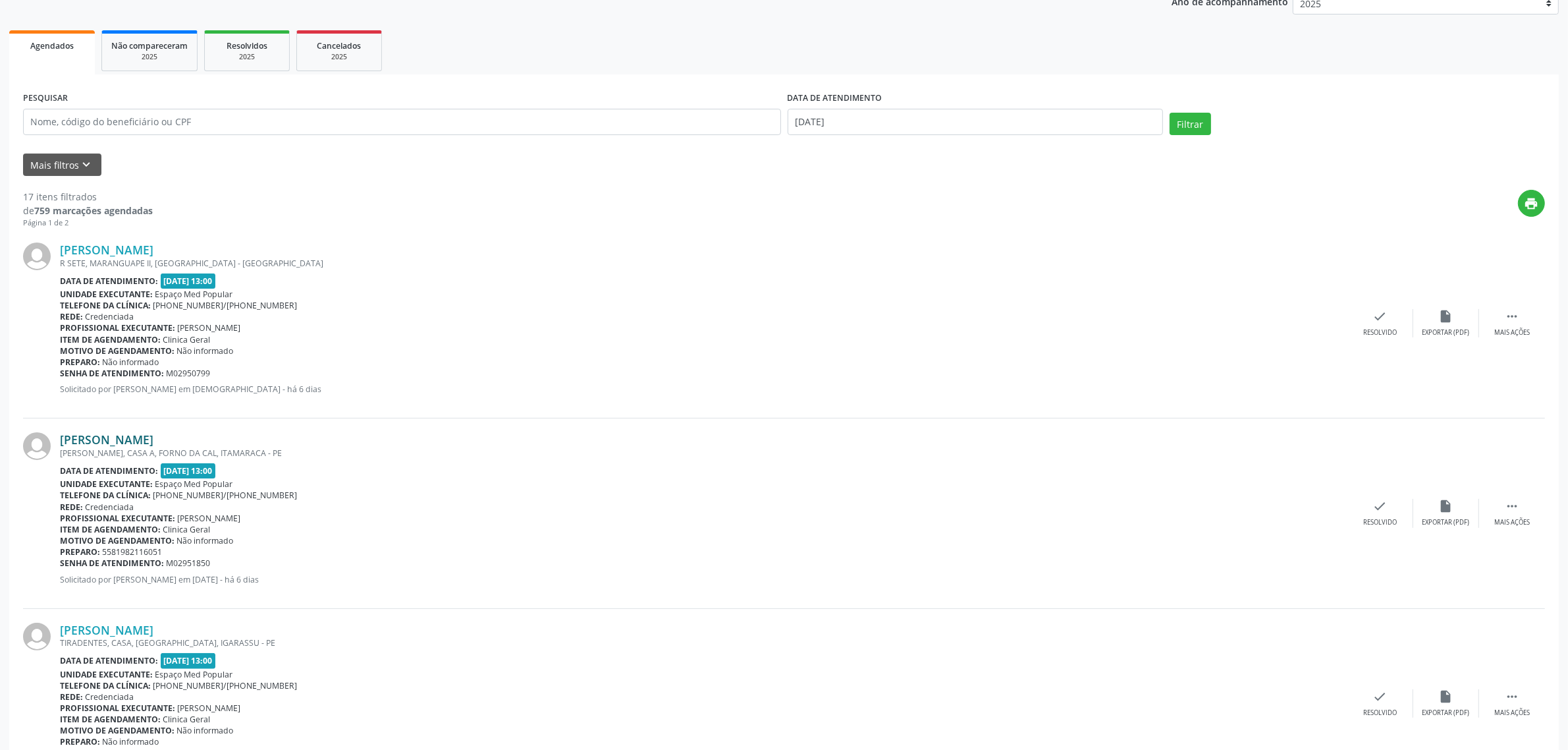
click at [154, 440] on link "[PERSON_NAME]" at bounding box center [107, 439] width 93 height 14
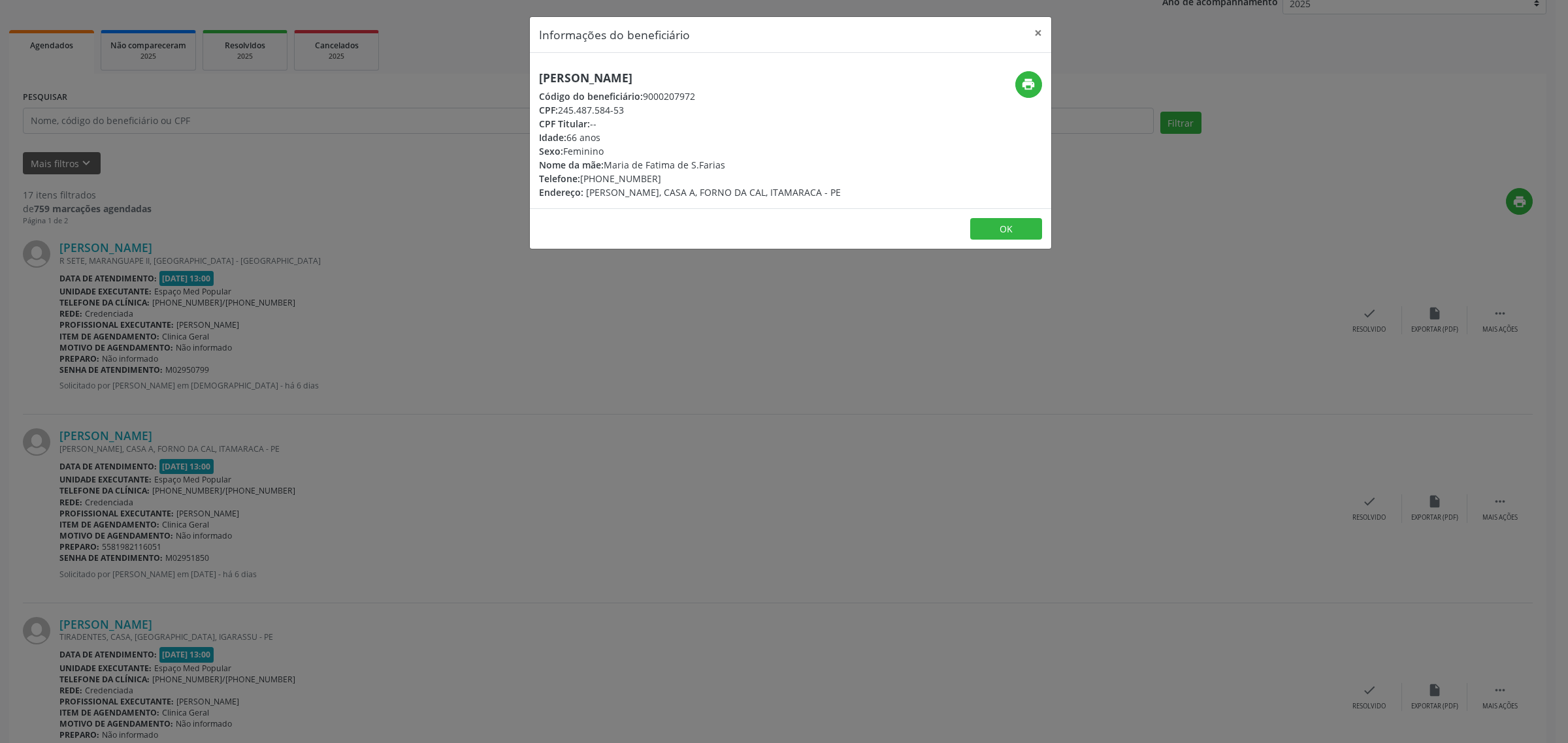
drag, startPoint x: 820, startPoint y: 78, endPoint x: 540, endPoint y: 82, distance: 280.0
click at [540, 82] on h5 "[PERSON_NAME]" at bounding box center [690, 77] width 302 height 14
click at [193, 246] on div "Informações do beneficiário × [PERSON_NAME] Código do beneficiário: 9000207972 …" at bounding box center [784, 371] width 1568 height 743
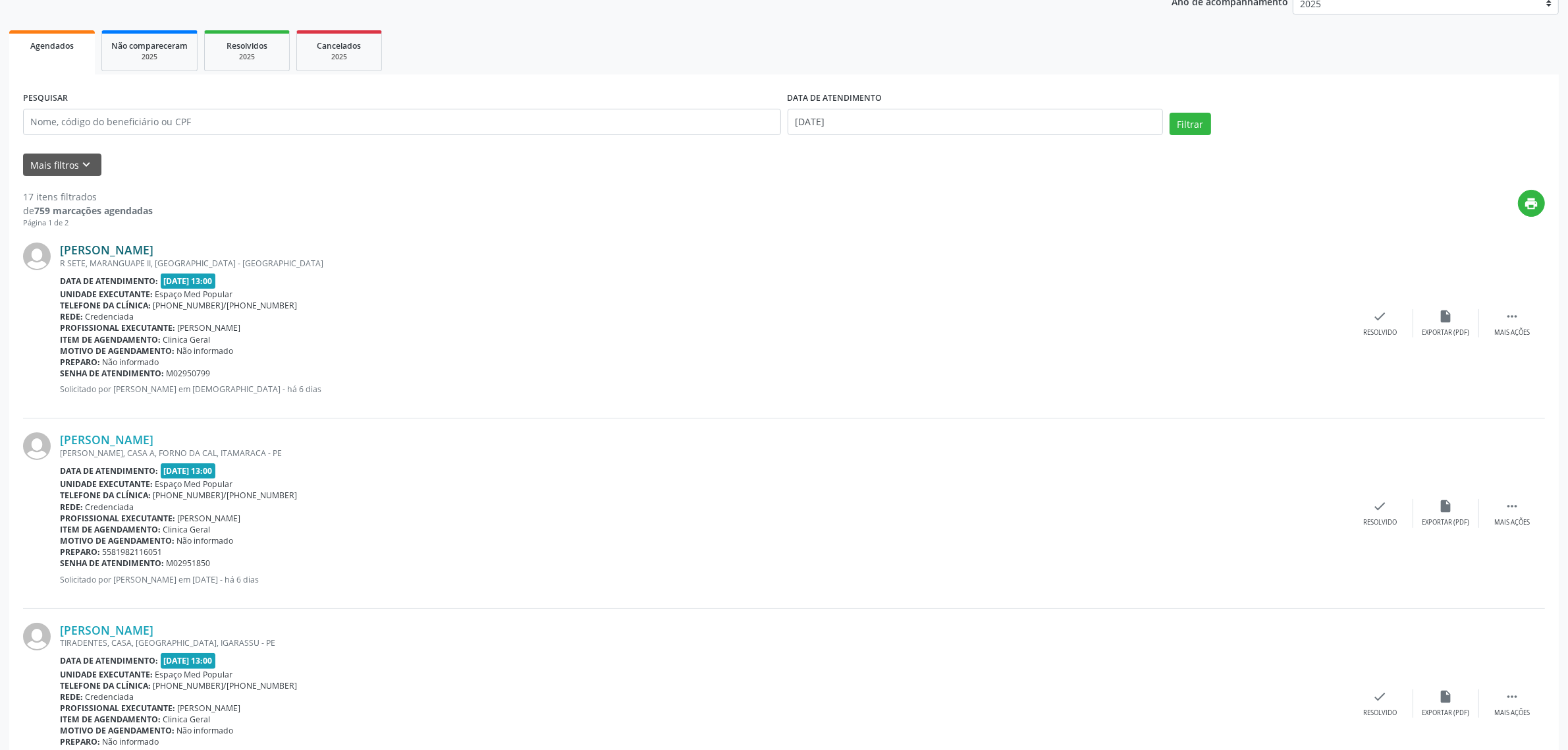
click at [154, 248] on link "[PERSON_NAME]" at bounding box center [107, 250] width 93 height 14
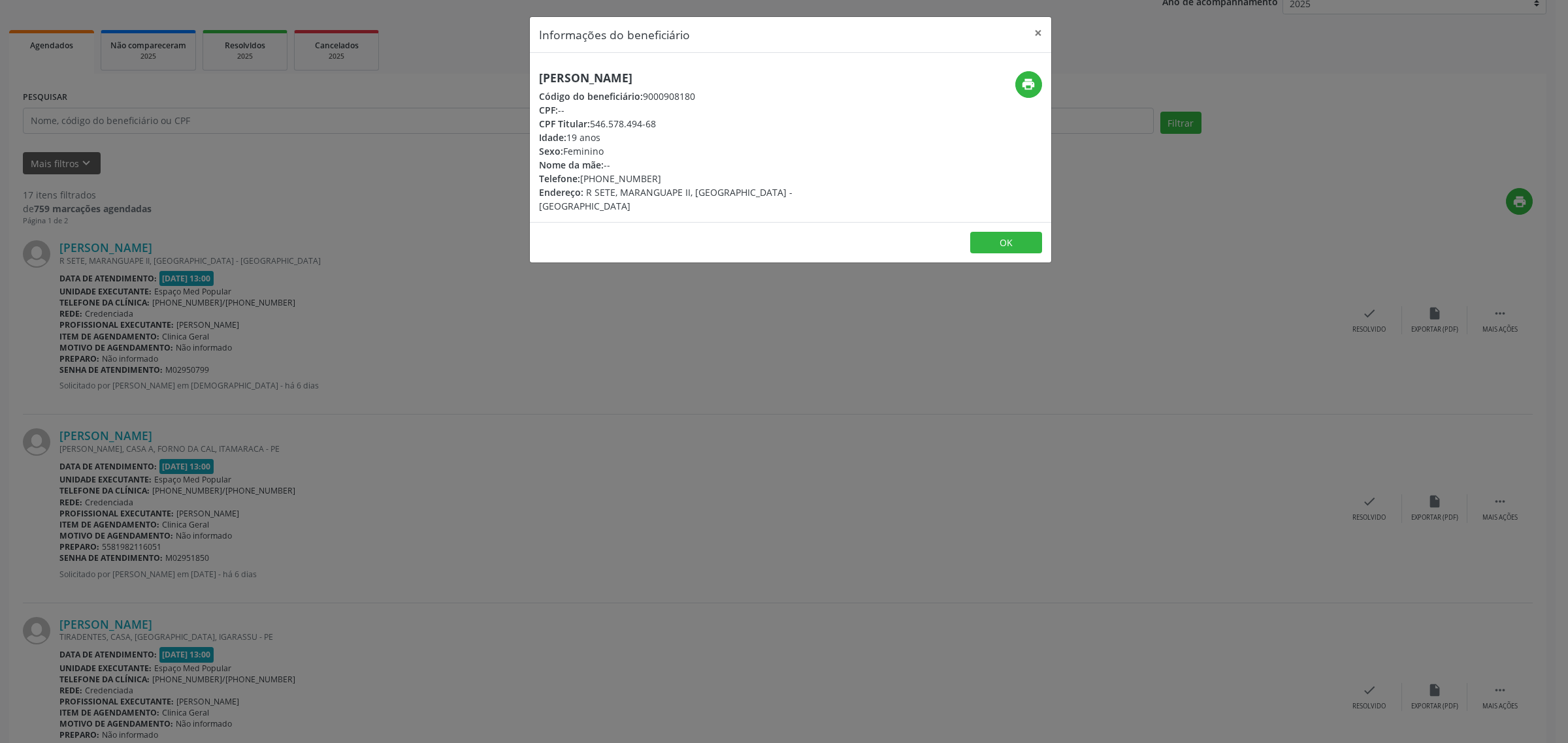
drag, startPoint x: 812, startPoint y: 77, endPoint x: 536, endPoint y: 76, distance: 276.0
click at [536, 76] on div "[PERSON_NAME] Código do beneficiário: 9000908180 CPF: -- CPF Titular: 546.578.4…" at bounding box center [704, 141] width 348 height 141
drag, startPoint x: 652, startPoint y: 177, endPoint x: 585, endPoint y: 176, distance: 67.0
click at [585, 176] on div "Telefone: [PHONE_NUMBER]" at bounding box center [704, 178] width 329 height 14
